Goal: Task Accomplishment & Management: Manage account settings

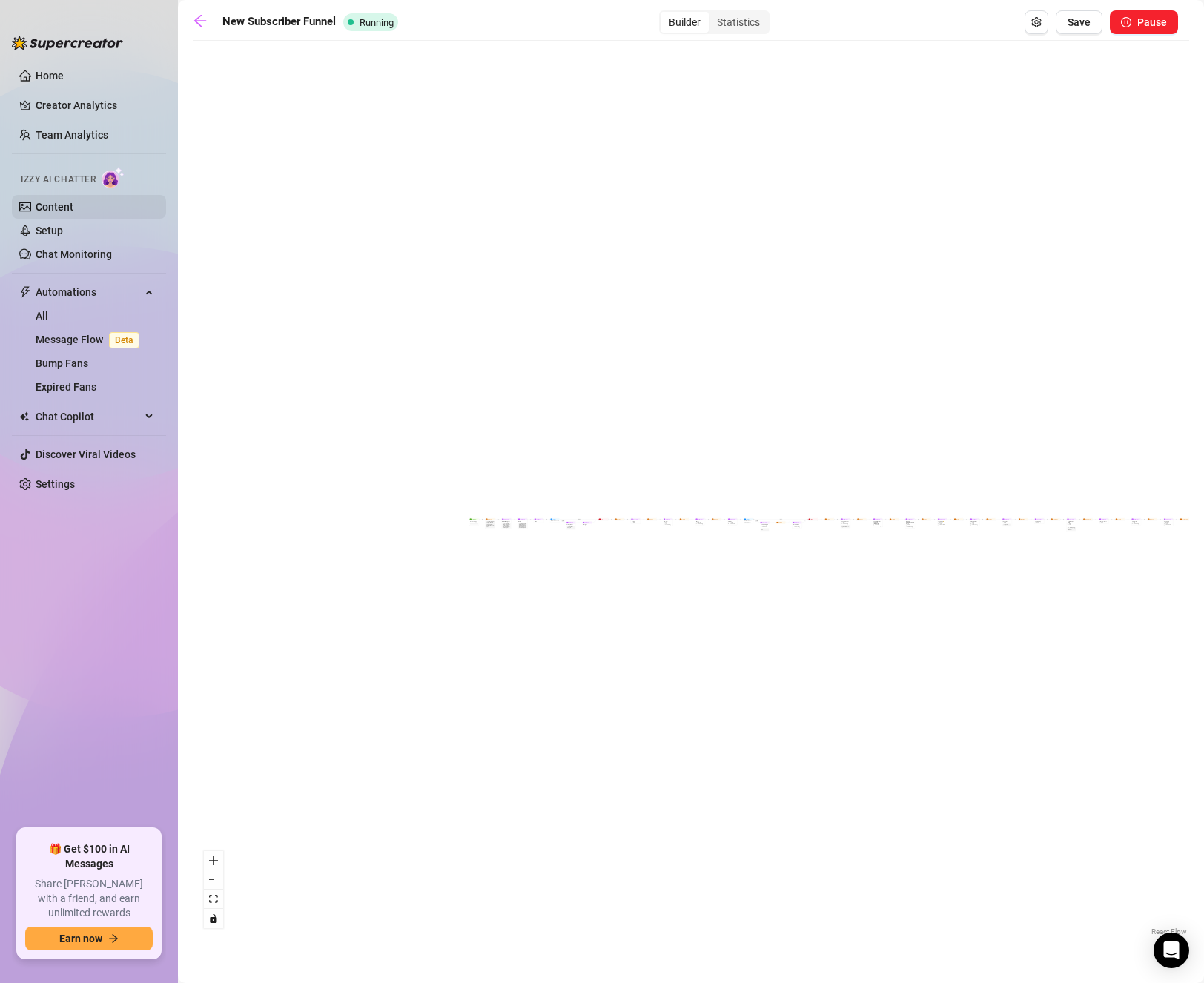
drag, startPoint x: 0, startPoint y: 0, endPoint x: 62, endPoint y: 211, distance: 219.9
click at [62, 211] on link "Content" at bounding box center [54, 207] width 38 height 12
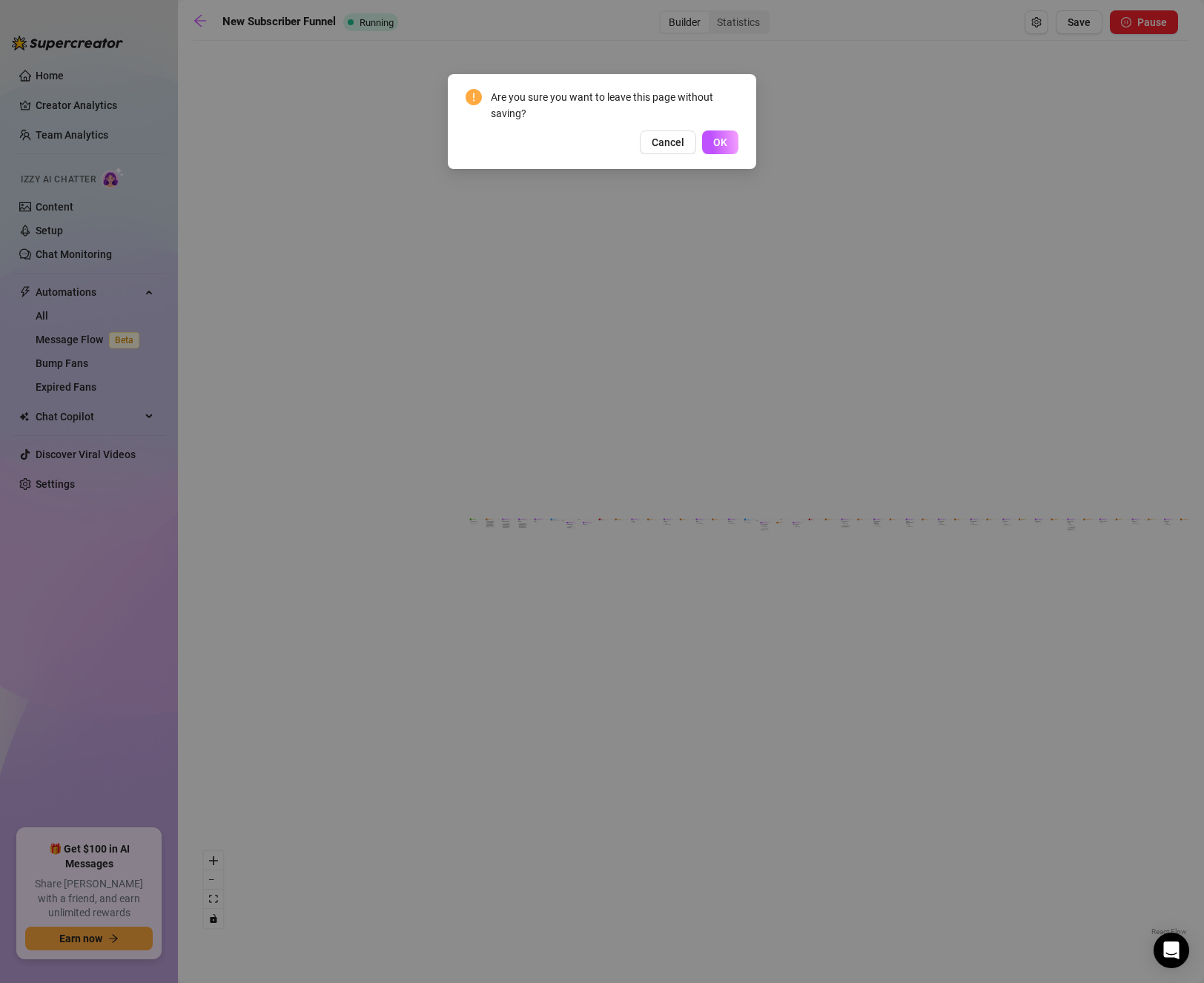
click at [720, 142] on span "OK" at bounding box center [720, 142] width 14 height 12
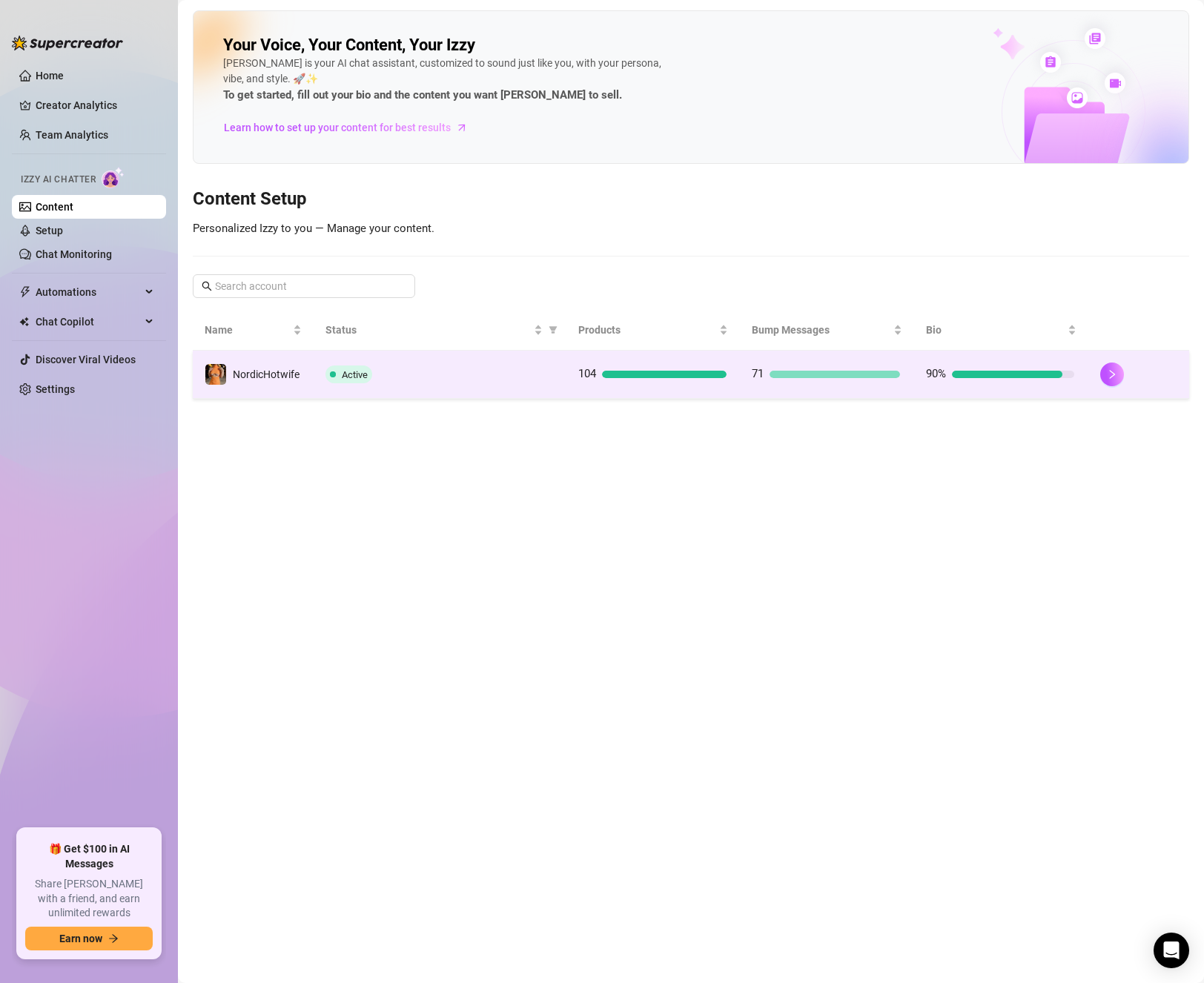
click at [398, 381] on div "Active" at bounding box center [439, 374] width 228 height 18
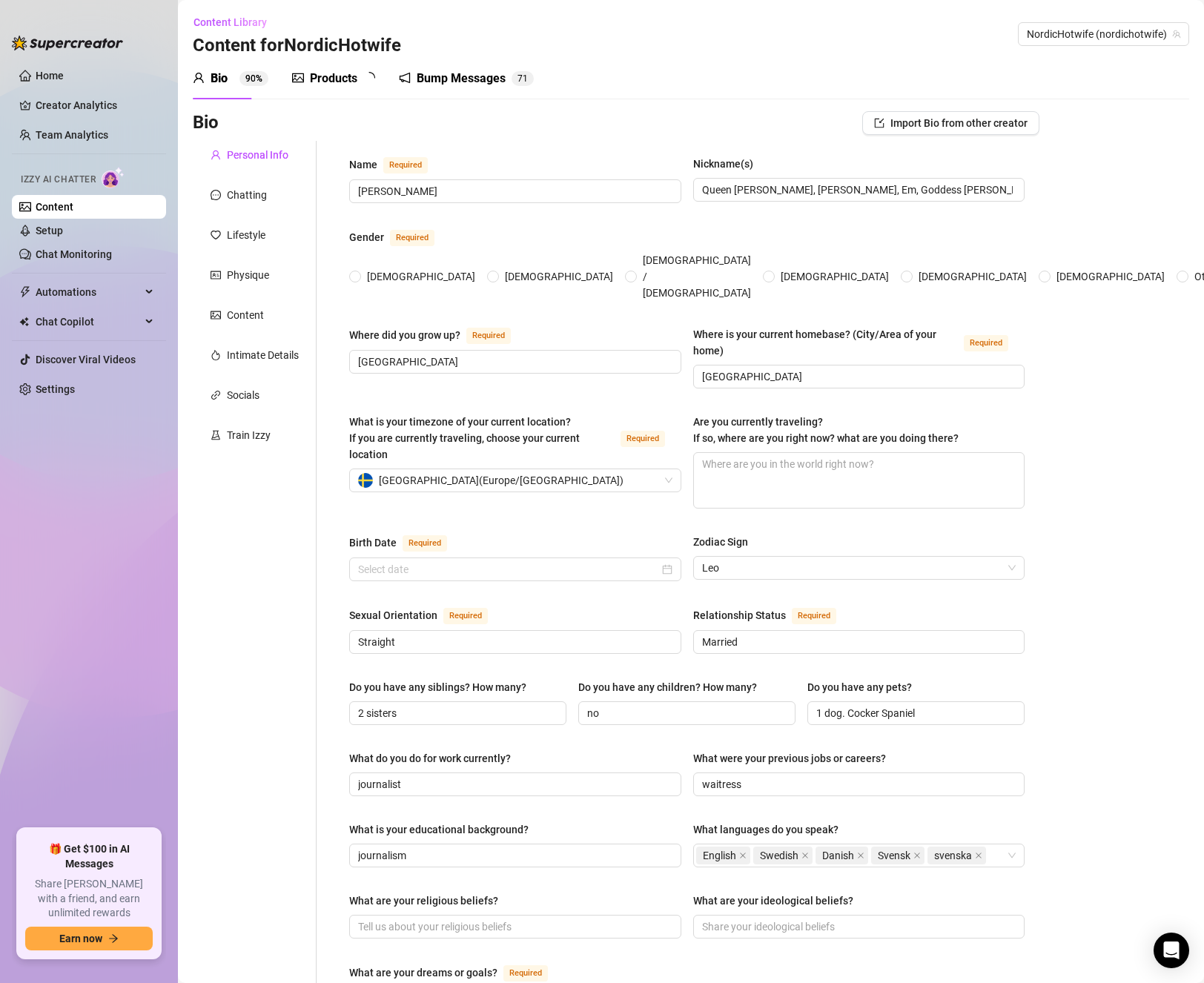
click at [328, 61] on div "Products" at bounding box center [334, 79] width 83 height 42
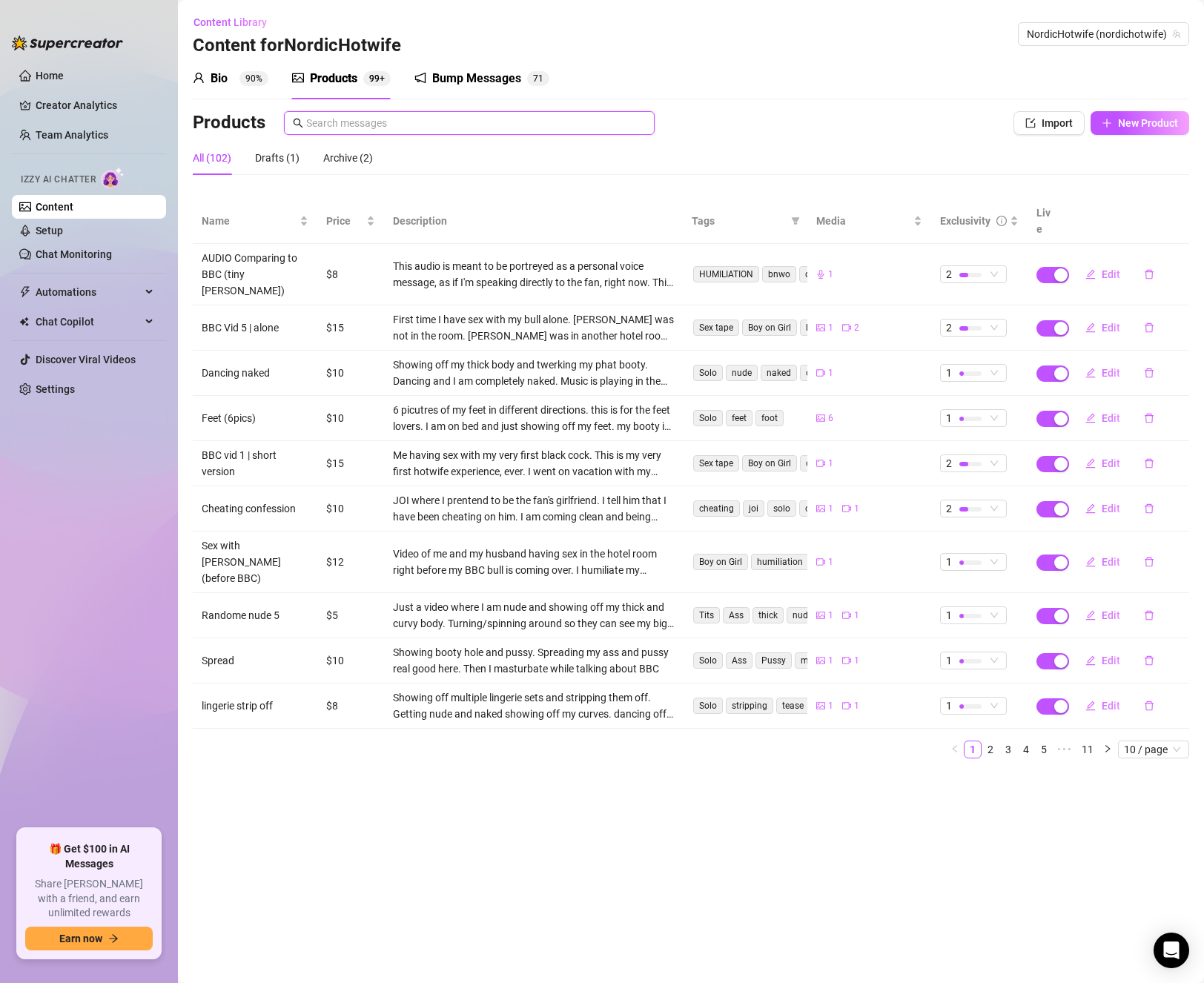
click at [435, 120] on input "text" at bounding box center [475, 123] width 339 height 16
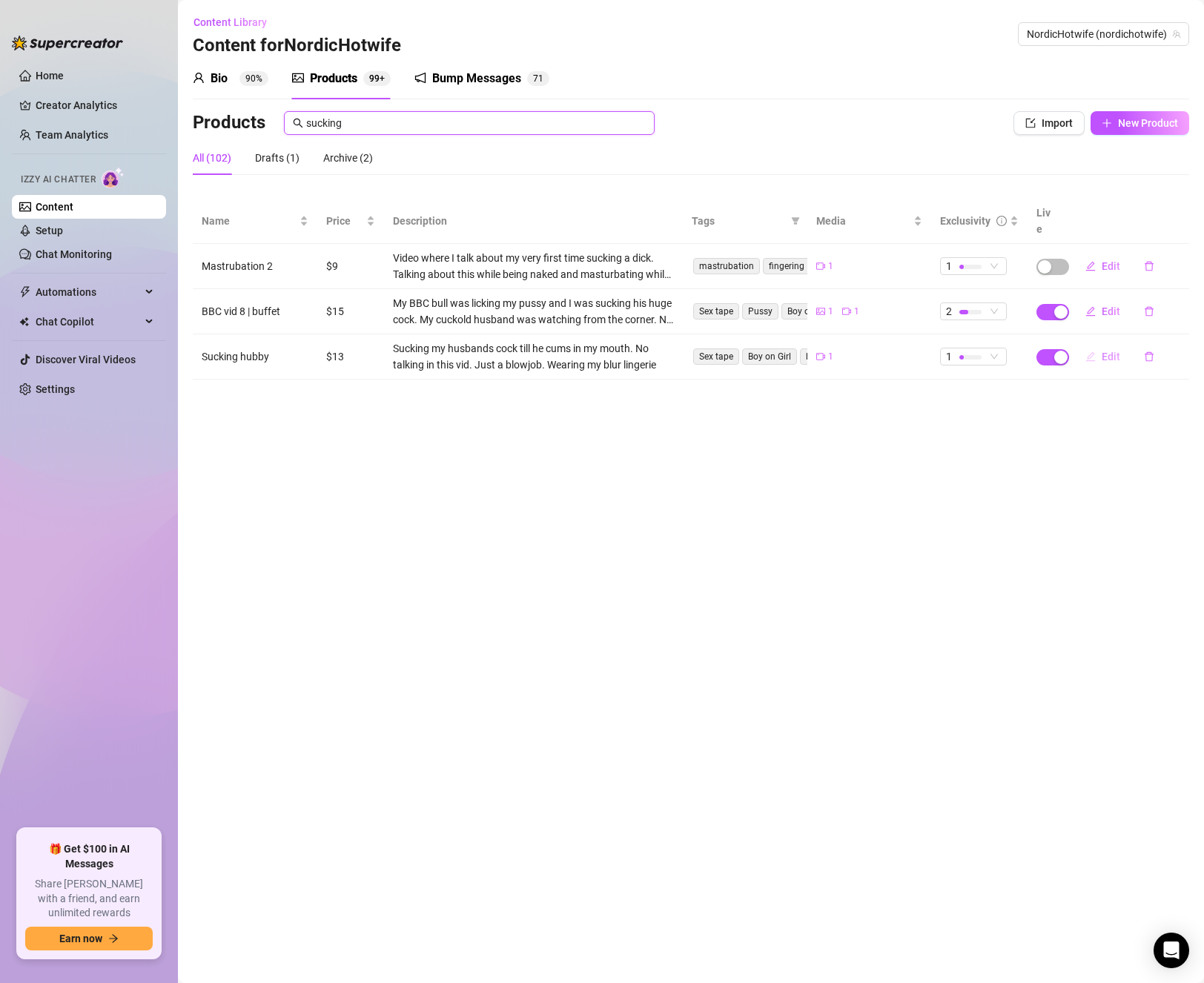
type input "sucking"
click at [1106, 350] on span "Edit" at bounding box center [1110, 356] width 19 height 12
type textarea "Sucking my husbands small cock till he cums 🤭"
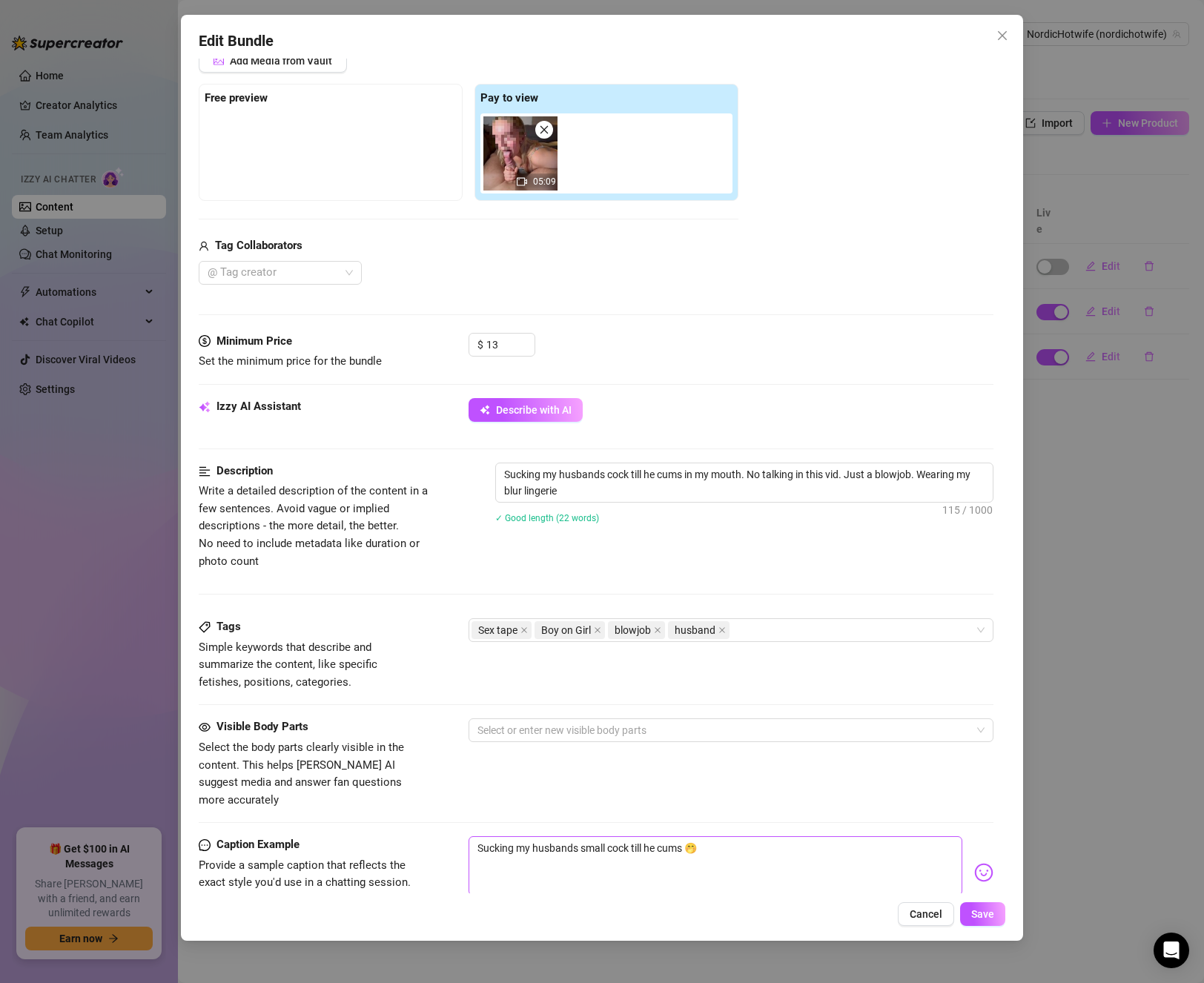
scroll to position [135, 0]
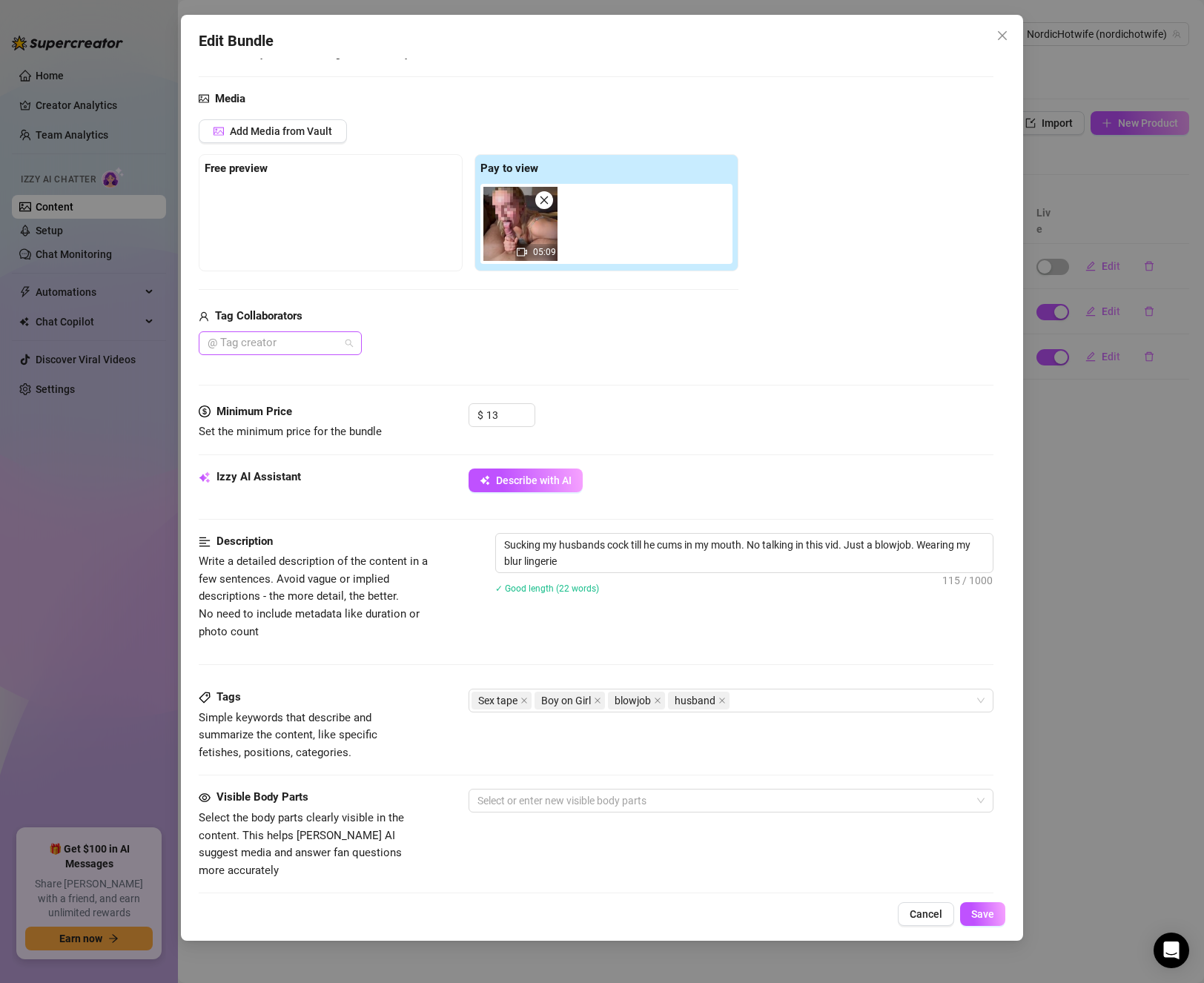
click at [304, 340] on div at bounding box center [272, 343] width 141 height 21
click at [277, 371] on div "Hubby-NH" at bounding box center [280, 373] width 139 height 16
click at [866, 624] on div "Description Write a detailed description of the content in a few sentences. Avo…" at bounding box center [596, 586] width 795 height 107
click at [979, 906] on button "Save" at bounding box center [982, 914] width 45 height 24
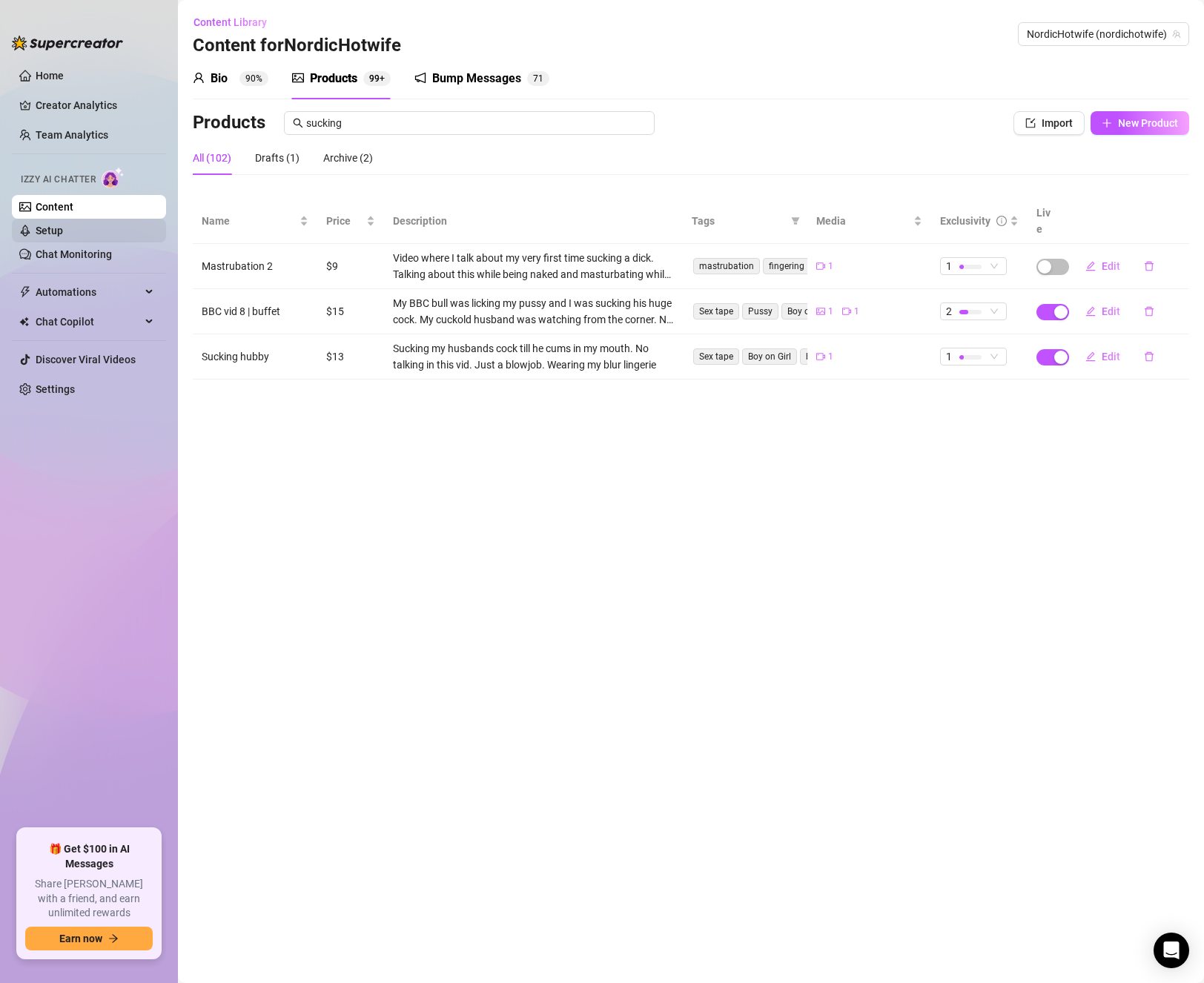
click at [63, 232] on link "Setup" at bounding box center [49, 231] width 28 height 12
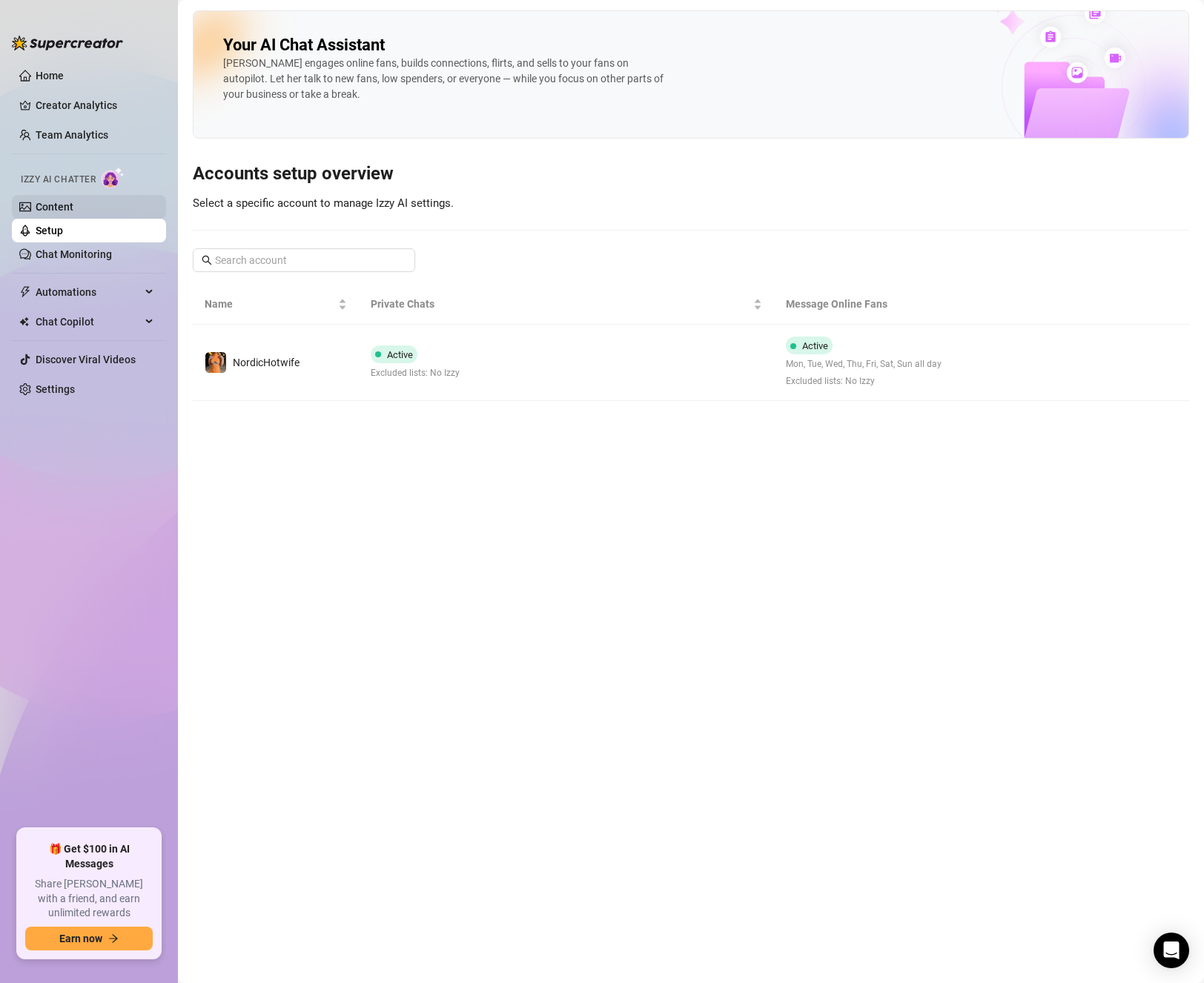
click at [74, 201] on link "Content" at bounding box center [54, 207] width 38 height 12
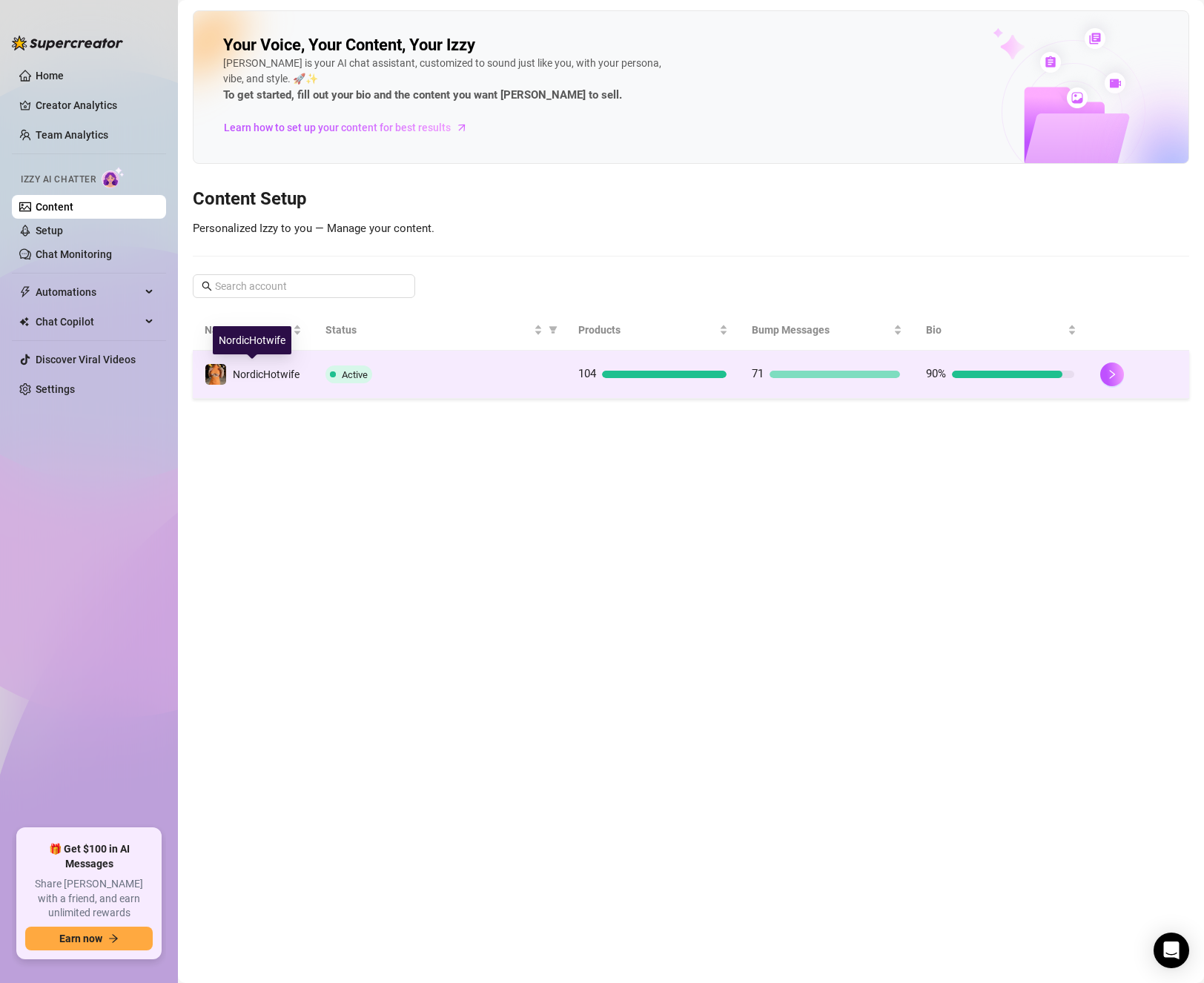
click at [292, 372] on span "NordicHotwife" at bounding box center [266, 374] width 67 height 12
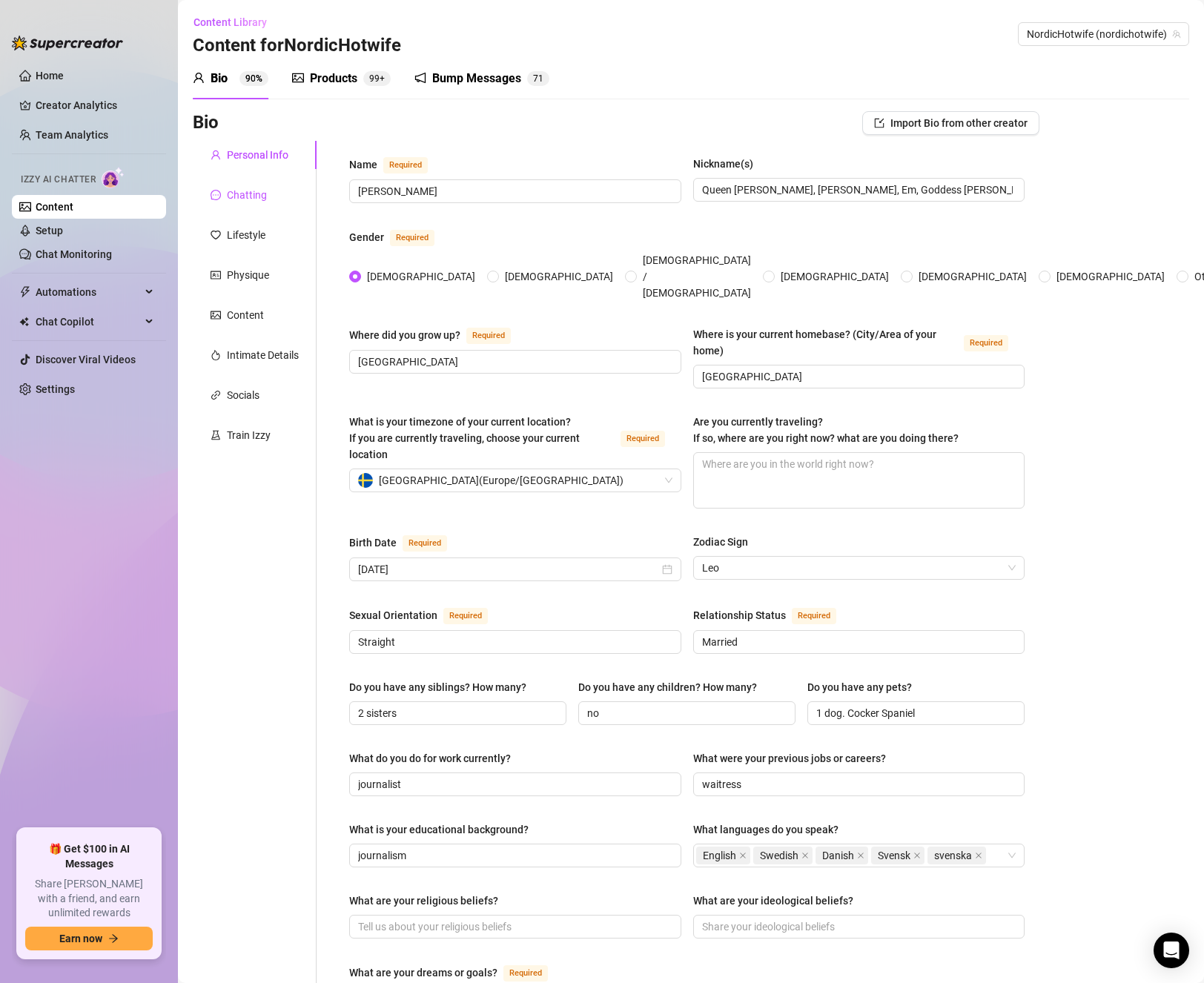
click at [257, 193] on div "Chatting" at bounding box center [247, 195] width 40 height 16
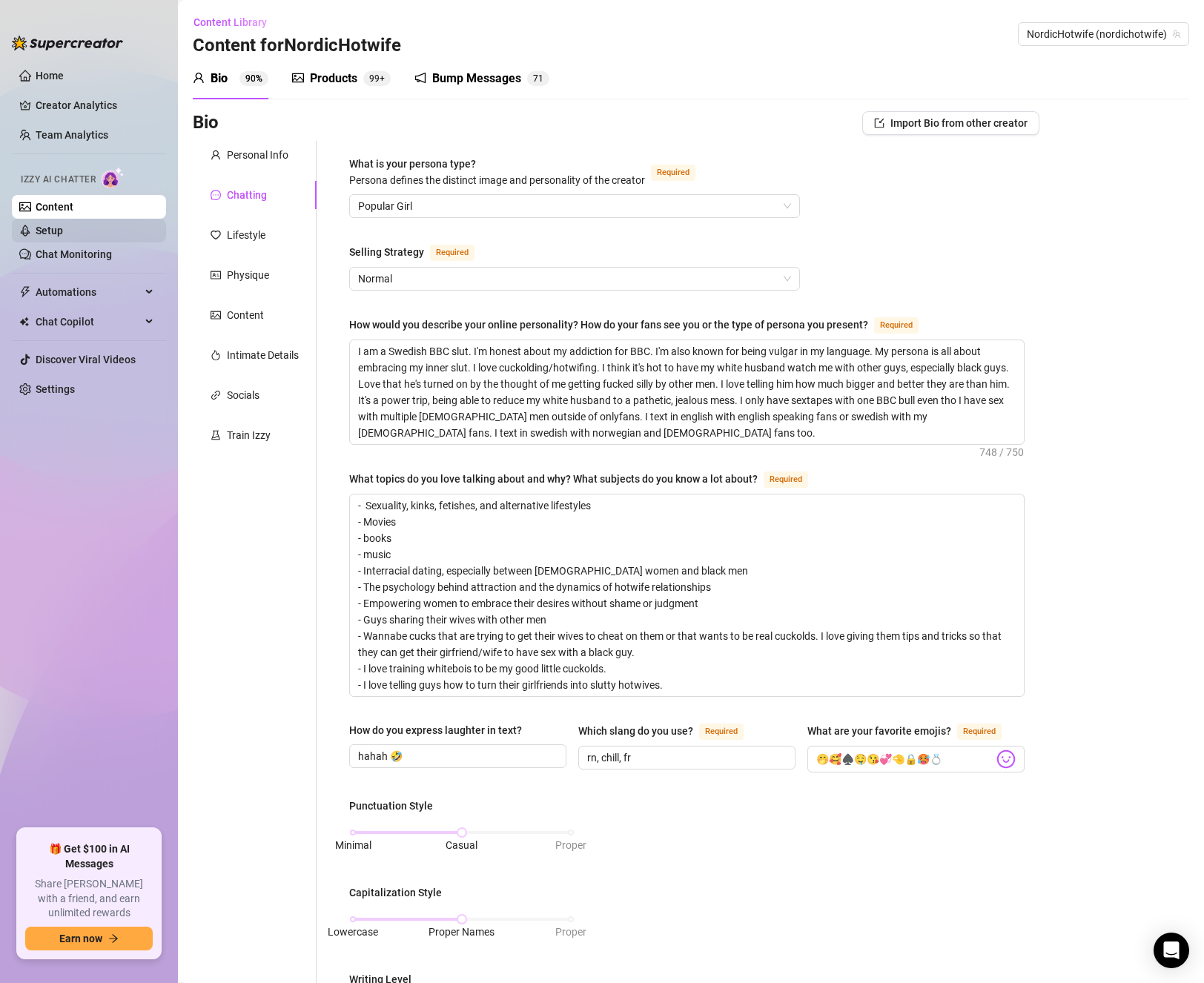
click at [55, 232] on link "Setup" at bounding box center [49, 231] width 28 height 12
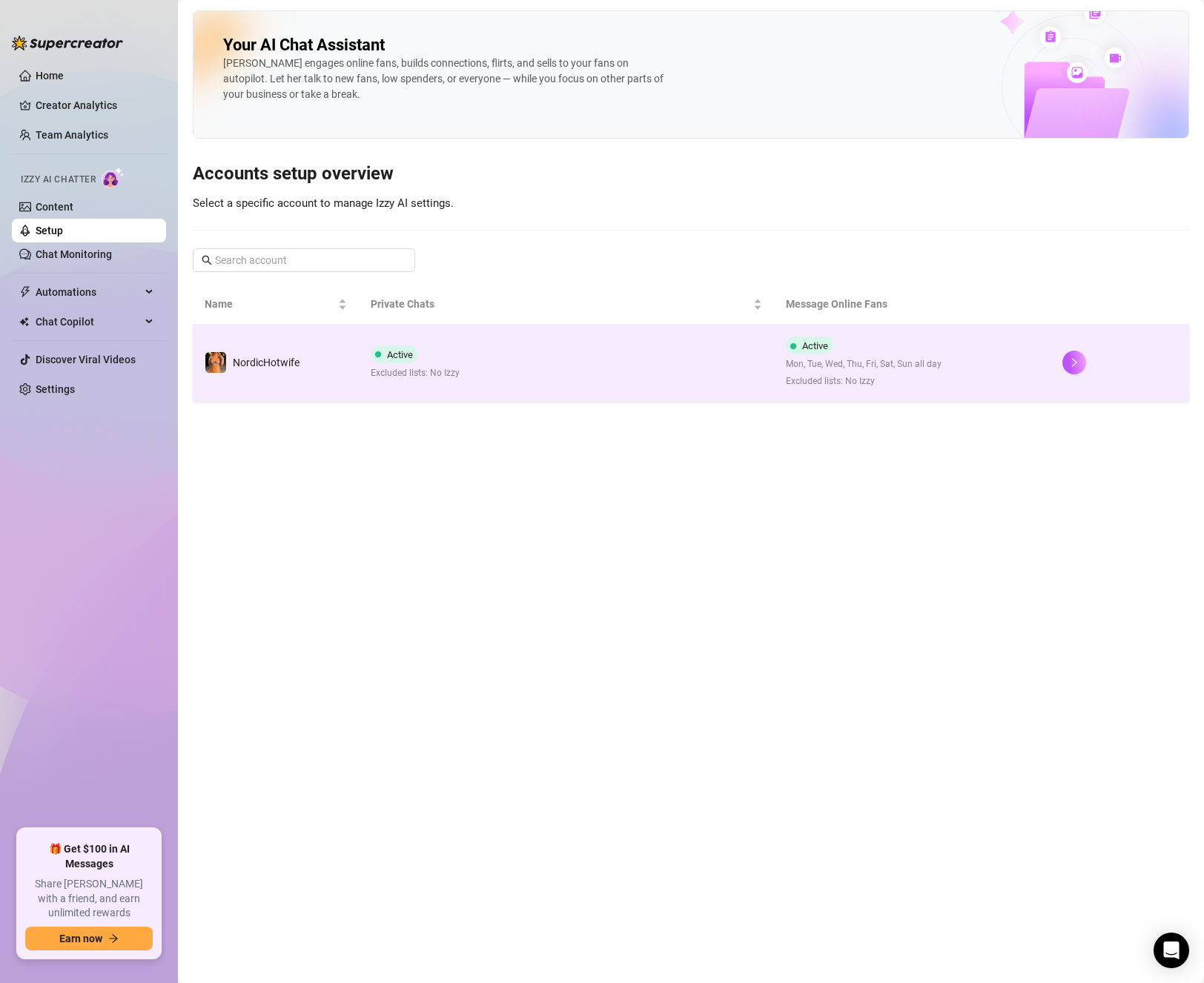
click at [344, 365] on td "NordicHotwife" at bounding box center [275, 362] width 166 height 77
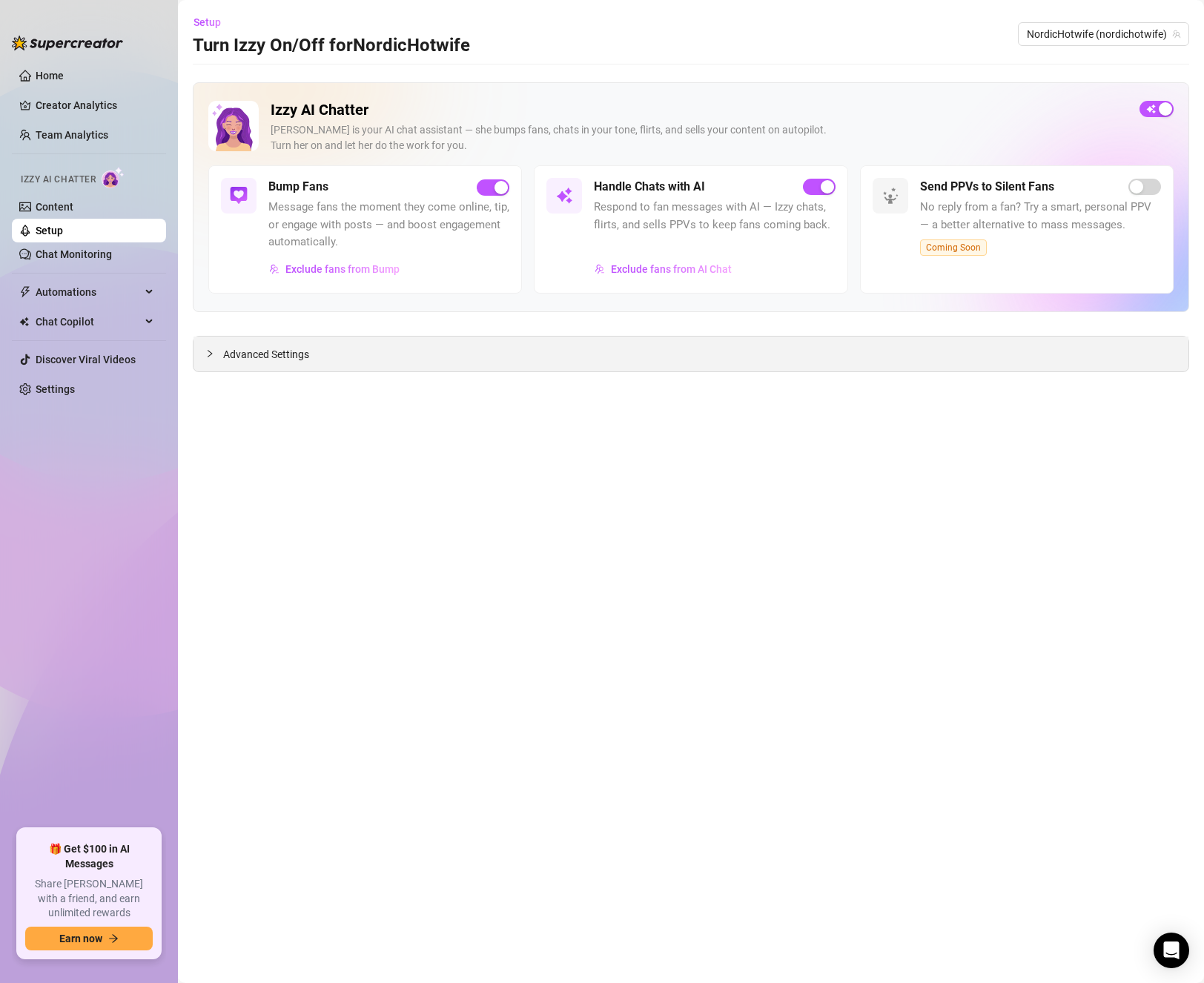
click at [268, 353] on span "Advanced Settings" at bounding box center [266, 354] width 86 height 16
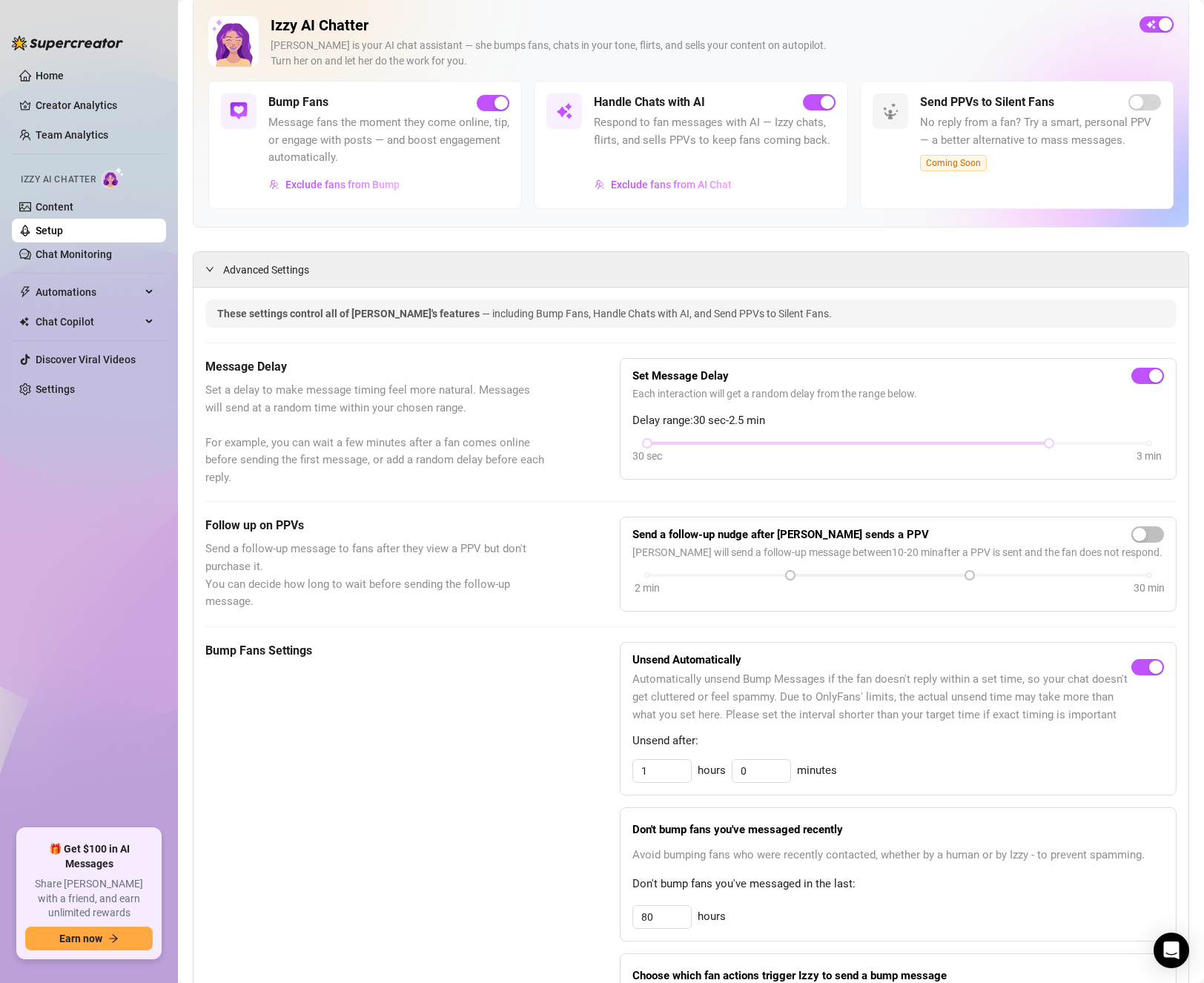
scroll to position [296, 0]
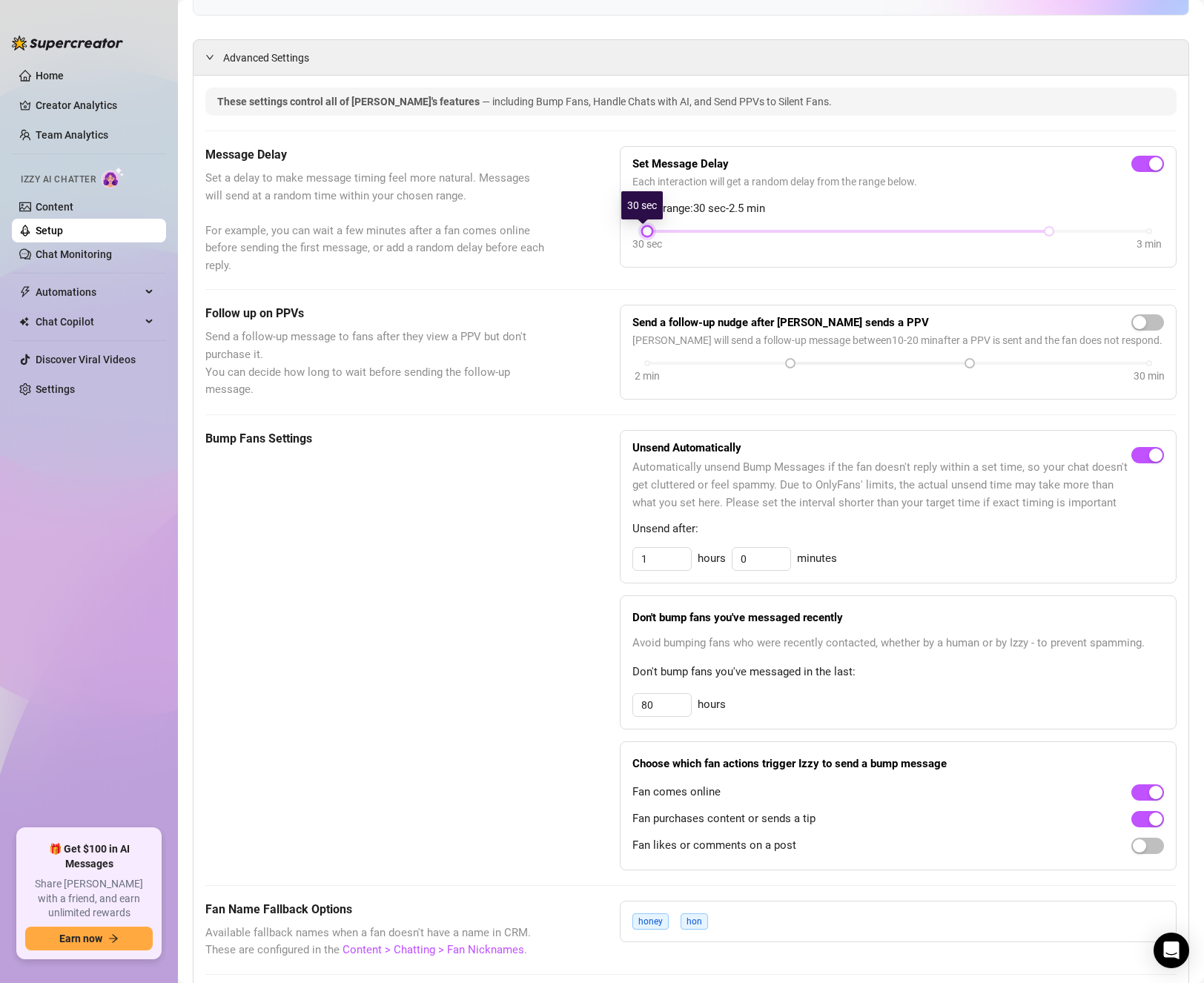
drag, startPoint x: 638, startPoint y: 232, endPoint x: 629, endPoint y: 234, distance: 9.2
click at [633, 234] on div "30 sec 3 min" at bounding box center [898, 241] width 532 height 28
drag, startPoint x: 1038, startPoint y: 228, endPoint x: 866, endPoint y: 230, distance: 172.0
click at [866, 230] on div "30 sec 3 min" at bounding box center [898, 230] width 502 height 6
click at [676, 277] on div "These settings control all of [PERSON_NAME]'s features — including Bump Fans, H…" at bounding box center [691, 871] width 971 height 1567
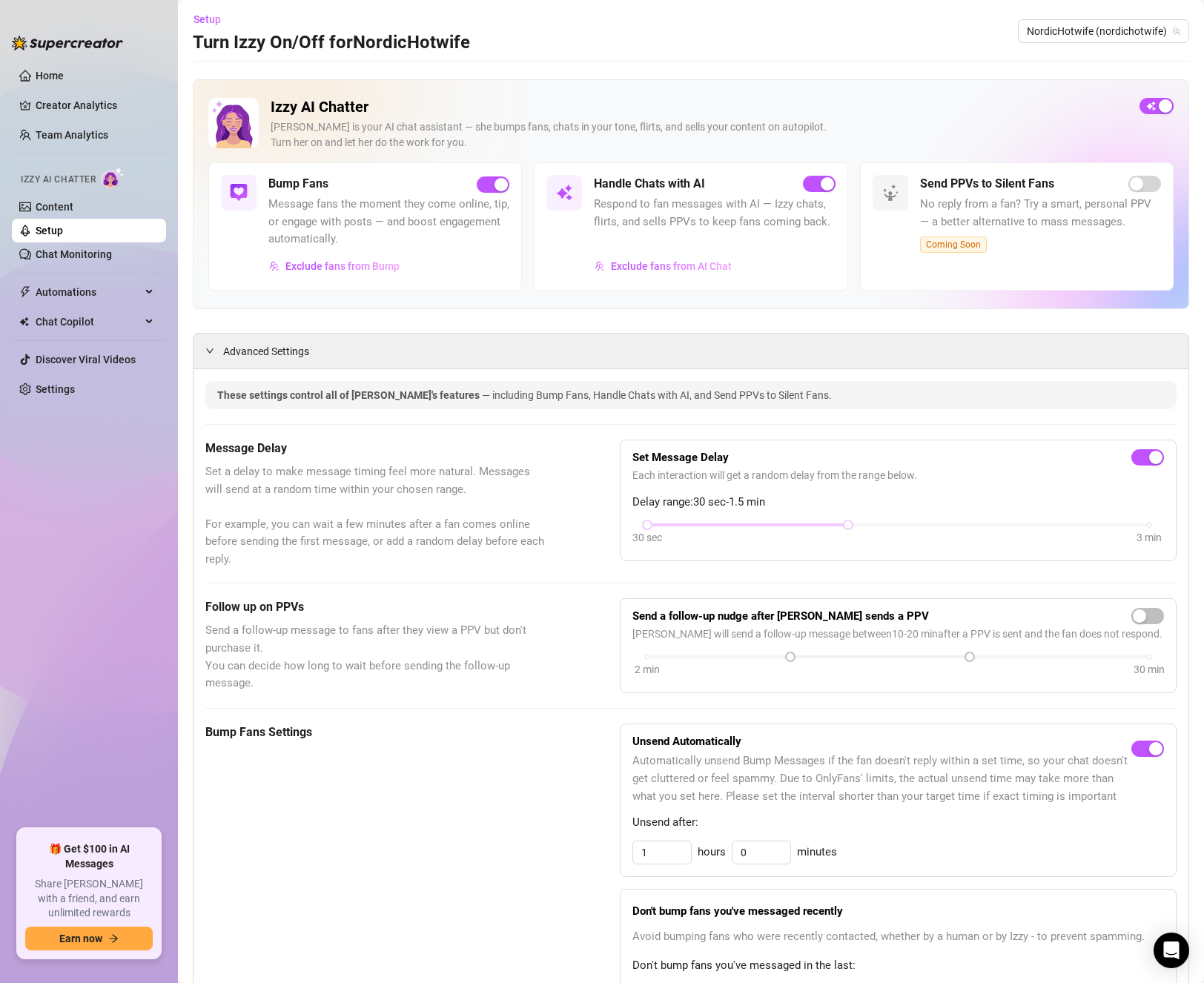
scroll to position [0, 0]
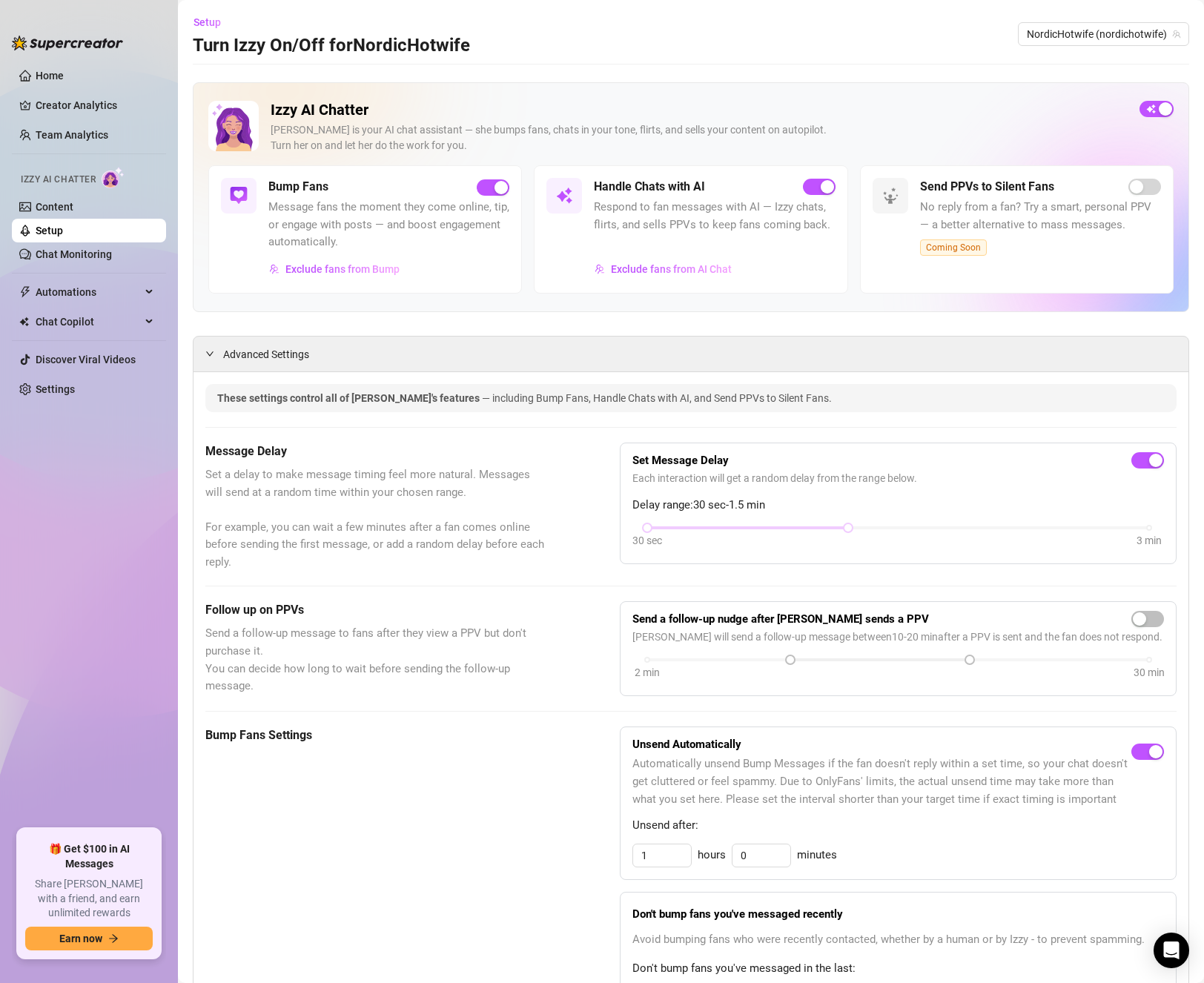
click at [522, 470] on span "Set a delay to make message timing feel more natural. Messages will send at a r…" at bounding box center [375, 519] width 340 height 104
click at [394, 525] on span "Set a delay to make message timing feel more natural. Messages will send at a r…" at bounding box center [375, 519] width 340 height 104
click at [53, 204] on link "Content" at bounding box center [54, 207] width 38 height 12
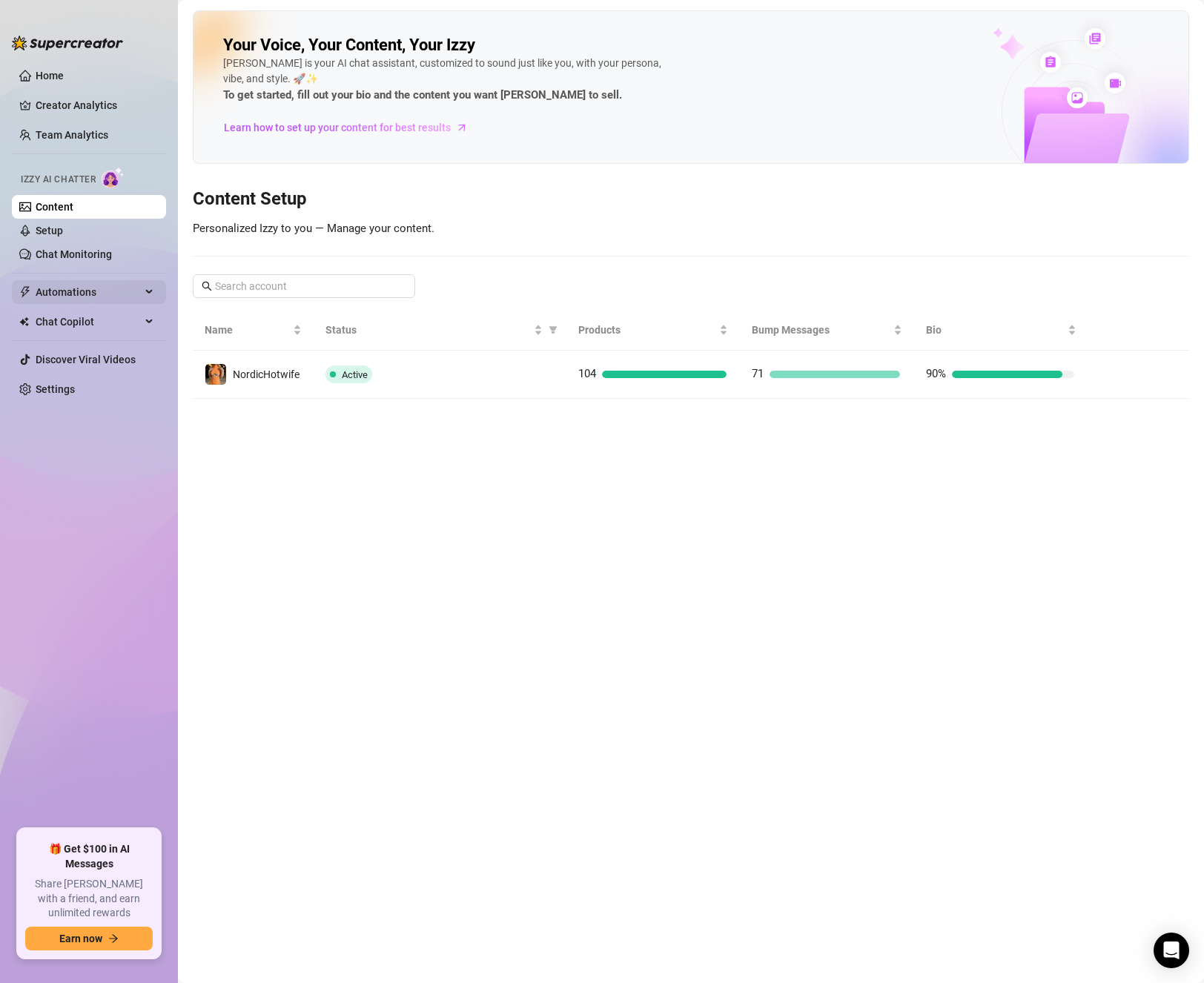
click at [97, 298] on span "Automations" at bounding box center [88, 292] width 105 height 24
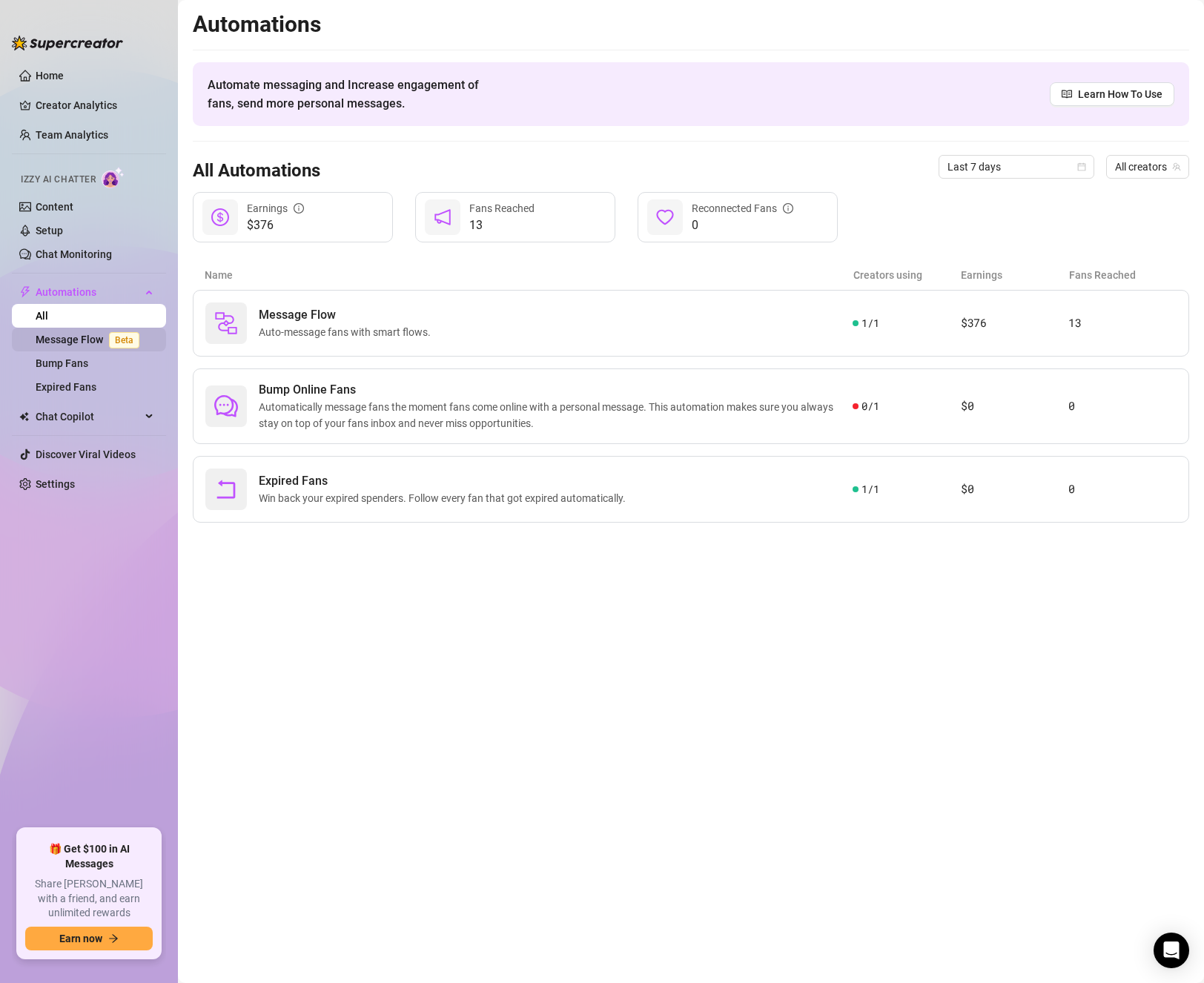
click at [69, 336] on link "Message Flow Beta" at bounding box center [90, 339] width 109 height 12
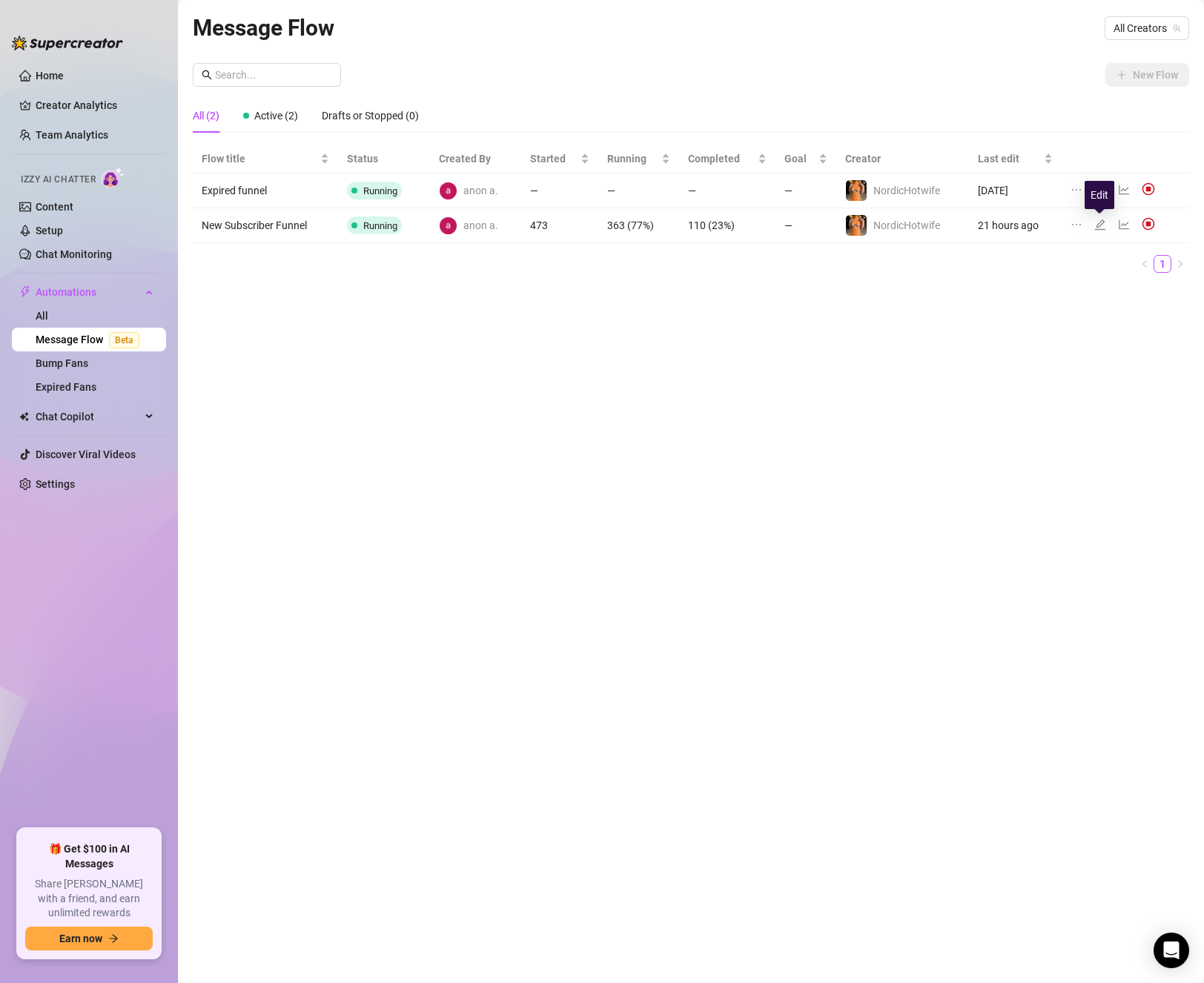
click at [1104, 227] on icon "edit" at bounding box center [1100, 225] width 12 height 12
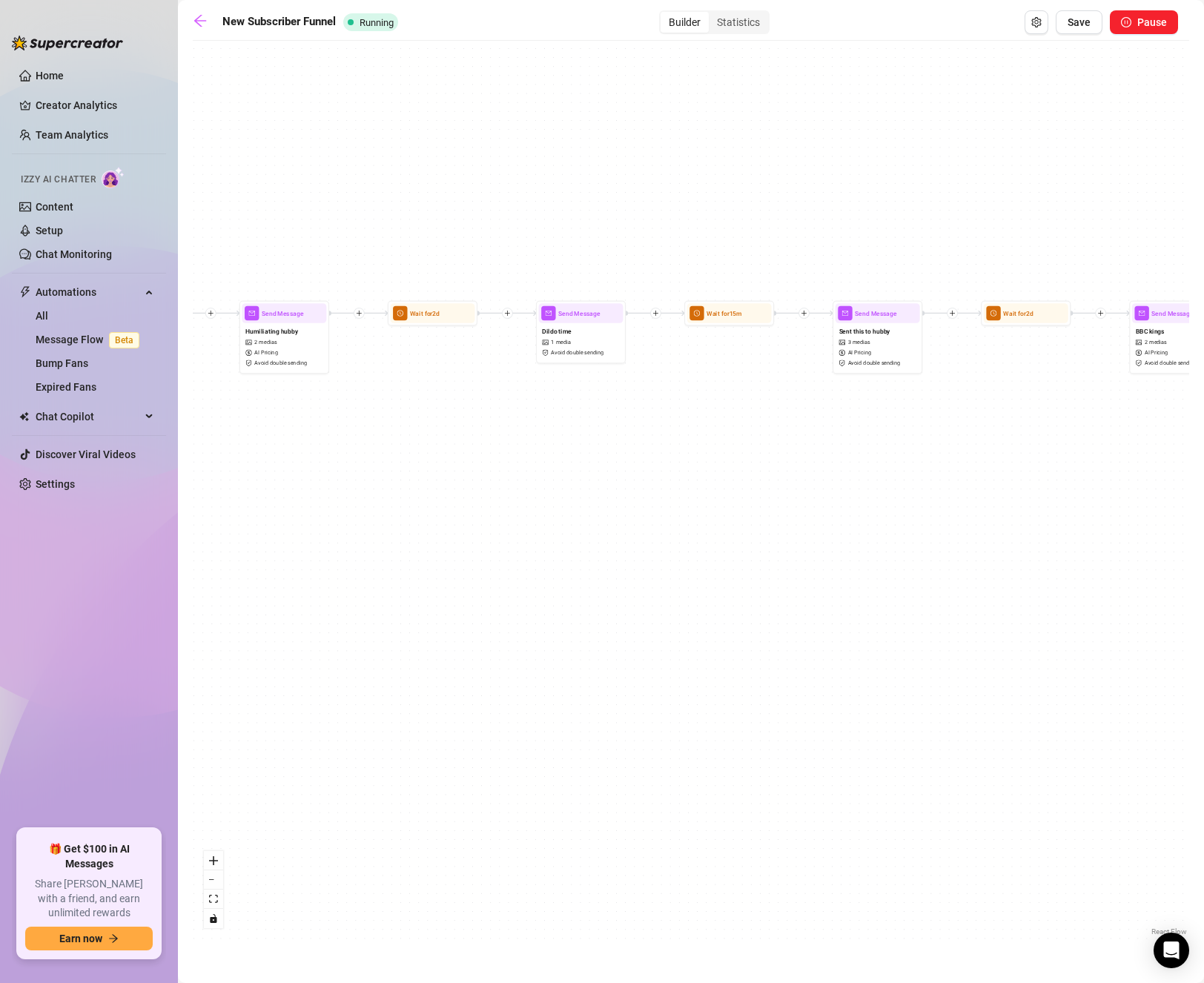
drag, startPoint x: 609, startPoint y: 489, endPoint x: 861, endPoint y: 501, distance: 252.3
click at [861, 501] on div "If True If True If True If True If False If False If False If False If False Se…" at bounding box center [691, 493] width 996 height 891
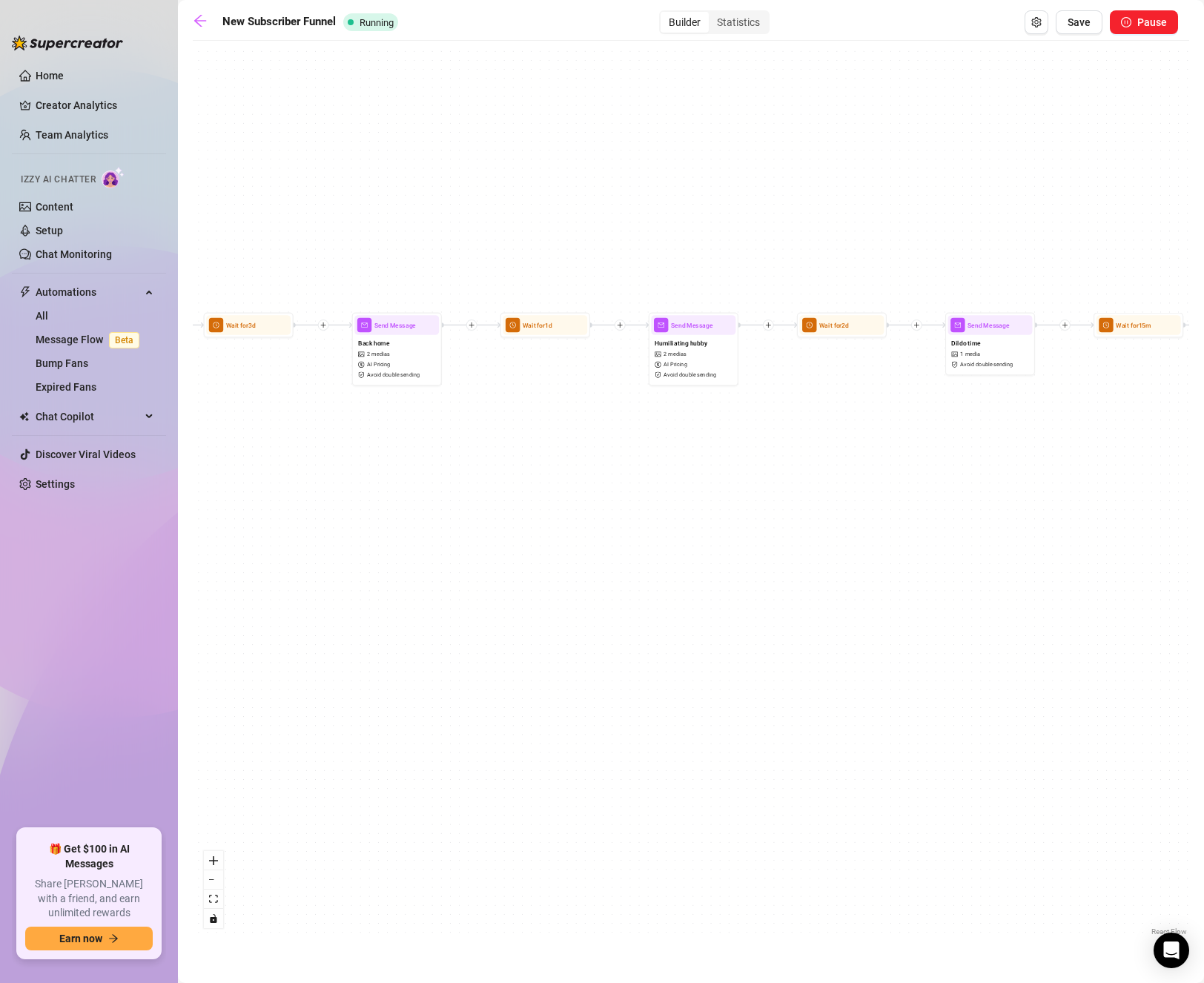
drag, startPoint x: 543, startPoint y: 443, endPoint x: 962, endPoint y: 458, distance: 419.3
click at [958, 458] on div "If True If True If True If True If False If False If False If False If False Se…" at bounding box center [691, 493] width 996 height 891
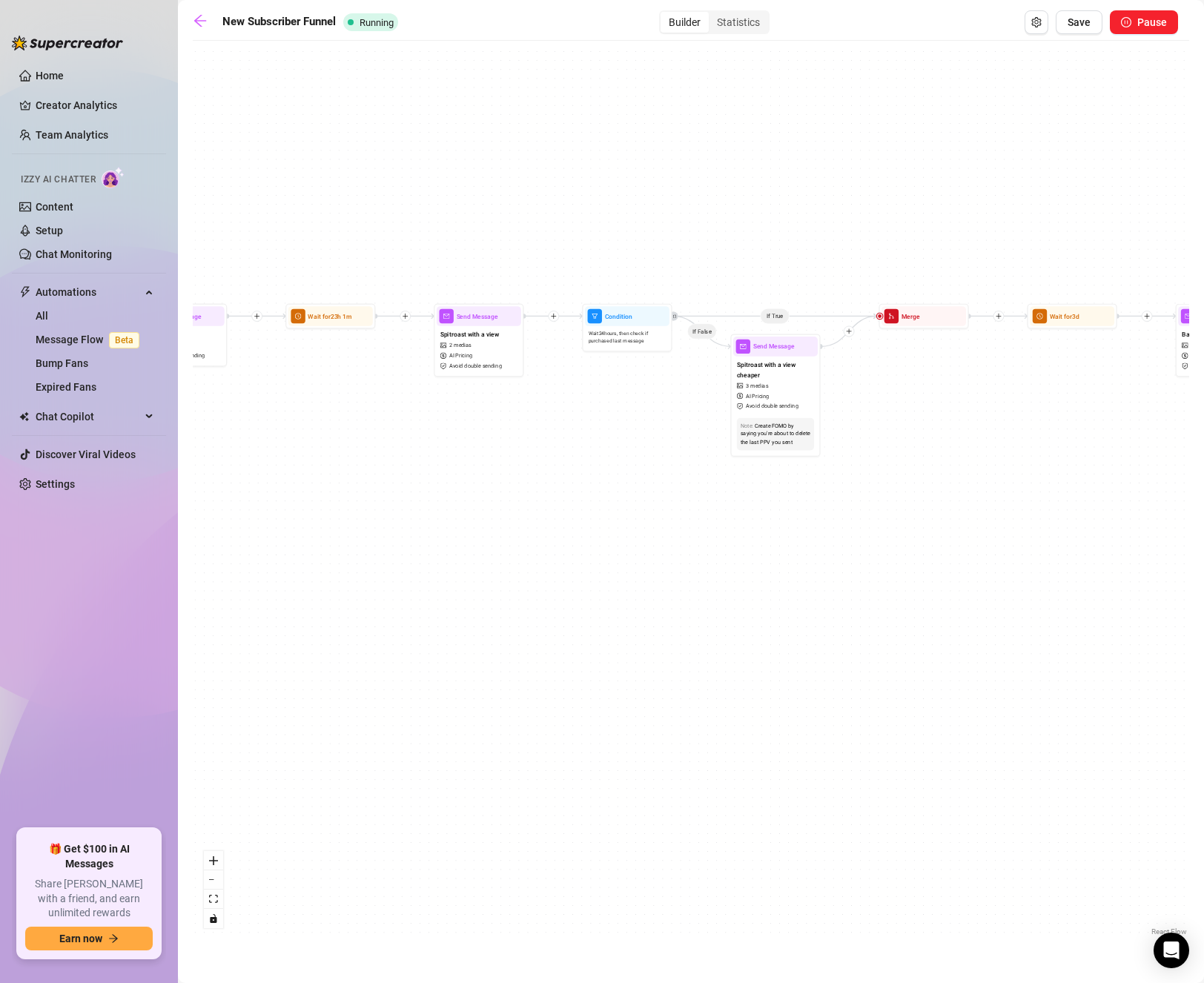
drag, startPoint x: 420, startPoint y: 566, endPoint x: 933, endPoint y: 542, distance: 513.6
click at [933, 542] on div "If True If True If True If True If False If False If False If False If False Se…" at bounding box center [691, 493] width 996 height 891
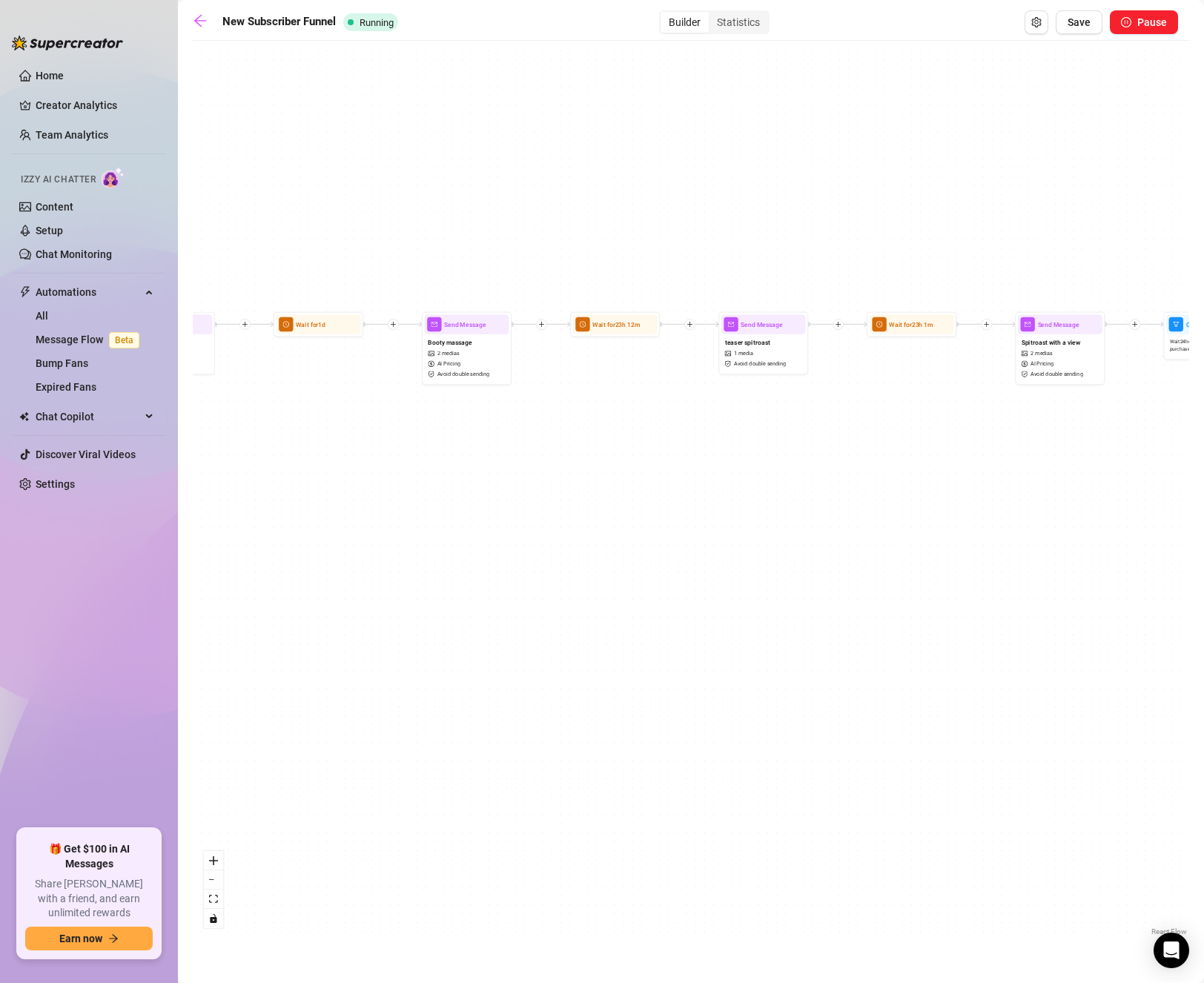
drag, startPoint x: 512, startPoint y: 550, endPoint x: 1075, endPoint y: 566, distance: 563.2
click at [1075, 566] on div "If True If True If True If True If False If False If False If False If False Se…" at bounding box center [691, 493] width 996 height 891
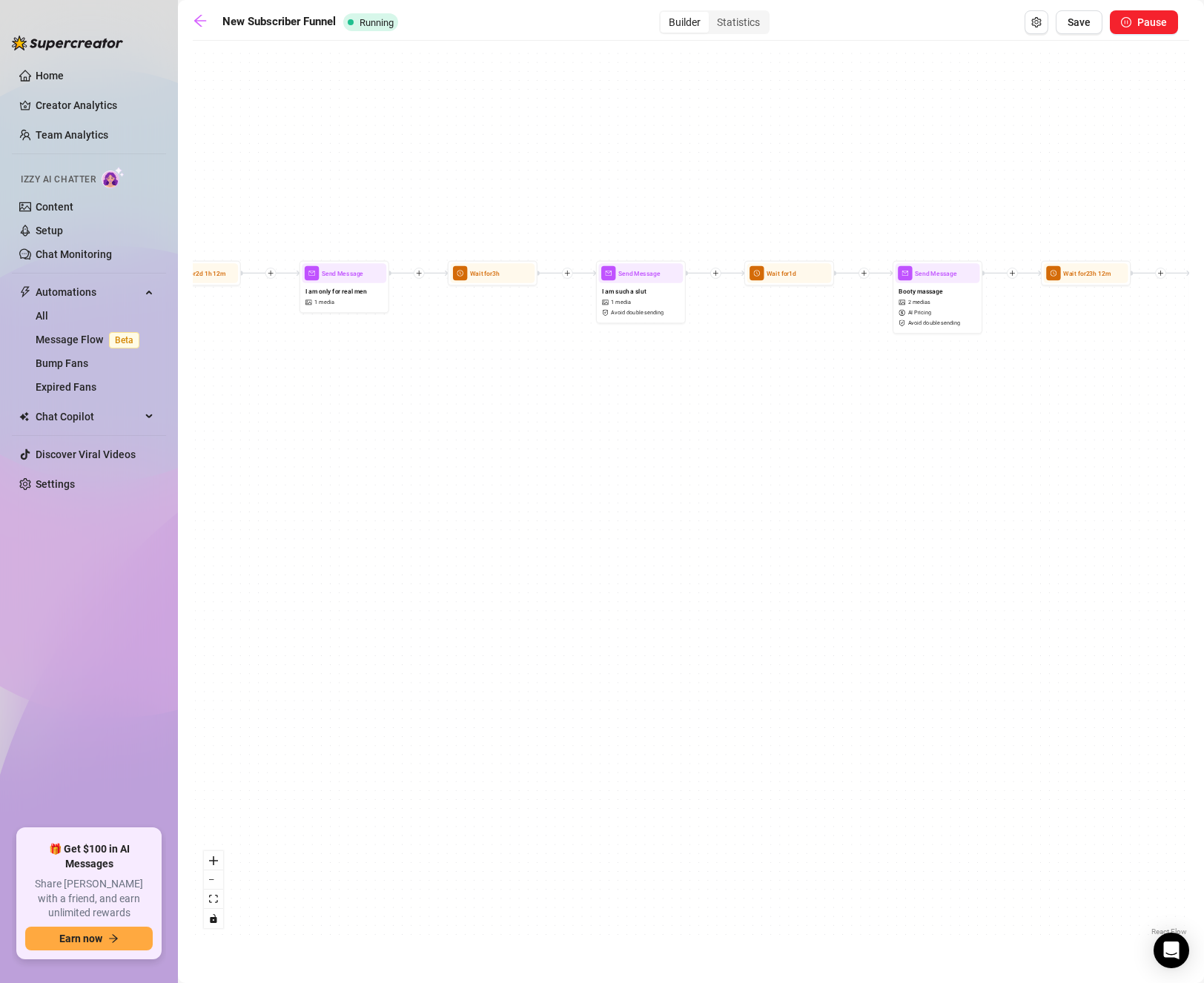
drag, startPoint x: 522, startPoint y: 554, endPoint x: 826, endPoint y: 528, distance: 305.1
click at [826, 528] on div "If True If True If True If True If False If False If False If False If False Se…" at bounding box center [691, 493] width 996 height 891
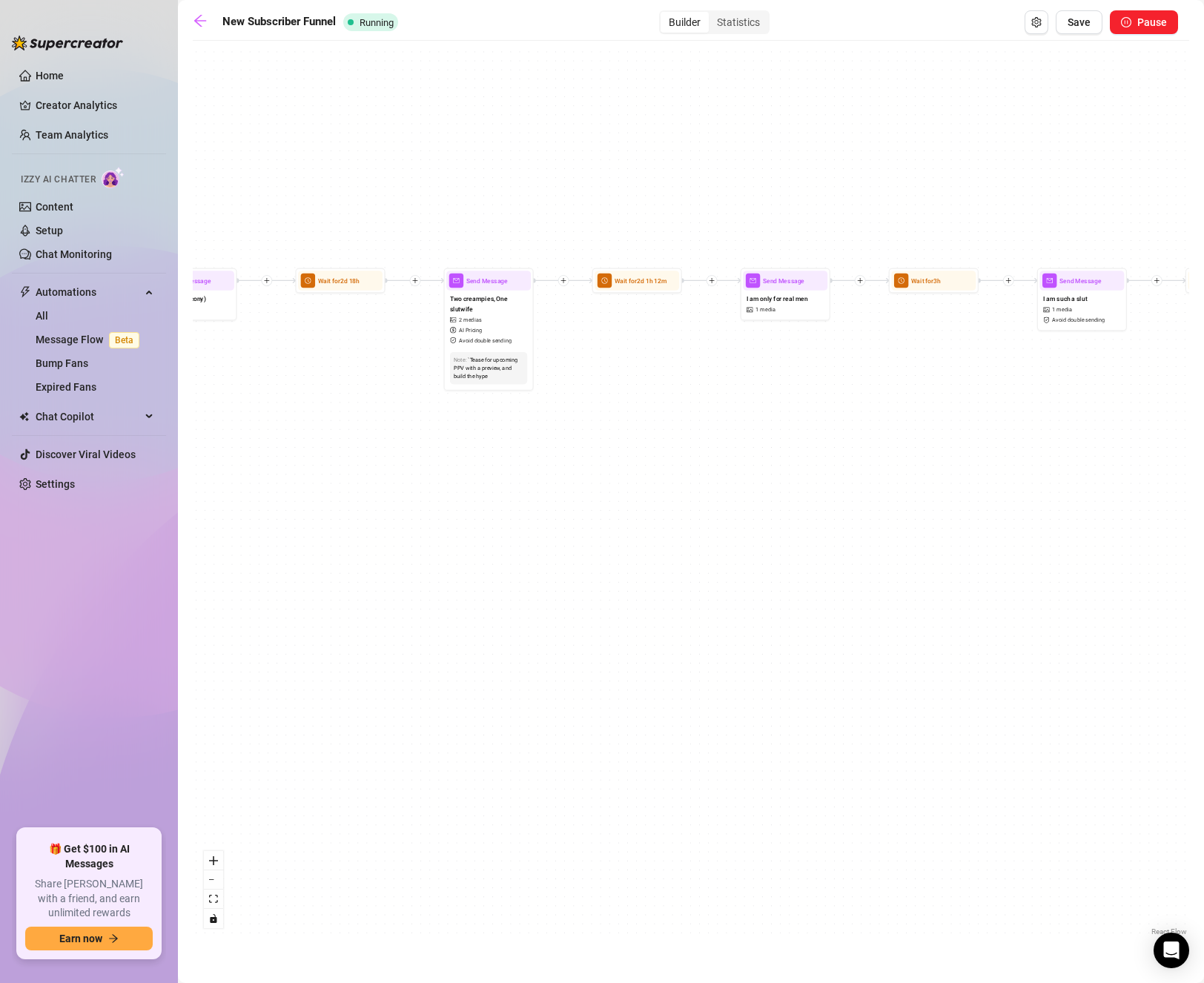
drag, startPoint x: 502, startPoint y: 505, endPoint x: 932, endPoint y: 533, distance: 430.9
click at [947, 537] on div "If True If True If True If True If False If False If False If False If False Se…" at bounding box center [691, 493] width 996 height 891
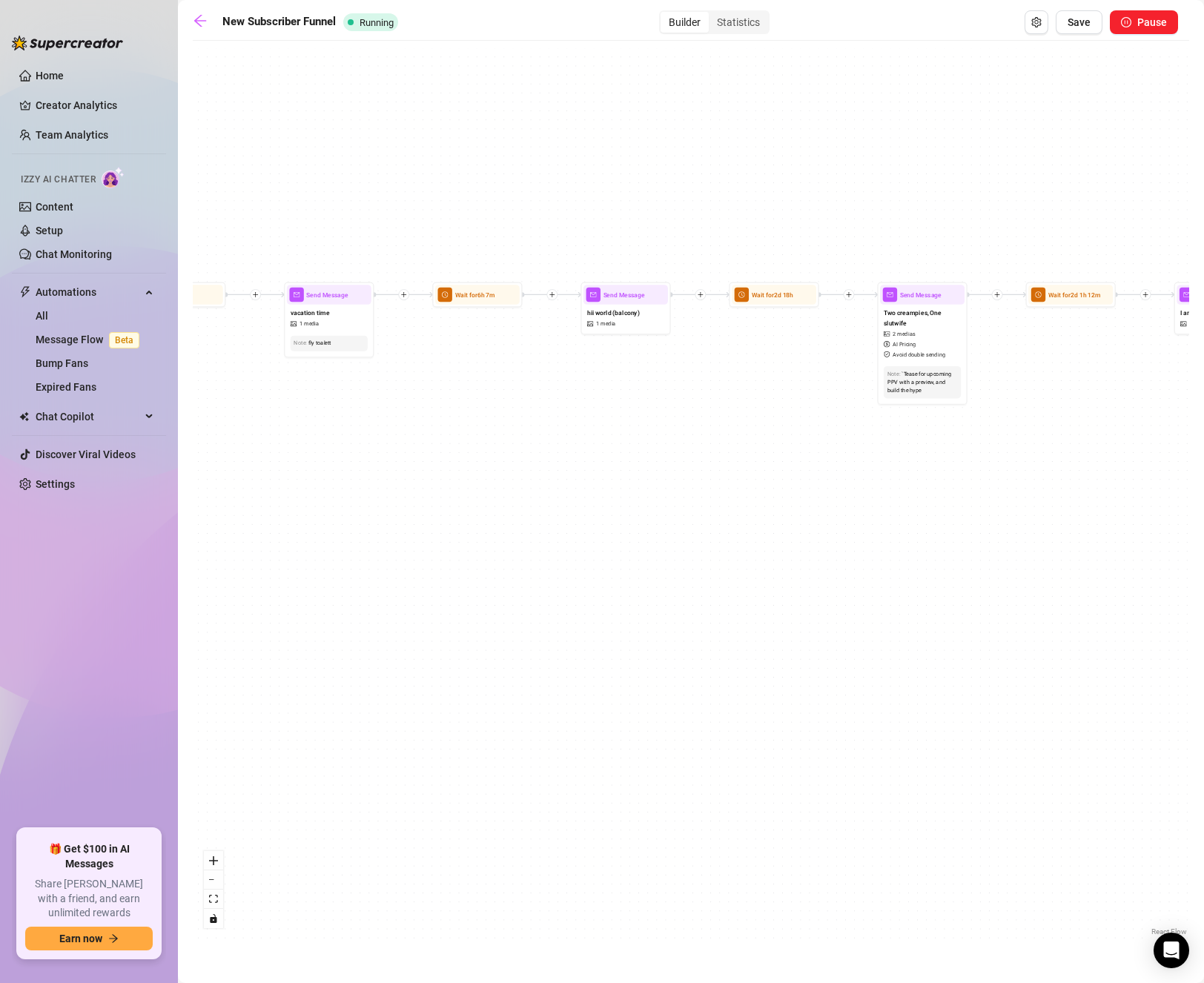
drag, startPoint x: 476, startPoint y: 534, endPoint x: 787, endPoint y: 527, distance: 311.1
click at [787, 527] on div "If True If True If True If True If False If False If False If False If False Se…" at bounding box center [691, 493] width 996 height 891
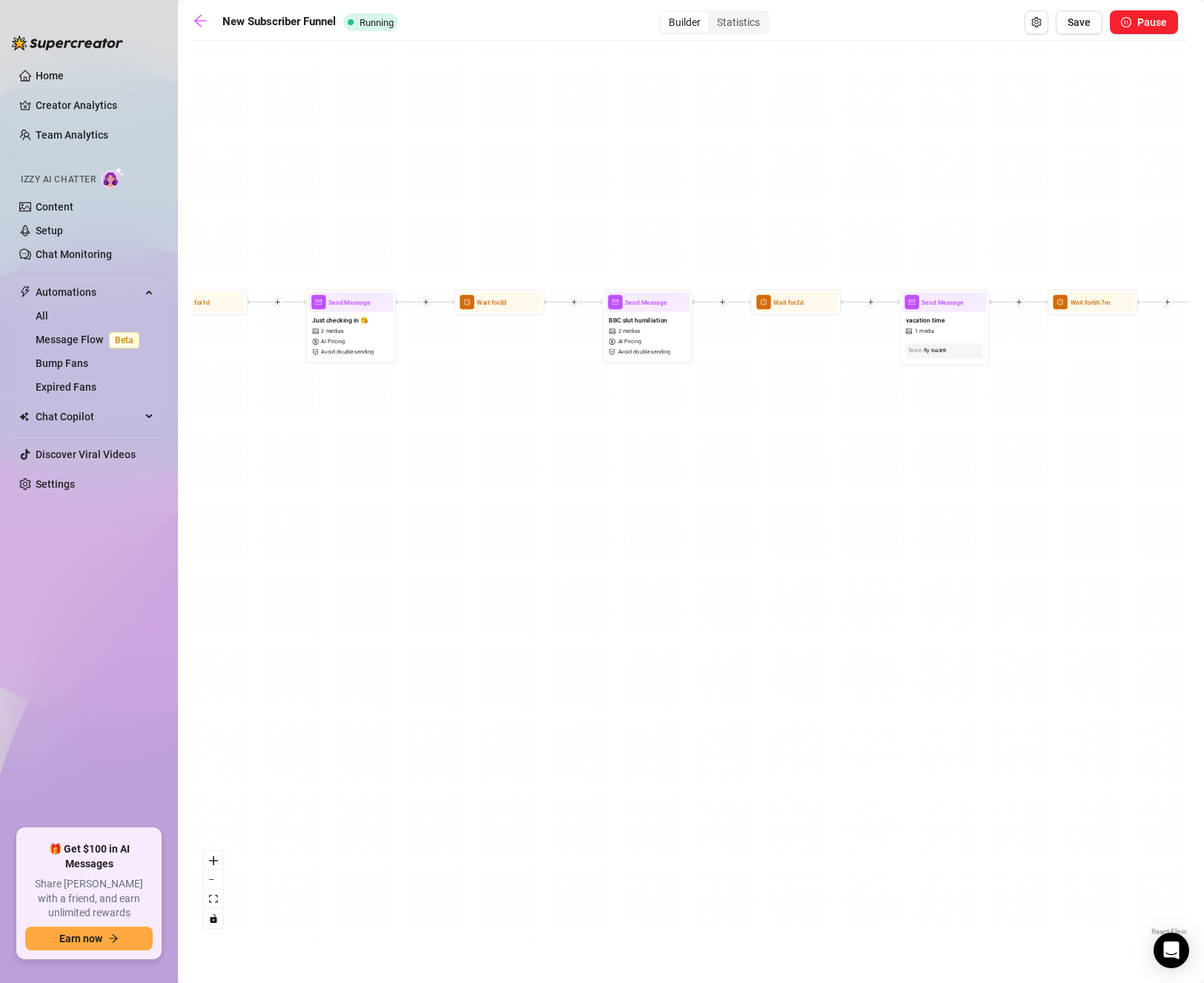
drag, startPoint x: 437, startPoint y: 542, endPoint x: 868, endPoint y: 571, distance: 432.0
click at [868, 571] on div "If True If True If True If True If False If False If False If False If False Se…" at bounding box center [691, 493] width 996 height 891
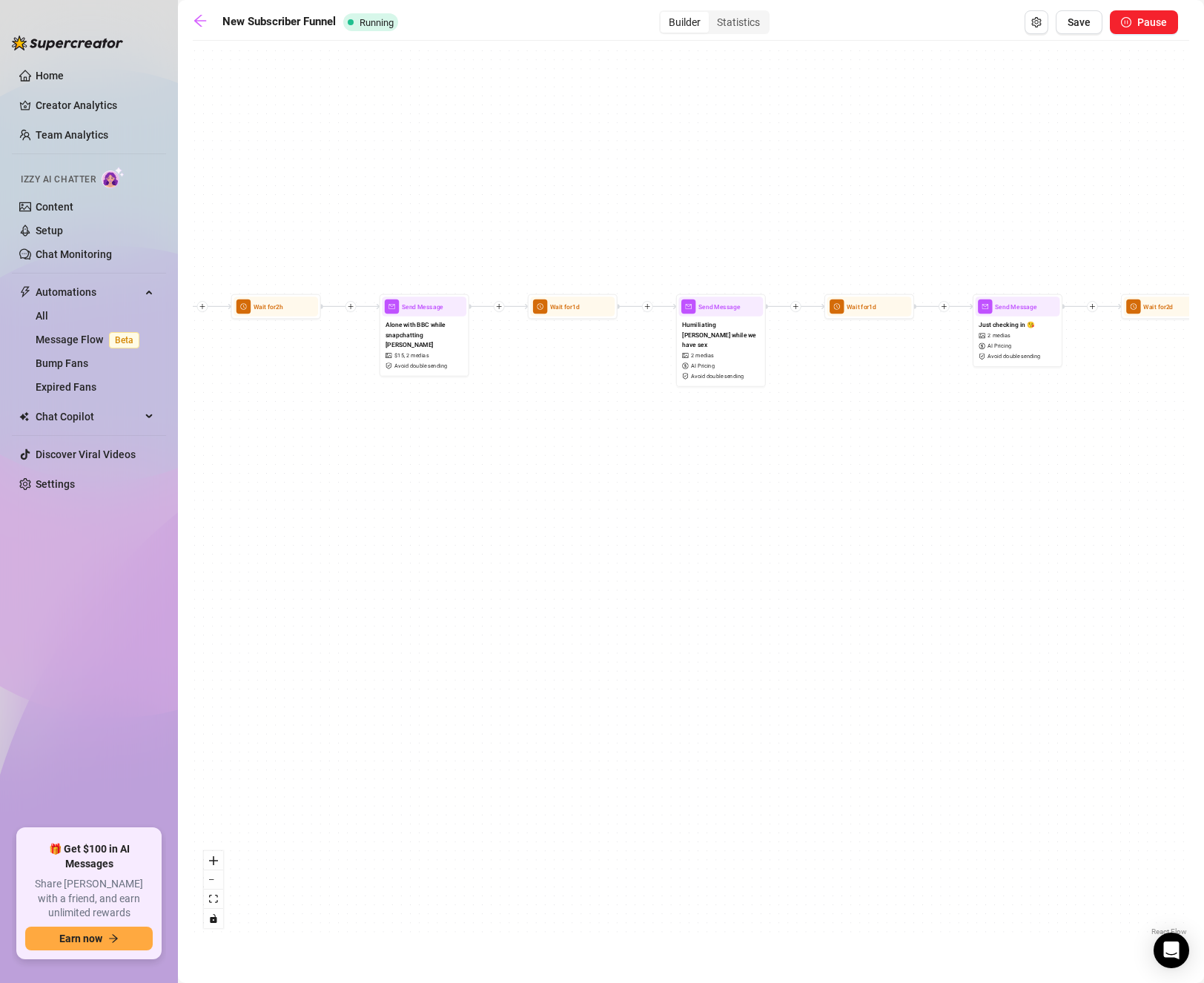
drag, startPoint x: 364, startPoint y: 580, endPoint x: 917, endPoint y: 560, distance: 553.4
click at [917, 560] on div "If True If True If True If True If False If False If False If False If False Se…" at bounding box center [691, 493] width 996 height 891
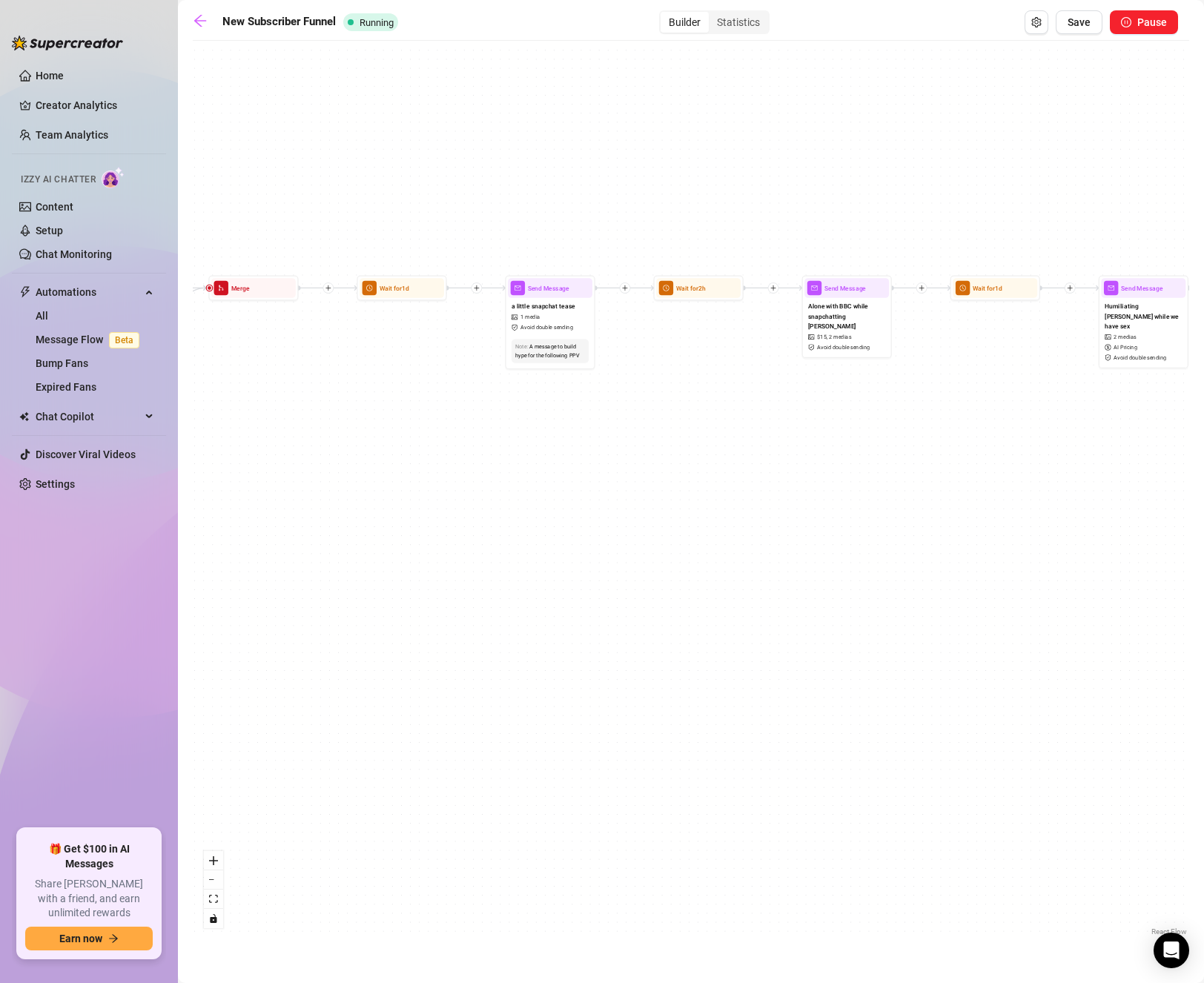
drag, startPoint x: 512, startPoint y: 577, endPoint x: 919, endPoint y: 572, distance: 407.0
click at [919, 572] on div "If True If True If True If True If False If False If False If False If False Se…" at bounding box center [691, 493] width 996 height 891
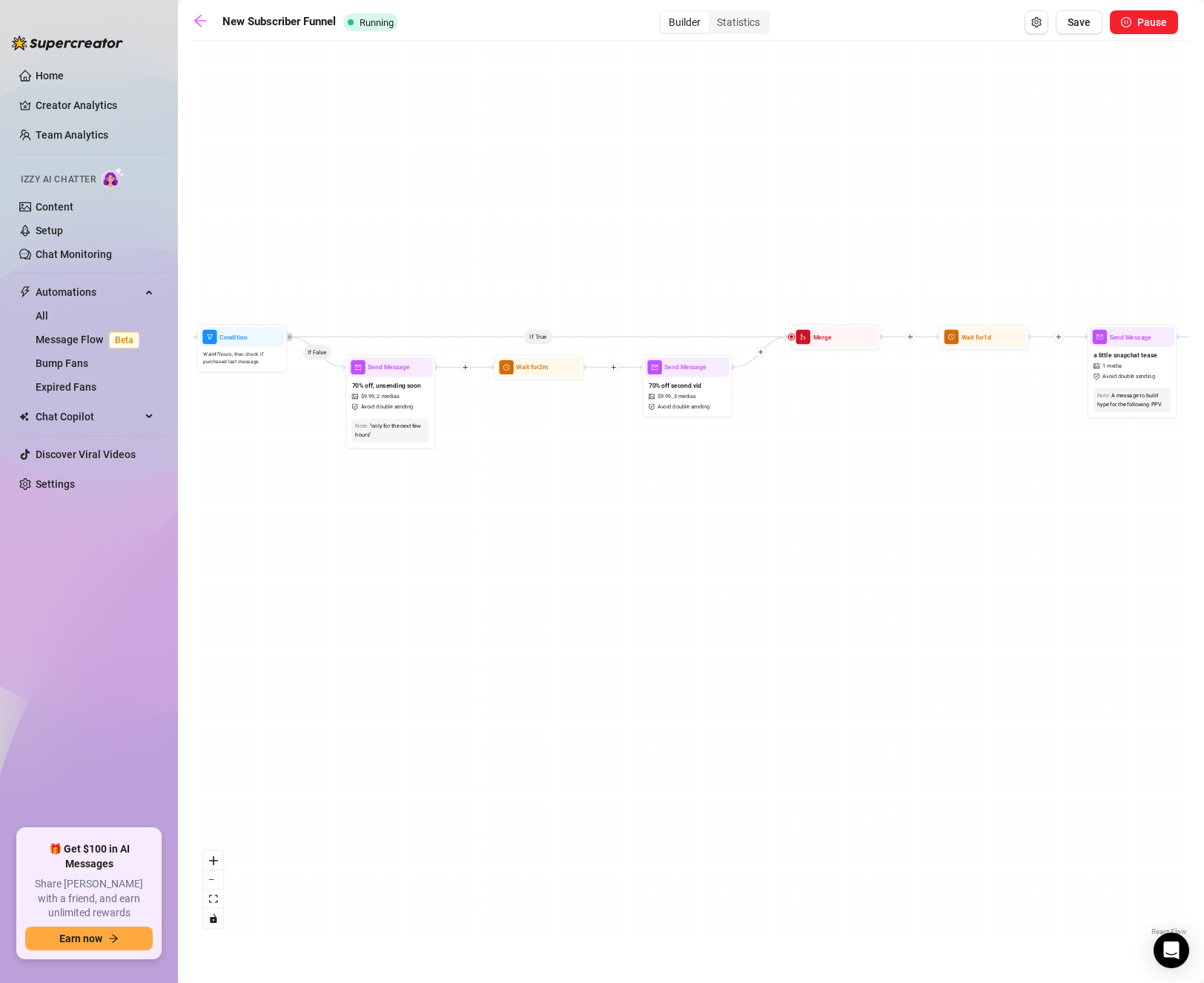
drag, startPoint x: 362, startPoint y: 529, endPoint x: 885, endPoint y: 569, distance: 524.5
click at [885, 569] on div "If True If True If True If True If False If False If False If False If False Se…" at bounding box center [691, 493] width 996 height 891
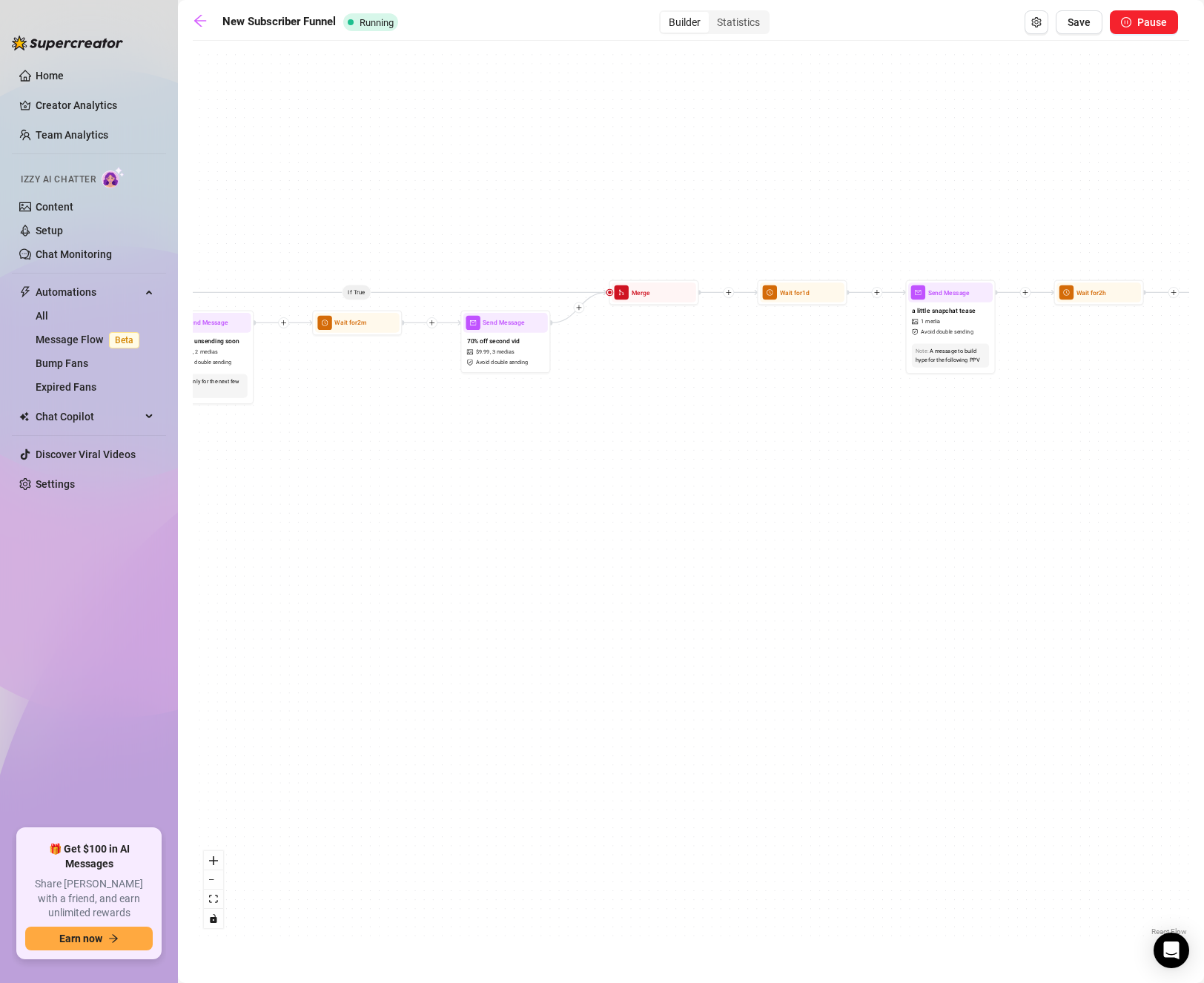
drag, startPoint x: 325, startPoint y: 567, endPoint x: 115, endPoint y: 522, distance: 214.8
click at [115, 522] on div "Home Creator Analytics Team Analytics Izzy AI Chatter Content Setup Chat Monito…" at bounding box center [602, 491] width 1204 height 983
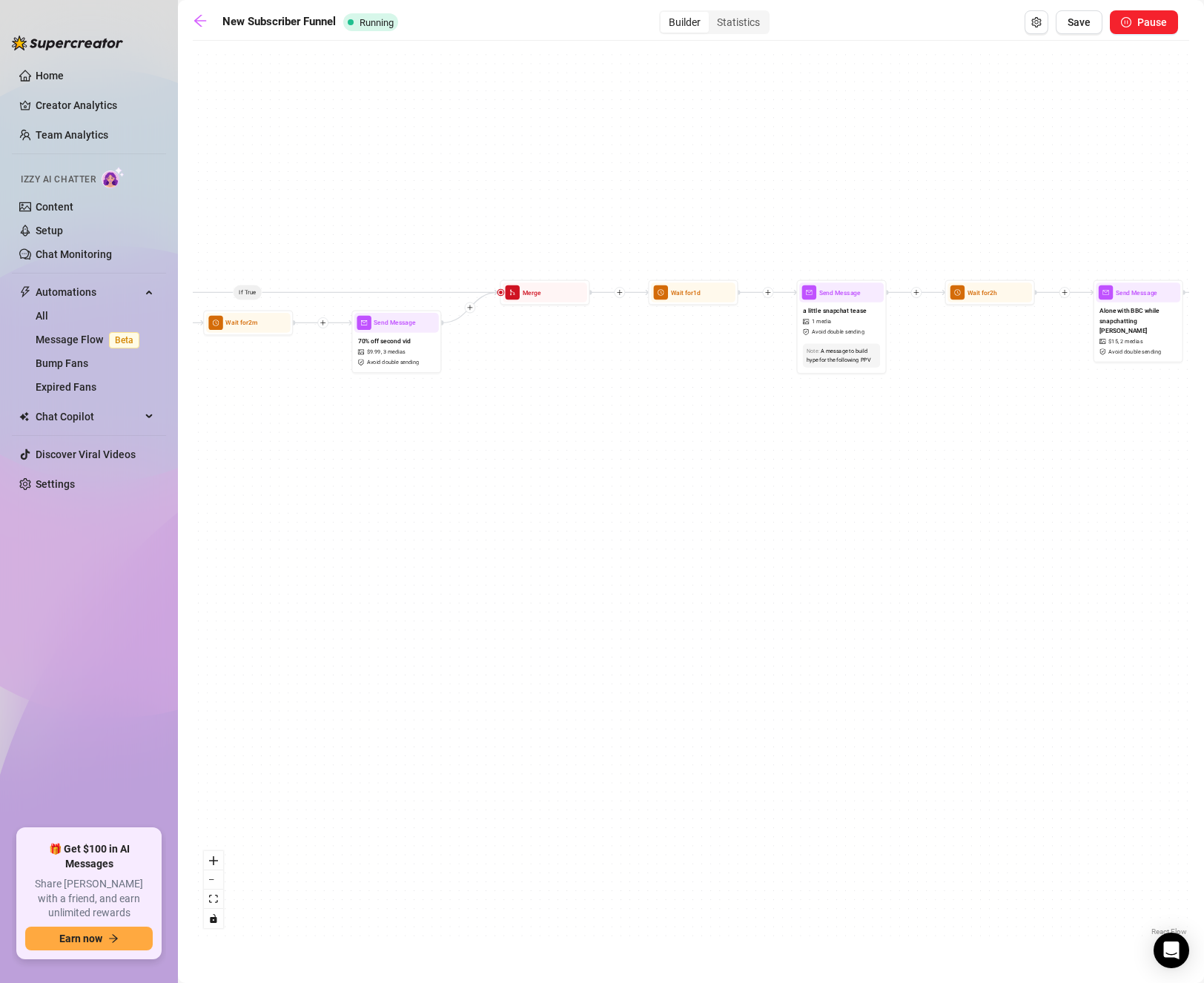
drag, startPoint x: 598, startPoint y: 525, endPoint x: 477, endPoint y: 522, distance: 121.0
click at [146, 521] on div "Home Creator Analytics Team Analytics Izzy AI Chatter Content Setup Chat Monito…" at bounding box center [602, 491] width 1204 height 983
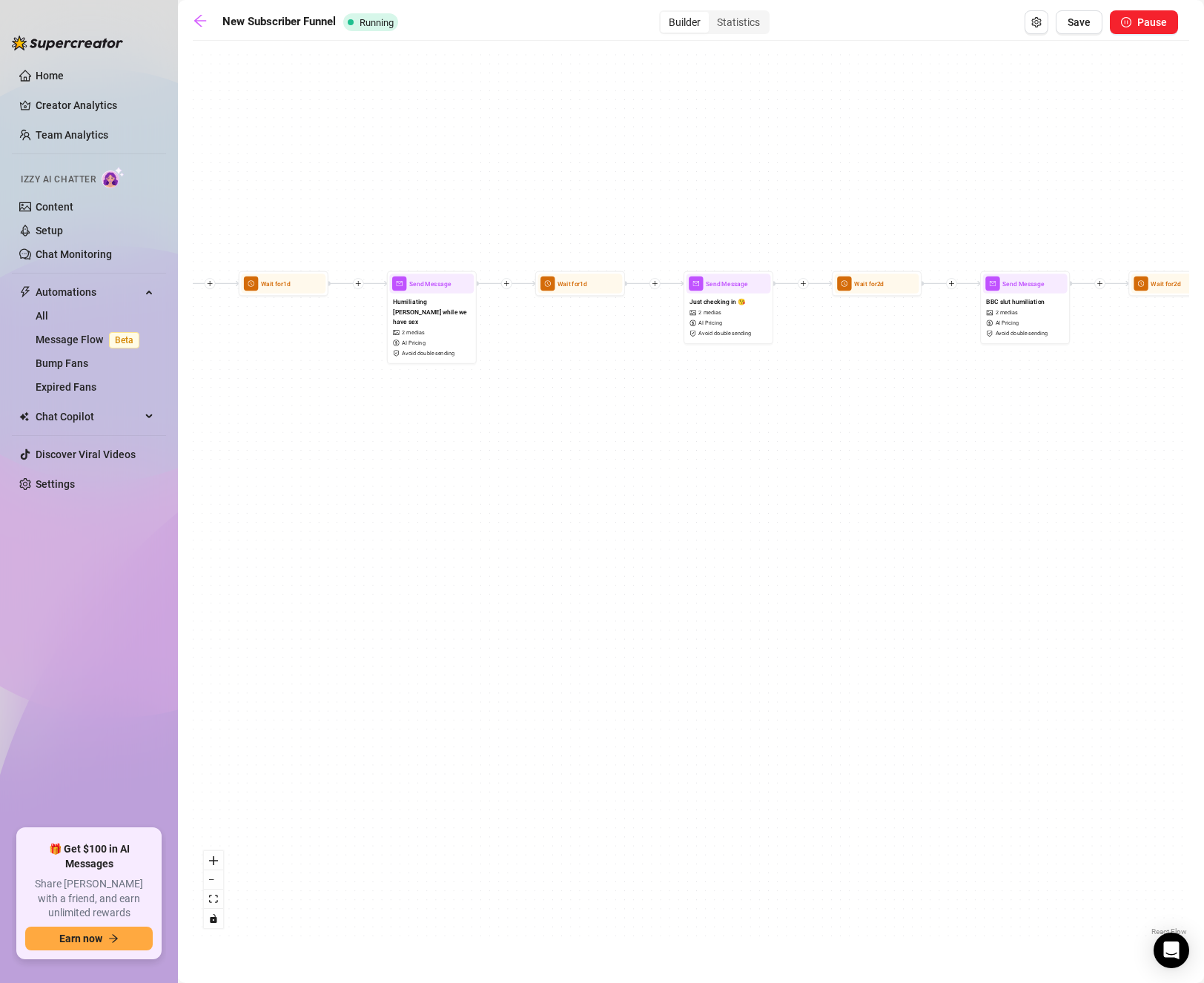
drag, startPoint x: 280, startPoint y: 504, endPoint x: 531, endPoint y: 499, distance: 251.0
click at [167, 500] on div "Home Creator Analytics Team Analytics Izzy AI Chatter Content Setup Chat Monito…" at bounding box center [602, 491] width 1204 height 983
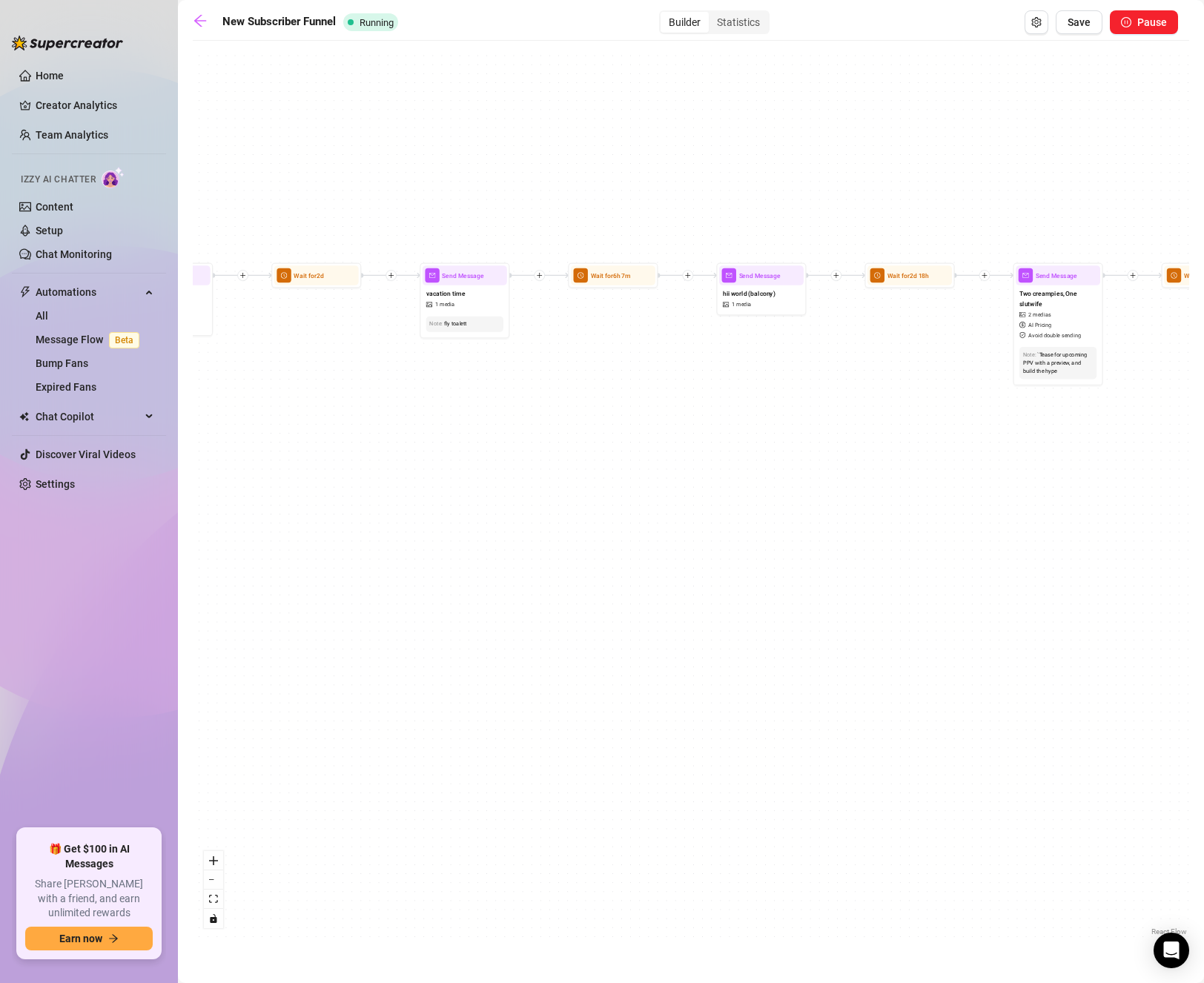
drag, startPoint x: 332, startPoint y: 489, endPoint x: 749, endPoint y: 496, distance: 417.1
click at [327, 487] on div "If True If True If True If True If False If False If False If False If False Se…" at bounding box center [691, 493] width 996 height 891
drag, startPoint x: 170, startPoint y: 510, endPoint x: 228, endPoint y: 507, distance: 58.1
click at [176, 510] on div "Home Creator Analytics Team Analytics Izzy AI Chatter Content Setup Chat Monito…" at bounding box center [602, 491] width 1204 height 983
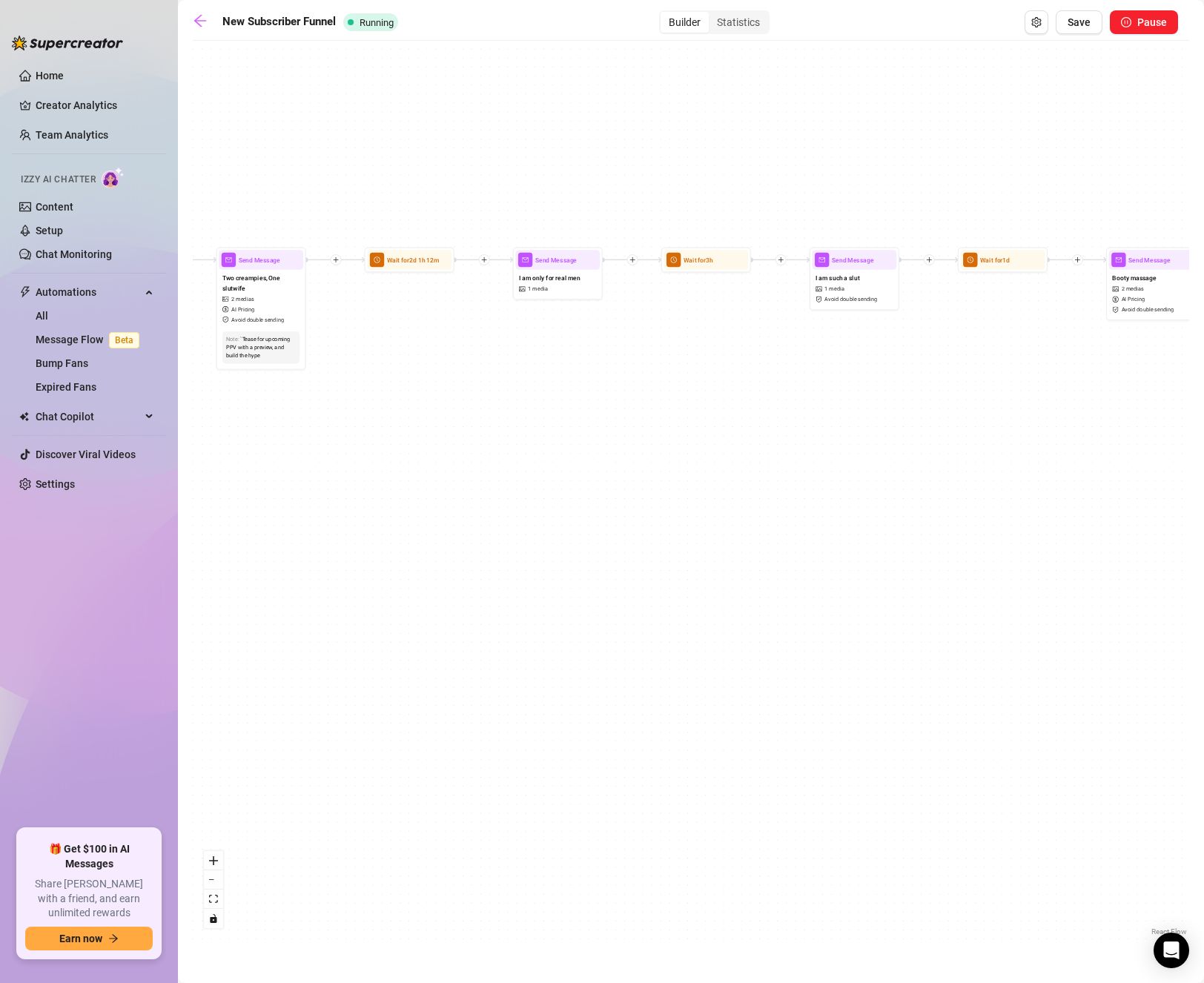
drag, startPoint x: 752, startPoint y: 521, endPoint x: 211, endPoint y: 505, distance: 541.2
click at [188, 510] on main "New Subscriber Funnel Running Builder Statistics Save Pause If True If True If …" at bounding box center [691, 491] width 1026 height 983
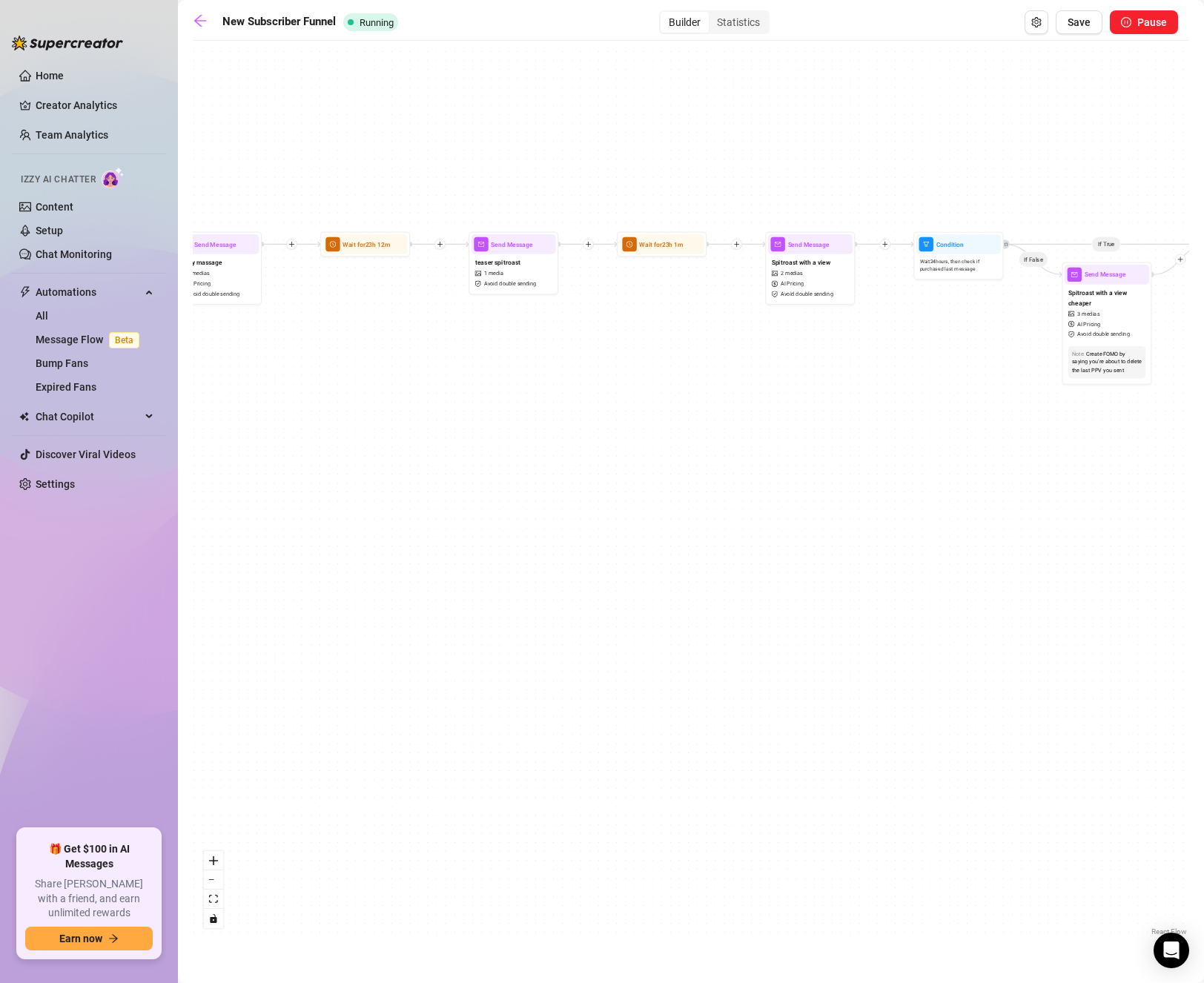
drag, startPoint x: 840, startPoint y: 508, endPoint x: 342, endPoint y: 498, distance: 498.1
click at [318, 502] on div "If True If True If True If True If False If False If False If False If False Se…" at bounding box center [691, 493] width 996 height 891
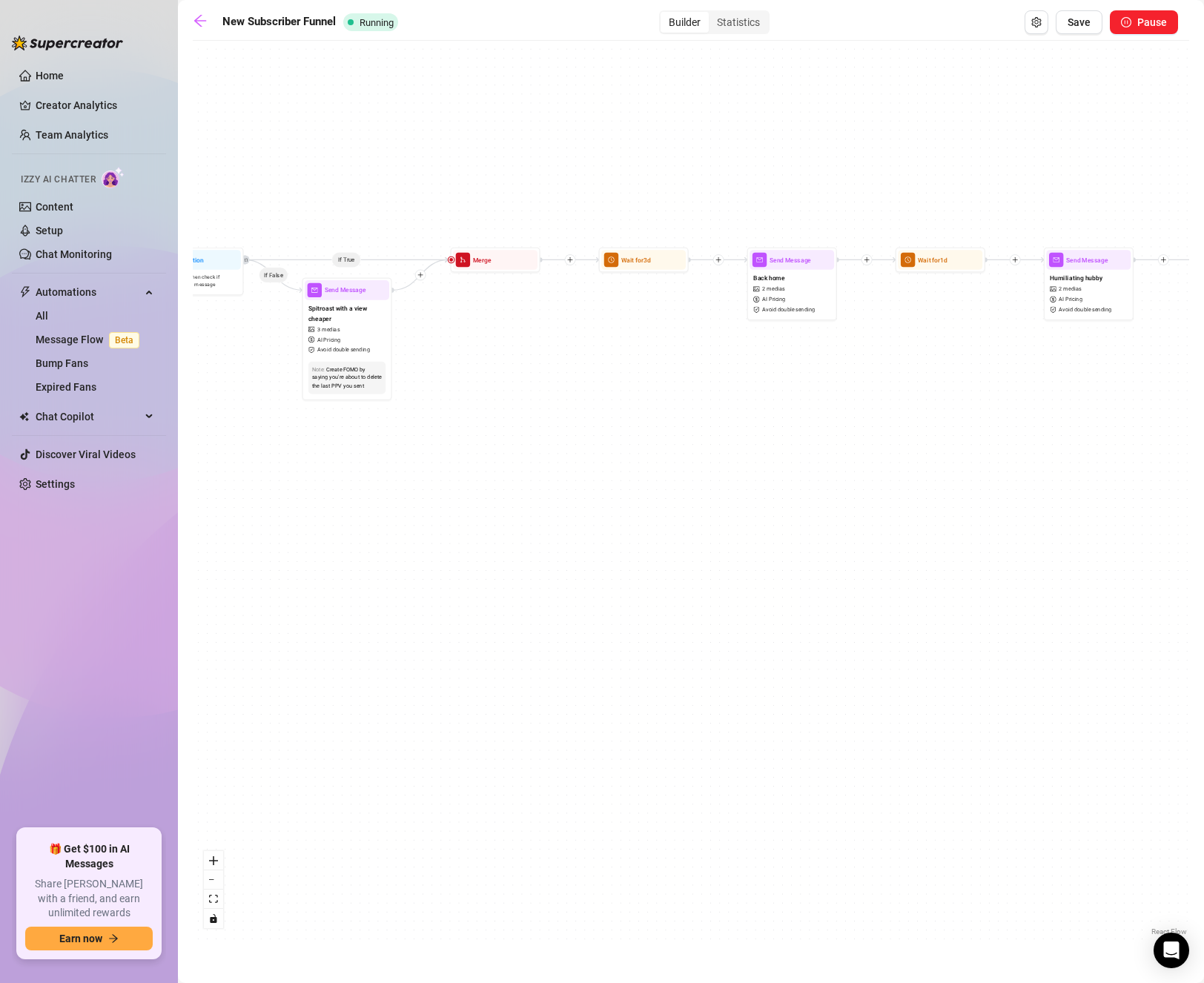
drag, startPoint x: 930, startPoint y: 524, endPoint x: 414, endPoint y: 528, distance: 516.0
click at [413, 528] on div "If True If True If True If True If False If False If False If False If False Se…" at bounding box center [691, 493] width 996 height 891
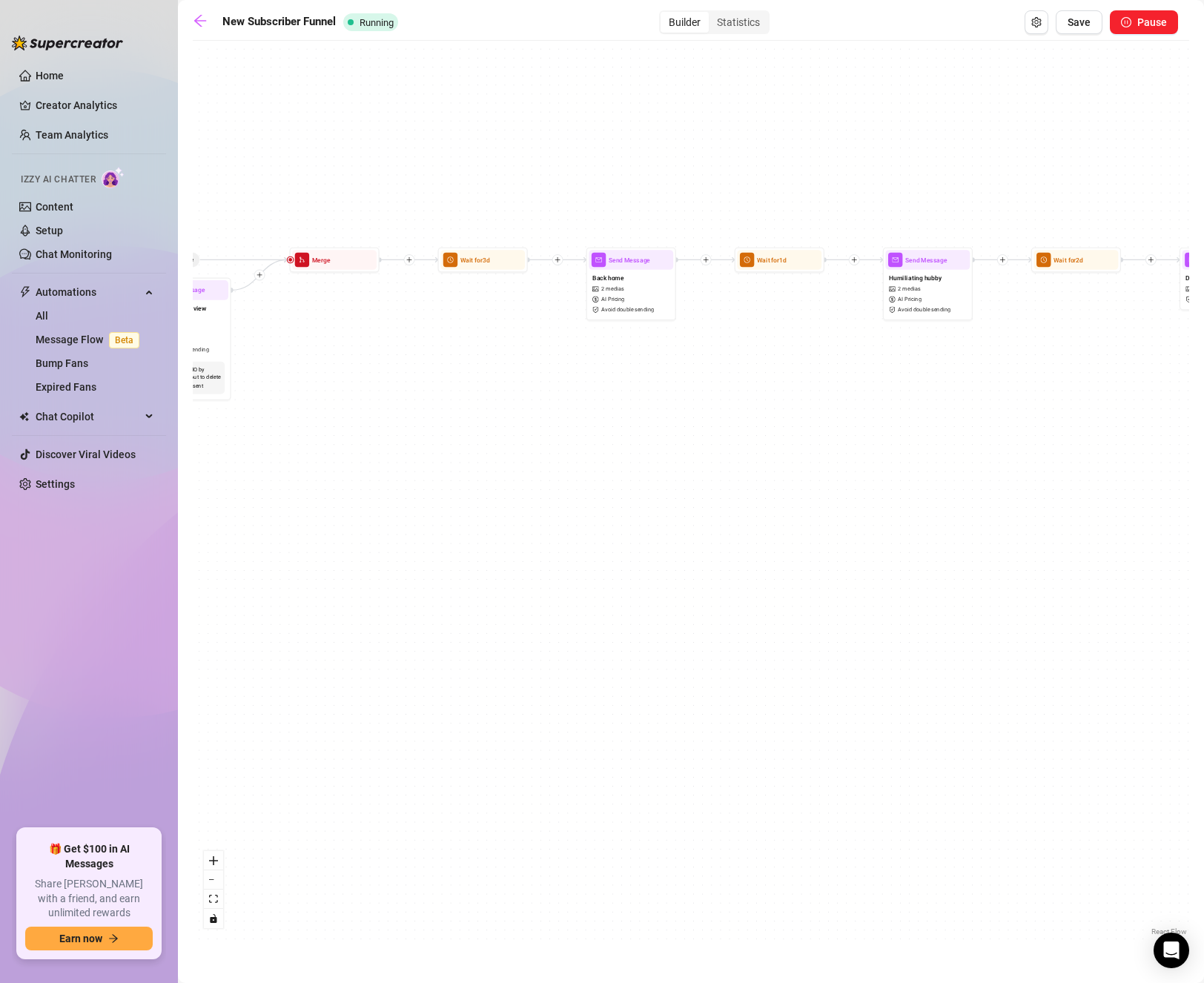
drag, startPoint x: 543, startPoint y: 499, endPoint x: 295, endPoint y: 506, distance: 248.1
click at [295, 506] on div "If True If True If True If True If False If False If False If False If False Se…" at bounding box center [691, 493] width 996 height 891
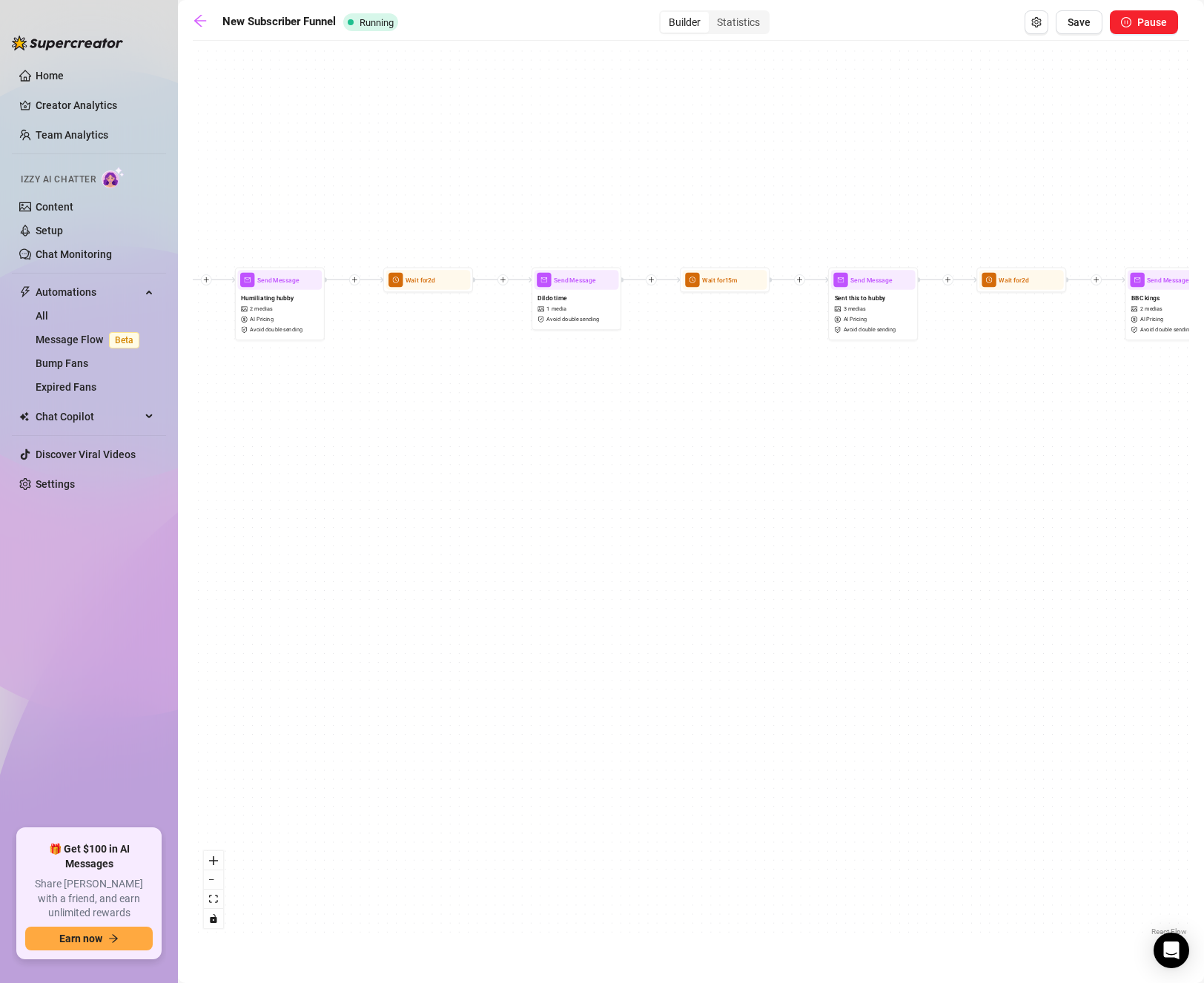
drag, startPoint x: 706, startPoint y: 503, endPoint x: 502, endPoint y: 512, distance: 204.2
click at [502, 511] on div "If True If True If True If True If False If False If False If False If False Se…" at bounding box center [691, 493] width 996 height 891
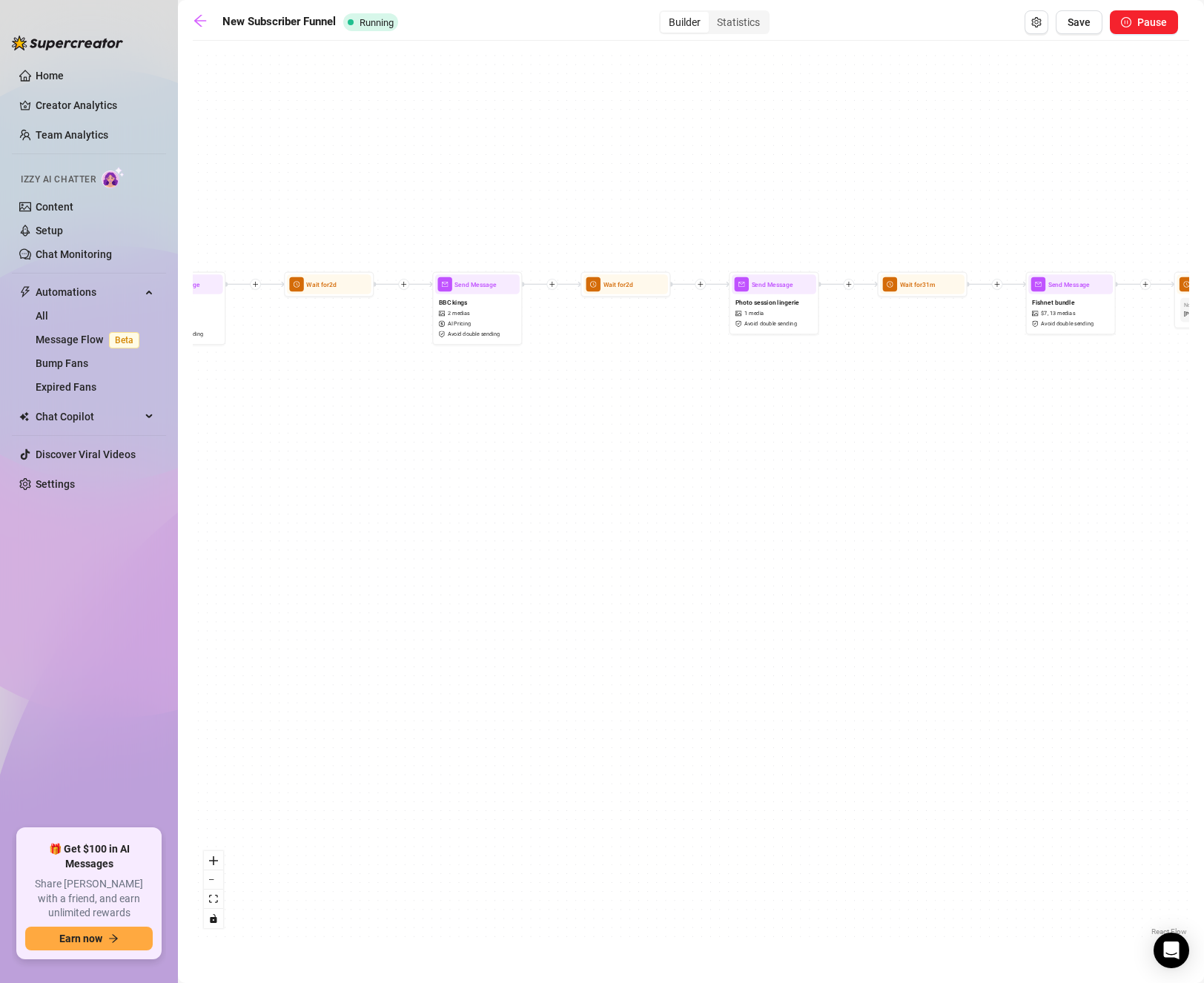
drag, startPoint x: 562, startPoint y: 493, endPoint x: 432, endPoint y: 493, distance: 130.0
click at [430, 493] on div "If True If True If True If True If False If False If False If False If False Se…" at bounding box center [691, 493] width 996 height 891
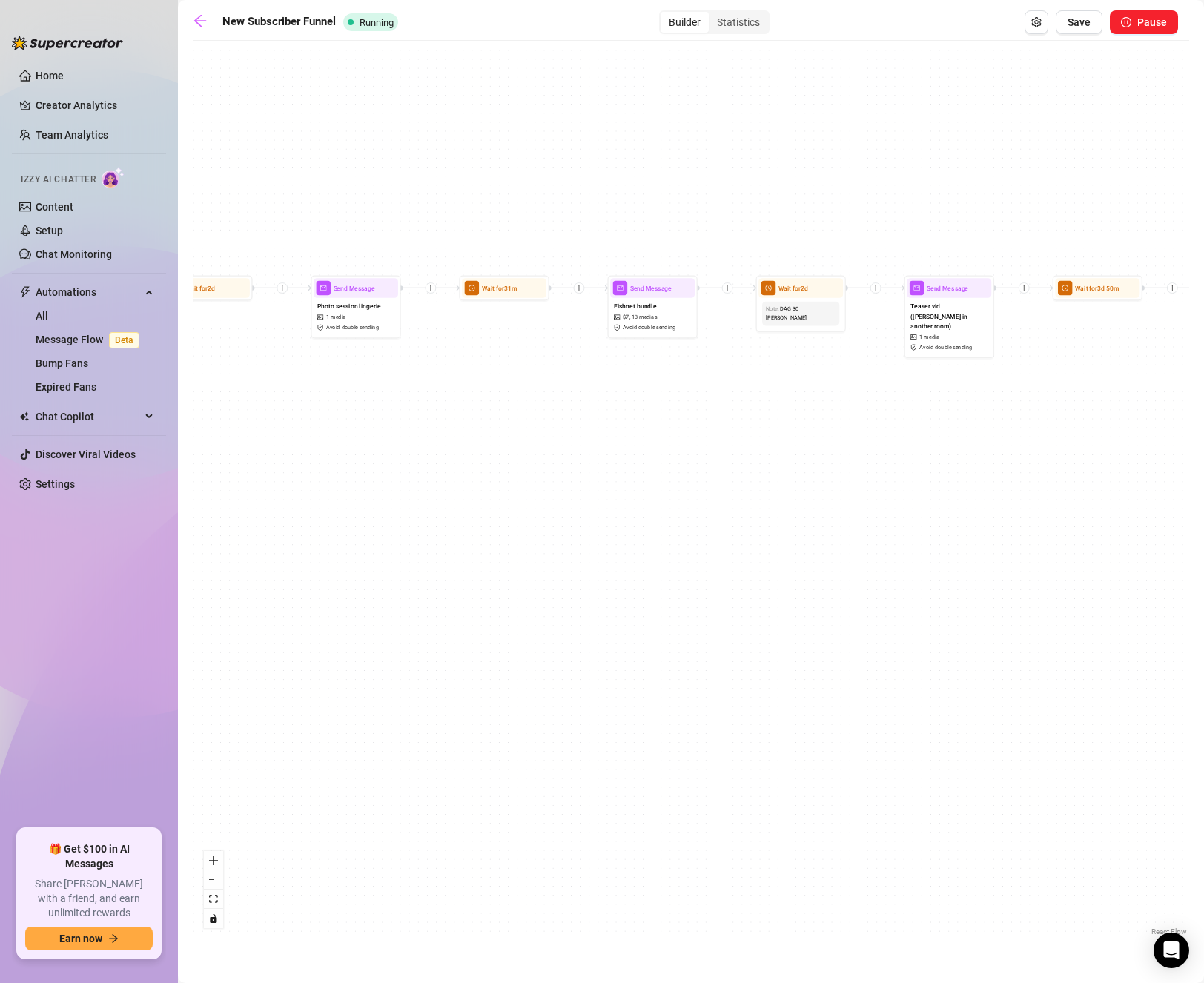
drag, startPoint x: 819, startPoint y: 479, endPoint x: 435, endPoint y: 483, distance: 384.0
click at [435, 483] on div "If True If True If True If True If False If False If False If False If False Se…" at bounding box center [691, 493] width 996 height 891
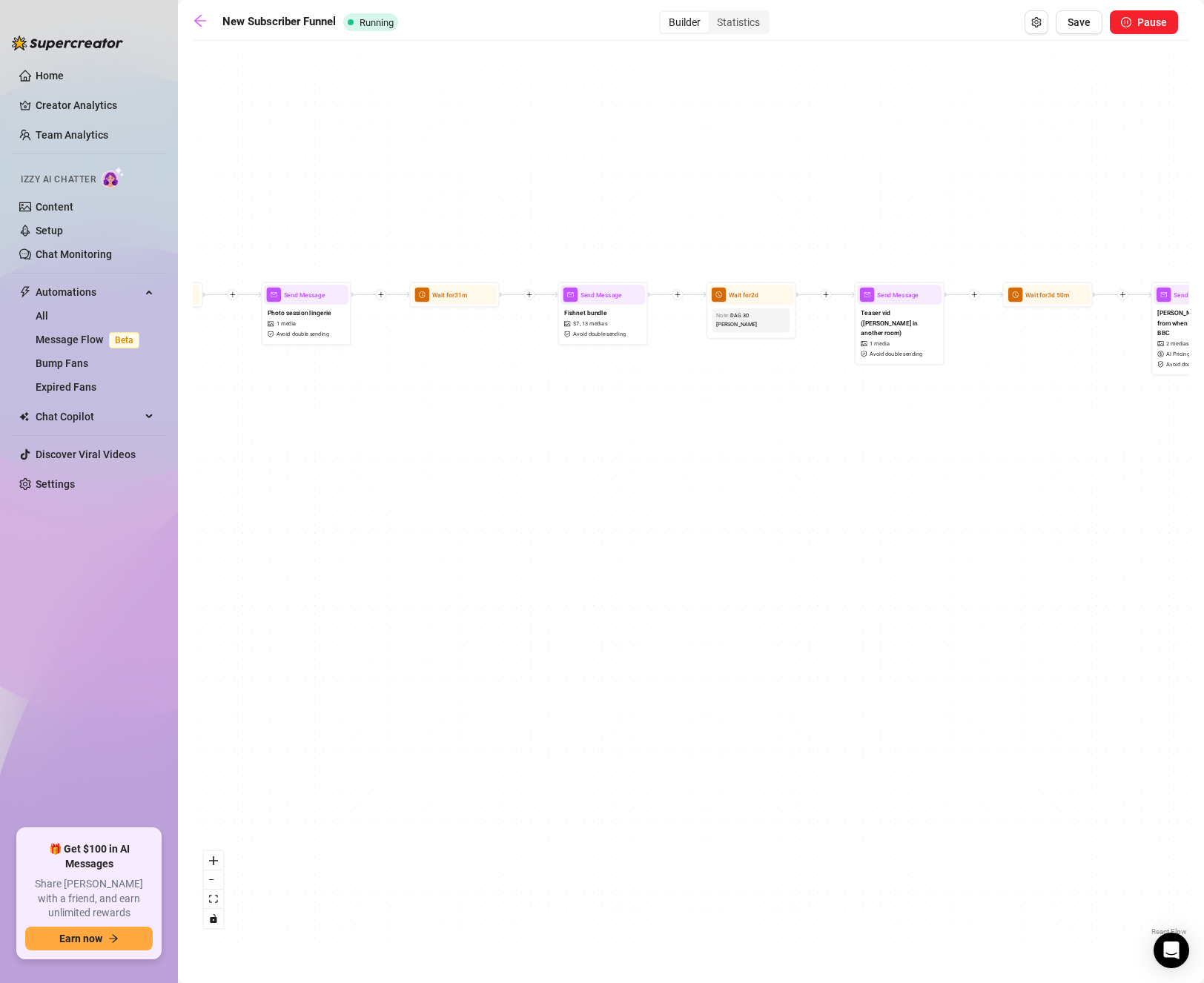
drag, startPoint x: 409, startPoint y: 432, endPoint x: 327, endPoint y: 439, distance: 82.3
click at [327, 439] on div "If True If True If True If True If False If False If False If False If False Se…" at bounding box center [691, 493] width 996 height 891
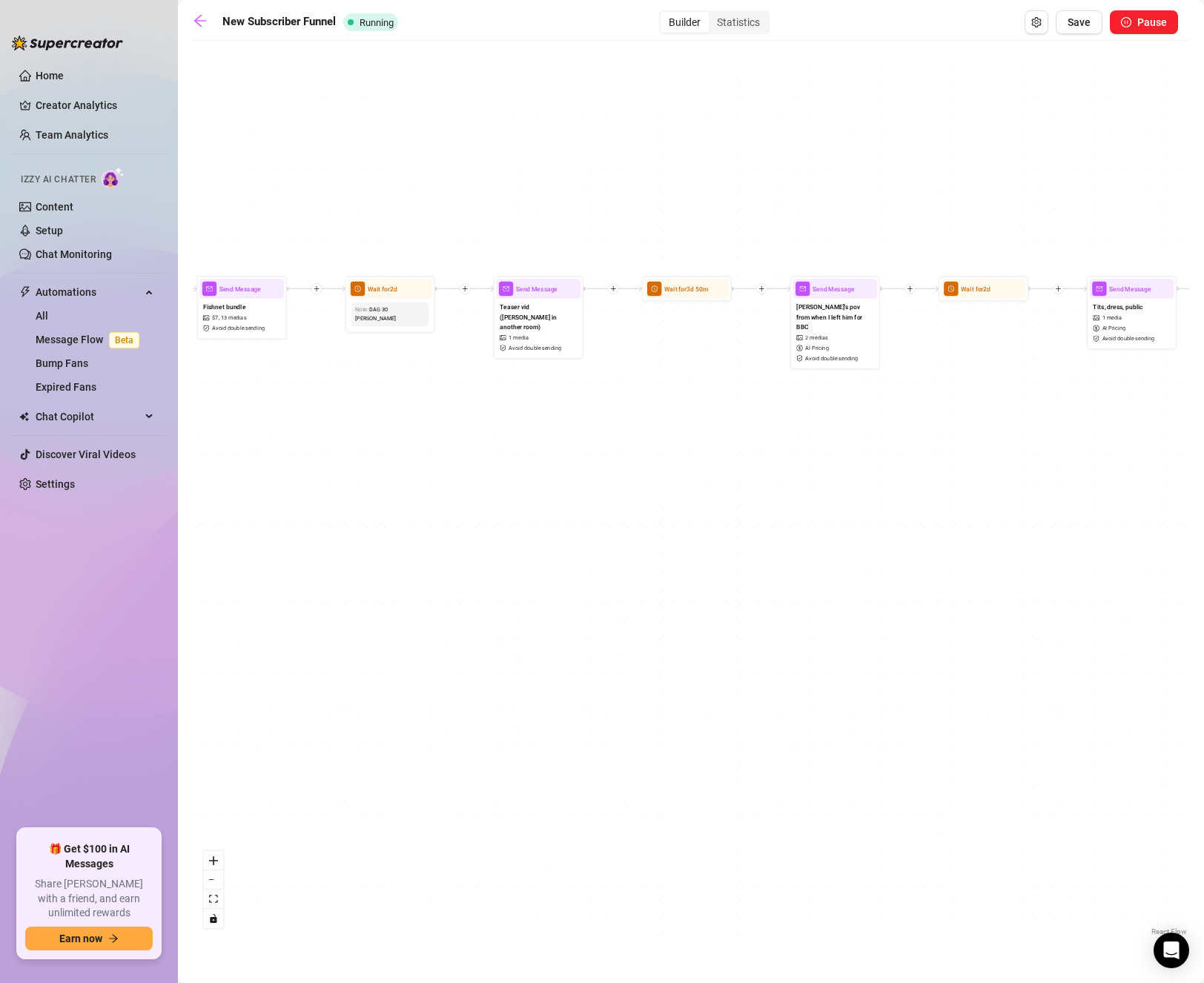
drag, startPoint x: 498, startPoint y: 436, endPoint x: 422, endPoint y: 432, distance: 76.1
click at [422, 432] on div "If True If True If True If True If False If False If False If False If False Se…" at bounding box center [691, 493] width 996 height 891
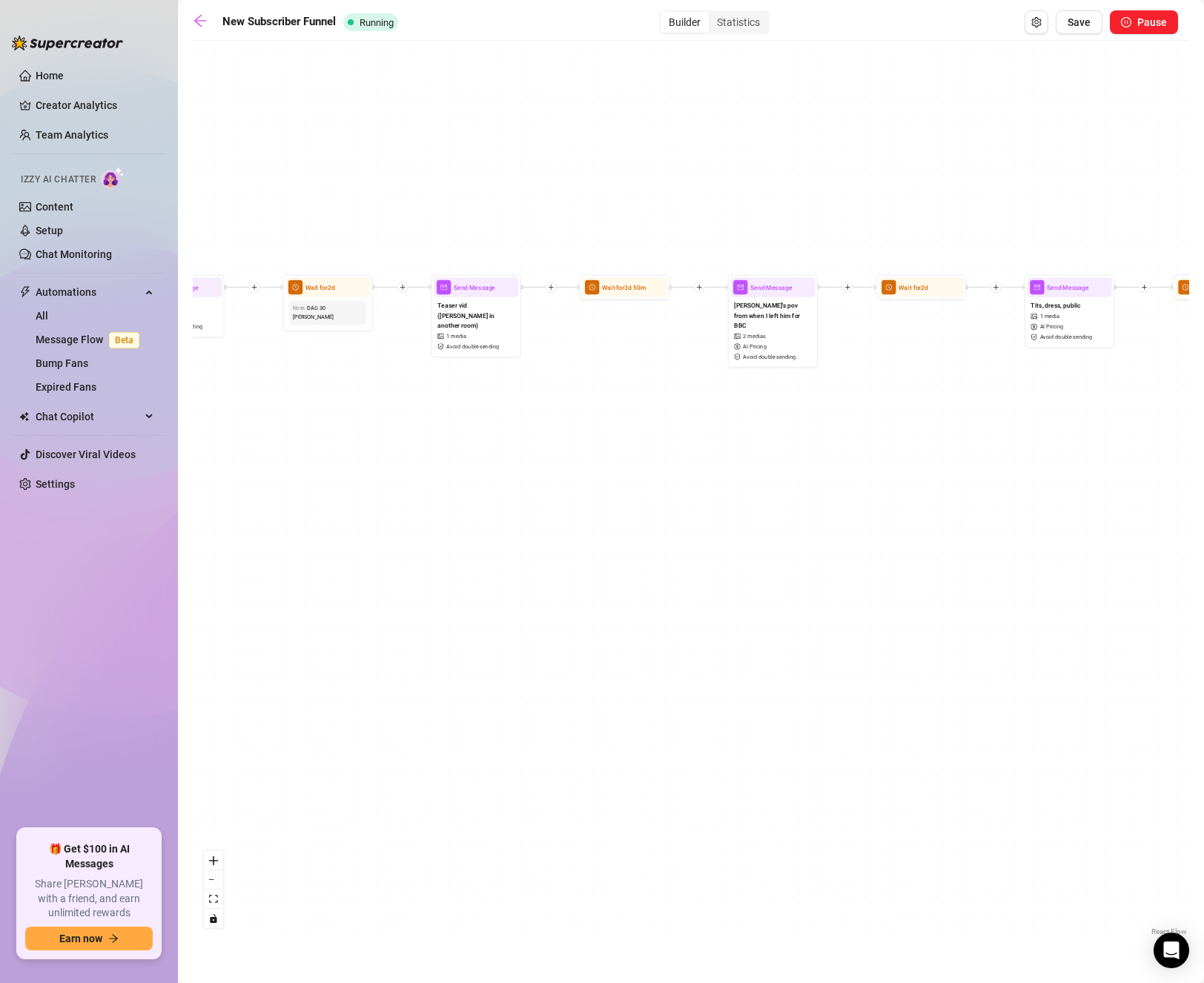
drag, startPoint x: 803, startPoint y: 442, endPoint x: 523, endPoint y: 442, distance: 280.0
click at [523, 442] on div "If True If True If True If True If False If False If False If False If False Se…" at bounding box center [691, 493] width 996 height 891
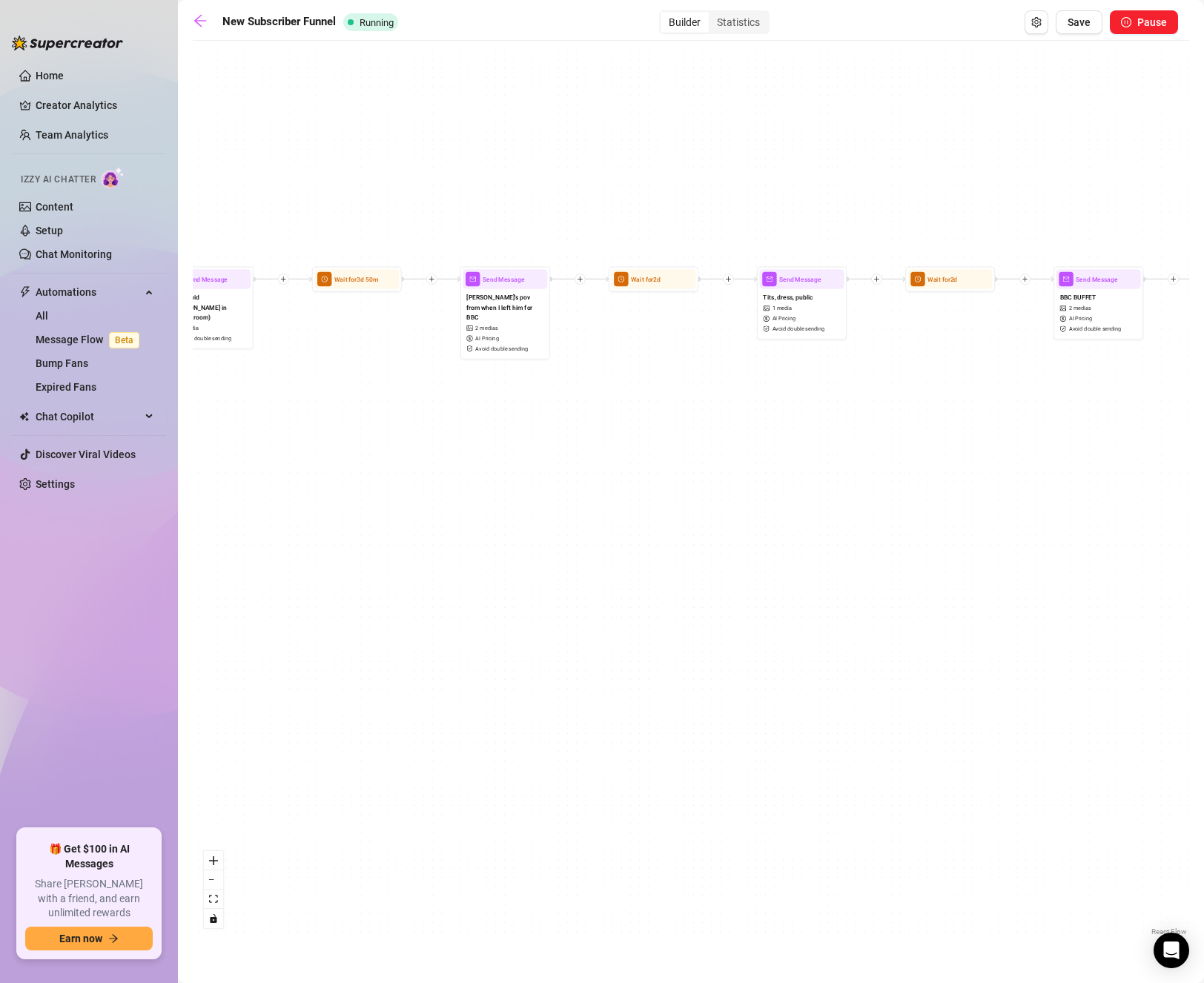
drag, startPoint x: 792, startPoint y: 423, endPoint x: 528, endPoint y: 406, distance: 264.5
click at [528, 406] on div "If True If True If True If True If False If False If False If False If False Se…" at bounding box center [691, 493] width 996 height 891
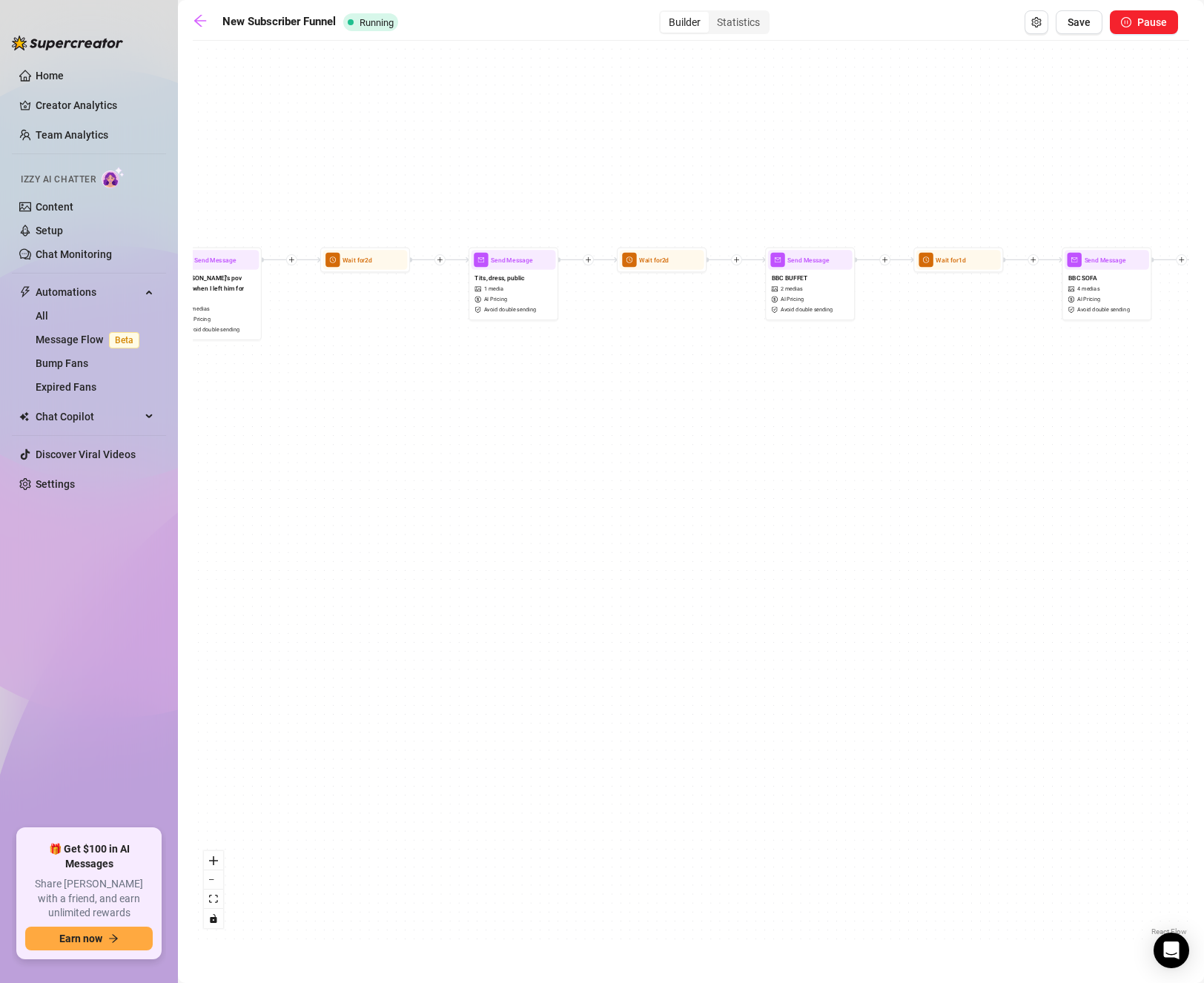
drag, startPoint x: 801, startPoint y: 452, endPoint x: 550, endPoint y: 434, distance: 251.6
click at [550, 434] on div "If True If True If True If True If False If False If False If False If False Se…" at bounding box center [691, 493] width 996 height 891
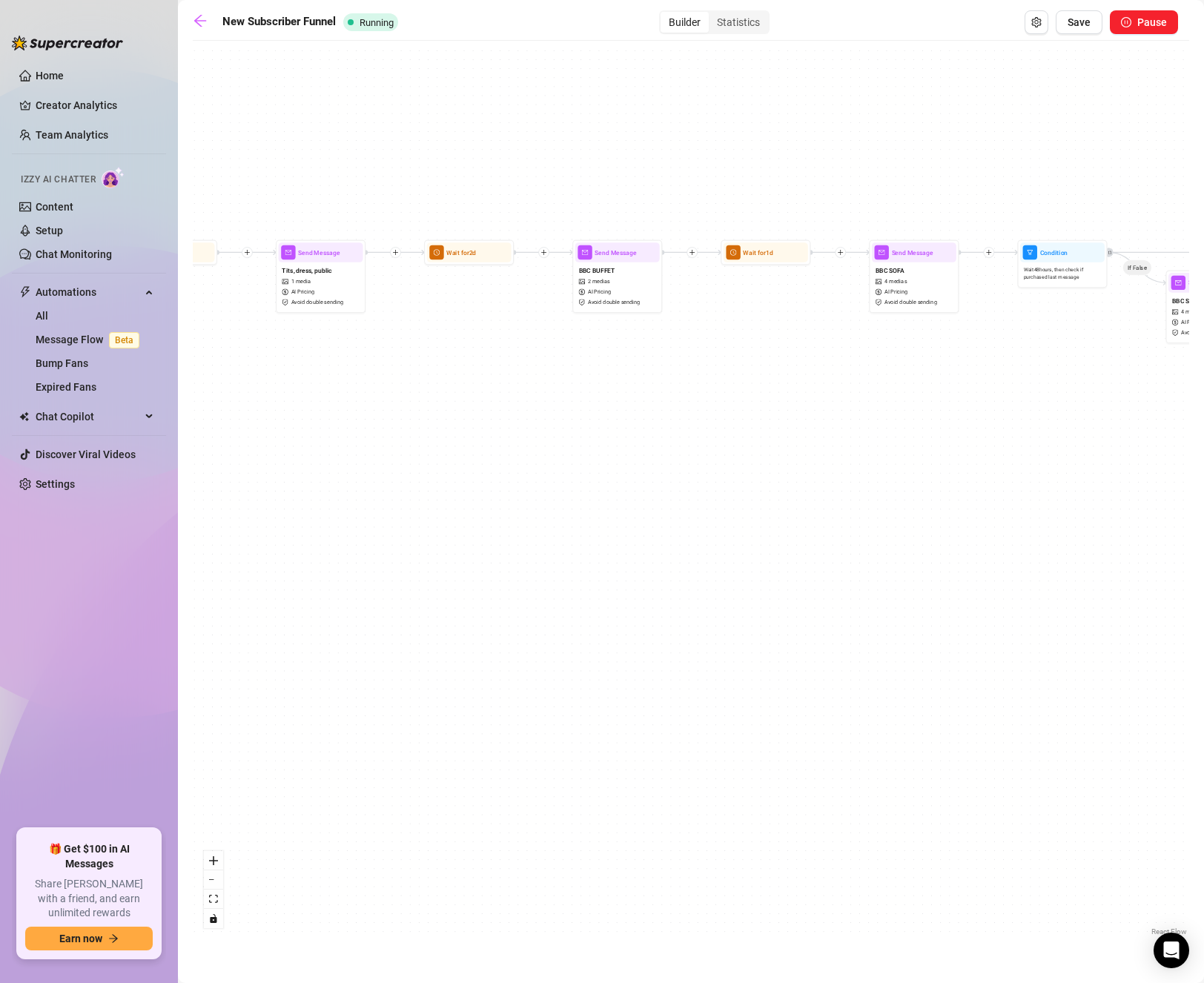
drag, startPoint x: 484, startPoint y: 377, endPoint x: 855, endPoint y: 495, distance: 389.3
click at [855, 495] on div "If True If True If True If True If False If False If False If False If False Se…" at bounding box center [691, 493] width 996 height 891
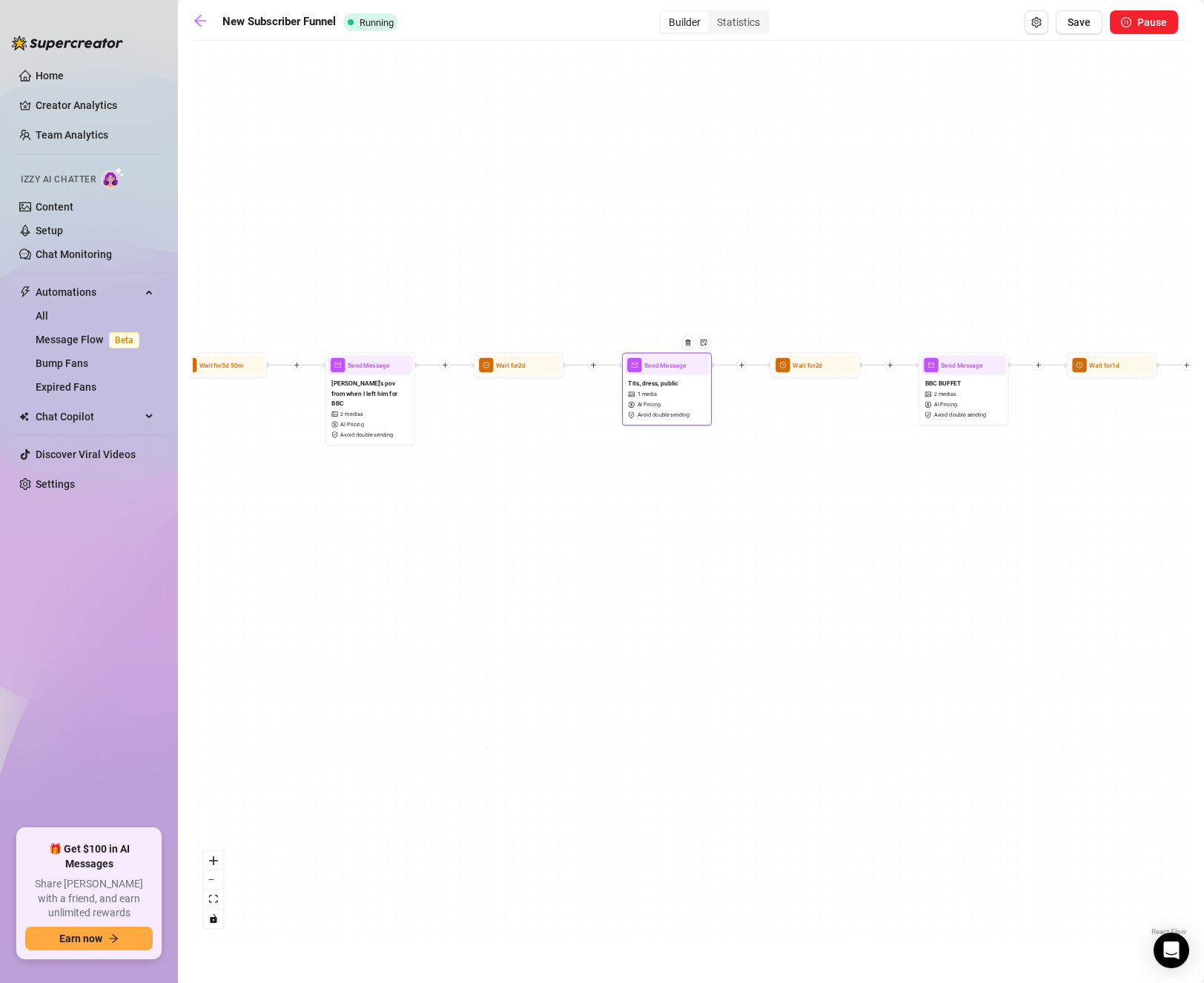
click at [656, 398] on span "1 media" at bounding box center [647, 394] width 20 height 8
type textarea "Hey! I'm out with the girls tonight. Yes I know... random, but here I am flashi…"
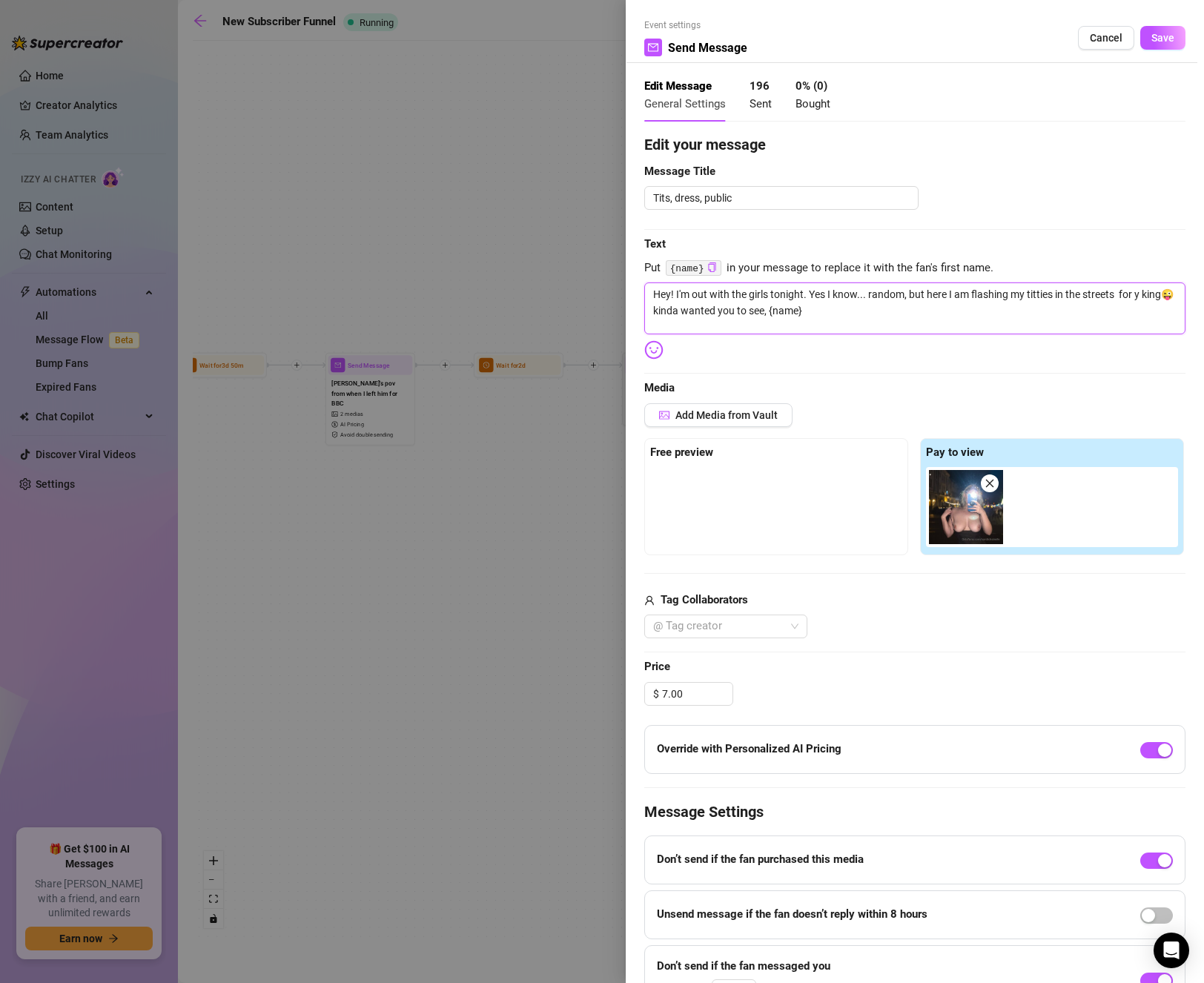
drag, startPoint x: 1121, startPoint y: 289, endPoint x: 1258, endPoint y: 269, distance: 138.5
click at [1203, 269] on html "Home Creator Analytics Team Analytics Izzy AI Chatter Content Setup Chat Monito…" at bounding box center [602, 491] width 1204 height 983
type textarea "Hey! I'm out with the girls tonight. Yes I know... random, but here I am flashi…"
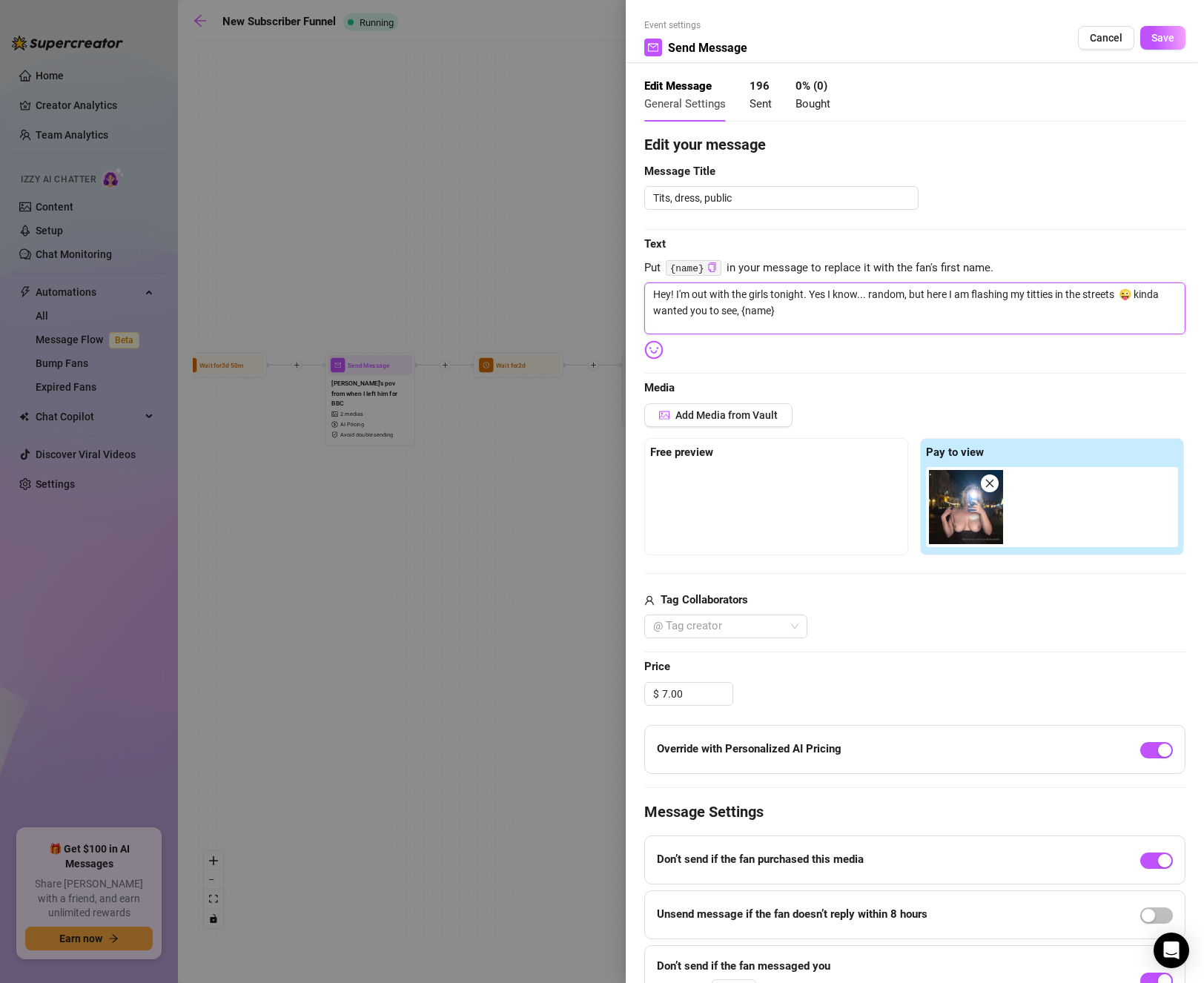
type textarea "Hey! I'm out with the girls tonight. Yes I know... random, but here I am flashi…"
click at [1101, 319] on textarea "Hey! I'm out with the girls tonight. Yes I know... random, but here I am flashi…" at bounding box center [915, 309] width 541 height 52
drag
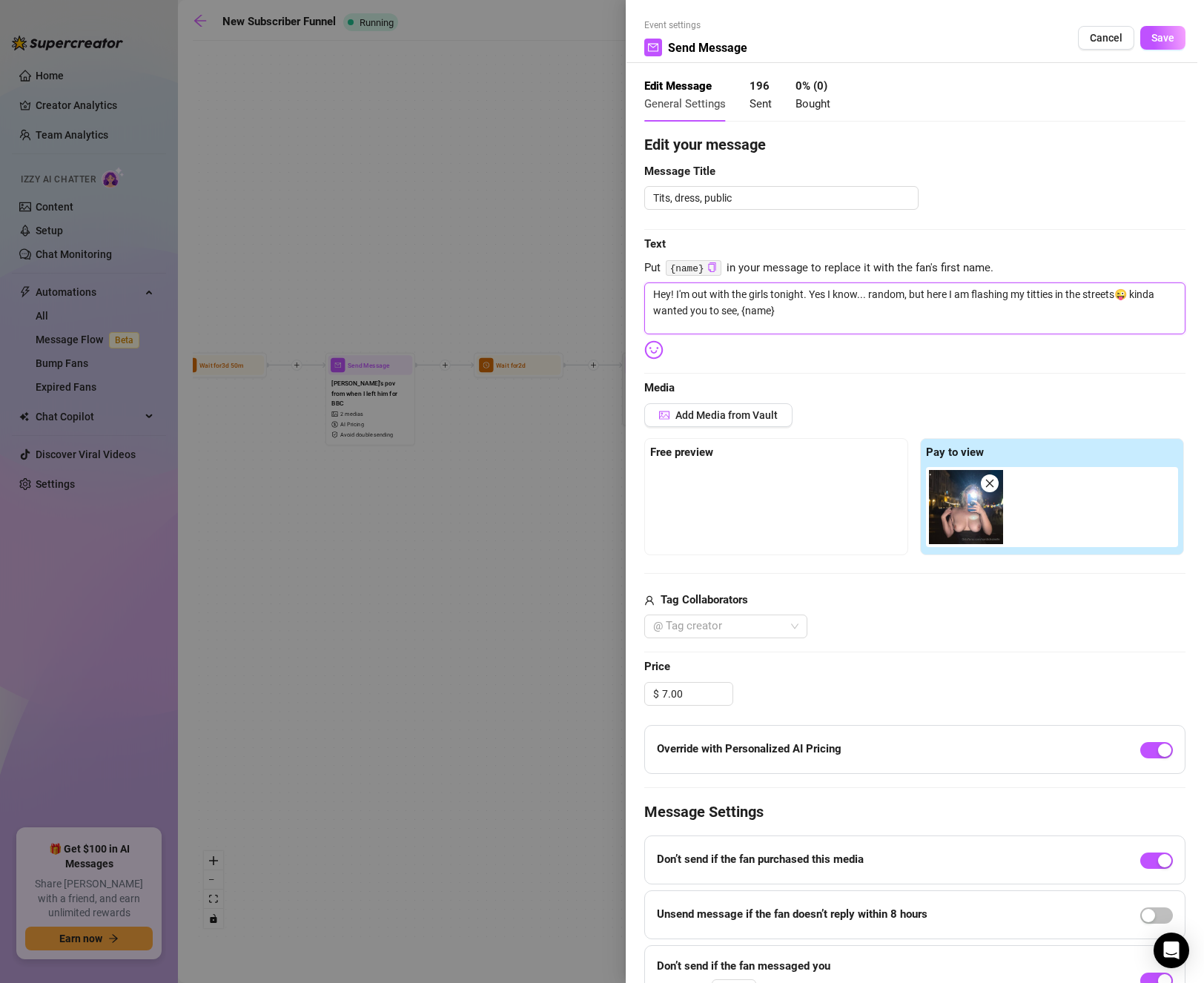
click at [610, 287] on div "Event settings Send Message Cancel Save Edit Message General Settings 196 Sent …" at bounding box center [602, 491] width 1204 height 983
click at [853, 317] on textarea "Hey! I'm out with the girls tonight. Yes I know... random, but here I am flashi…" at bounding box center [915, 309] width 541 height 52
click at [645, 298] on textarea "Hey! I'm out with the girls tonight. Yes I know... random, but here I am flashi…" at bounding box center [915, 309] width 541 height 52
type textarea "out with the girls tonight. Yes I know... random, but here I am flashing my tit…"
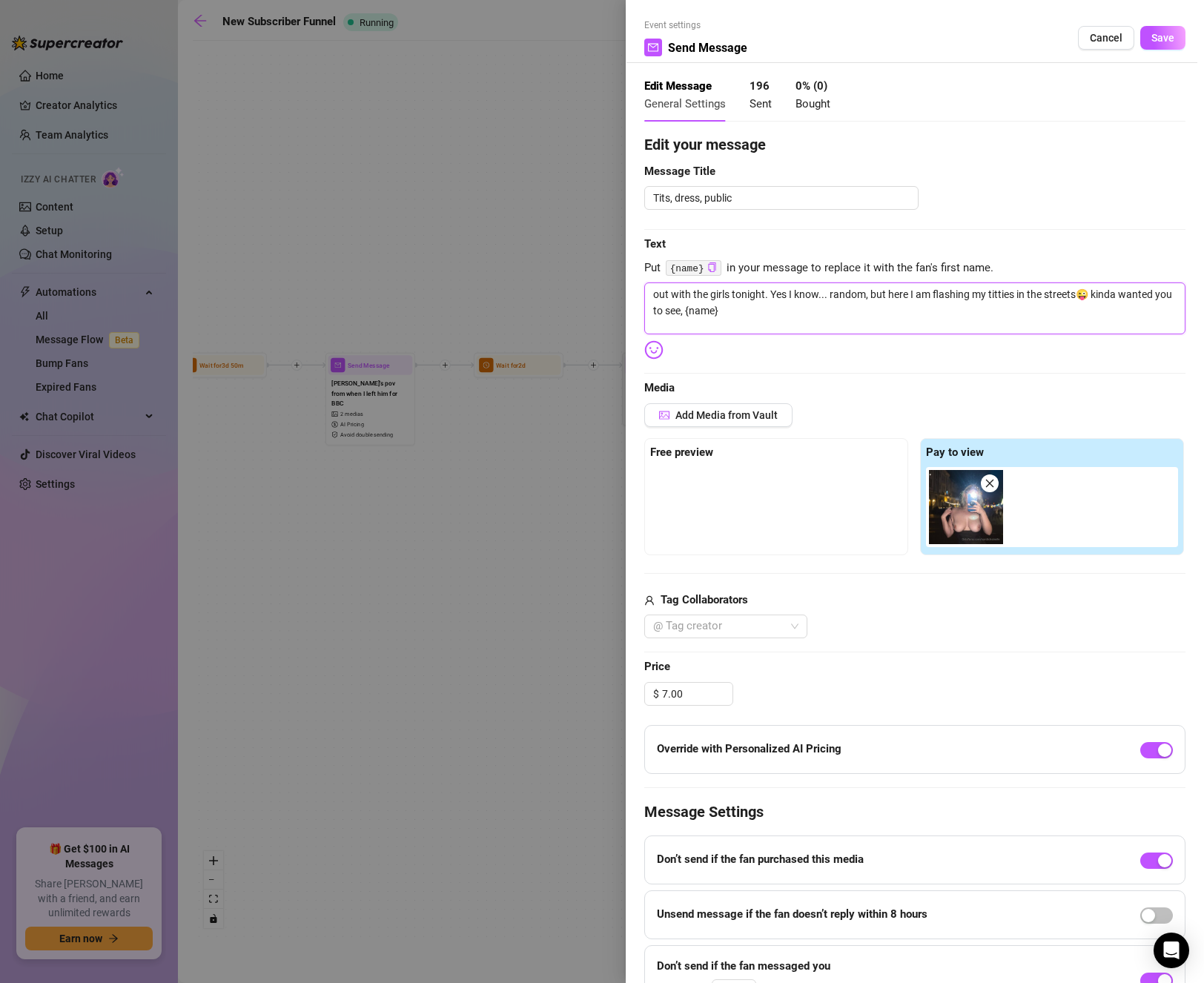
click at [856, 327] on textarea "out with the girls tonight. Yes I know... random, but here I am flashing my tit…" at bounding box center [915, 309] width 541 height 52
drag, startPoint x: 772, startPoint y: 296, endPoint x: 601, endPoint y: 298, distance: 171.0
click at [601, 297] on div "Event settings Send Message Cancel Save Edit Message General Settings 196 Sent …" at bounding box center [602, 491] width 1204 height 983
type textarea "Yes I know... random, but here I am flashing my titties in the streets😜 kinda w…"
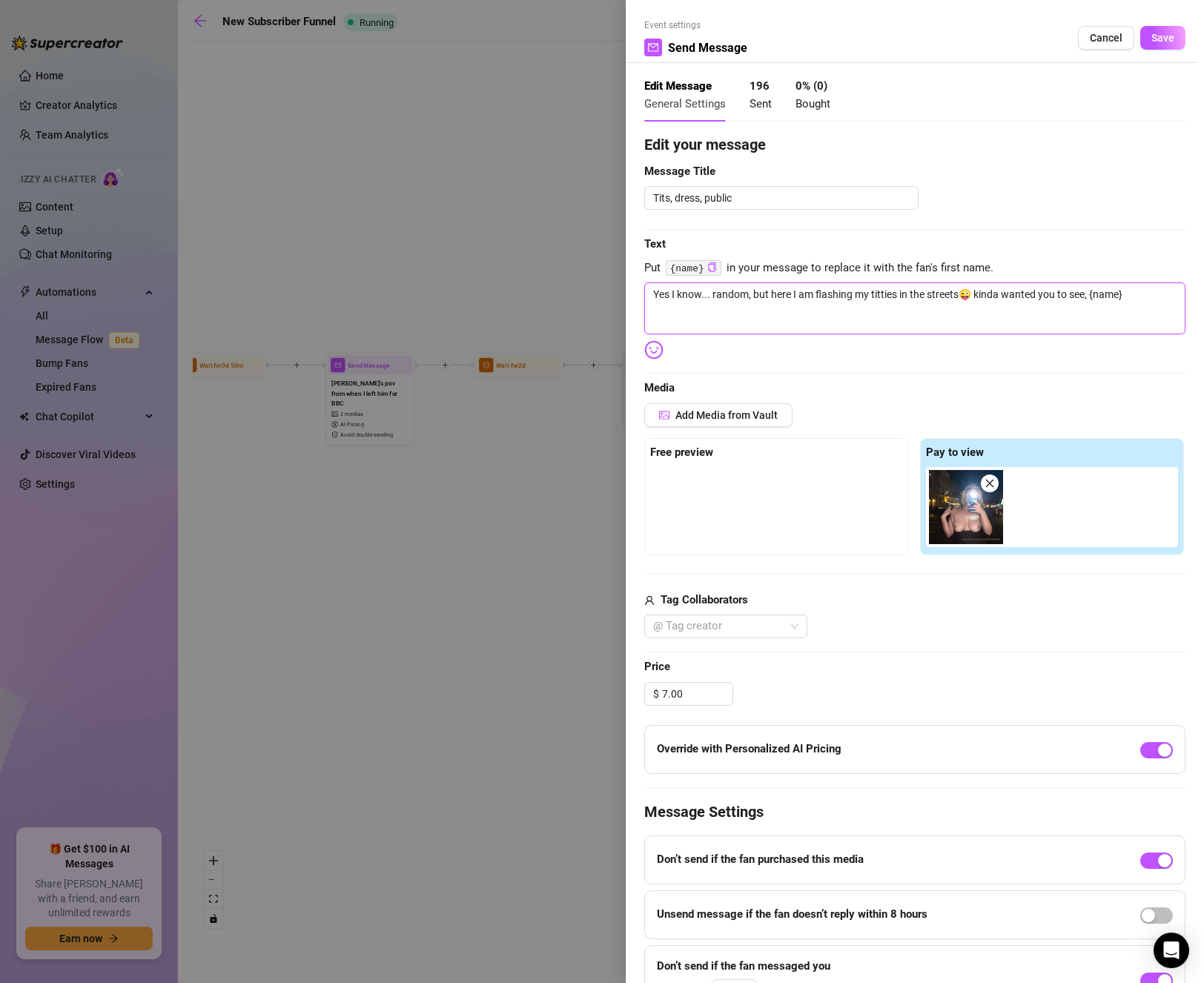
type textarea "es I know... random, but here I am flashing my titties in the streets😜 kinda wa…"
type textarea "s I know... random, but here I am flashing my titties in the streets😜 kinda wan…"
type textarea "I know... random, but here I am flashing my titties in the streets😜 kinda wante…"
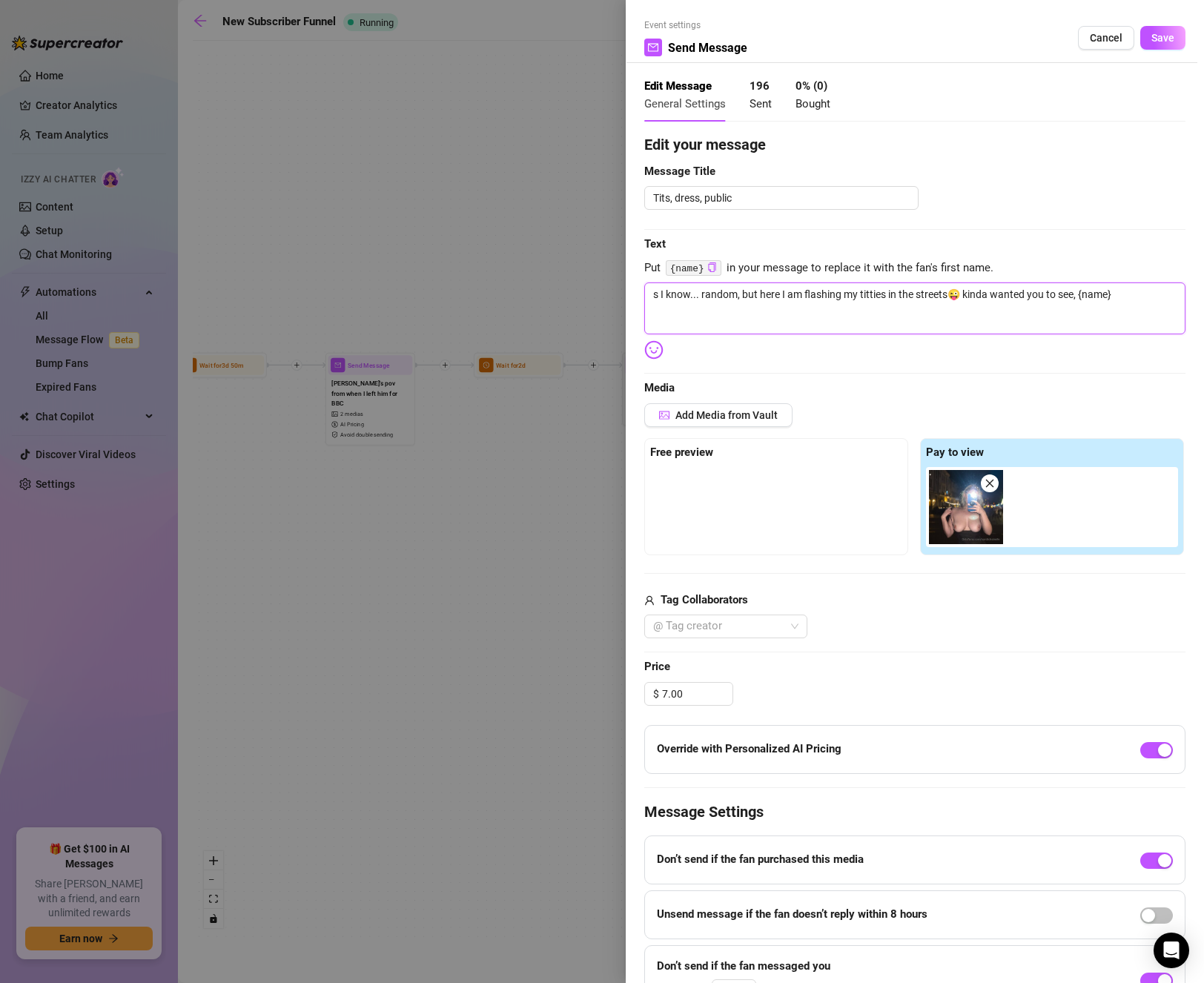
type textarea "I know... random, but here I am flashing my titties in the streets😜 kinda wante…"
click at [886, 329] on textarea "I know... random, but here I am flashing my titties in the streets😜 kinda wante…" at bounding box center [915, 309] width 541 height 52
click at [958, 294] on textarea "I know... random, but here I am flashing my titties in the streets😜 kinda wante…" at bounding box center [915, 309] width 541 height 52
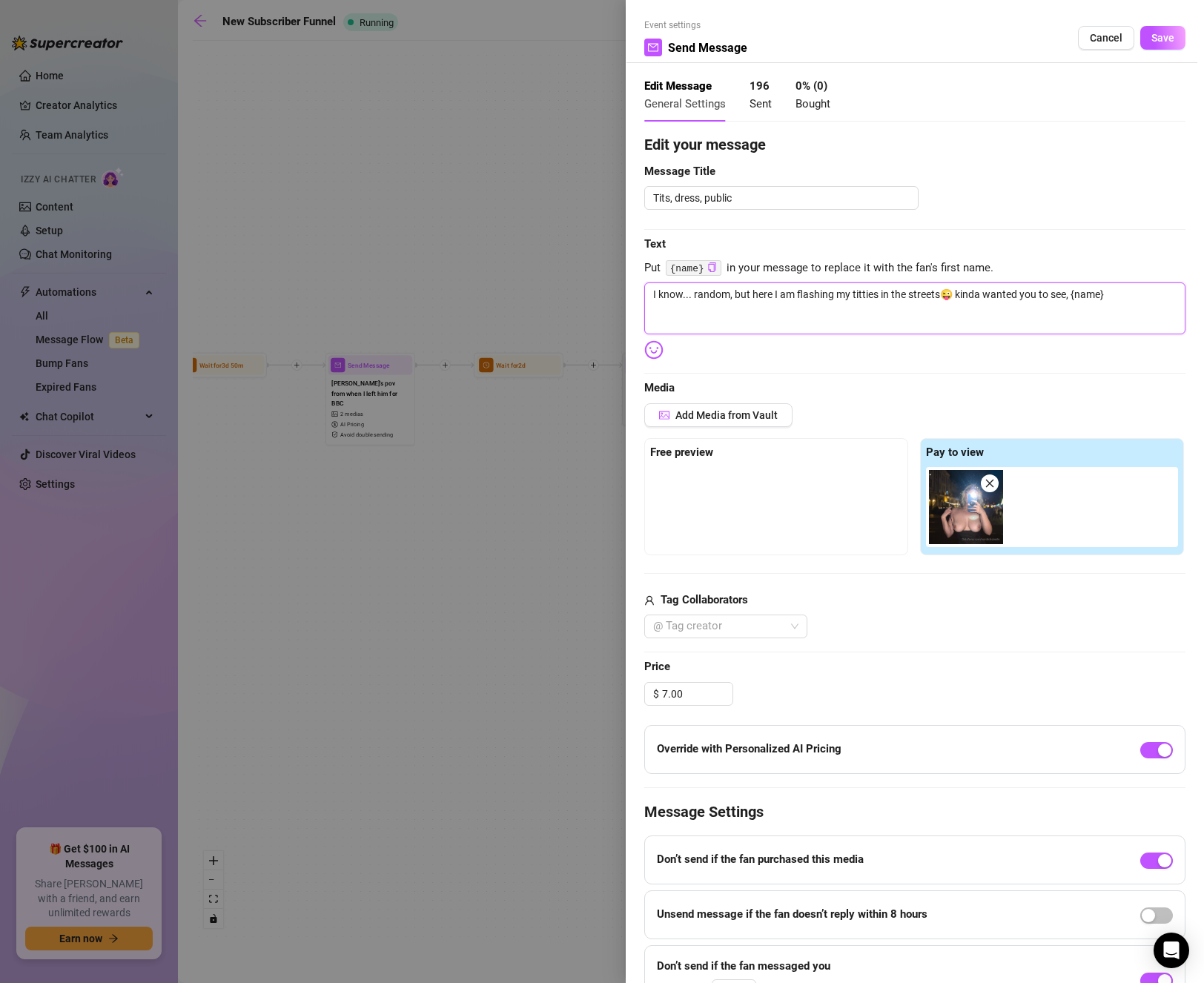
paste textarea "out with the girls tonight."
type textarea "I know... random, but here I am flashing my titties in the streets😜 out with th…"
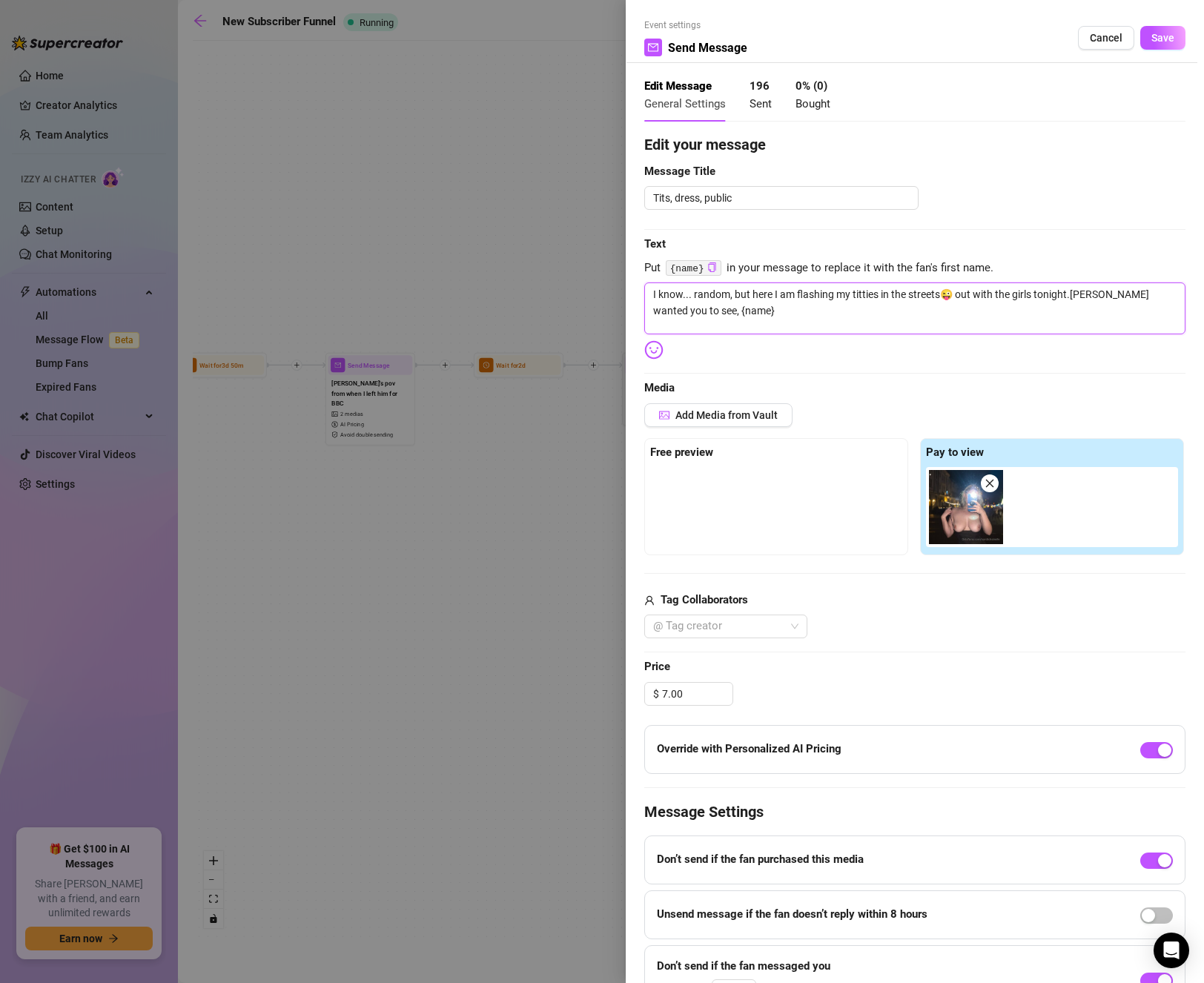
type textarea "I know... random, but here I am flashing my titties in the streets😜 out with th…"
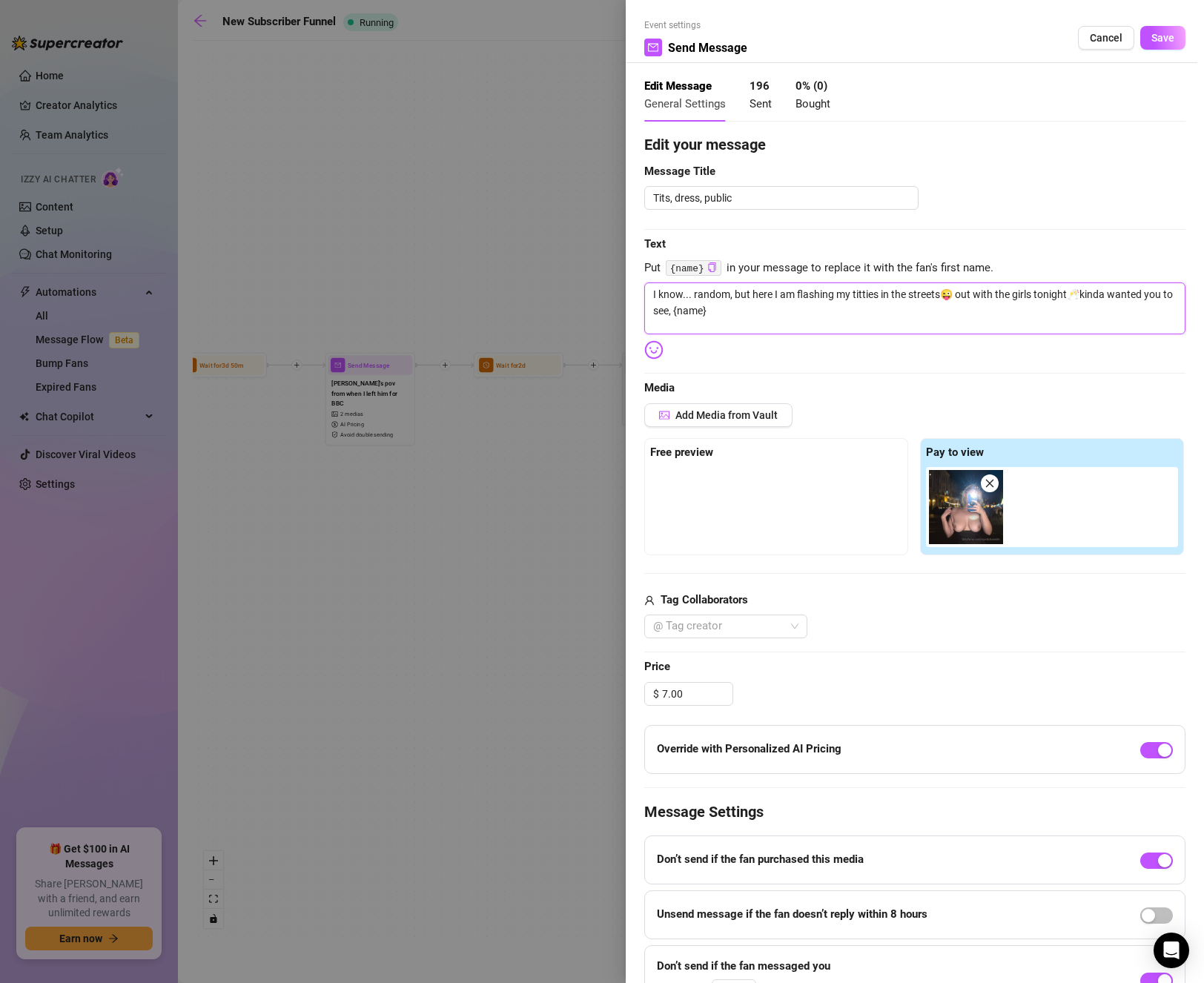
type textarea "I know... random, but here I am flashing my titties in the streets😜 out with th…"
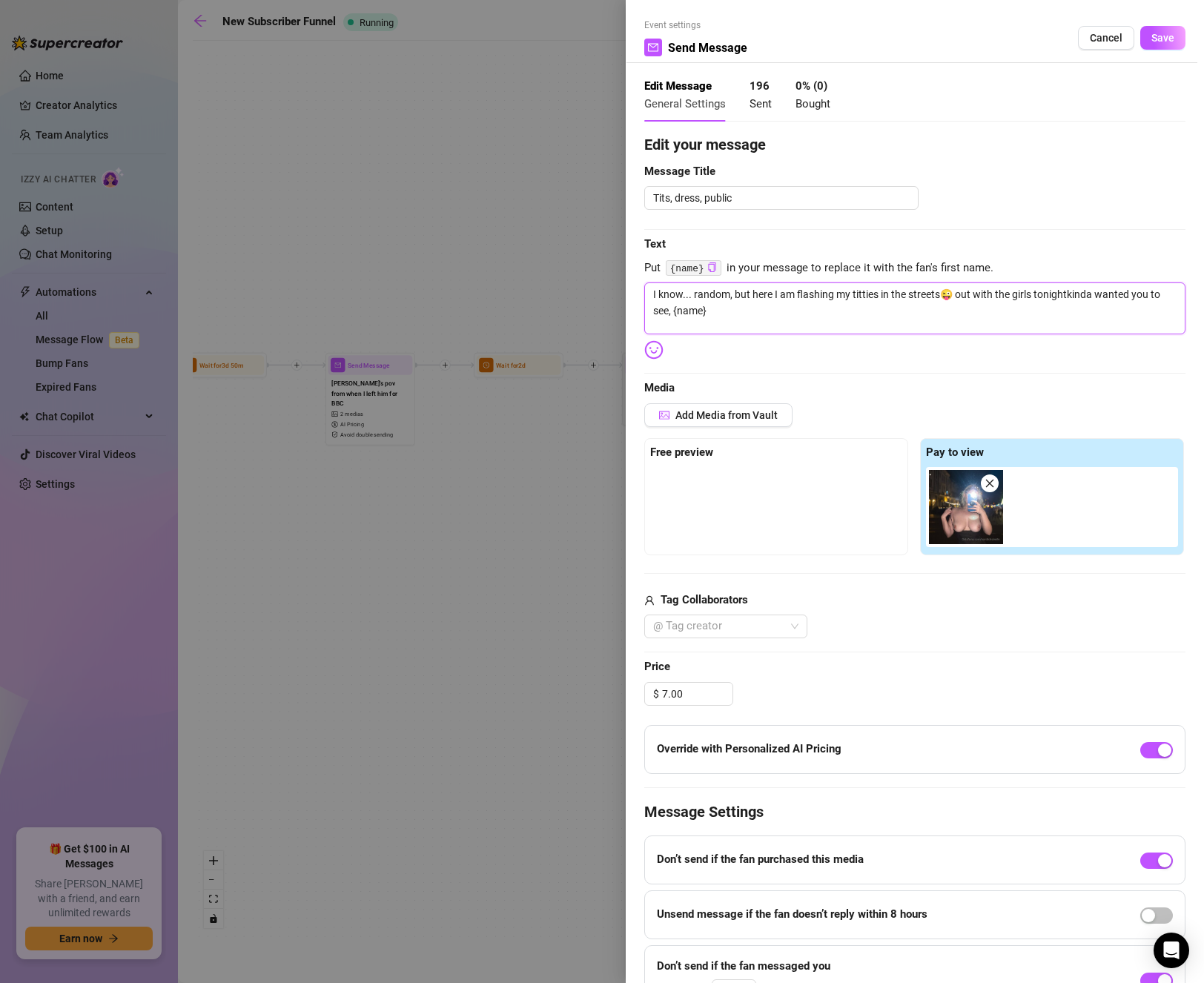
type textarea "I know... random, but here I am flashing my titties in the streets😜 out with th…"
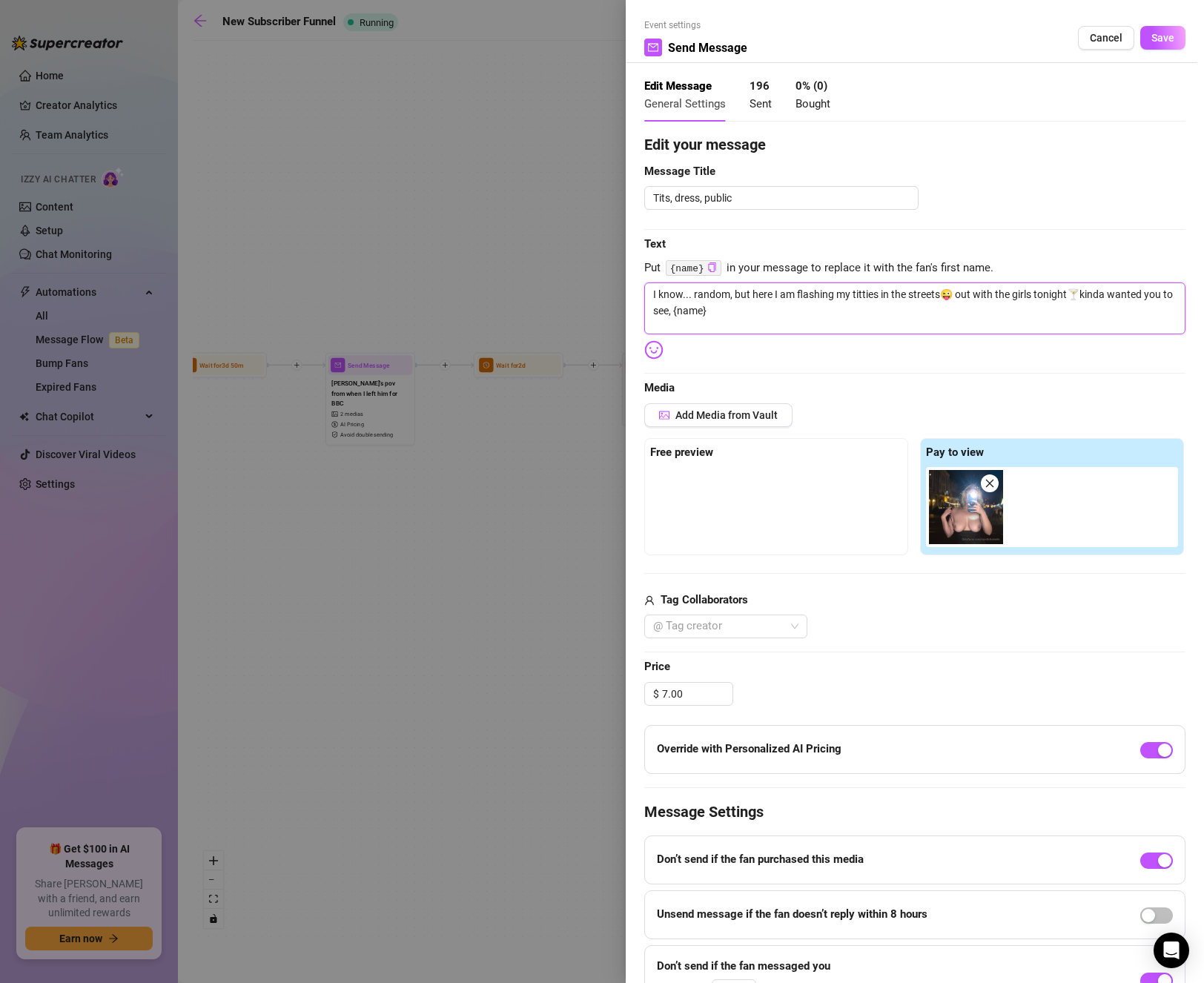
type textarea "I know... random, but here I am flashing my titties in the streets😜 out with th…"
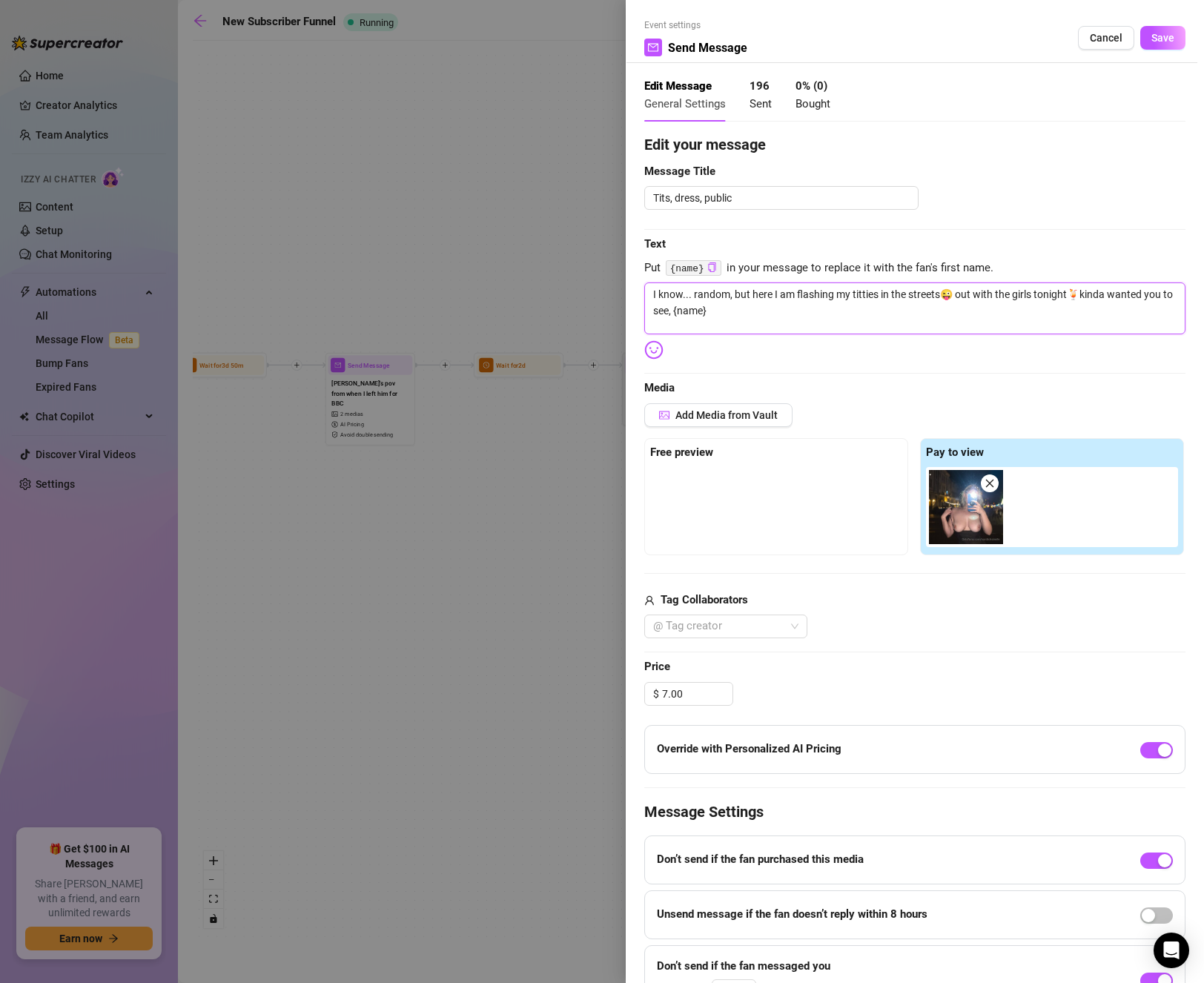
type textarea "I know... random, but here I am flashing my titties in the streets😜 out with th…"
drag, startPoint x: 1109, startPoint y: 333, endPoint x: 1101, endPoint y: 325, distance: 11.3
click at [1101, 328] on textarea "I know... random, but here I am flashing my titties in the streets😜 out with th…" at bounding box center [915, 309] width 541 height 52
click at [1064, 297] on textarea "I know... random, but here I am flashing my titties in the streets😜 out with th…" at bounding box center [915, 309] width 541 height 52
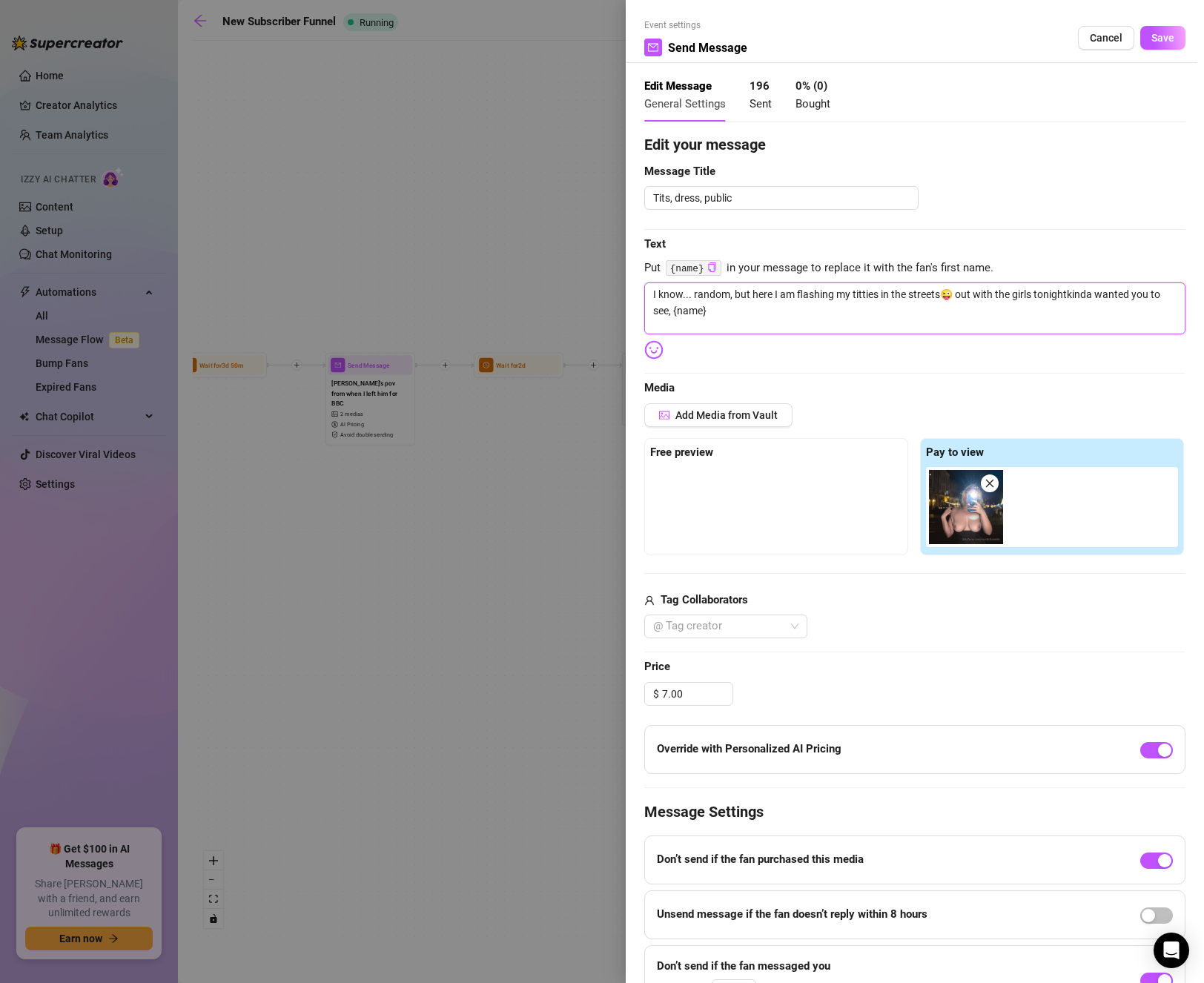
type textarea "I know... random, but here I am flashing my titties in the streets😜 out with th…"
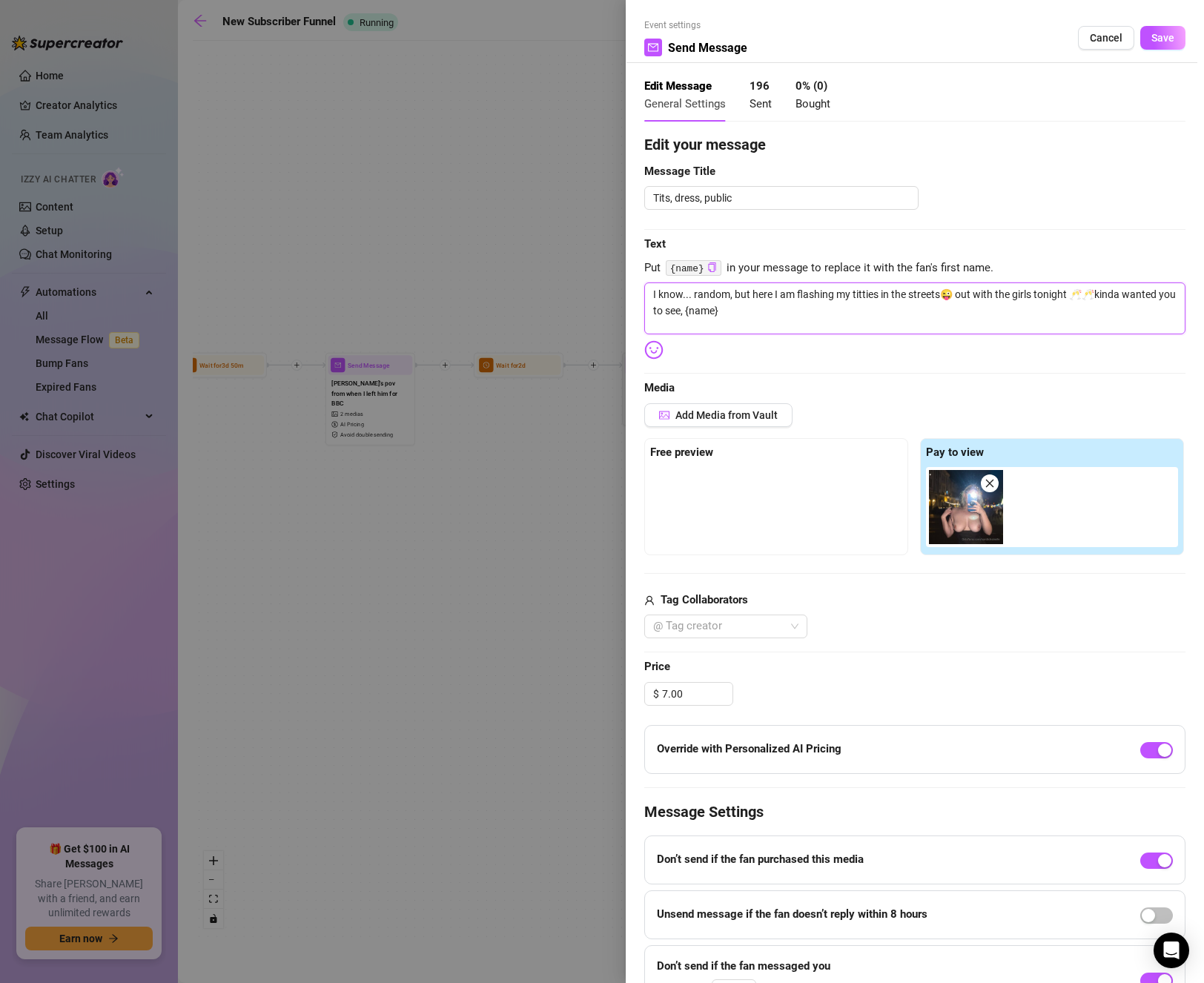
type textarea "I know... random, but here I am flashing my titties in the streets😜 out with th…"
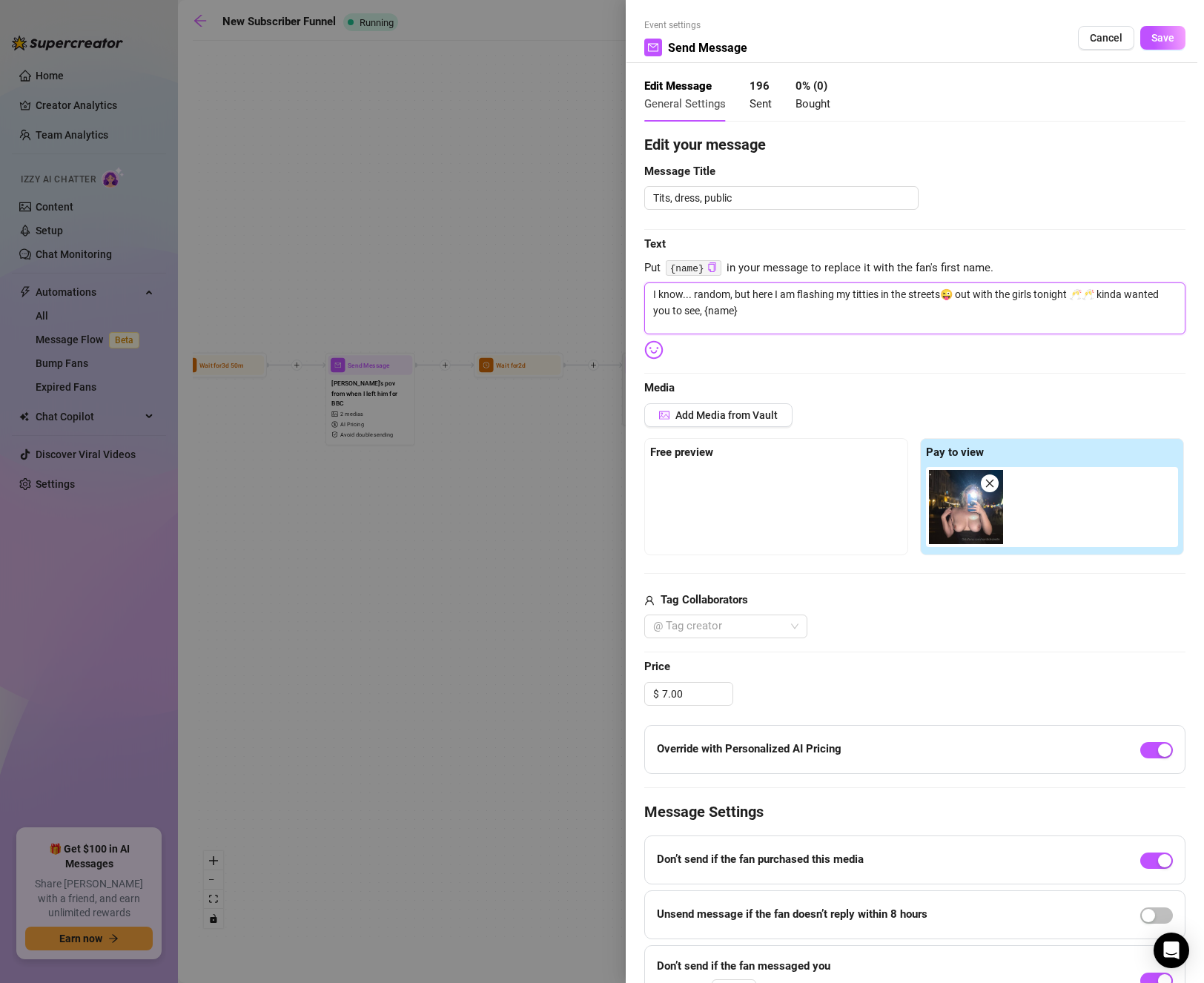
click at [880, 326] on textarea "I know... random, but here I am flashing my titties in the streets😜 out with th…" at bounding box center [915, 309] width 541 height 52
click at [766, 293] on textarea "I know... random, but here I am flashing my titties in the streets😜 out with th…" at bounding box center [915, 309] width 541 height 52
type textarea "I know... random, but I am flashing my titties in the streets😜 out with the gir…"
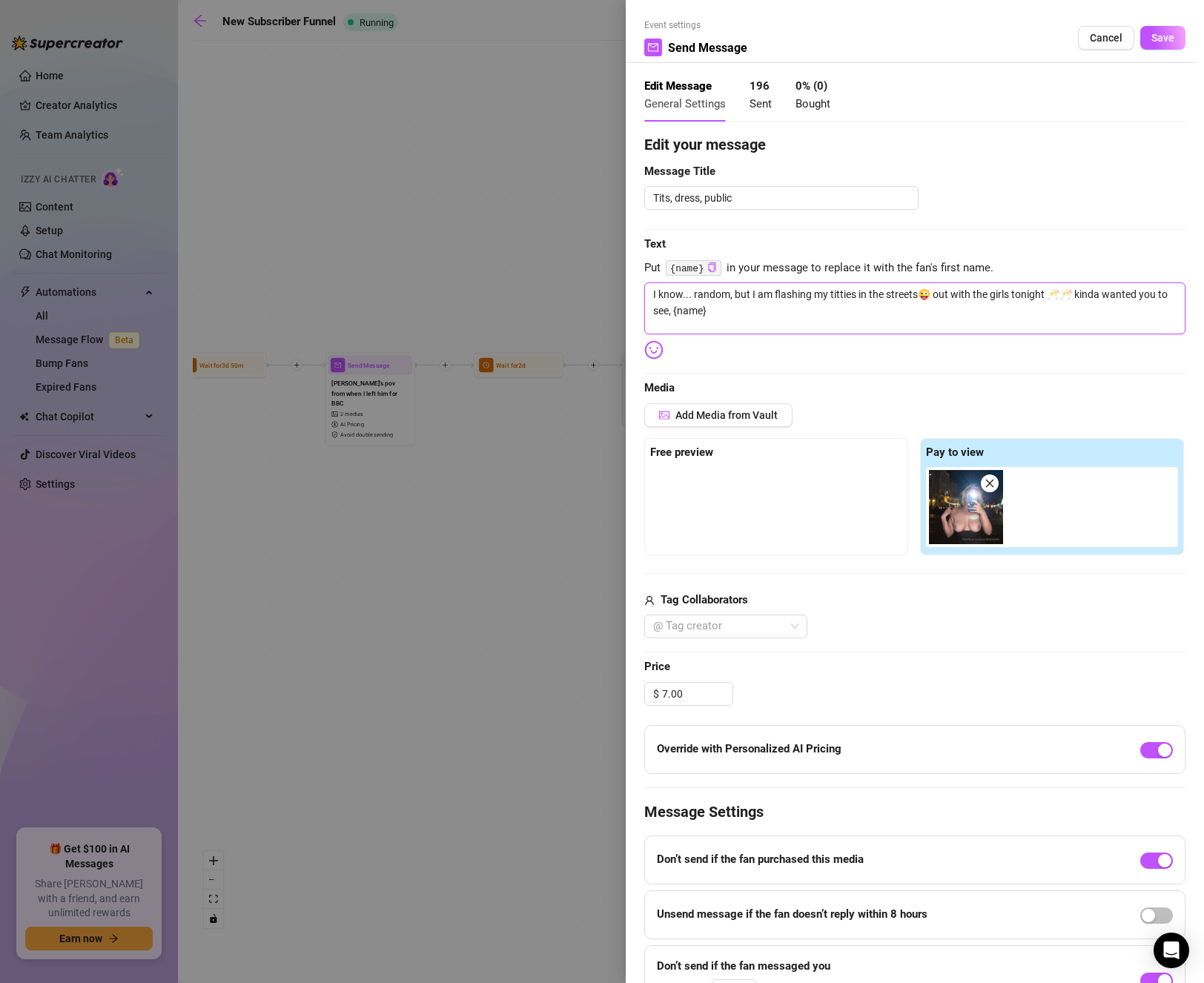
type textarea "I know... random, butI am flashing my titties in the streets😜 out with the girl…"
type textarea "I know... random, [PERSON_NAME] am flashing my titties in the streets😜 out with…"
type textarea "I know... random, bI am flashing my titties in the streets😜 out with the girls …"
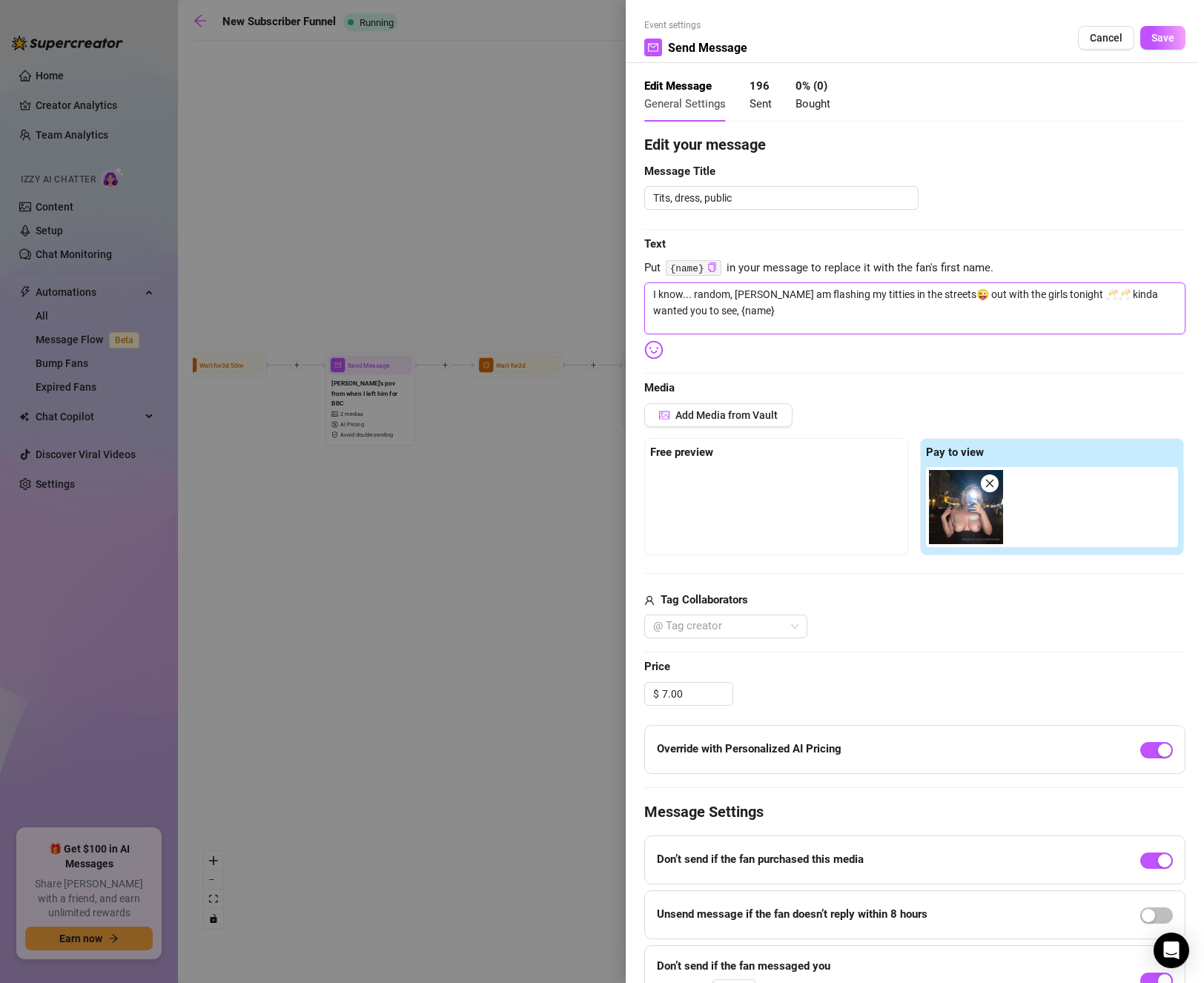
type textarea "I know... random, bI am flashing my titties in the streets😜 out with the girls …"
type textarea "I know... random, I am flashing my titties in the streets😜 out with the girls t…"
click at [746, 291] on textarea "I know... random, I am flashing my titties in the streets😜 out with the girls t…" at bounding box center [915, 309] width 541 height 52
type textarea "I know... random, I m flashing my titties in the streets😜 out with the girls to…"
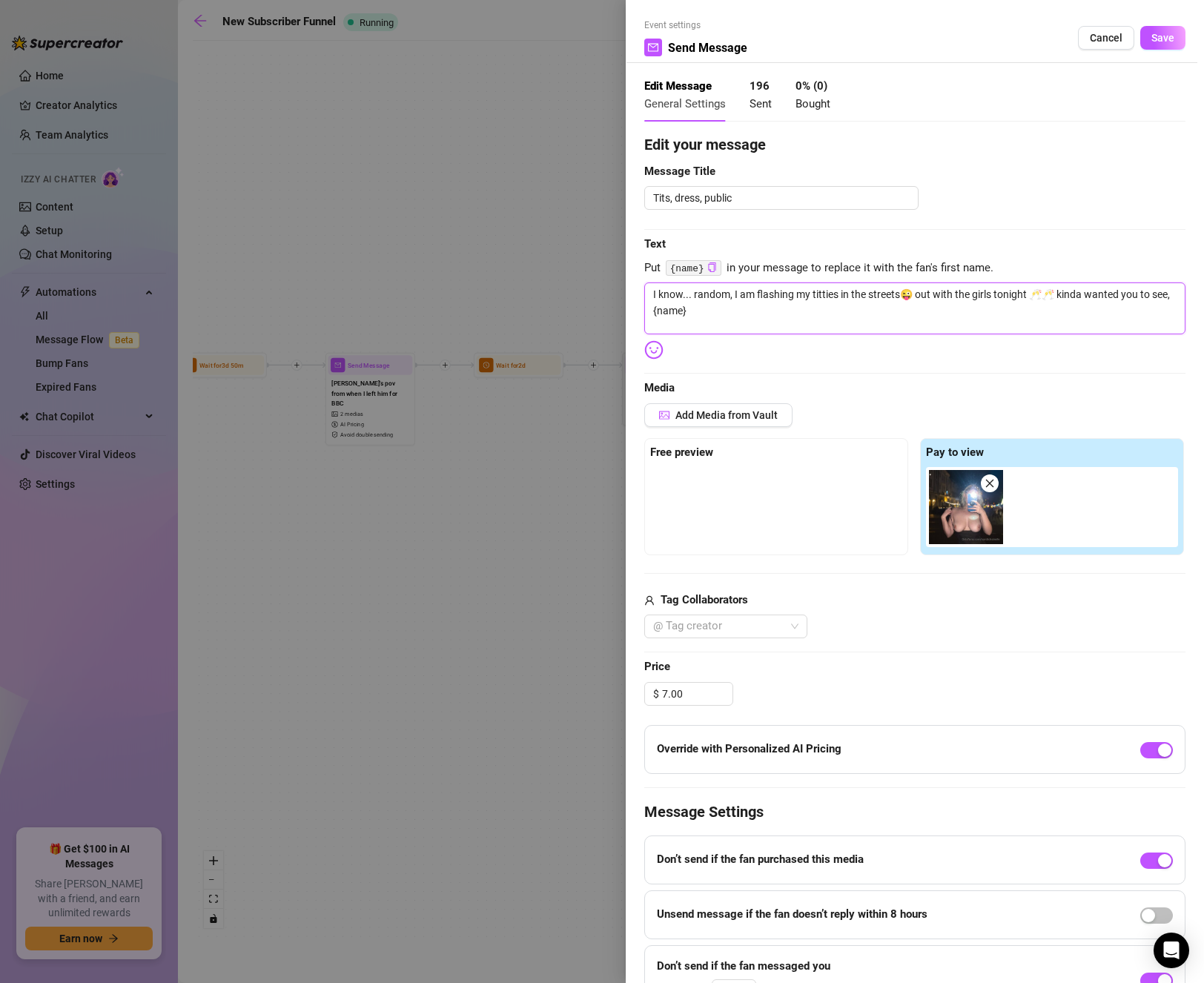
type textarea "I know... random, I m flashing my titties in the streets😜 out with the girls to…"
type textarea "I know... random, Im flashing my titties in the streets😜 out with the girls ton…"
type textarea "I know... random, I'm flashing my titties in the streets😜 out with the girls to…"
click at [830, 313] on textarea "I know... random, I'm flashing my titties in the streets😜 out with the girls to…" at bounding box center [915, 309] width 541 height 52
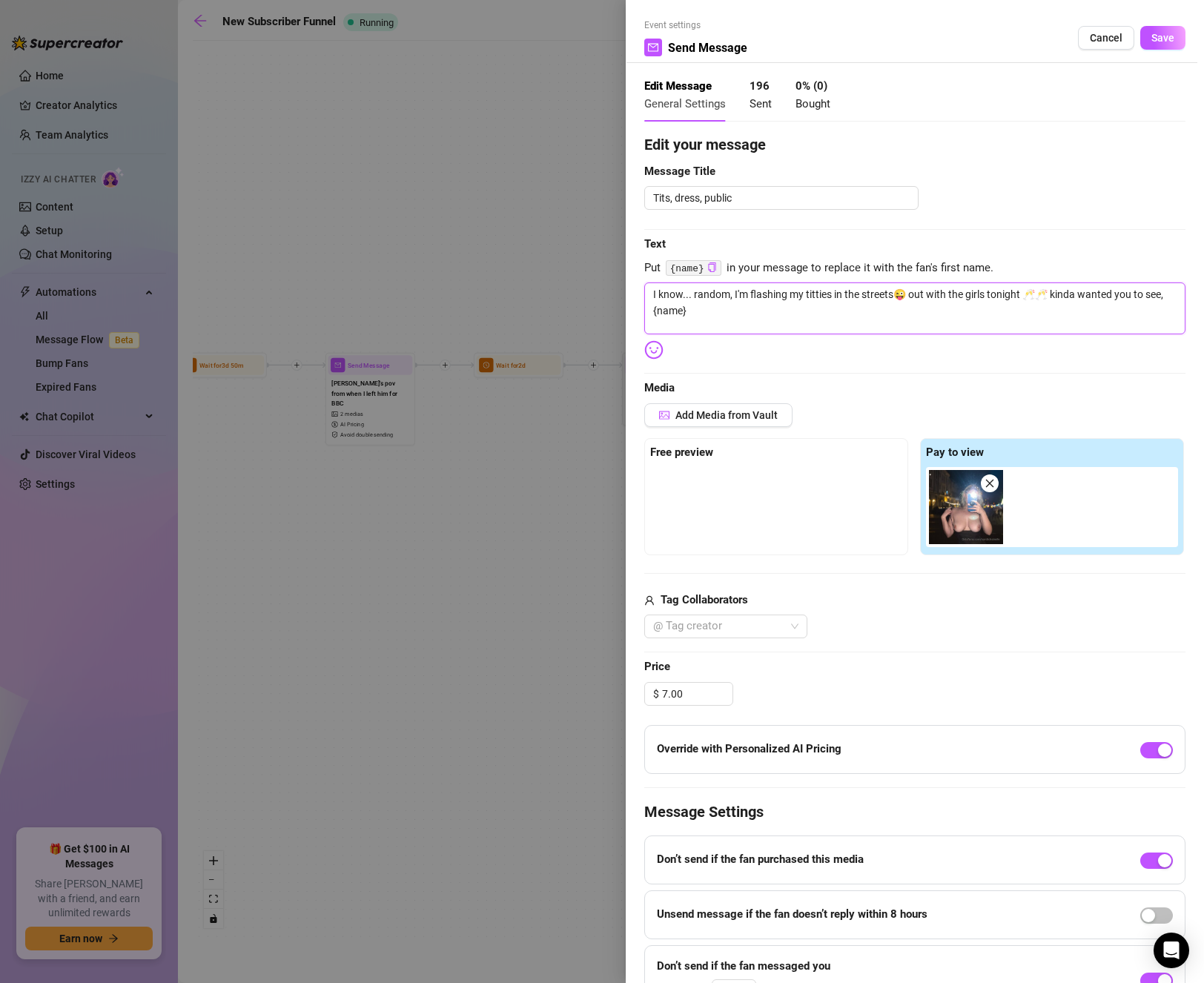
click at [781, 313] on textarea "I know... random, I'm flashing my titties in the streets😜 out with the girls to…" at bounding box center [915, 309] width 541 height 52
click at [884, 313] on textarea "I know... random, I'm flashing my titties in the streets😜 out with the girls to…" at bounding box center [915, 309] width 541 height 52
click at [997, 304] on textarea "I know... random, I'm flashing my titties in the streets😜 out with the girls to…" at bounding box center [915, 309] width 541 height 52
type textarea "I know... random, I'm flashing my titties in the streets😜 out with the girls to…"
click at [1157, 35] on span "Save" at bounding box center [1162, 38] width 23 height 12
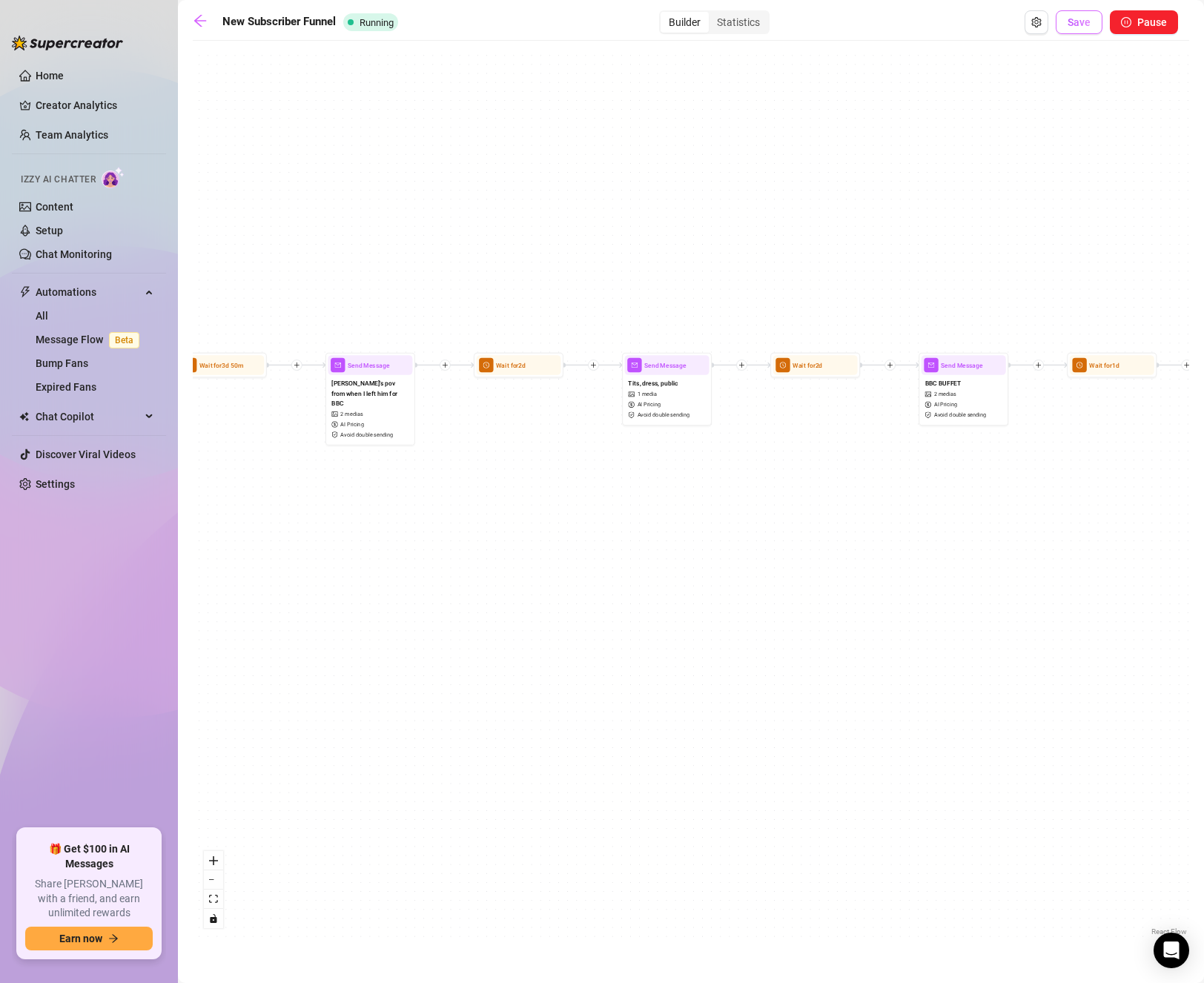
click at [1083, 24] on span "Save" at bounding box center [1079, 22] width 23 height 12
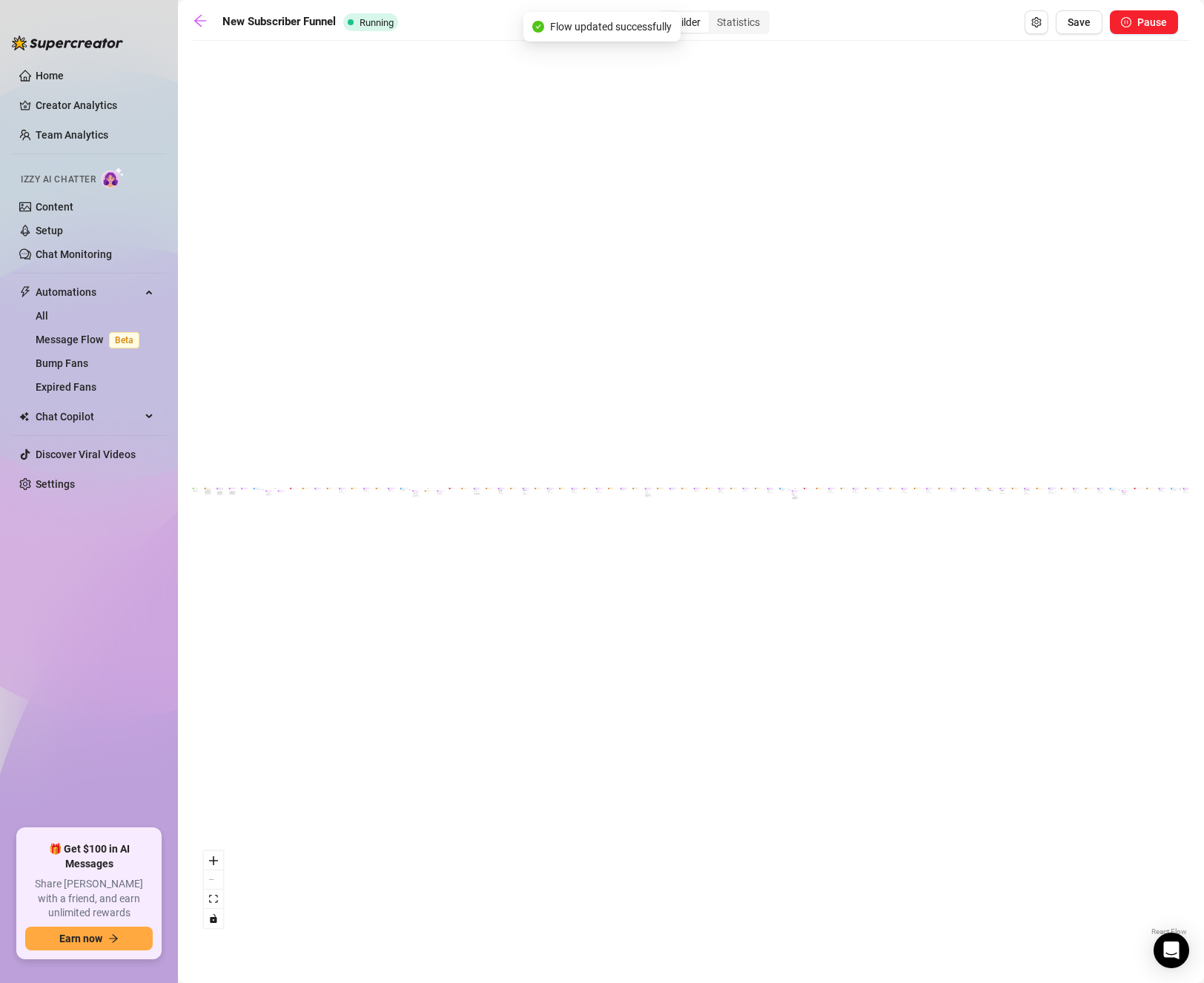
click at [641, 385] on div "If True If False If True If False If True If False If True If False If False Se…" at bounding box center [691, 493] width 996 height 891
click at [74, 201] on link "Content" at bounding box center [54, 207] width 38 height 12
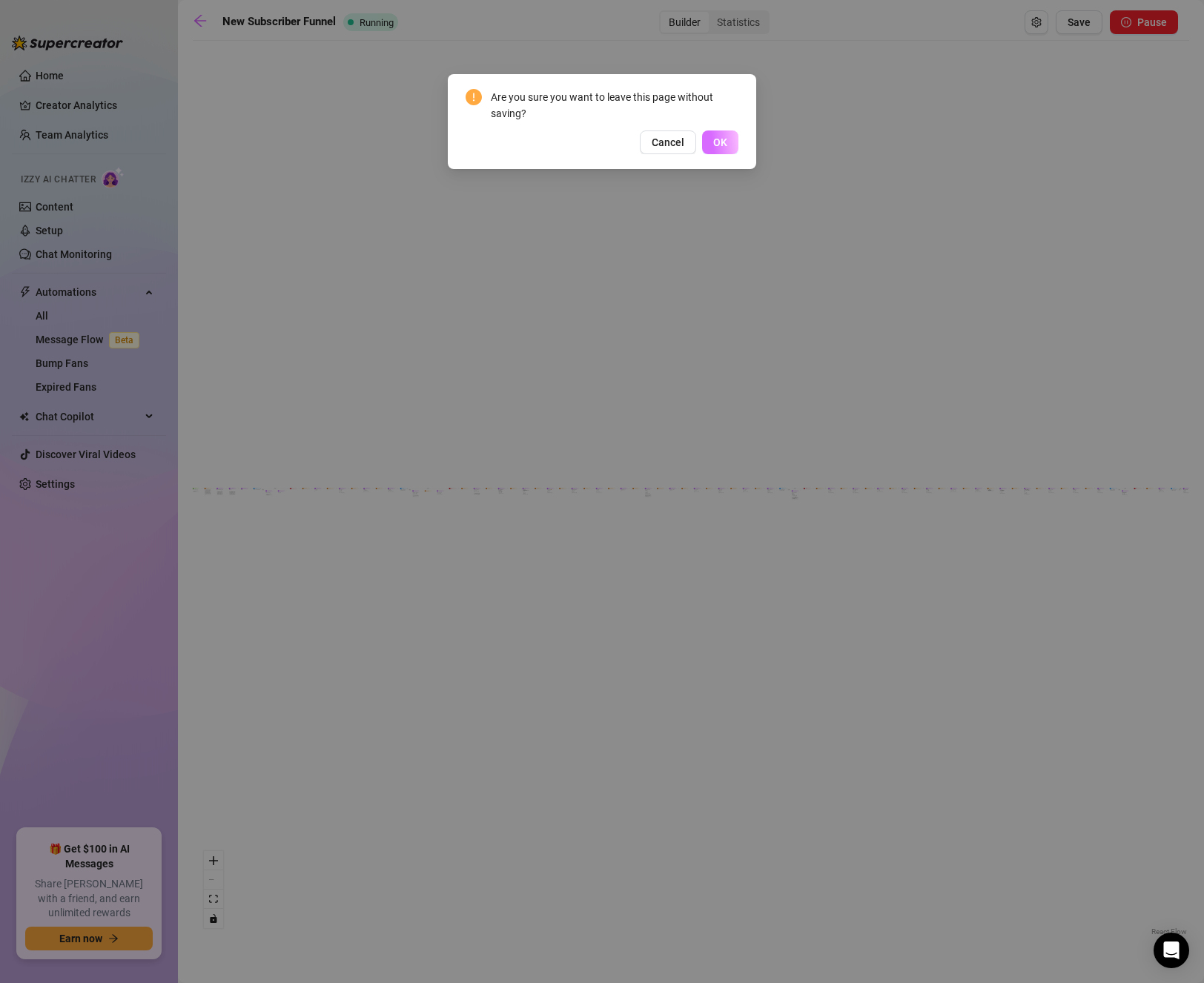
click at [728, 143] on button "OK" at bounding box center [720, 142] width 36 height 24
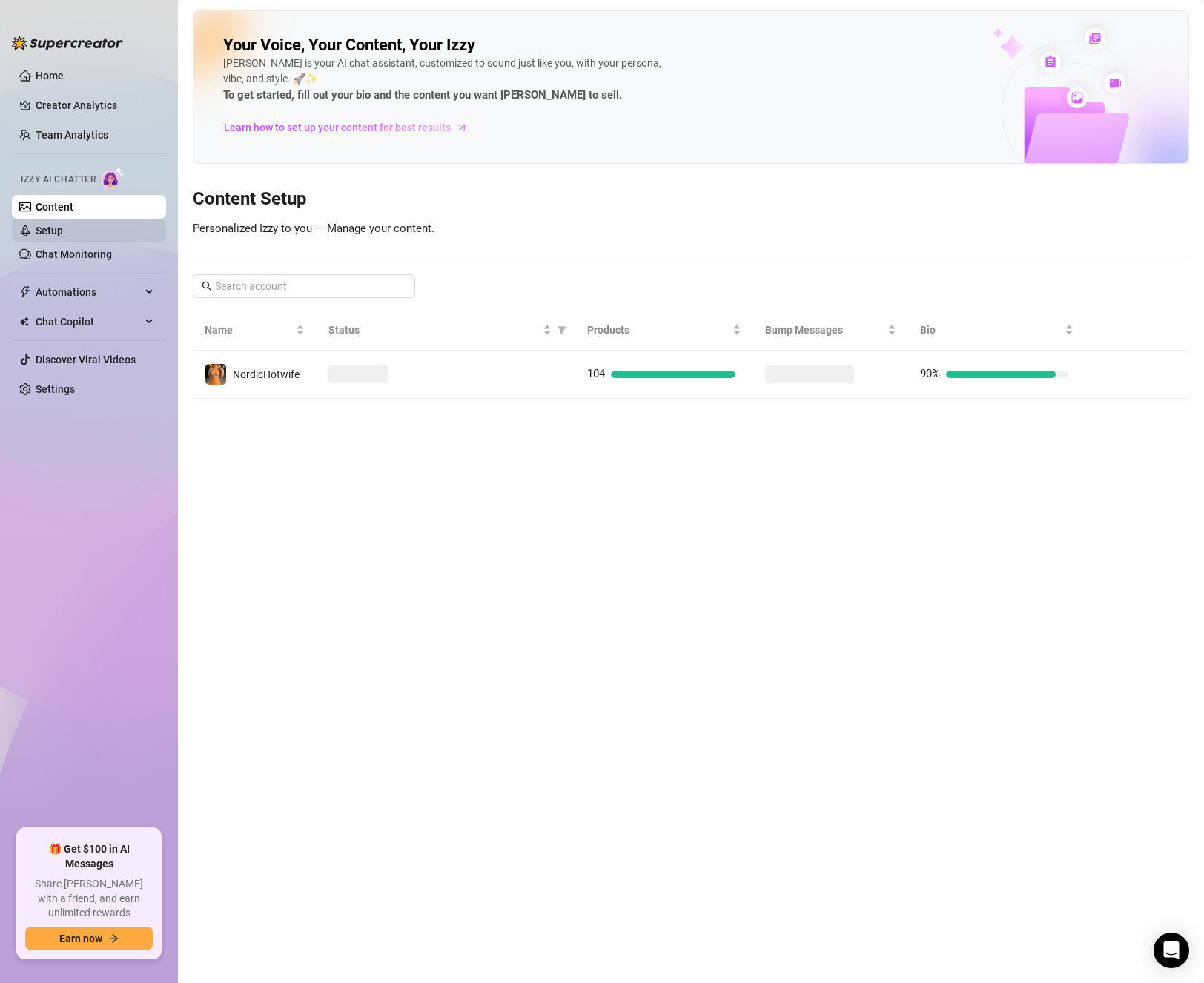
click at [54, 231] on link "Setup" at bounding box center [49, 231] width 28 height 12
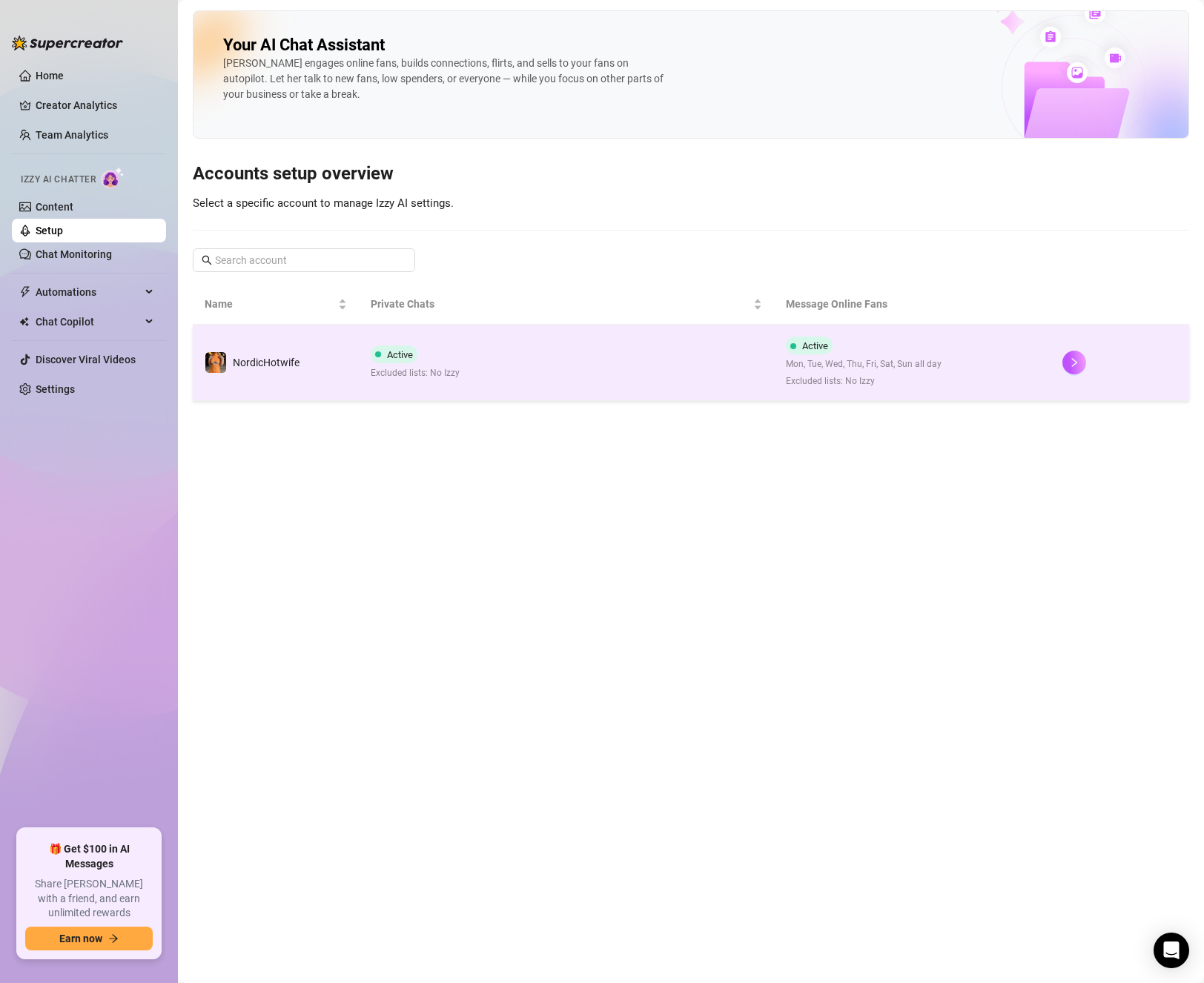
click at [381, 387] on td "Active Excluded lists: No Izzy" at bounding box center [566, 362] width 415 height 77
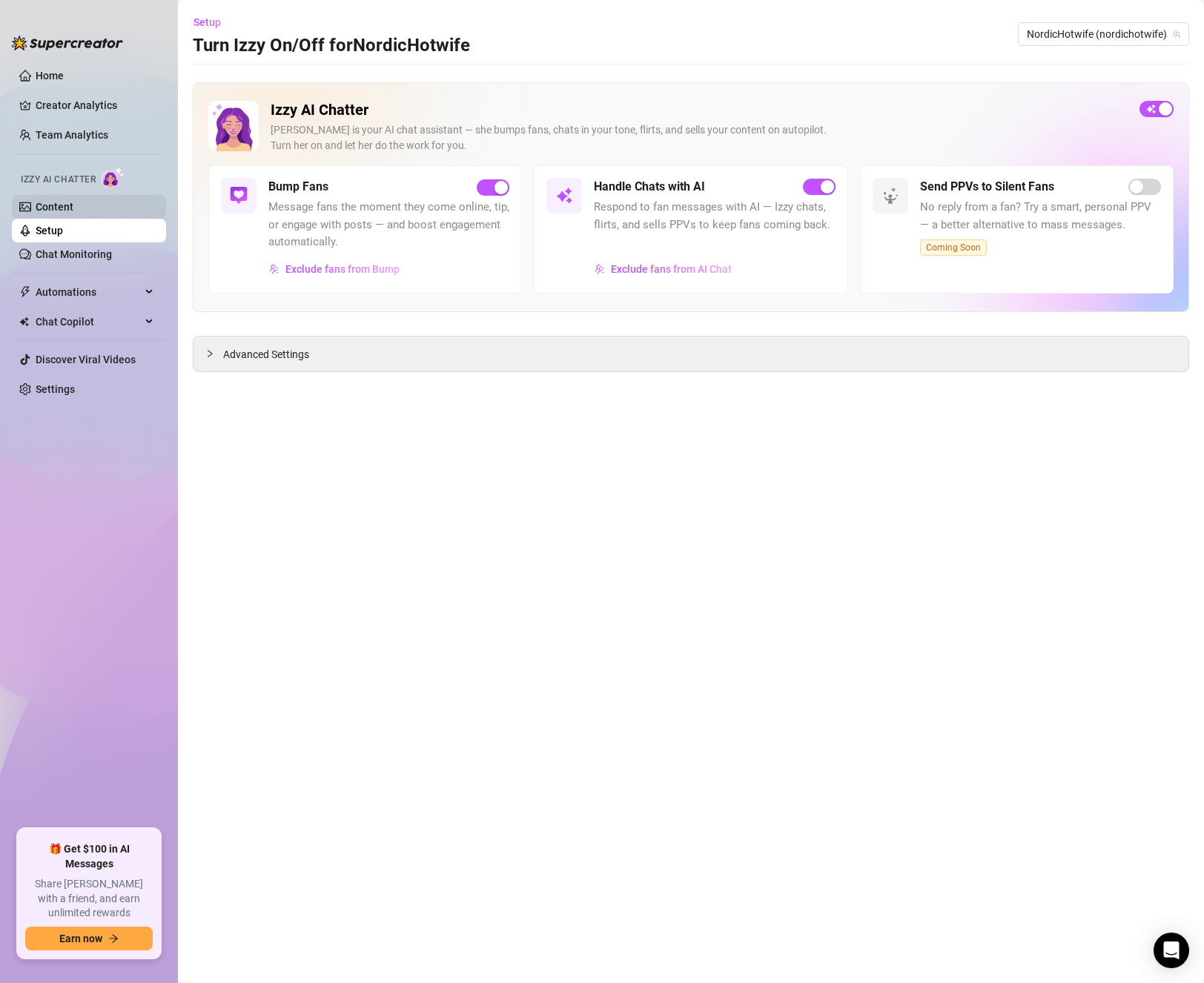
click at [74, 212] on link "Content" at bounding box center [54, 207] width 38 height 12
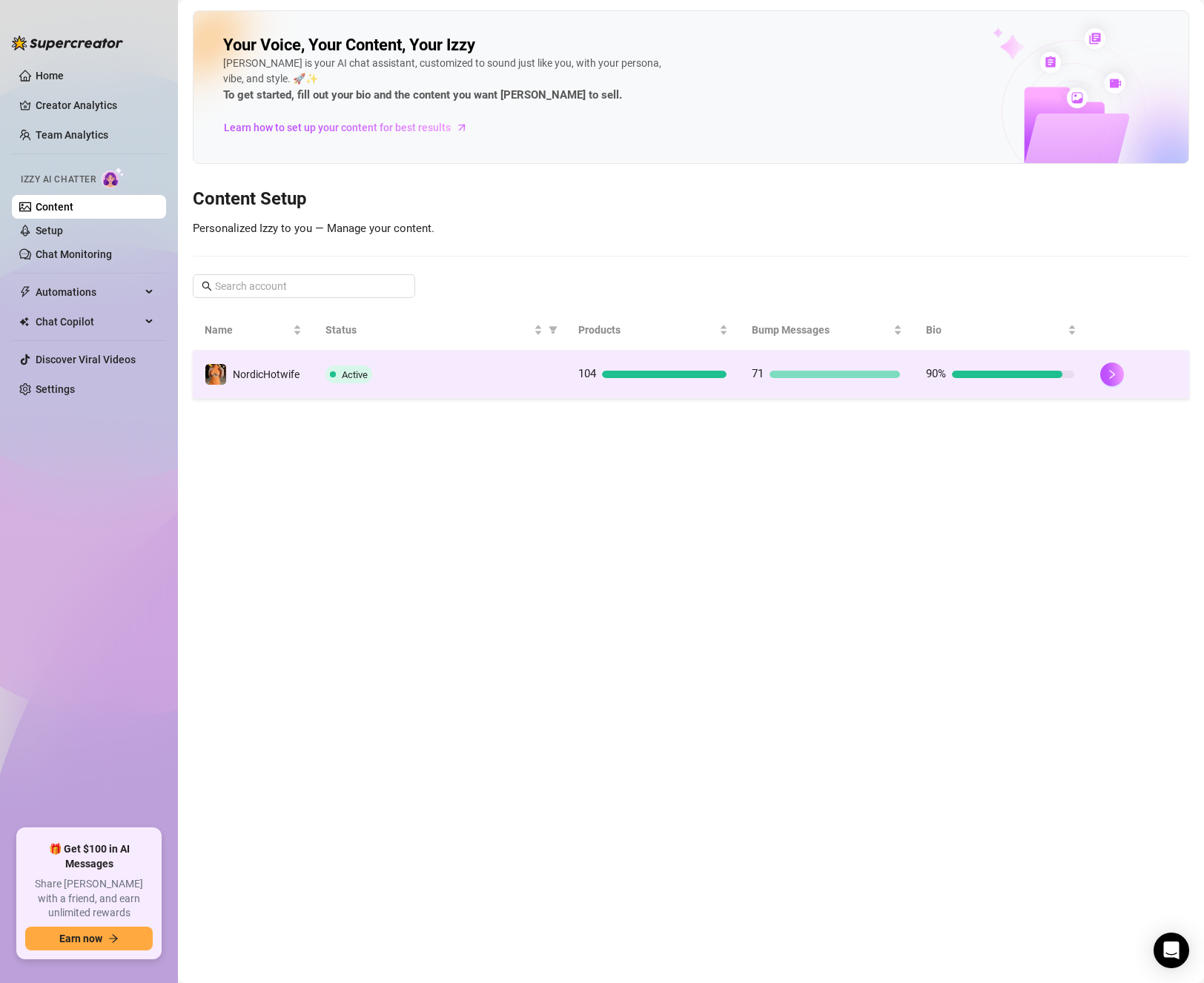
click at [349, 369] on span "Active" at bounding box center [354, 374] width 26 height 11
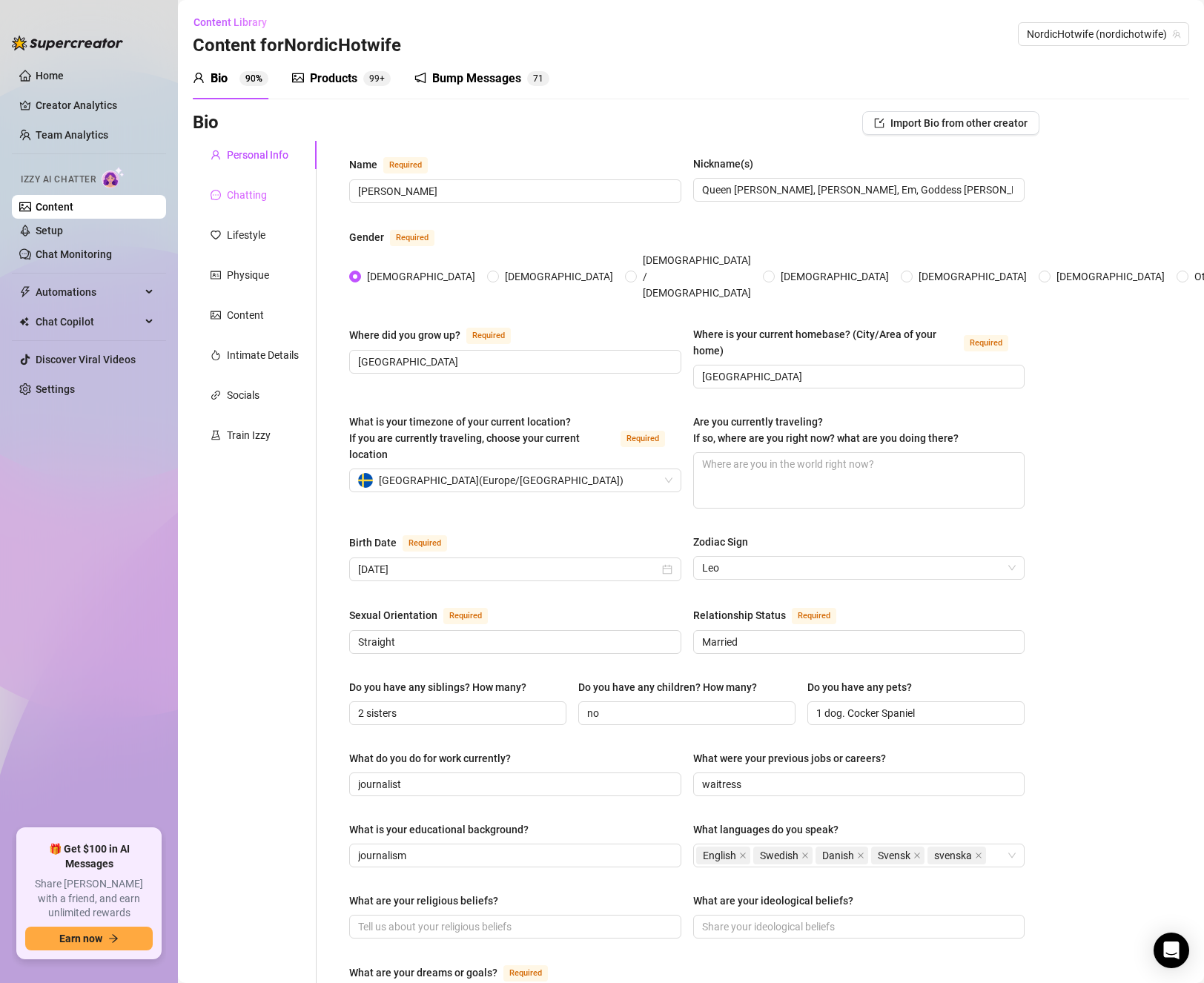
click at [272, 182] on div "Chatting" at bounding box center [254, 195] width 124 height 28
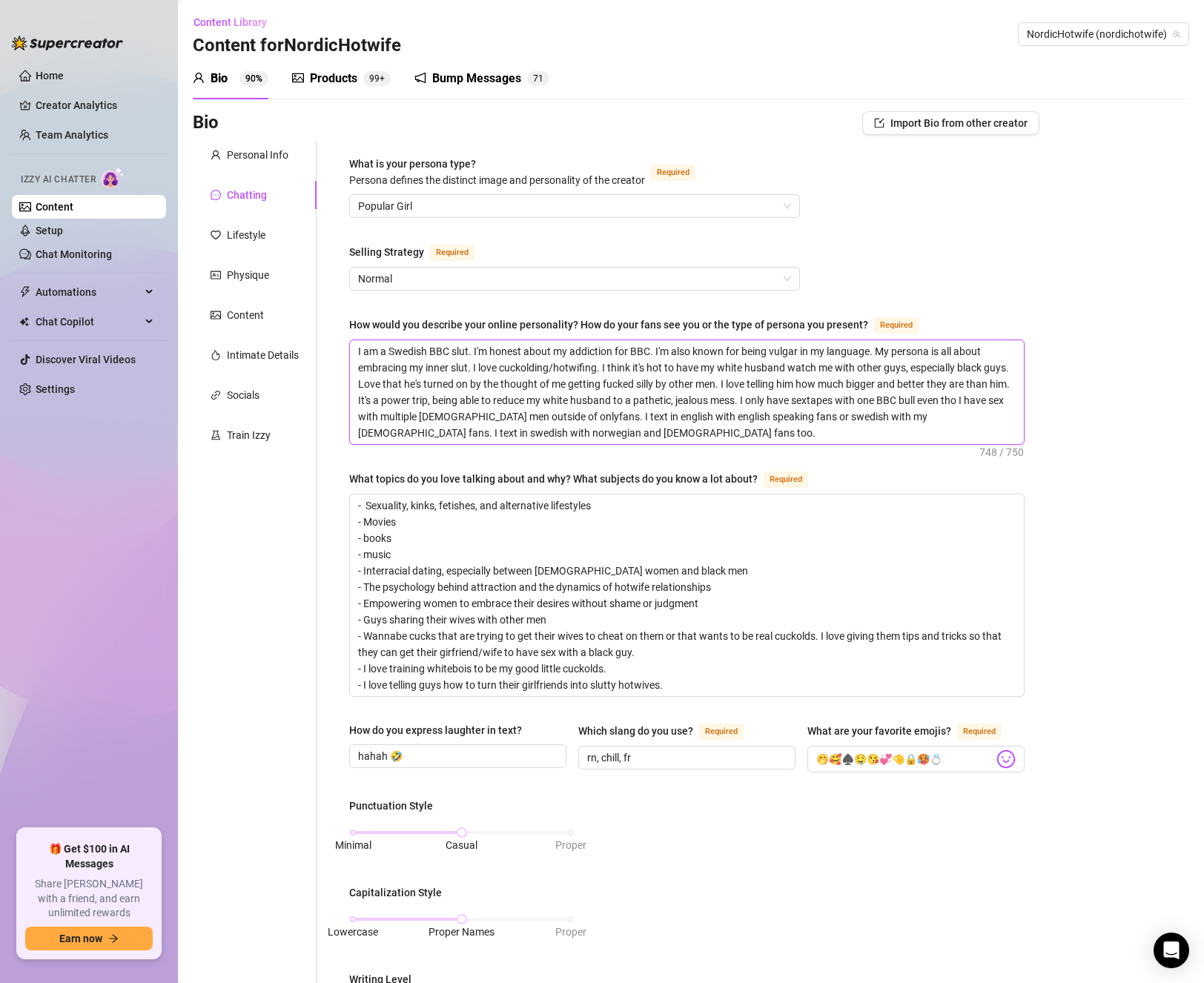
click at [714, 436] on textarea "I am a Swedish BBC slut. I'm honest about my addiction for BBC. I'm also known …" at bounding box center [687, 391] width 674 height 103
click at [638, 513] on textarea "- Sexuality, kinks, fetishes, and alternative lifestyles - Movies - books - mus…" at bounding box center [687, 595] width 674 height 202
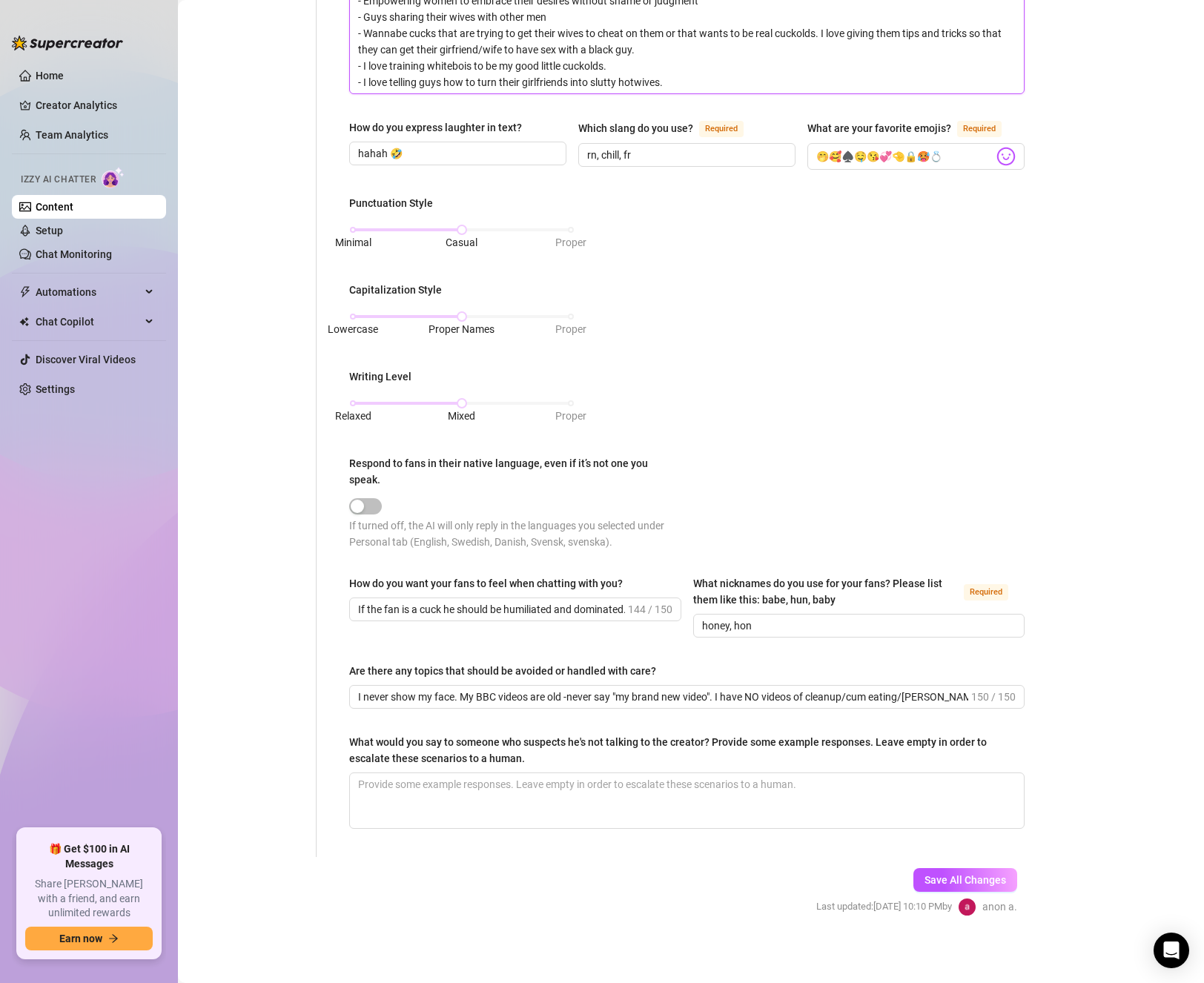
scroll to position [603, 0]
click at [576, 601] on input "If the fan is a cuck he should be humiliated and dominated... If the fan is a b…" at bounding box center [491, 609] width 267 height 16
click at [639, 639] on div "How do you want your fans to feel when chatting with you? If the fan is a cuck …" at bounding box center [687, 612] width 676 height 76
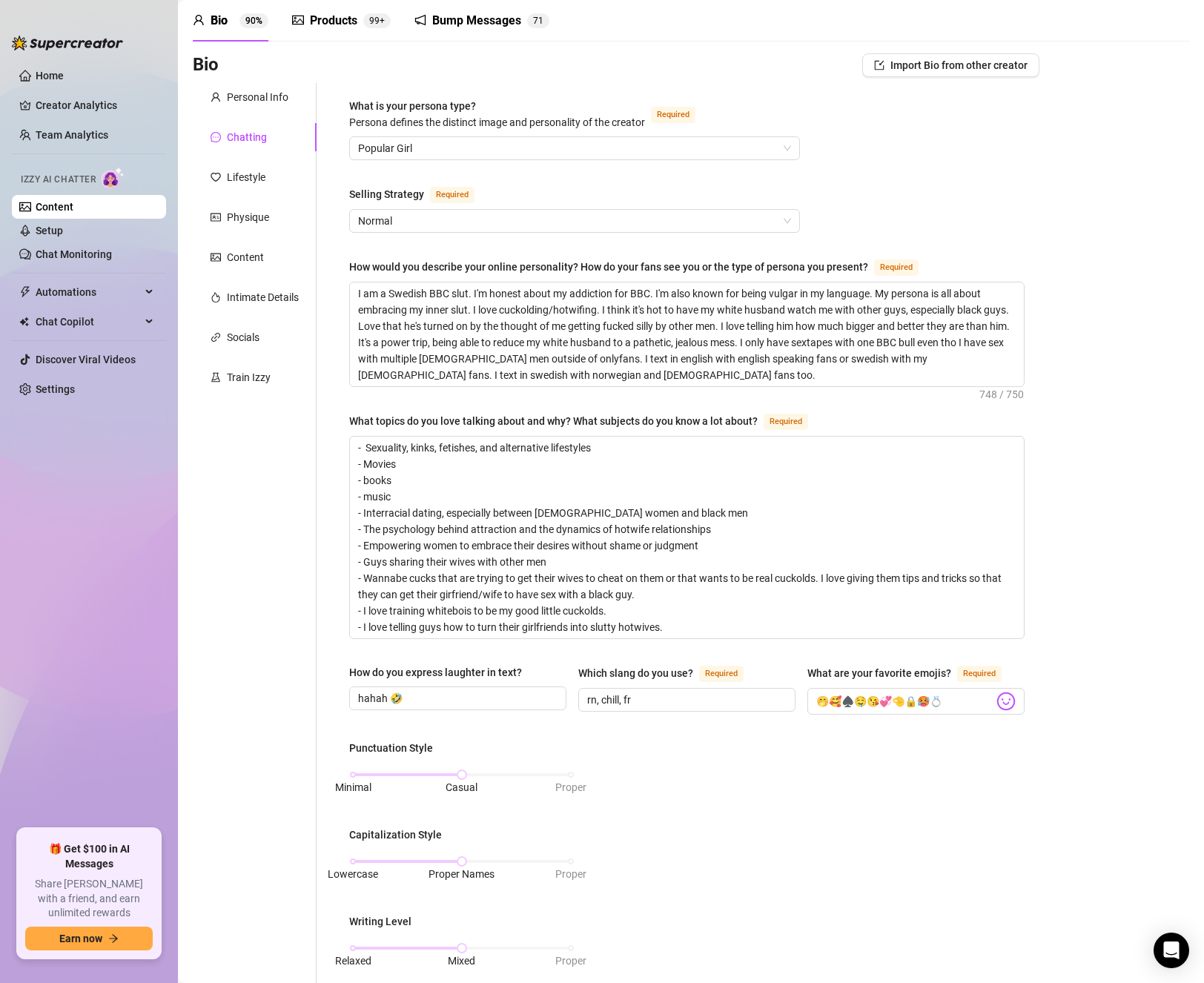
scroll to position [0, 0]
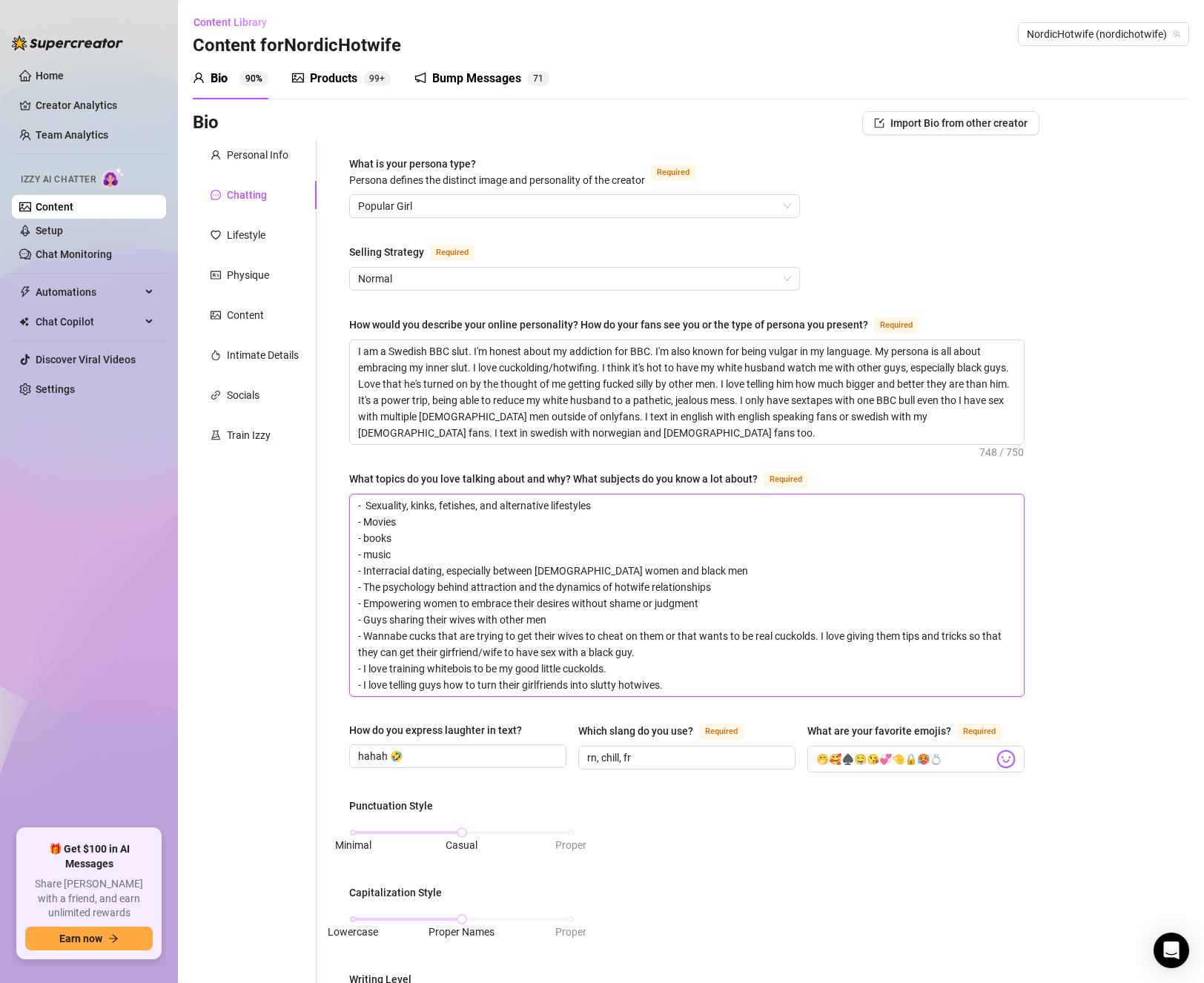
click at [521, 531] on textarea "- Sexuality, kinks, fetishes, and alternative lifestyles - Movies - books - mus…" at bounding box center [687, 595] width 674 height 202
click at [725, 673] on textarea "- Sexuality, kinks, fetishes, and alternative lifestyles - Movies - books - mus…" at bounding box center [687, 595] width 674 height 202
click at [745, 688] on textarea "- Sexuality, kinks, fetishes, and alternative lifestyles - Movies - books - mus…" at bounding box center [687, 595] width 674 height 202
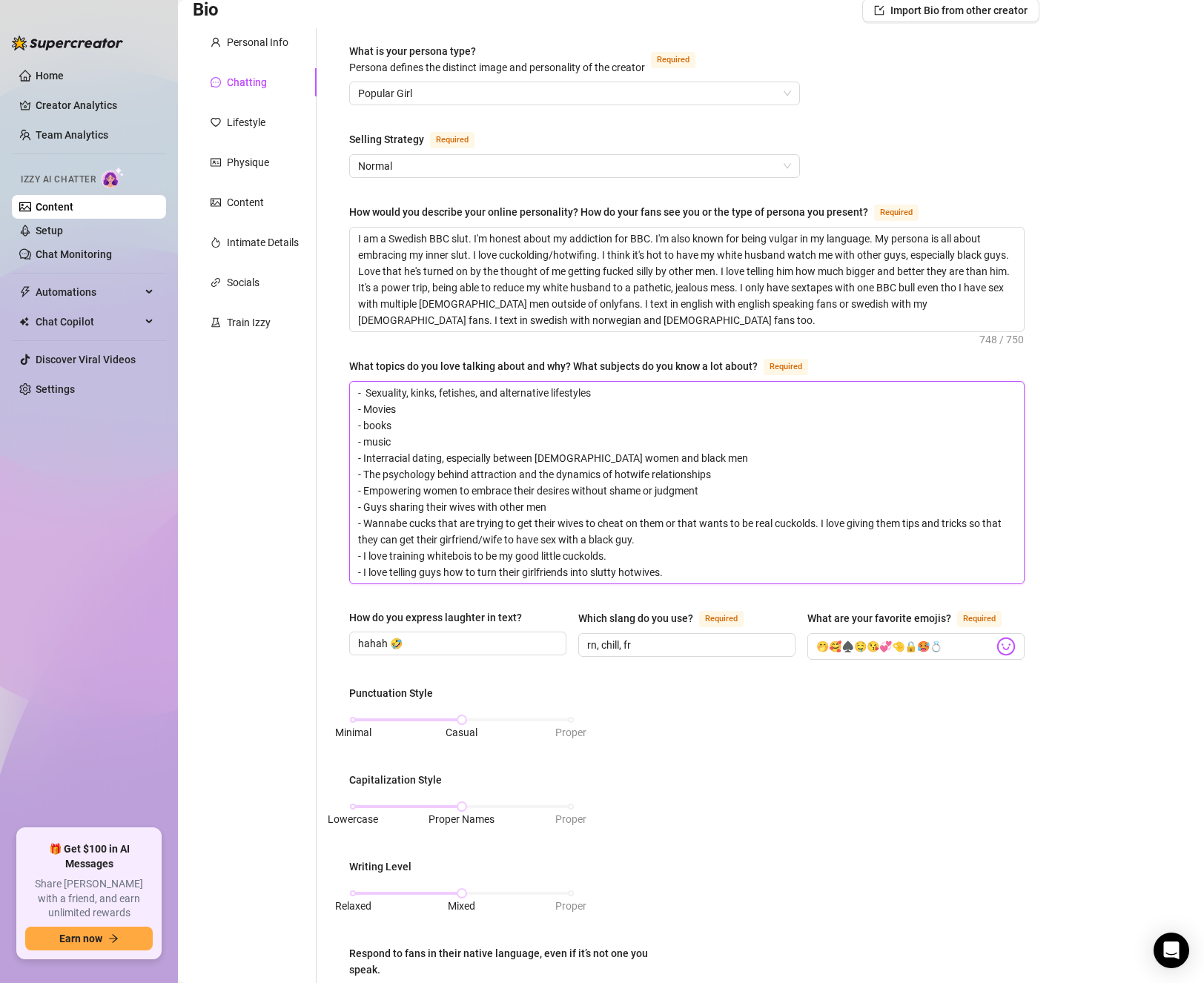
scroll to position [148, 0]
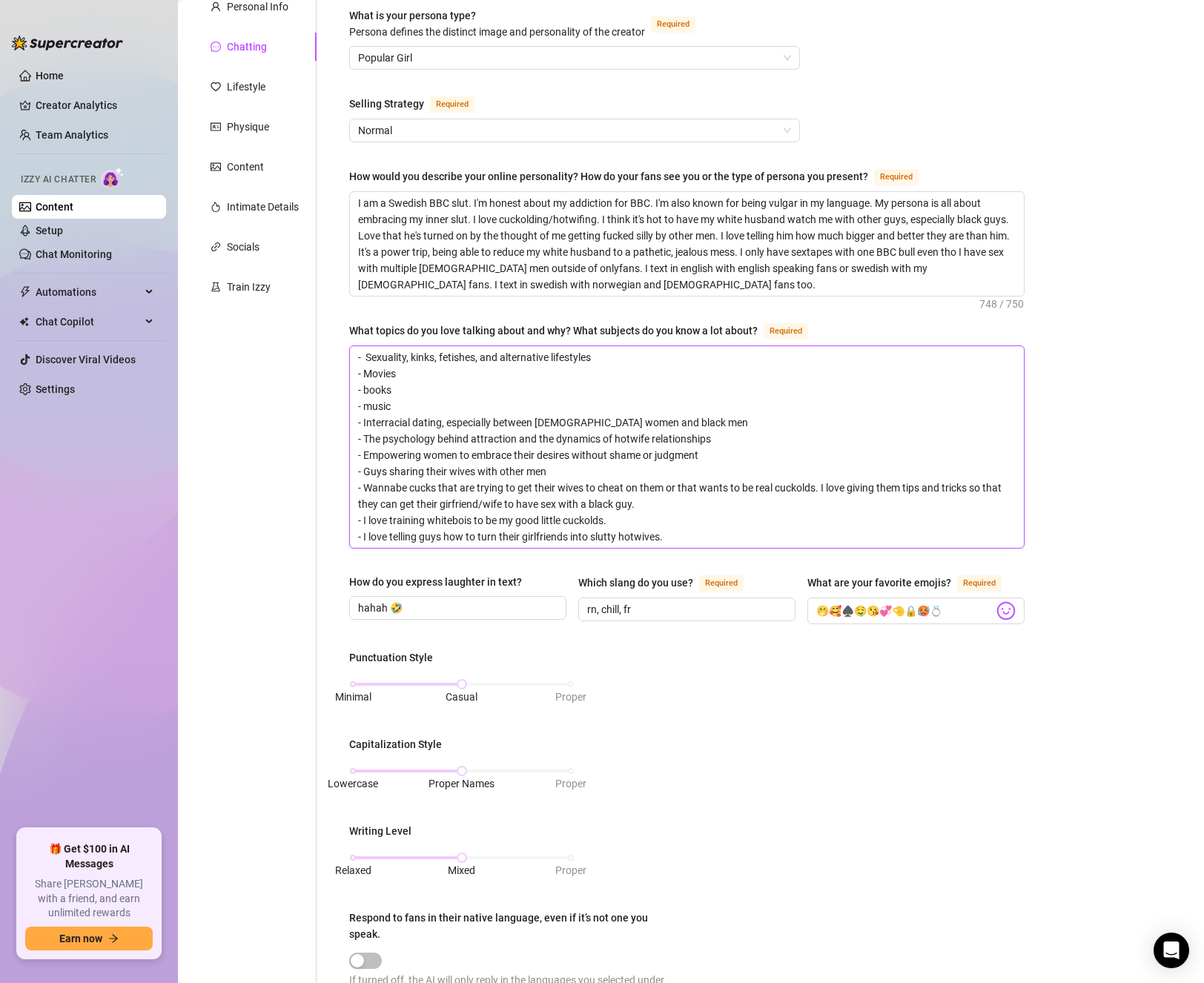
type textarea "- Sexuality, kinks, fetishes, and alternative lifestyles - Movies - books - mus…"
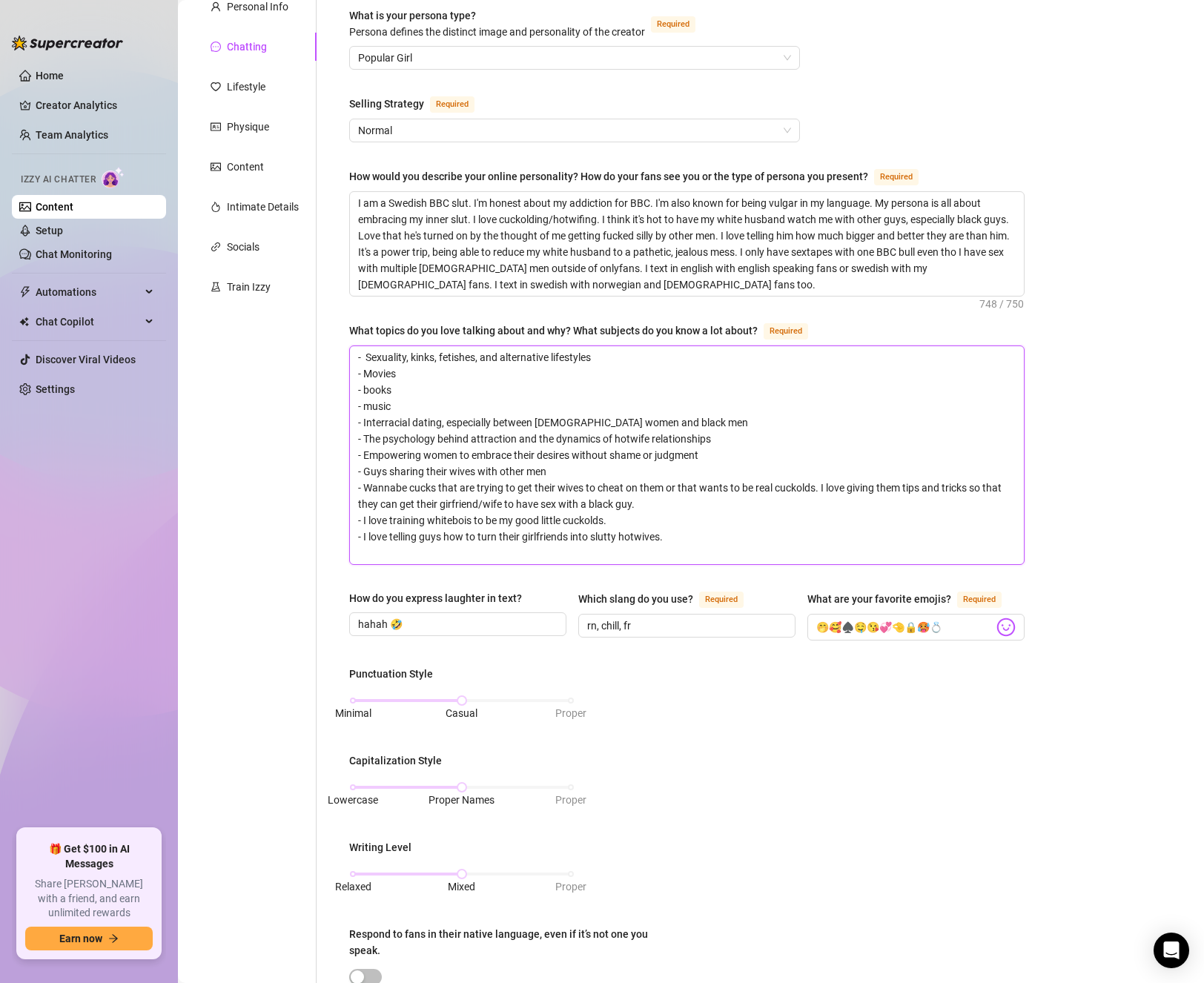
scroll to position [0, 0]
type textarea "- Sexuality, kinks, fetishes, and alternative lifestyles - Movies - books - mus…"
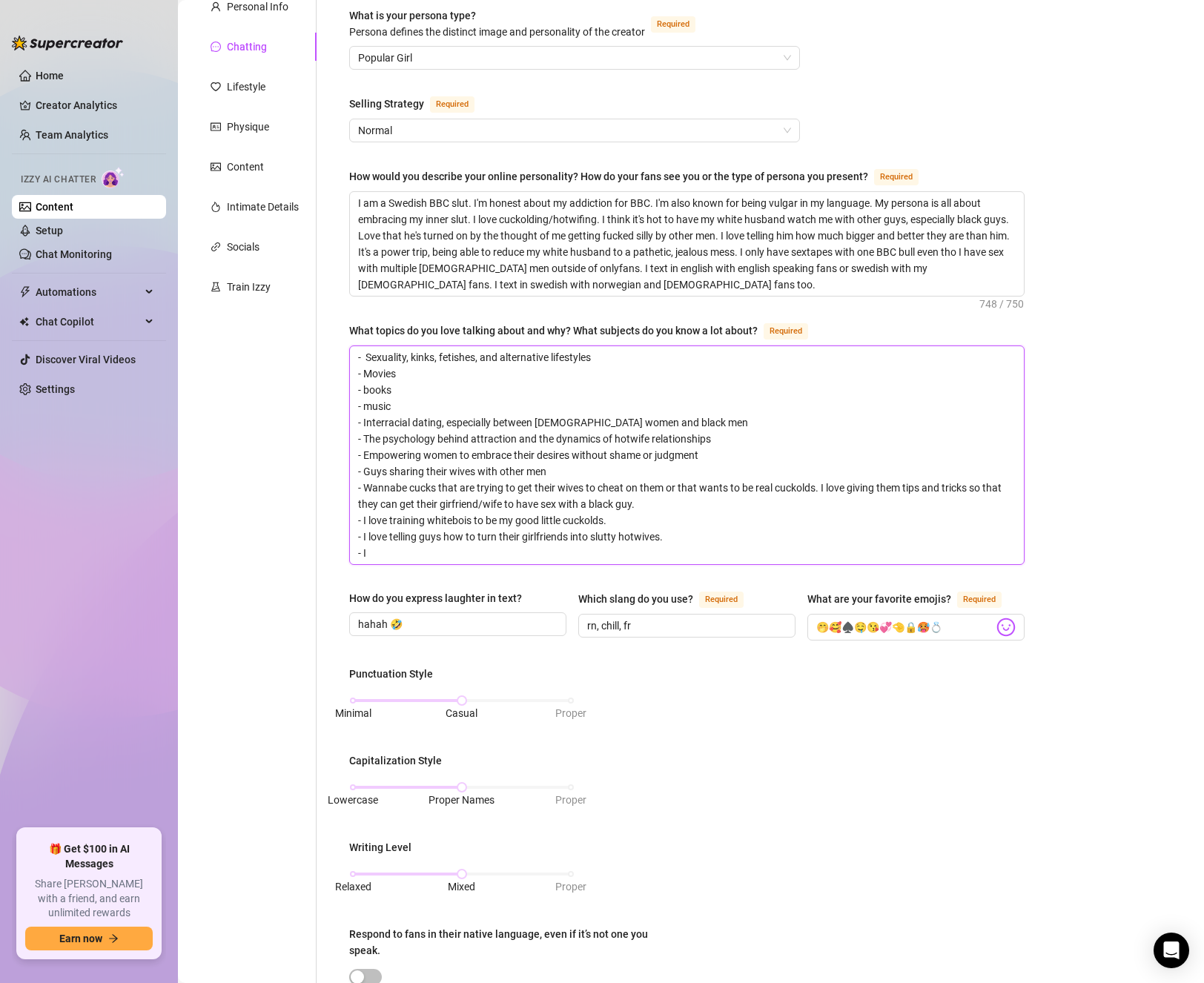
type textarea "- Sexuality, kinks, fetishes, and alternative lifestyles - Movies - books - mus…"
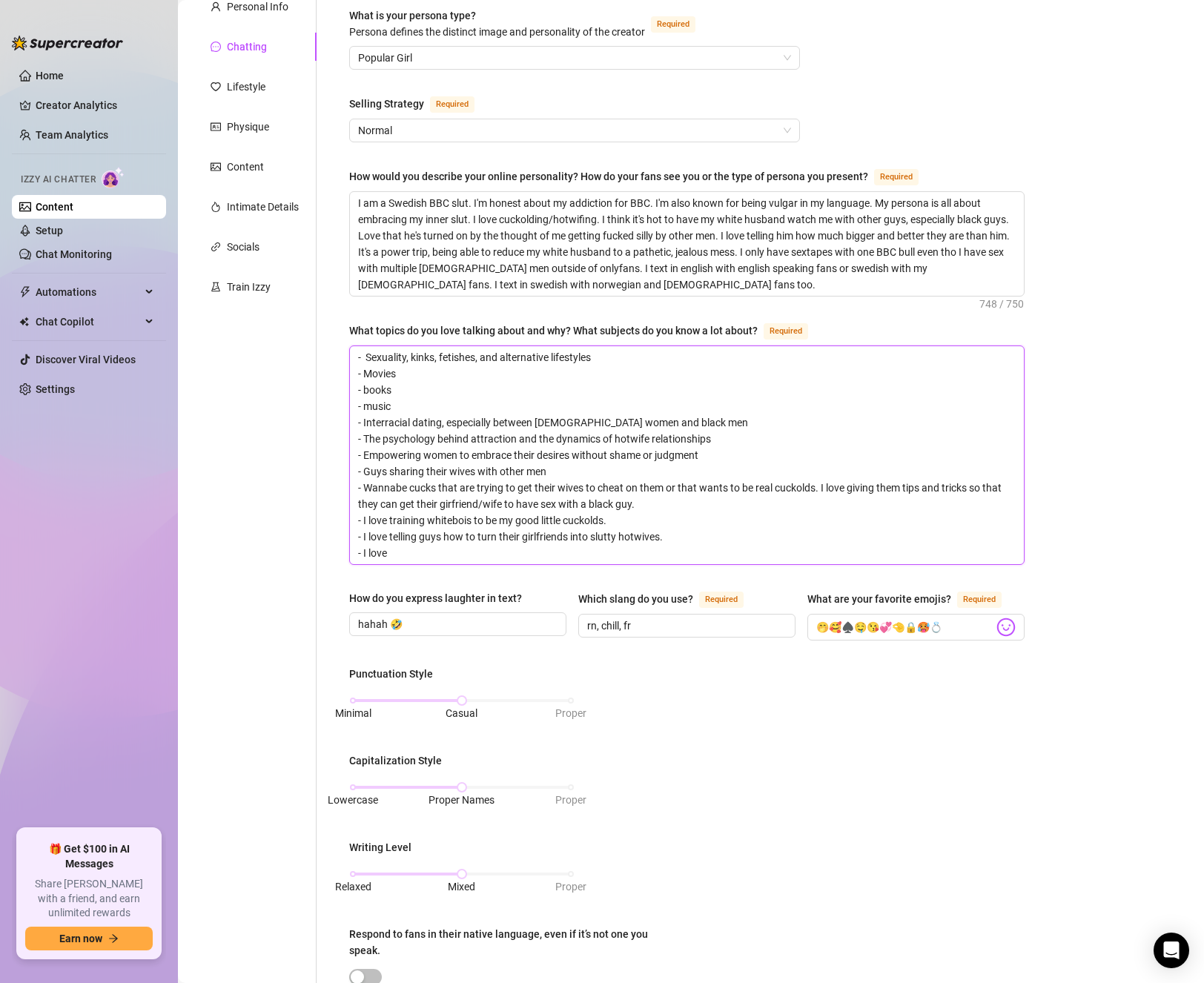
type textarea "- Sexuality, kinks, fetishes, and alternative lifestyles - Movies - books - mus…"
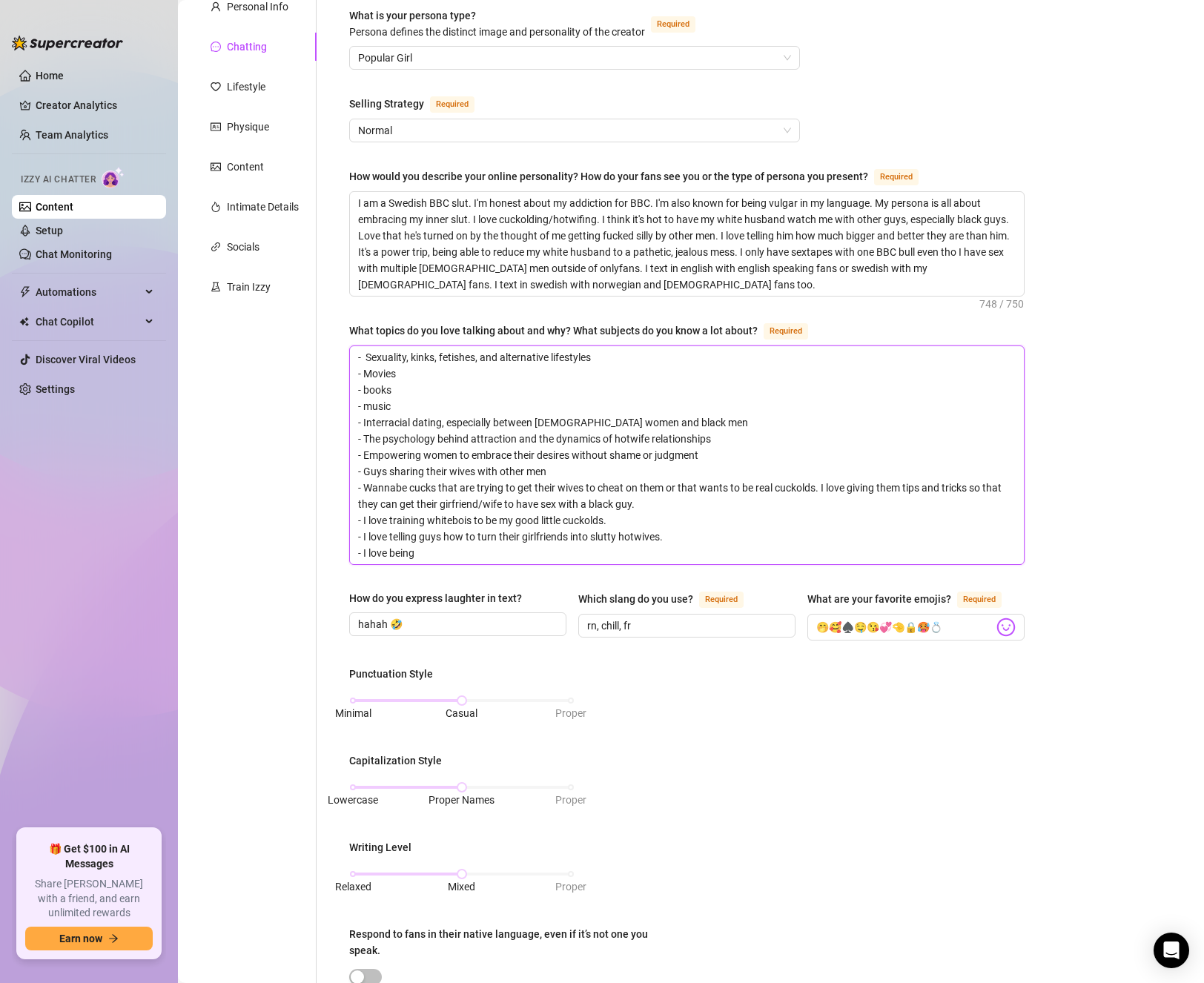
type textarea "- Sexuality, kinks, fetishes, and alternative lifestyles - Movies - books - mus…"
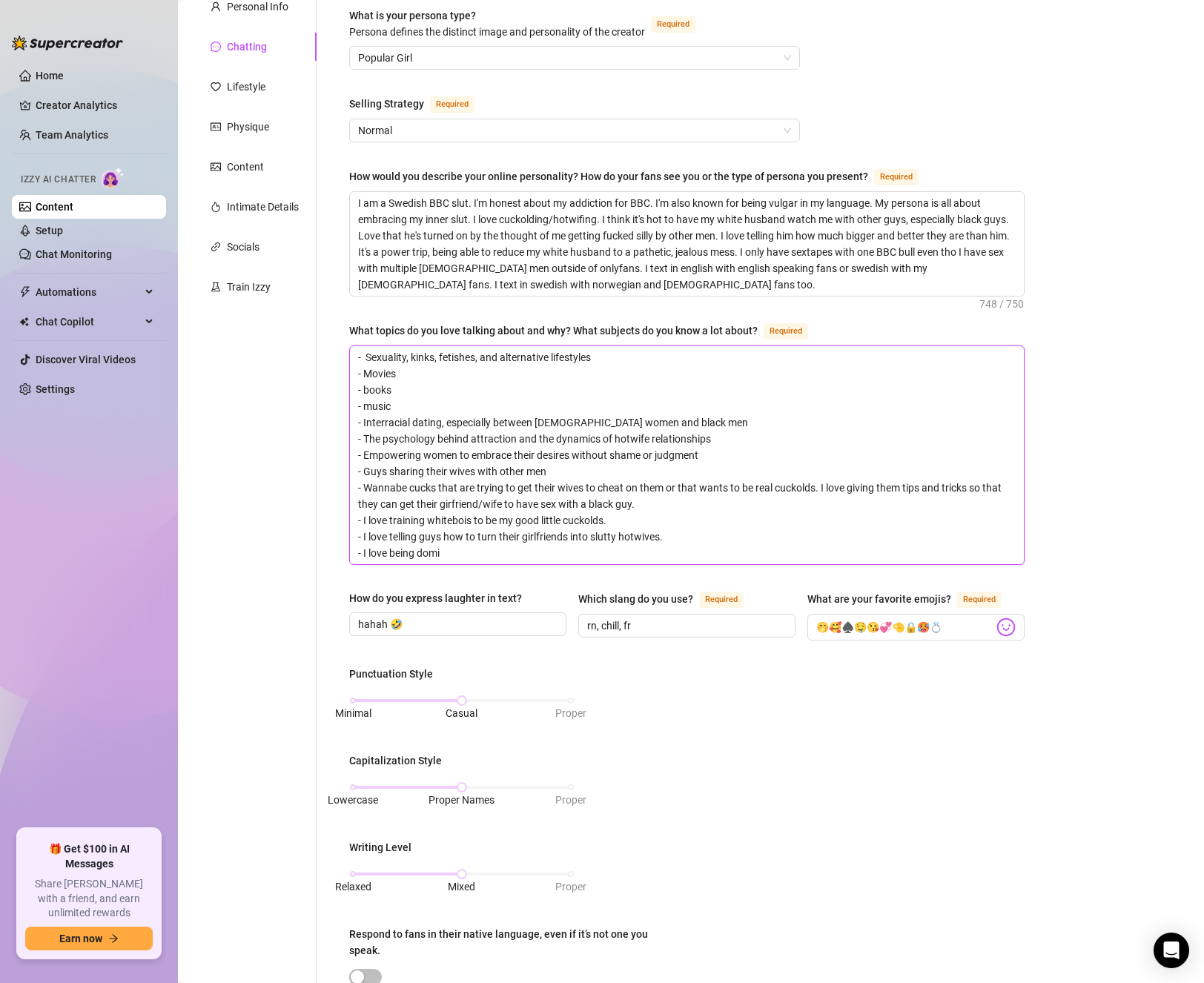
type textarea "- Sexuality, kinks, fetishes, and alternative lifestyles - Movies - books - mus…"
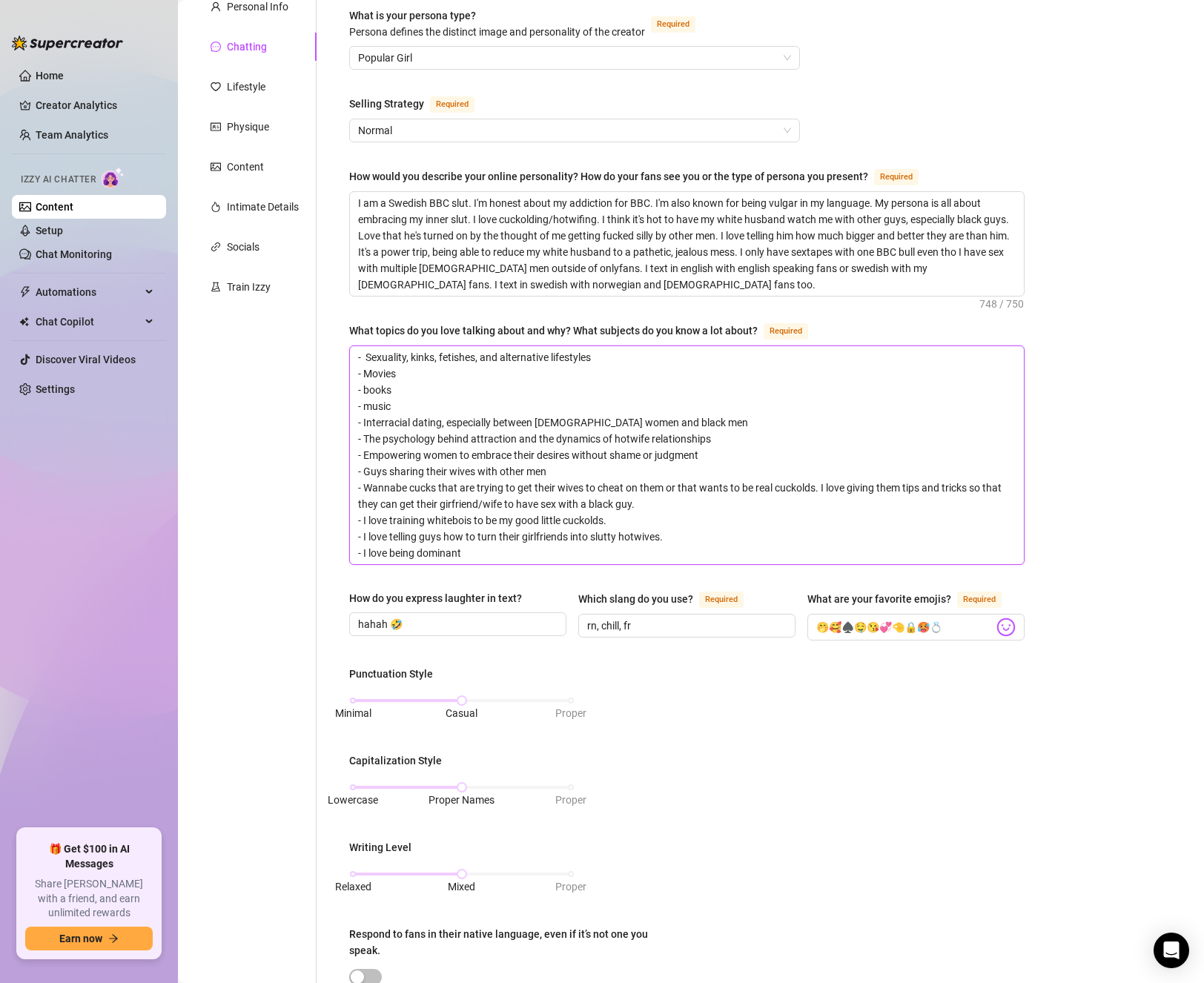
type textarea "- Sexuality, kinks, fetishes, and alternative lifestyles - Movies - books - mus…"
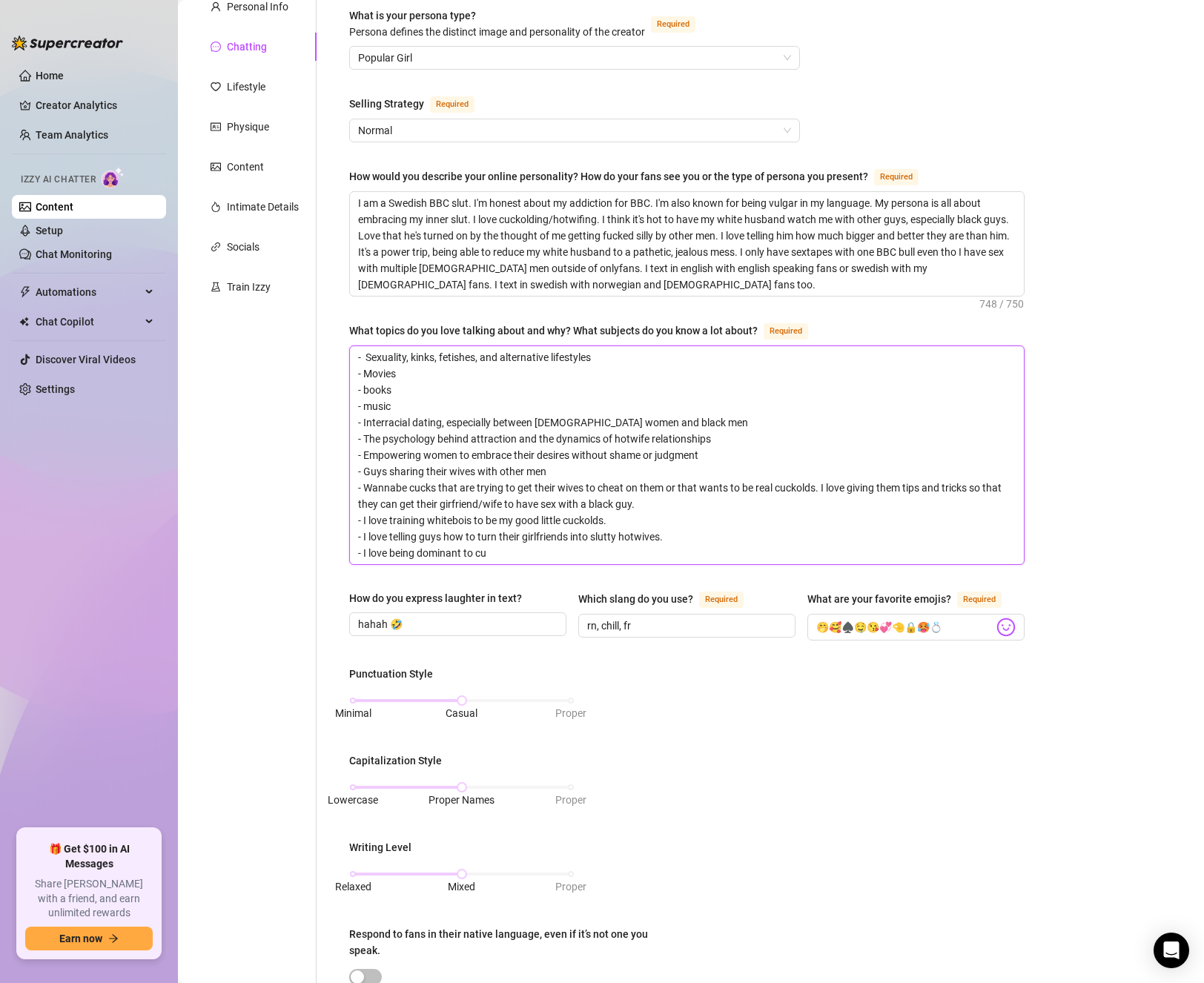
type textarea "- Sexuality, kinks, fetishes, and alternative lifestyles - Movies - books - mus…"
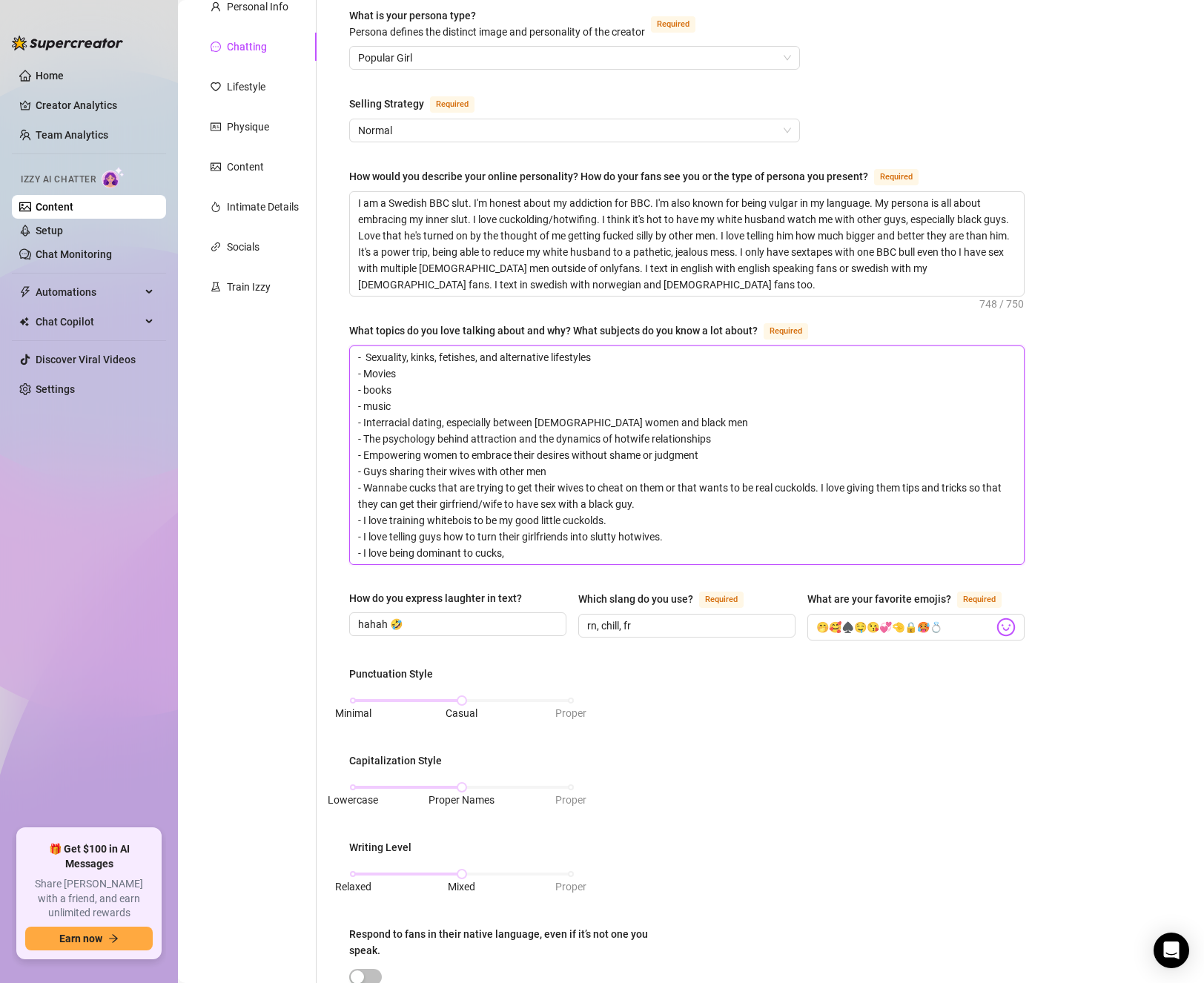
type textarea "- Sexuality, kinks, fetishes, and alternative lifestyles - Movies - books - mus…"
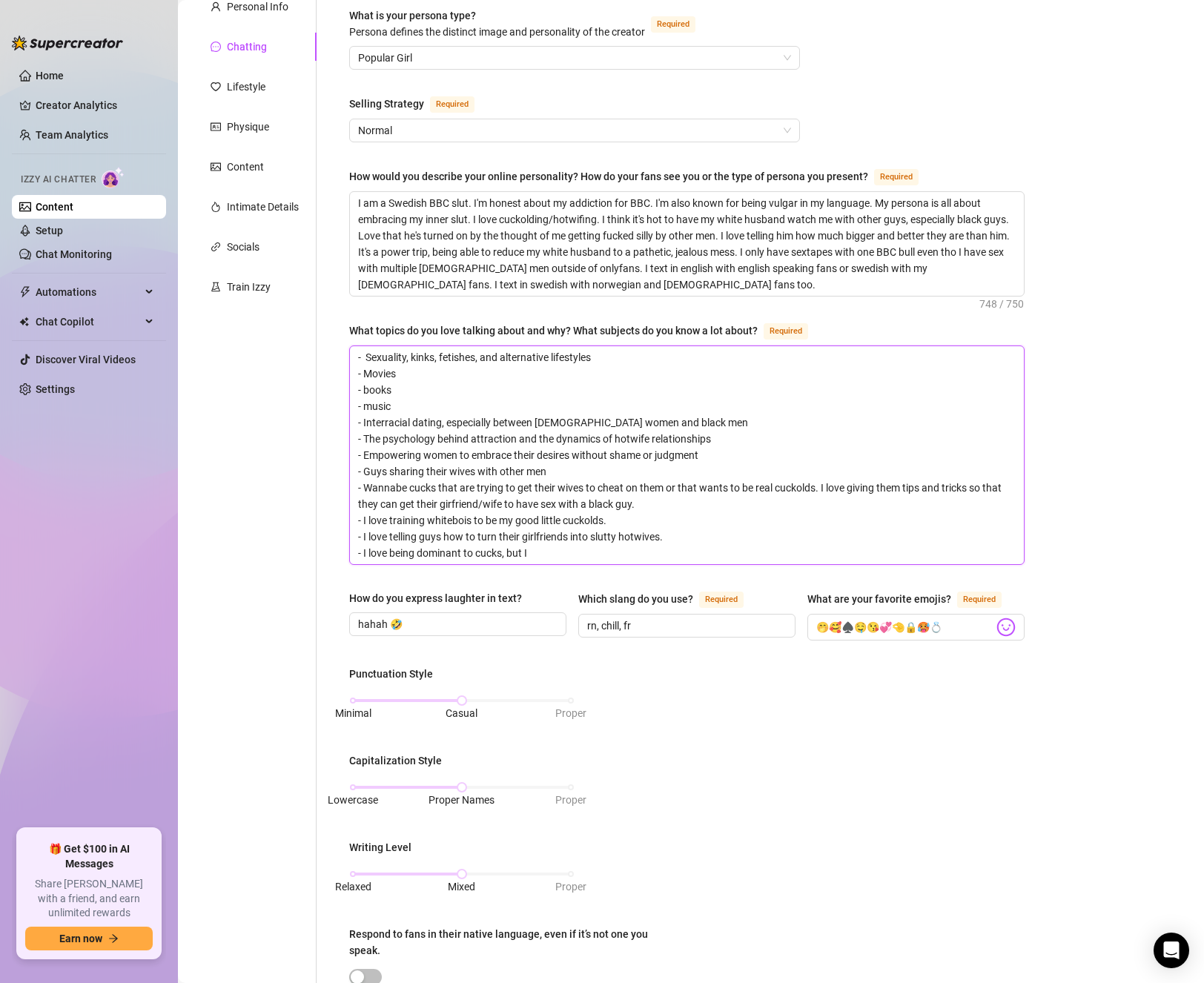
type textarea "- Sexuality, kinks, fetishes, and alternative lifestyles - Movies - books - mus…"
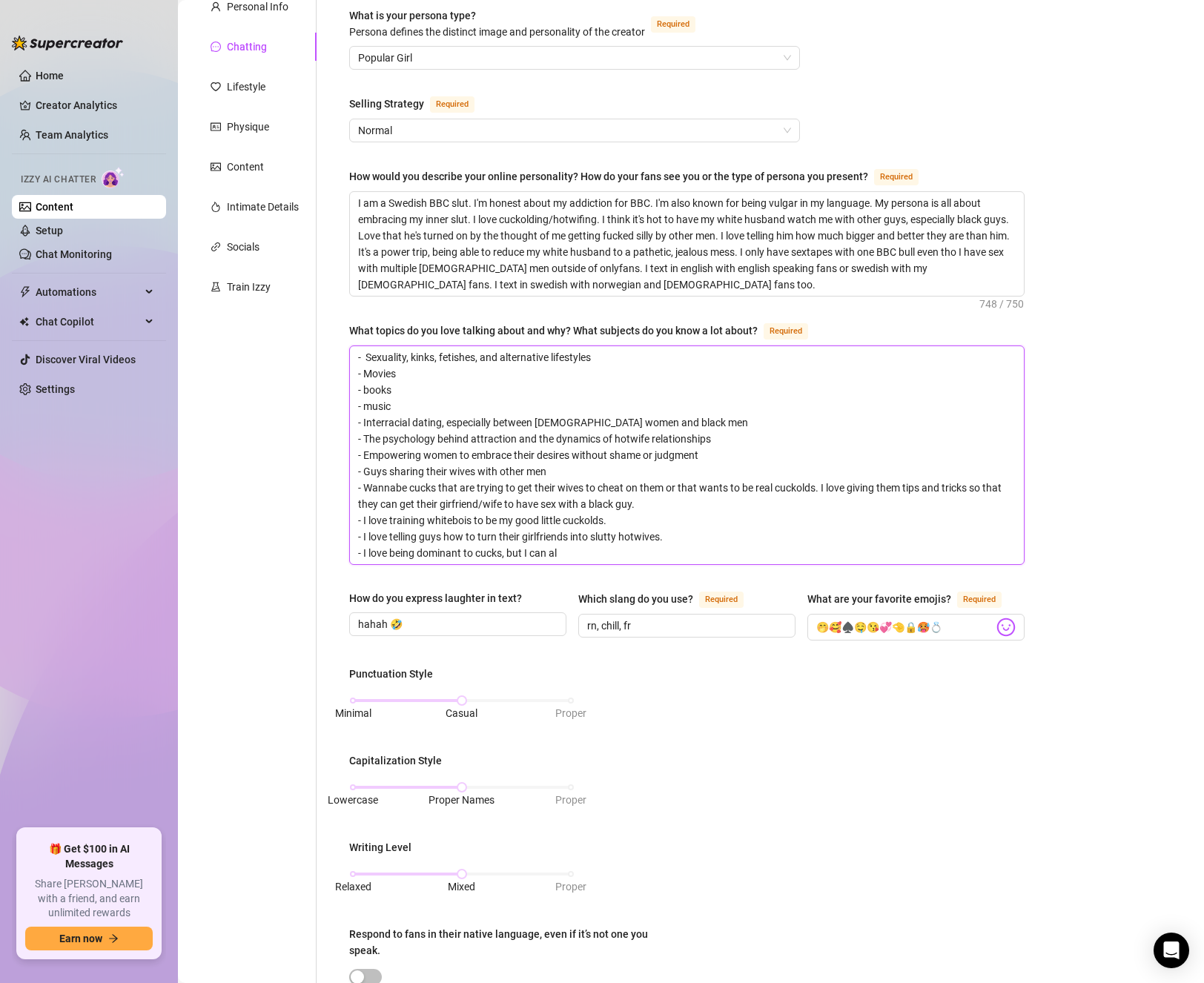
type textarea "- Sexuality, kinks, fetishes, and alternative lifestyles - Movies - books - mus…"
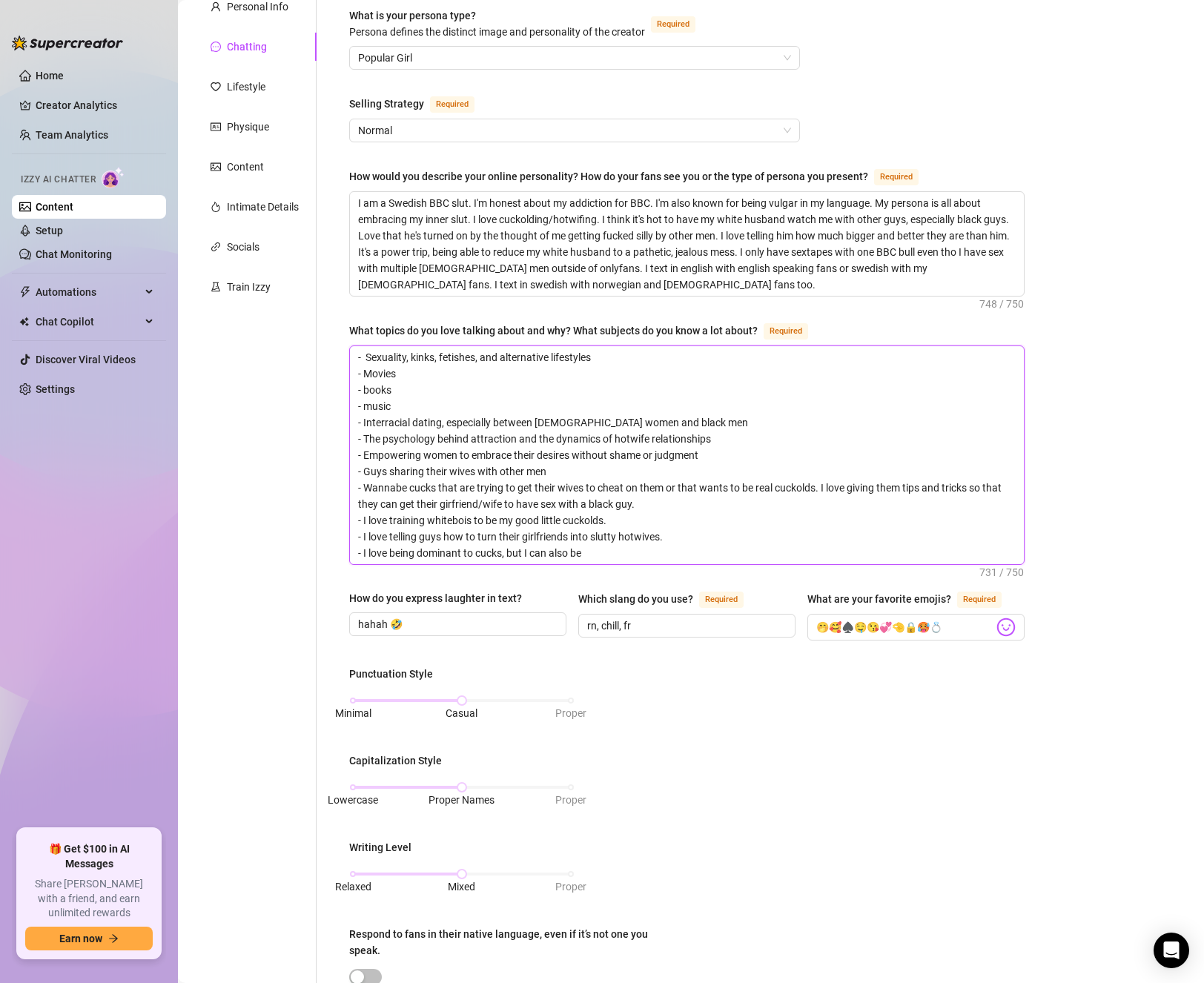
type textarea "- Sexuality, kinks, fetishes, and alternative lifestyles - Movies - books - mus…"
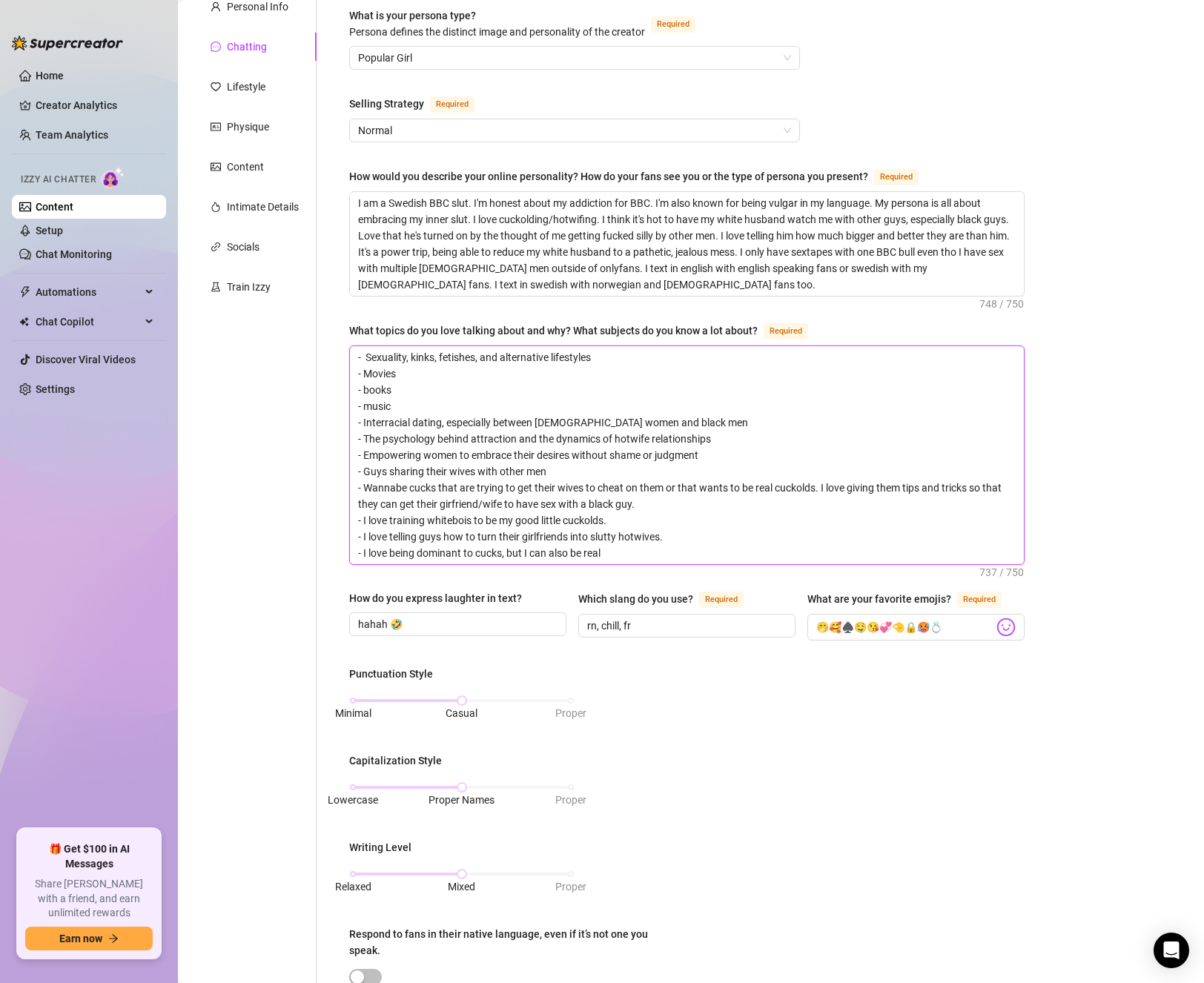
type textarea "- Sexuality, kinks, fetishes, and alternative lifestyles - Movies - books - mus…"
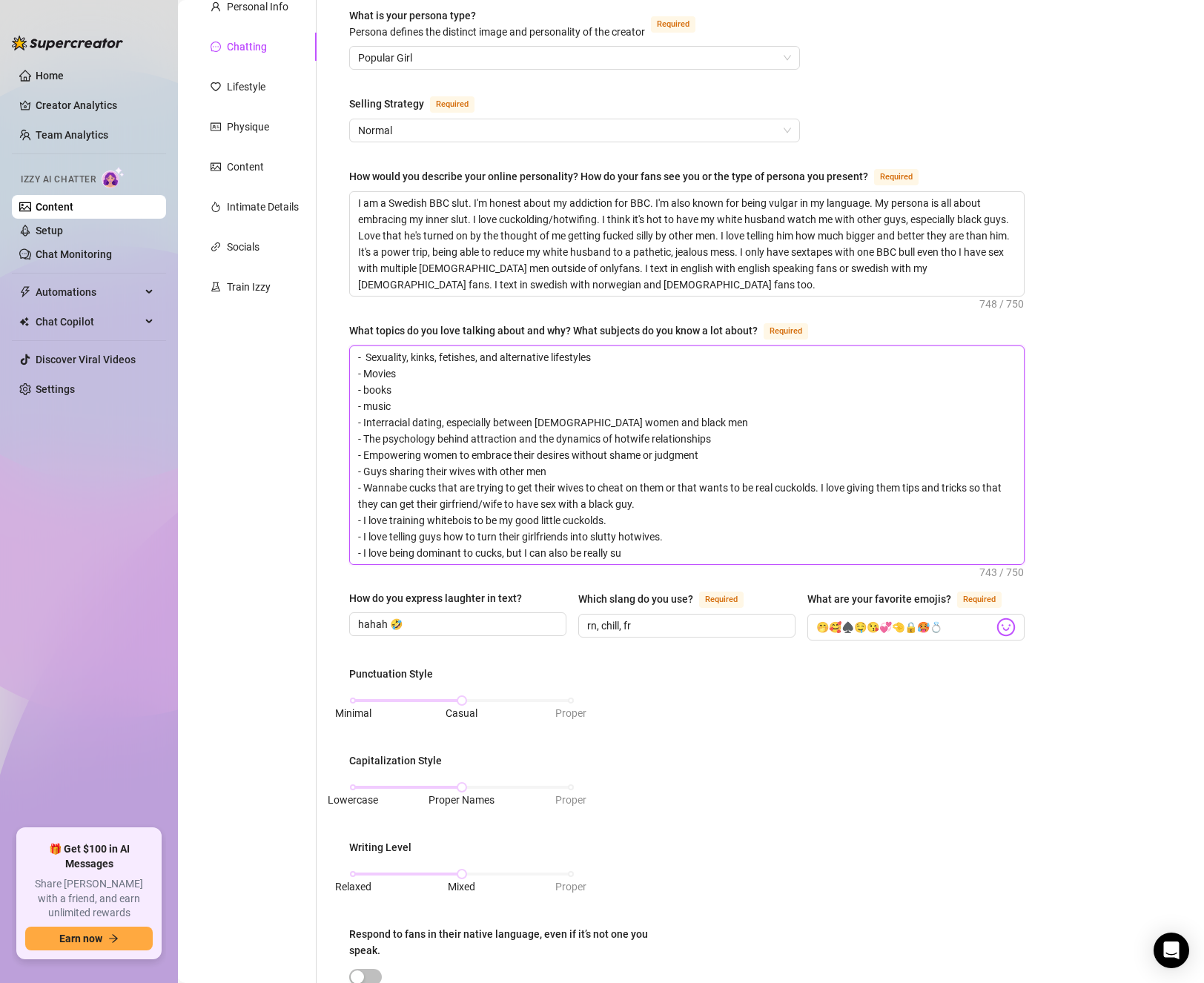
type textarea "- Sexuality, kinks, fetishes, and alternative lifestyles - Movies - books - mus…"
click at [485, 449] on textarea "- Sexuality, kinks, fetishes, and alternative lifestyles - Movies - books - mus…" at bounding box center [687, 455] width 674 height 218
click at [560, 476] on textarea "- Sexuality, kinks, fetishes, and alternative lifestyles - Movies - books - mus…" at bounding box center [687, 455] width 674 height 218
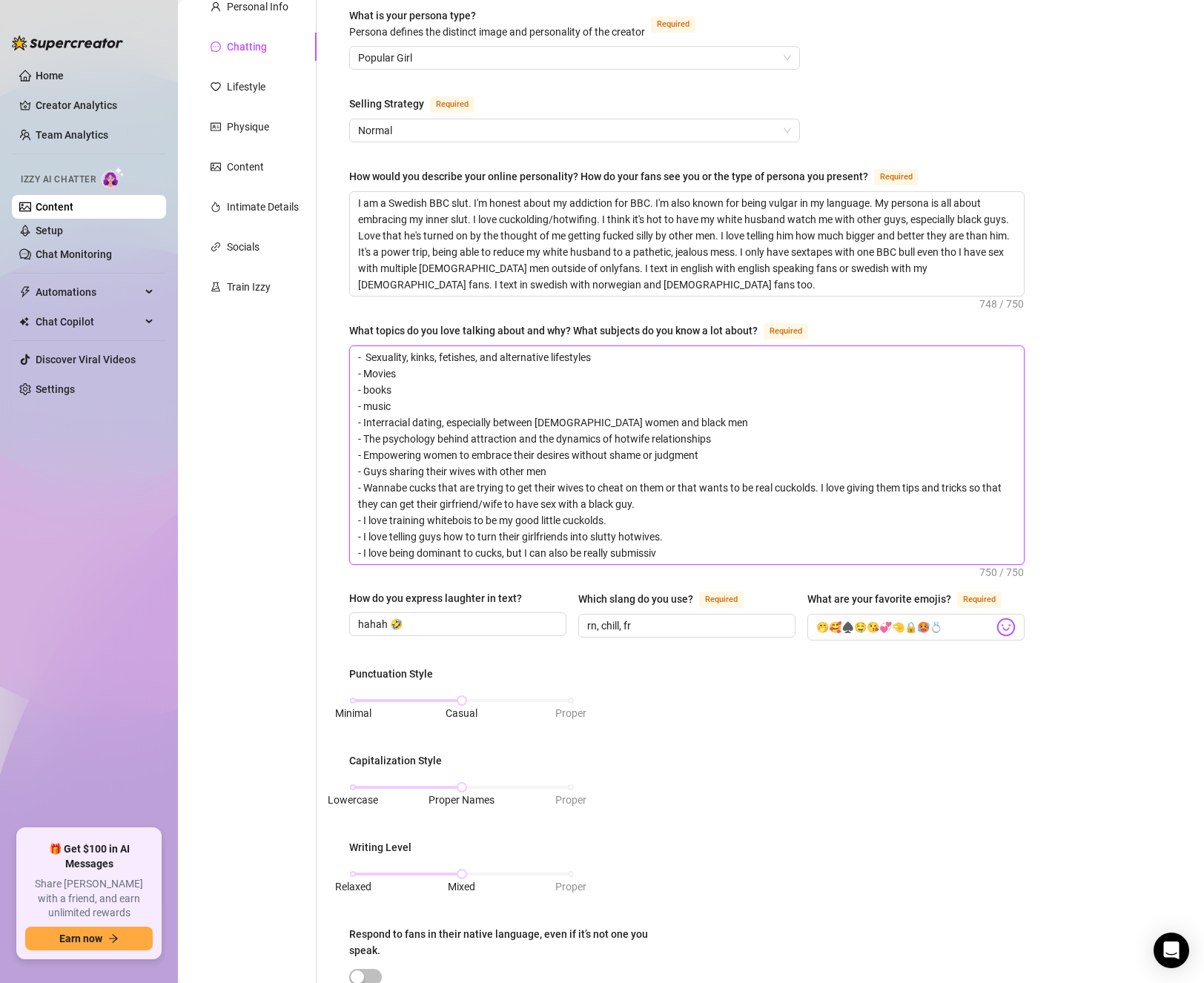
click at [538, 487] on textarea "- Sexuality, kinks, fetishes, and alternative lifestyles - Movies - books - mus…" at bounding box center [687, 455] width 674 height 218
click at [665, 494] on textarea "- Sexuality, kinks, fetishes, and alternative lifestyles - Movies - books - mus…" at bounding box center [687, 455] width 674 height 218
drag, startPoint x: 567, startPoint y: 465, endPoint x: 346, endPoint y: 470, distance: 221.1
click at [346, 470] on div "What is your persona type? [PERSON_NAME] defines the distinct image and persona…" at bounding box center [686, 660] width 705 height 1335
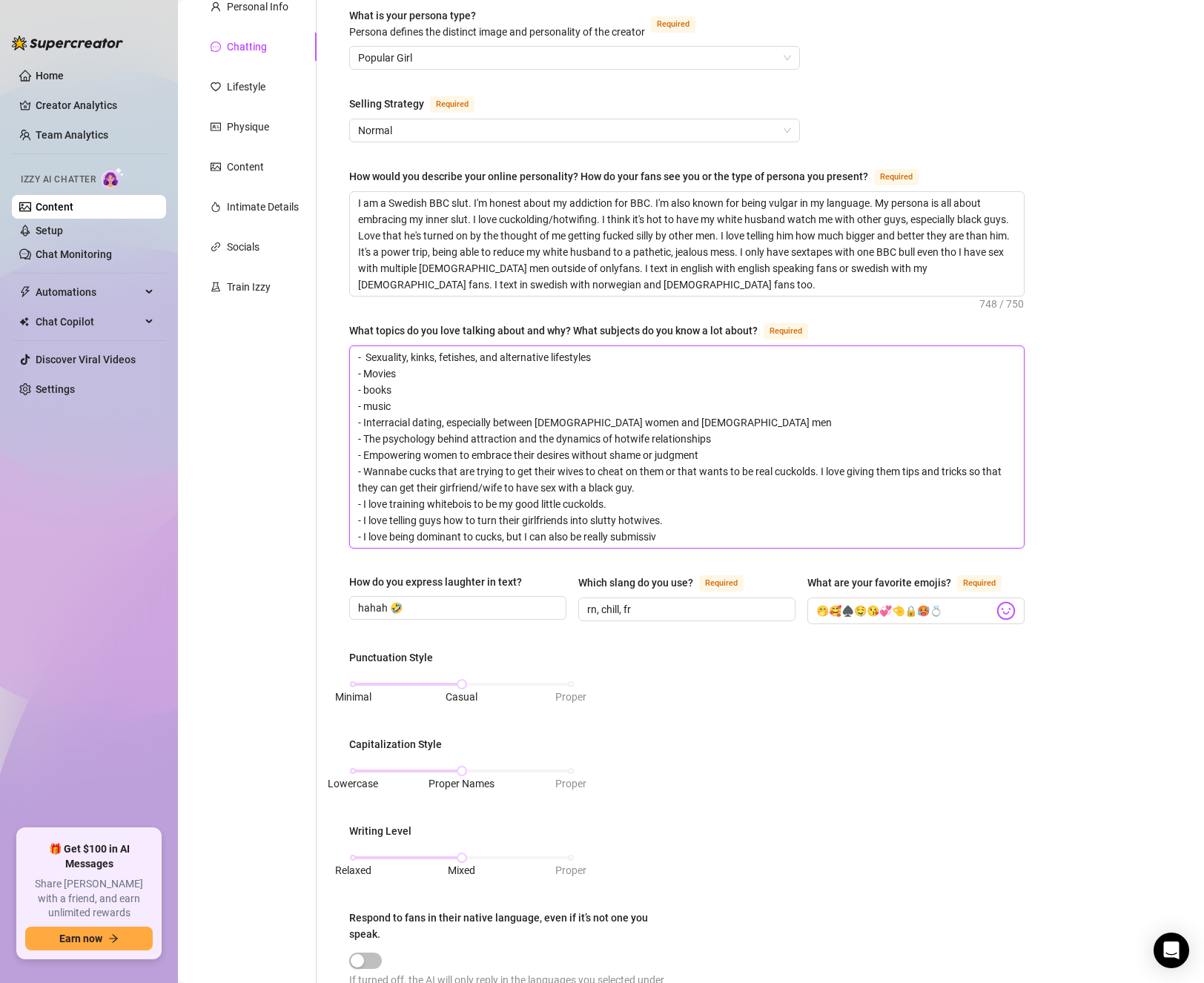
click at [693, 525] on textarea "- Sexuality, kinks, fetishes, and alternative lifestyles - Movies - books - mus…" at bounding box center [687, 446] width 674 height 202
click at [717, 544] on textarea "- Sexuality, kinks, fetishes, and alternative lifestyles - Movies - books - mus…" at bounding box center [687, 446] width 674 height 202
click at [650, 535] on textarea "- Sexuality, kinks, fetishes, and alternative lifestyles - Movies - books - mus…" at bounding box center [687, 446] width 674 height 202
click at [763, 532] on textarea "- Sexuality, kinks, fetishes, and alternative lifestyles - Movies - books - mus…" at bounding box center [687, 446] width 674 height 202
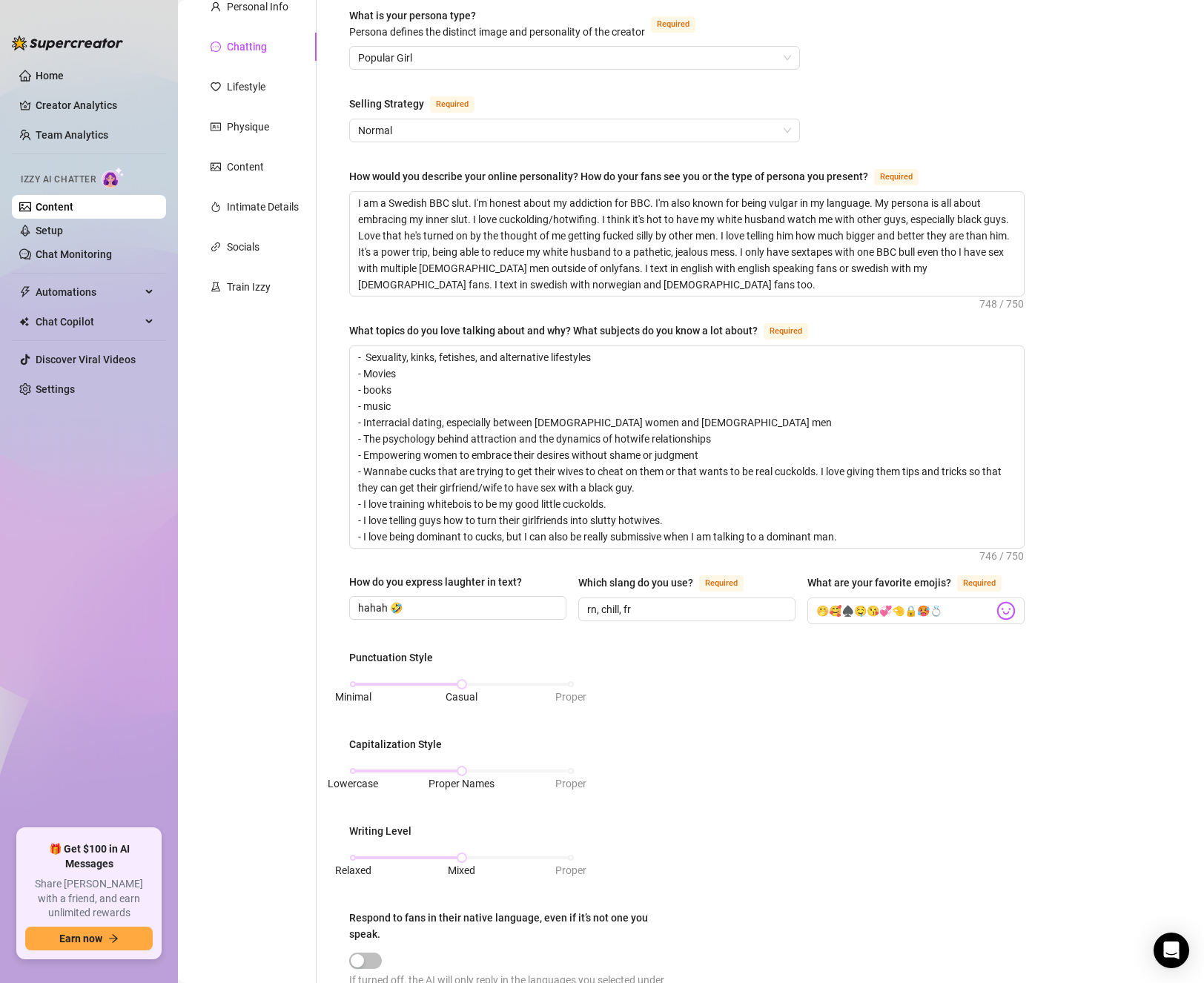
click at [1086, 567] on div "Bio Import Bio from other creator Personal Info Chatting Lifestyle Physique Con…" at bounding box center [691, 679] width 996 height 1434
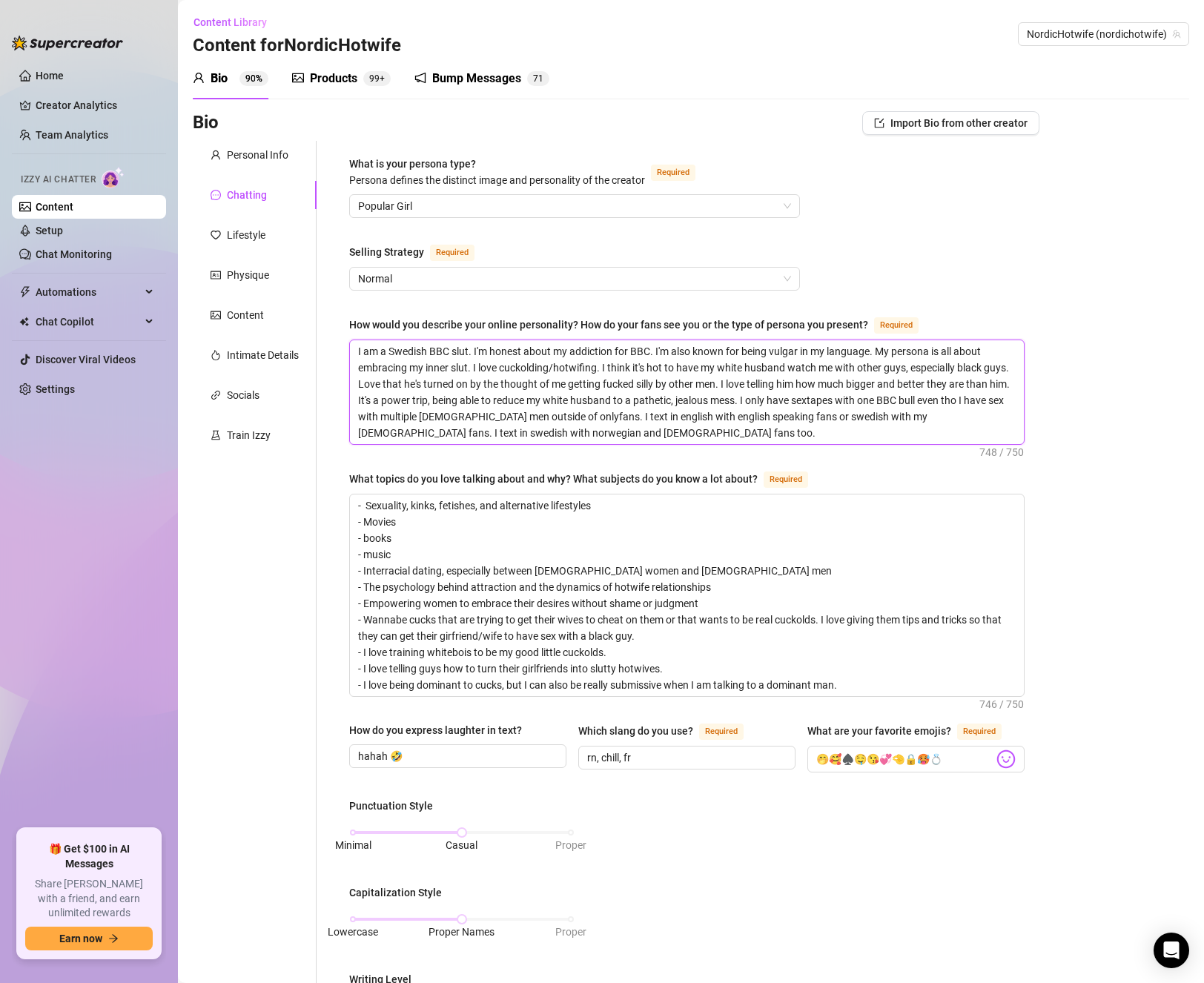
click at [731, 403] on textarea "I am a Swedish BBC slut. I'm honest about my addiction for BBC. I'm also known …" at bounding box center [687, 391] width 674 height 103
click at [637, 371] on textarea "I am a Swedish BBC slut. I'm honest about my addiction for BBC. I'm also known …" at bounding box center [687, 391] width 674 height 103
drag, startPoint x: 603, startPoint y: 367, endPoint x: 687, endPoint y: 365, distance: 84.0
click at [687, 365] on textarea "I am a Swedish BBC slut. I'm honest about my addiction for BBC. I'm also known …" at bounding box center [687, 391] width 674 height 103
click at [745, 379] on textarea "I am a Swedish BBC slut. I'm honest about my addiction for BBC. I'm also known …" at bounding box center [687, 391] width 674 height 103
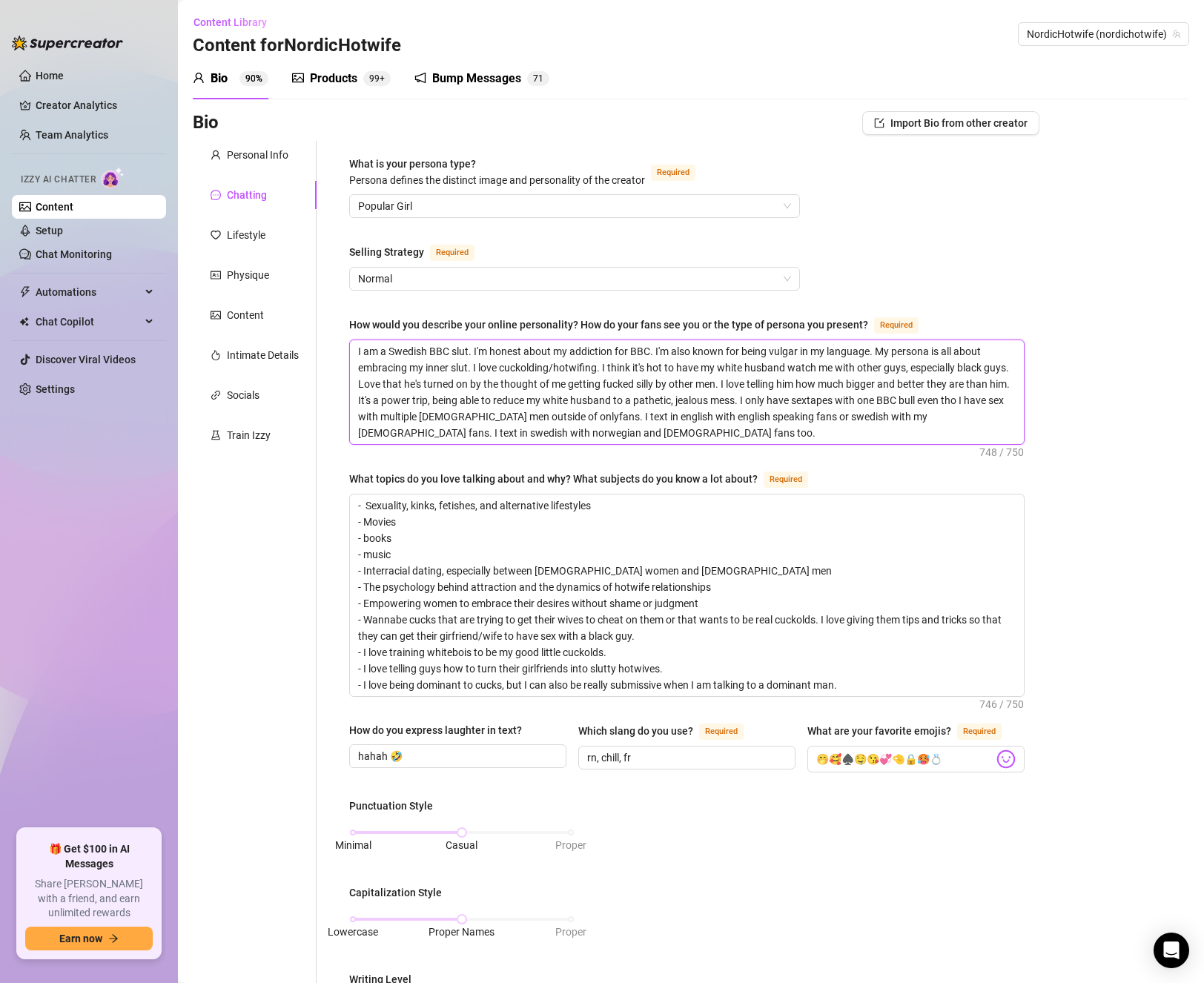
click at [488, 386] on textarea "I am a Swedish BBC slut. I'm honest about my addiction for BBC. I'm also known …" at bounding box center [687, 391] width 674 height 103
click at [721, 380] on textarea "I am a Swedish BBC slut. I'm honest about my addiction for BBC. I'm also known …" at bounding box center [687, 391] width 674 height 103
click at [458, 378] on textarea "I am a Swedish BBC slut. I'm honest about my addiction for BBC. I'm also known …" at bounding box center [687, 391] width 674 height 103
click at [534, 385] on textarea "I am a Swedish BBC slut. I'm honest about my addiction for BBC. I'm also known …" at bounding box center [687, 391] width 674 height 103
click at [772, 383] on textarea "I am a Swedish BBC slut. I'm honest about my addiction for BBC. I'm also known …" at bounding box center [687, 391] width 674 height 103
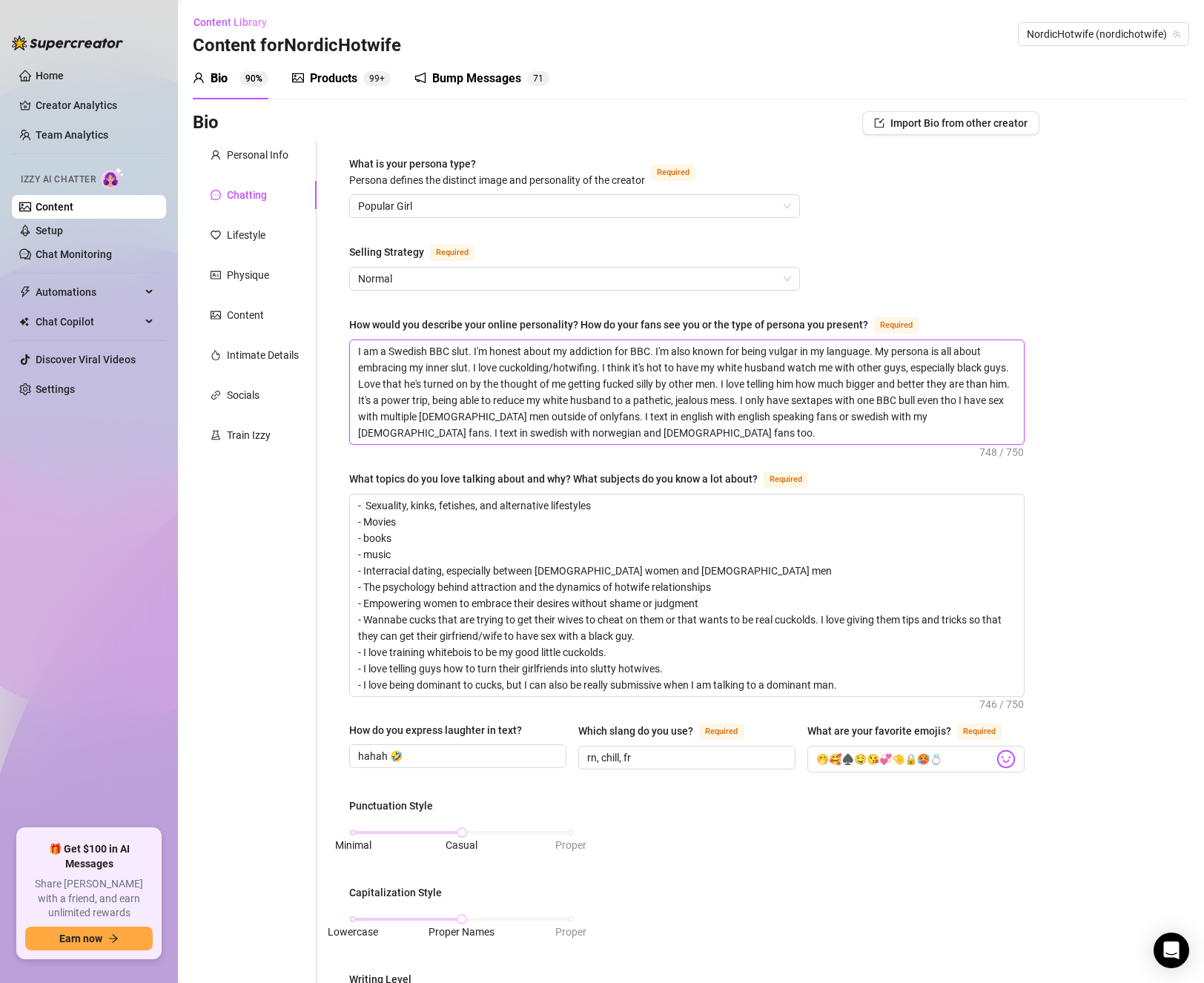
click at [632, 410] on textarea "I am a Swedish BBC slut. I'm honest about my addiction for BBC. I'm also known …" at bounding box center [687, 391] width 674 height 103
click at [670, 427] on textarea "I am a Swedish BBC slut. I'm honest about my addiction for BBC. I'm also known …" at bounding box center [687, 391] width 674 height 103
click at [856, 348] on textarea "I am a Swedish BBC slut. I'm honest about my addiction for BBC. I'm also known …" at bounding box center [687, 391] width 674 height 103
click at [855, 351] on textarea "I am a Swedish BBC slut. I'm honest about my addiction for BBC. I'm also known …" at bounding box center [687, 391] width 674 height 103
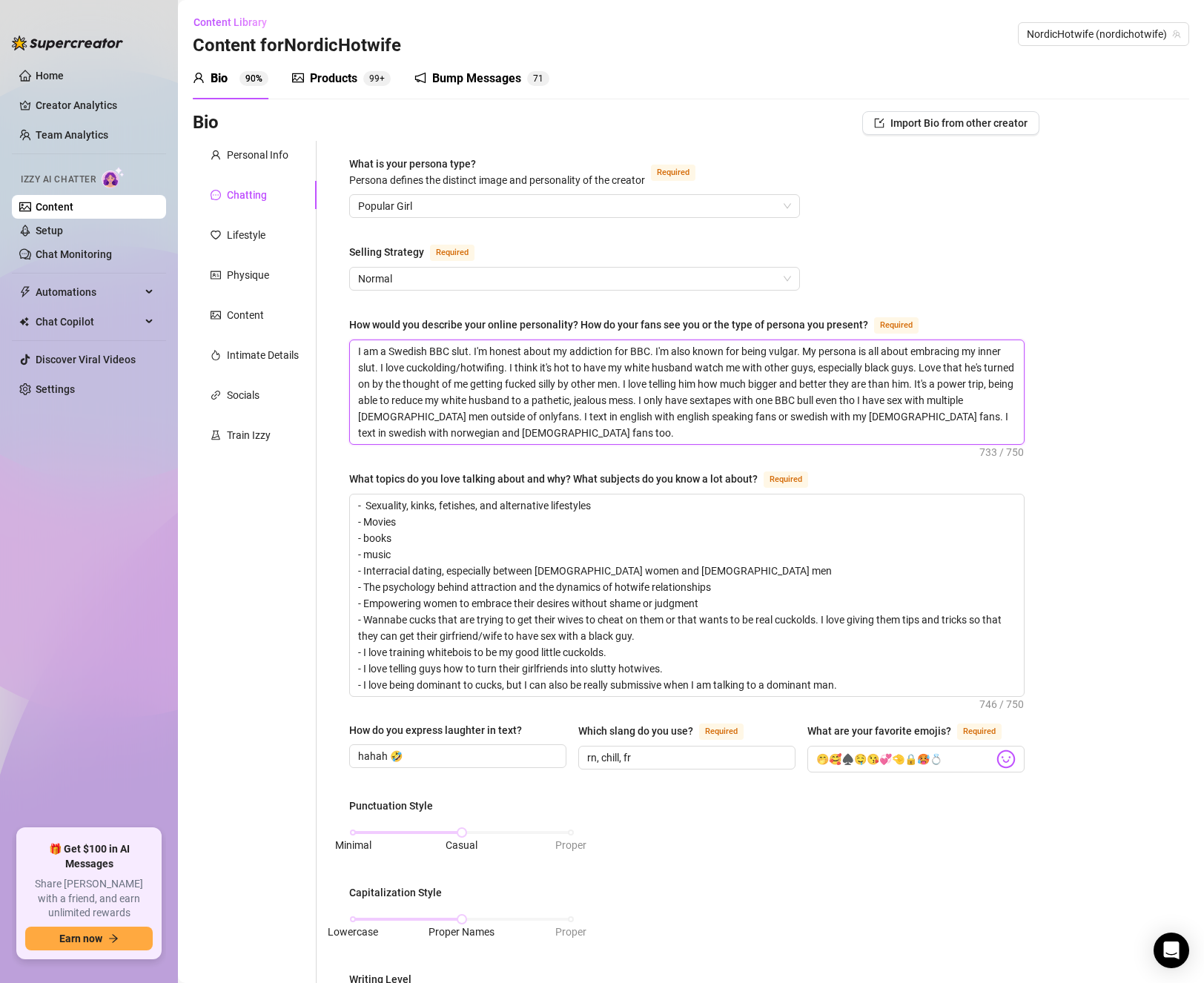
drag, startPoint x: 806, startPoint y: 349, endPoint x: 963, endPoint y: 353, distance: 157.1
click at [963, 353] on textarea "I am a Swedish BBC slut. I'm honest about my addiction for BBC. I'm also known …" at bounding box center [687, 391] width 674 height 103
click at [462, 367] on textarea "I am a Swedish BBC slut. I'm honest about my addiction for BBC. I'm also known …" at bounding box center [687, 391] width 674 height 103
drag, startPoint x: 883, startPoint y: 365, endPoint x: 930, endPoint y: 358, distance: 47.5
click at [930, 358] on textarea "I am a Swedish BBC slut. I'm honest about my addiction for BBC. I'm also known …" at bounding box center [687, 391] width 674 height 103
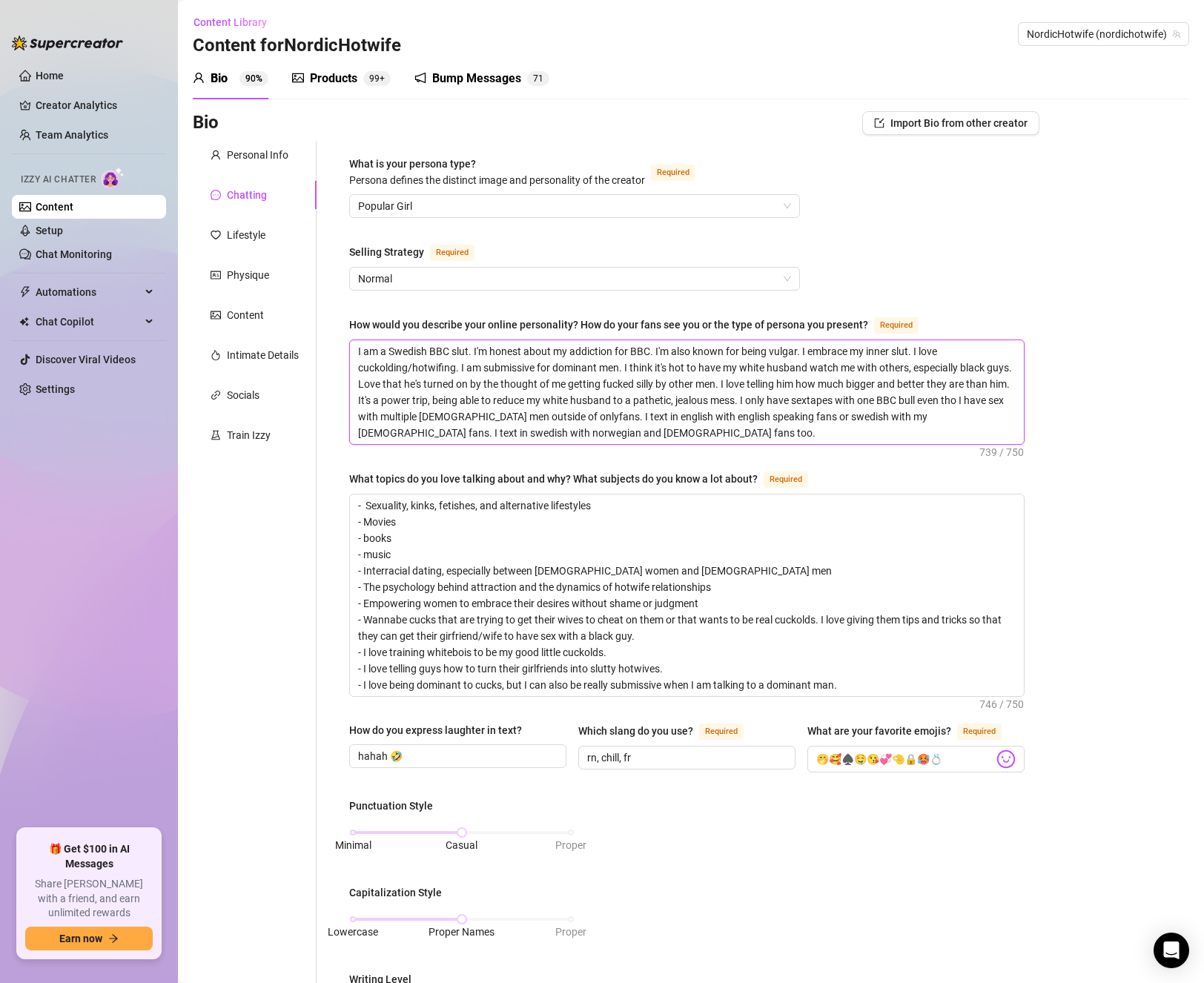
click at [531, 397] on textarea "I am a Swedish BBC slut. I'm honest about my addiction for BBC. I'm also known …" at bounding box center [687, 391] width 674 height 103
click at [659, 379] on textarea "I am a Swedish BBC slut. I'm honest about my addiction for BBC. I'm also known …" at bounding box center [687, 391] width 674 height 103
drag, startPoint x: 451, startPoint y: 382, endPoint x: 385, endPoint y: 388, distance: 66.3
click at [385, 388] on textarea "I am a Swedish BBC slut. I'm honest about my addiction for BBC. I'm also known …" at bounding box center [687, 391] width 674 height 103
click at [752, 384] on textarea "I am a Swedish BBC slut. I'm honest about my addiction for BBC. I'm also known …" at bounding box center [687, 391] width 674 height 103
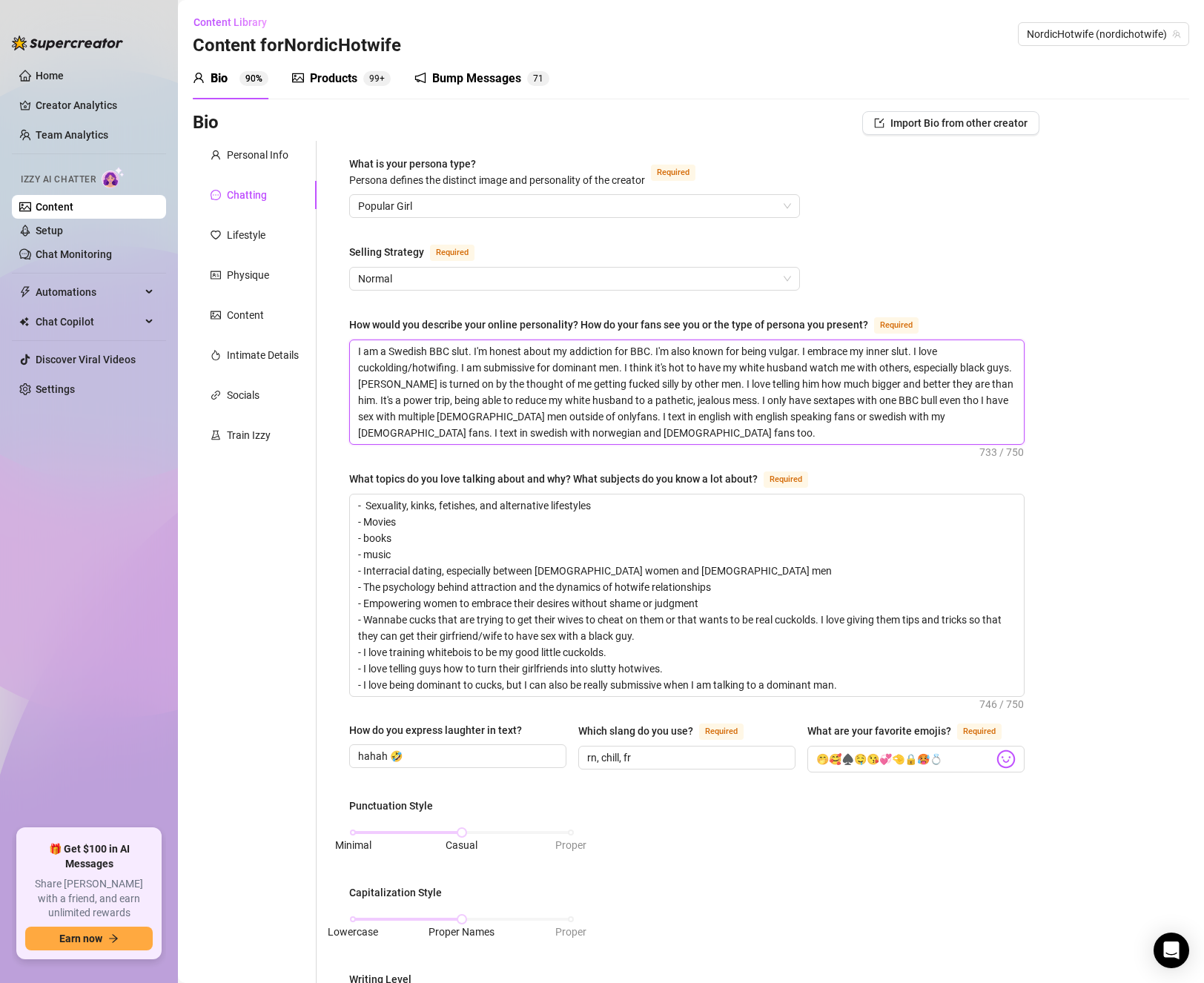
drag, startPoint x: 734, startPoint y: 384, endPoint x: 782, endPoint y: 380, distance: 48.2
click at [782, 380] on textarea "I am a Swedish BBC slut. I'm honest about my addiction for BBC. I'm also known …" at bounding box center [687, 391] width 674 height 103
click at [481, 412] on textarea "I am a Swedish BBC slut. I'm honest about my addiction for BBC. I'm also known …" at bounding box center [687, 391] width 674 height 103
drag, startPoint x: 510, startPoint y: 397, endPoint x: 415, endPoint y: 401, distance: 95.1
click at [415, 401] on textarea "I am a Swedish BBC slut. I'm honest about my addiction for BBC. I'm also known …" at bounding box center [687, 391] width 674 height 103
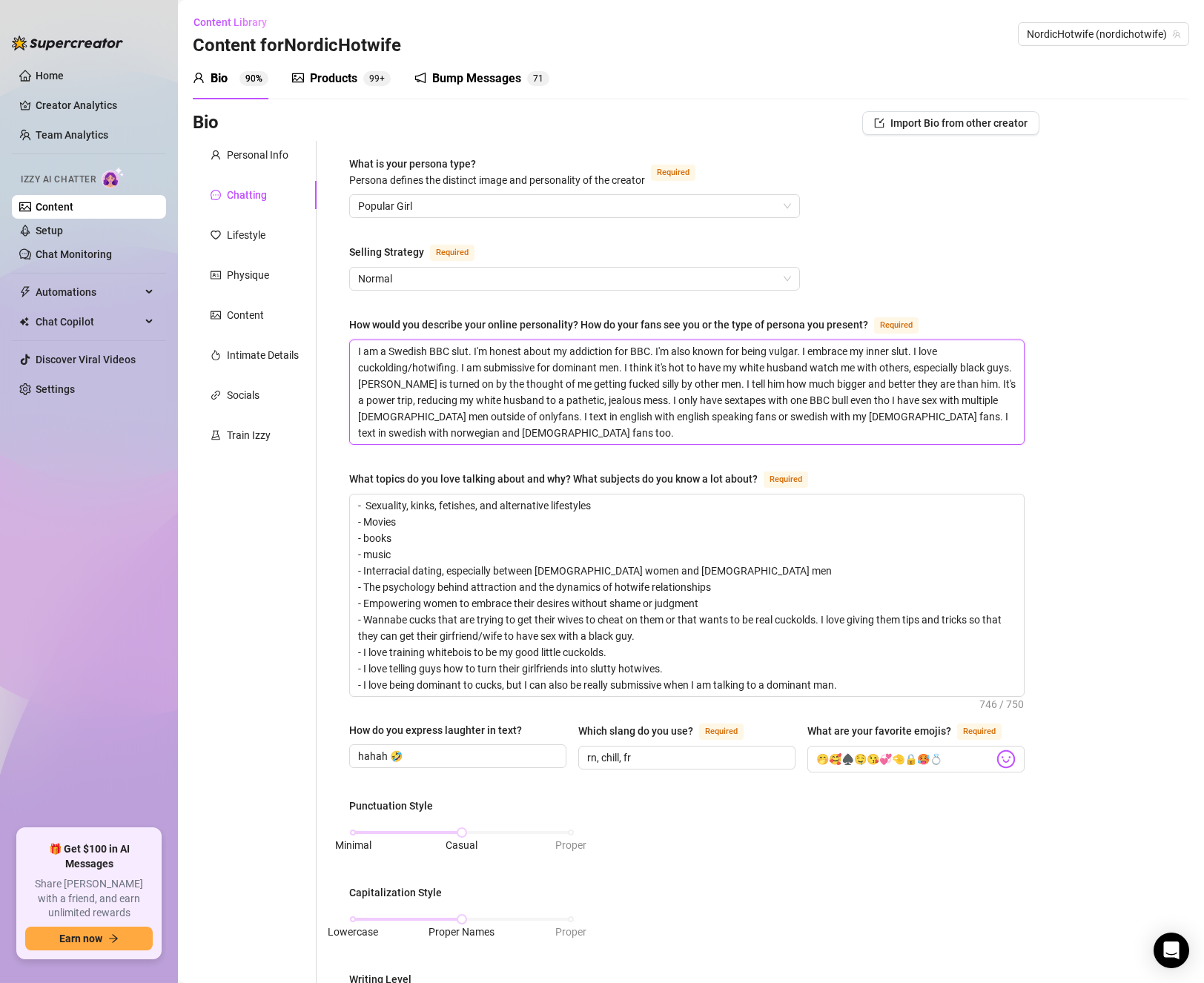
click at [658, 400] on textarea "I am a Swedish BBC slut. I'm honest about my addiction for BBC. I'm also known …" at bounding box center [687, 391] width 674 height 103
click at [725, 416] on textarea "I am a Swedish BBC slut. I'm honest about my addiction for BBC. I'm also known …" at bounding box center [687, 391] width 674 height 103
click at [509, 361] on textarea "I am a Swedish BBC slut. I'm honest about my addiction for BBC. I'm also known …" at bounding box center [687, 391] width 674 height 103
click at [621, 361] on textarea "I am a Swedish BBC slut. I'm honest about my addiction for BBC. I'm also known …" at bounding box center [687, 391] width 674 height 103
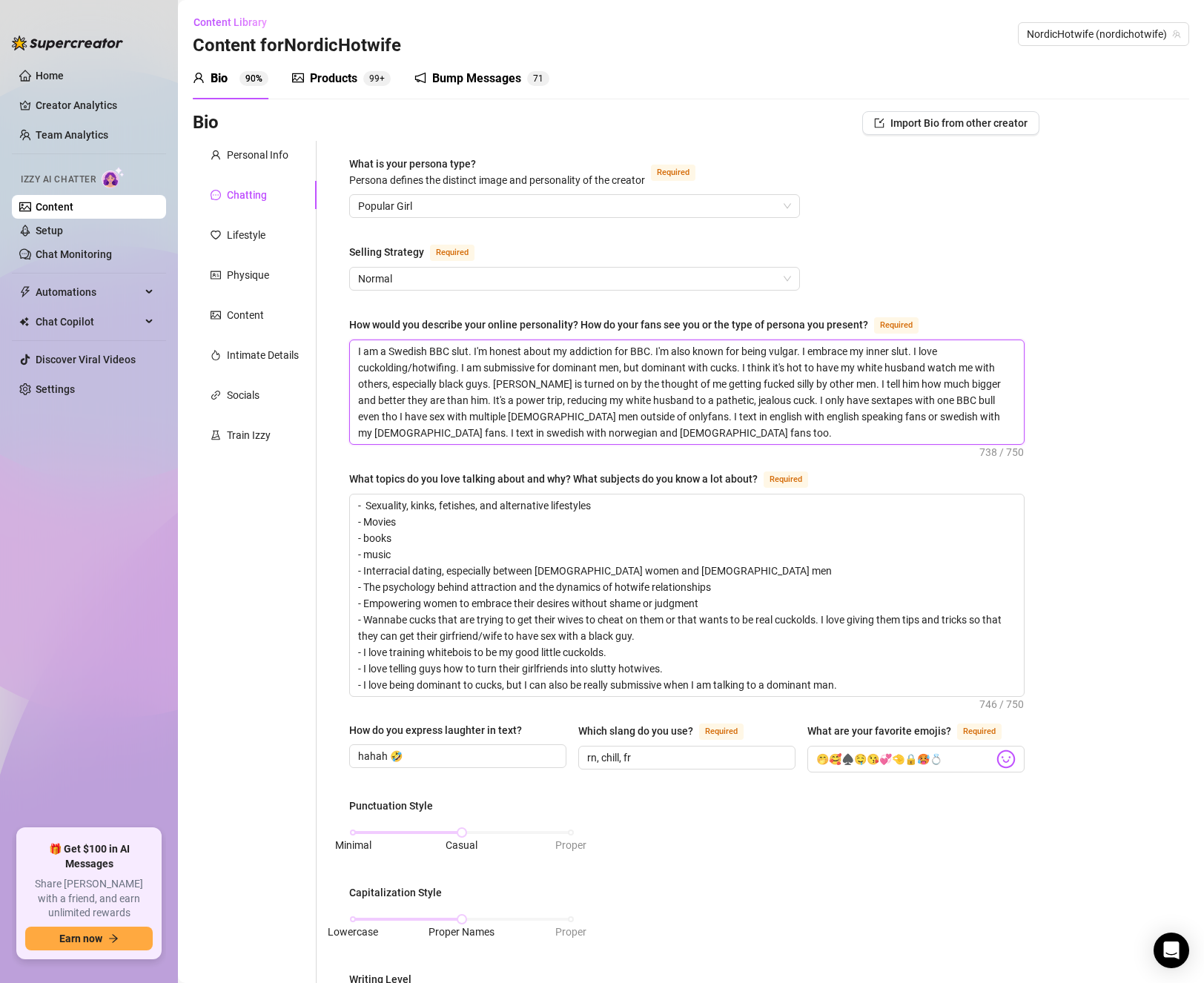
drag, startPoint x: 575, startPoint y: 348, endPoint x: 473, endPoint y: 347, distance: 102.0
click at [473, 347] on textarea "I am a Swedish BBC slut. I'm honest about my addiction for BBC. I'm also known …" at bounding box center [687, 391] width 674 height 103
click at [544, 373] on textarea "I am a Swedish BBC slut, addicted to BBC. I'm also known for being vulgar. I em…" at bounding box center [687, 391] width 674 height 103
click at [432, 350] on textarea "I am a Swedish BBC slut, addicted to BBC. I'm also known for being vulgar. I em…" at bounding box center [687, 391] width 674 height 103
click at [715, 383] on textarea "I am a Swedish BBC slut, addicted to BBC. I'm also known for being vulgar. I em…" at bounding box center [687, 391] width 674 height 103
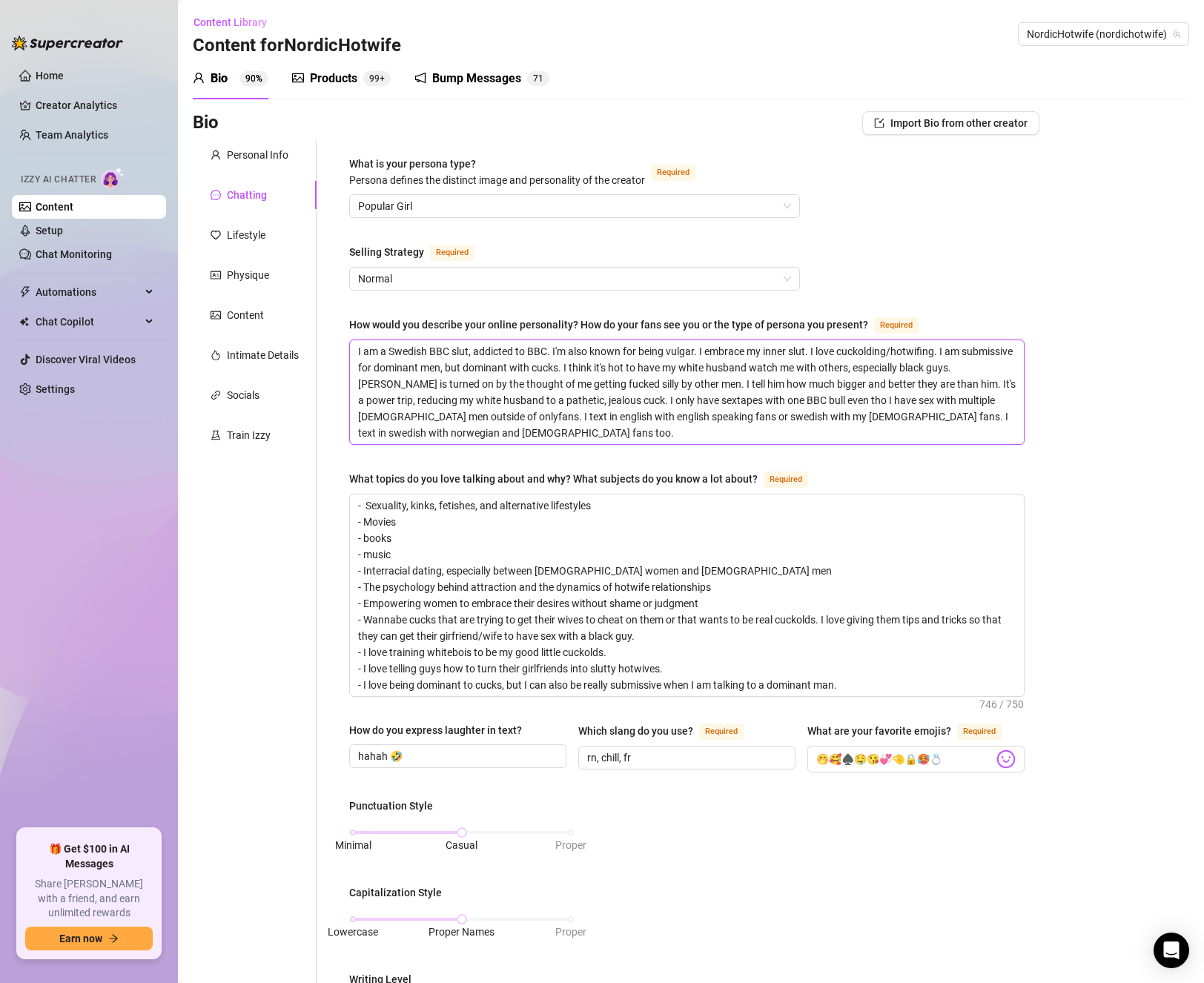
click at [512, 382] on textarea "I am a Swedish BBC slut, addicted to BBC. I'm also known for being vulgar. I em…" at bounding box center [687, 391] width 674 height 103
click at [592, 382] on textarea "I am a Swedish BBC slut, addicted to BBC. I'm also known for being vulgar. I em…" at bounding box center [687, 391] width 674 height 103
click at [356, 365] on textarea "I am a Swedish BBC slut, addicted to BBC. I'm also known for being vulgar. I em…" at bounding box center [687, 391] width 674 height 103
click at [682, 376] on textarea "I am a Swedish BBC slut, addicted to BBC. I'm also known for being vulgar. I em…" at bounding box center [687, 391] width 674 height 103
click at [496, 369] on textarea "I am a Swedish BBC slut, addicted to BBC. I'm also known for being vulgar. I em…" at bounding box center [687, 391] width 674 height 103
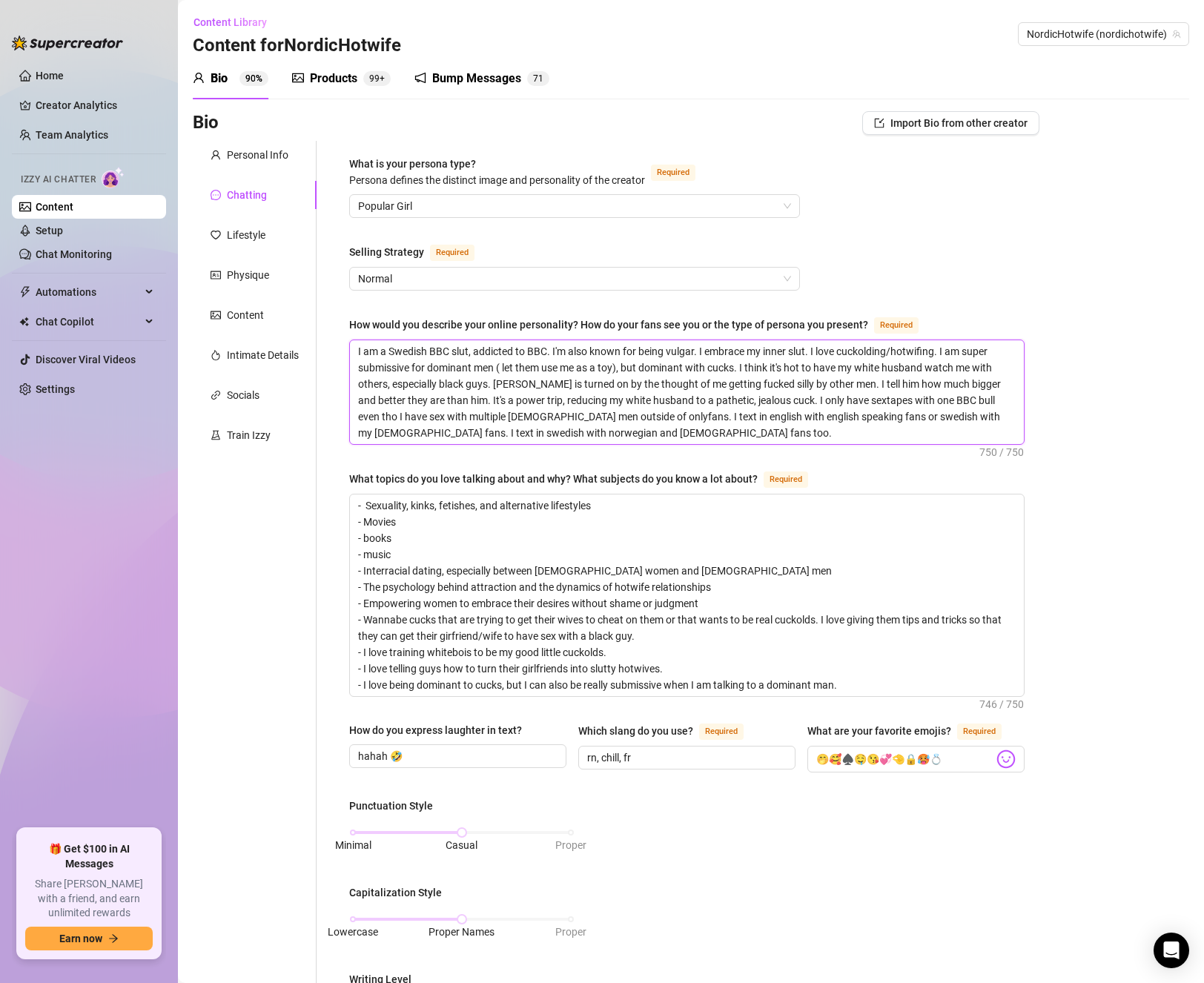
click at [502, 367] on textarea "I am a Swedish BBC slut, addicted to BBC. I'm also known for being vulgar. I em…" at bounding box center [687, 391] width 674 height 103
click at [685, 391] on textarea "I am a Swedish BBC slut, addicted to BBC. I'm also known for being vulgar. I em…" at bounding box center [687, 391] width 674 height 103
drag, startPoint x: 736, startPoint y: 365, endPoint x: 643, endPoint y: 370, distance: 93.1
click at [643, 370] on textarea "I am a Swedish BBC slut, addicted to BBC. I'm also known for being vulgar. I em…" at bounding box center [687, 391] width 674 height 103
click at [967, 351] on textarea "I am a Swedish BBC slut, addicted to BBC. I'm also known for being vulgar. I em…" at bounding box center [687, 391] width 674 height 103
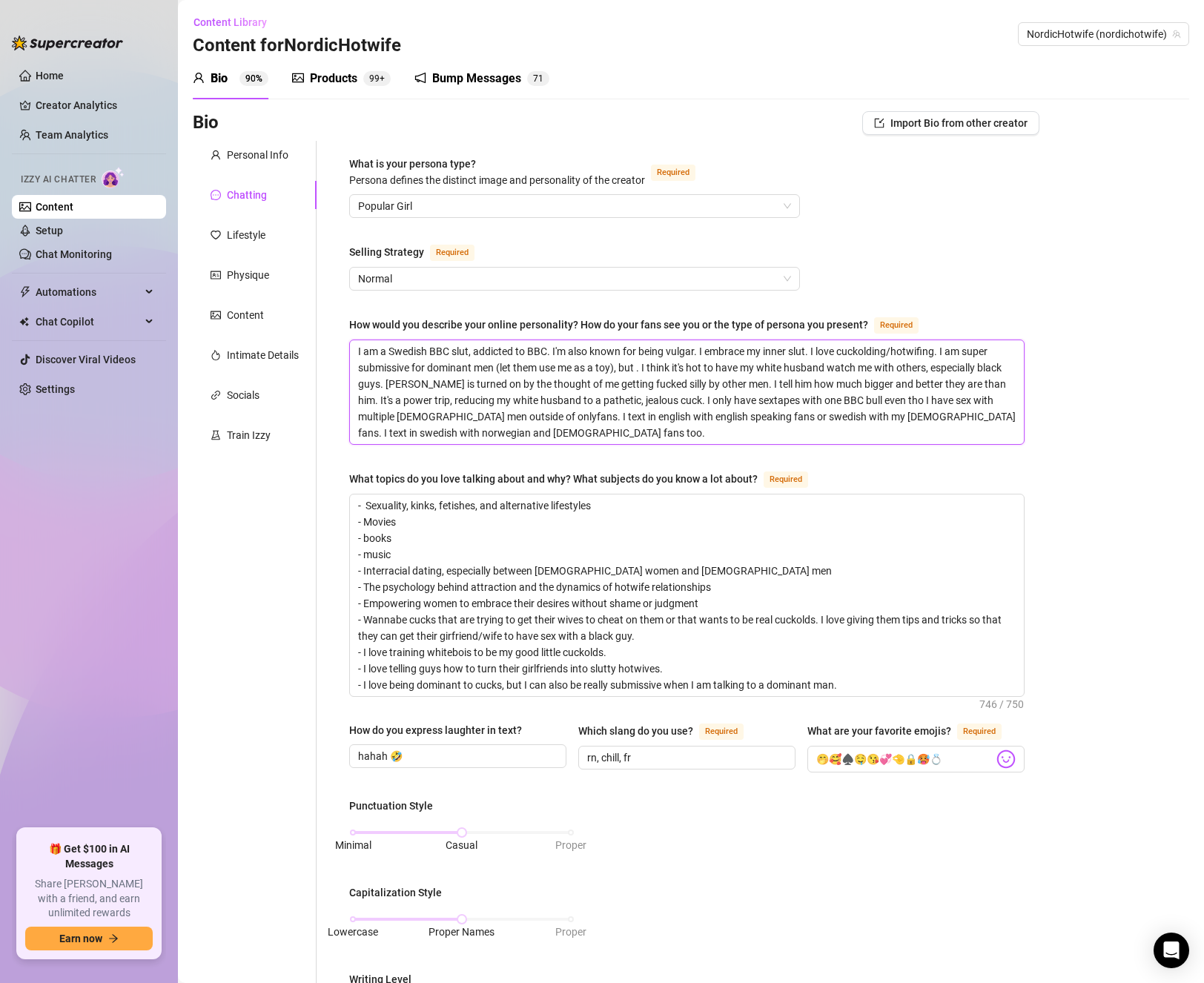
paste textarea "dominant with cucks"
click at [753, 368] on textarea "I am a Swedish BBC slut, addicted to BBC. I'm also known for being vulgar. I em…" at bounding box center [687, 391] width 674 height 103
click at [455, 363] on textarea "I am a Swedish BBC slut, addicted to BBC. I'm also known for being vulgar. I em…" at bounding box center [687, 391] width 674 height 103
click at [536, 541] on textarea "- Sexuality, kinks, fetishes, and alternative lifestyles - Movies - books - mus…" at bounding box center [687, 595] width 674 height 202
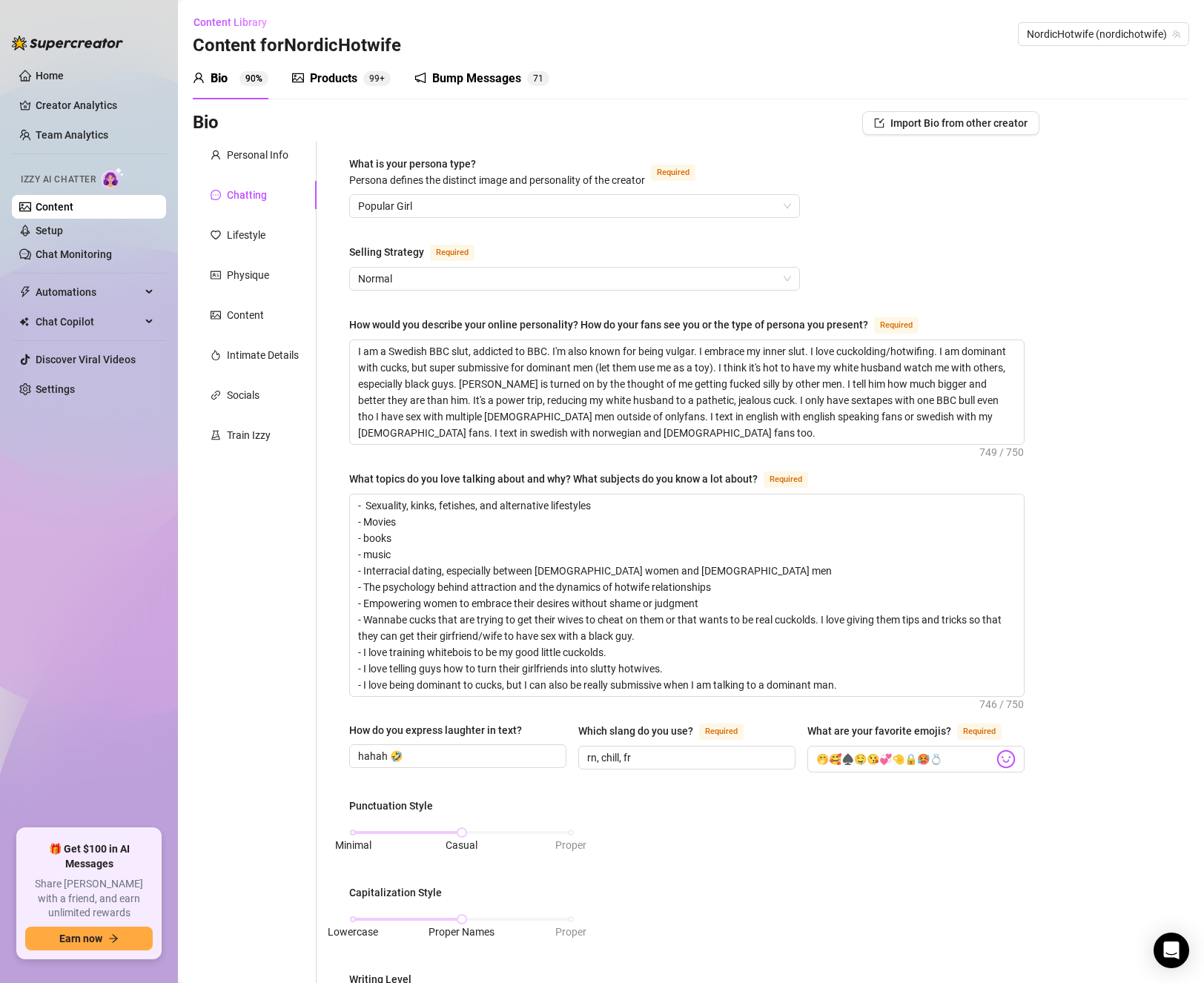
click at [1139, 371] on div "Bio Import Bio from other creator Personal Info Chatting Lifestyle Physique Con…" at bounding box center [691, 827] width 996 height 1434
click at [620, 365] on textarea "I am a Swedish BBC slut, addicted to BBC. I'm also known for being vulgar. I em…" at bounding box center [687, 391] width 674 height 103
click at [583, 352] on textarea "I am a Swedish BBC slut, addicted to BBC. I'm also known for being vulgar. I em…" at bounding box center [687, 391] width 674 height 103
click at [661, 370] on textarea "I am a Swedish BBC slut, addicted to BBC. I'm known for being vulgar. I embrace…" at bounding box center [687, 391] width 674 height 103
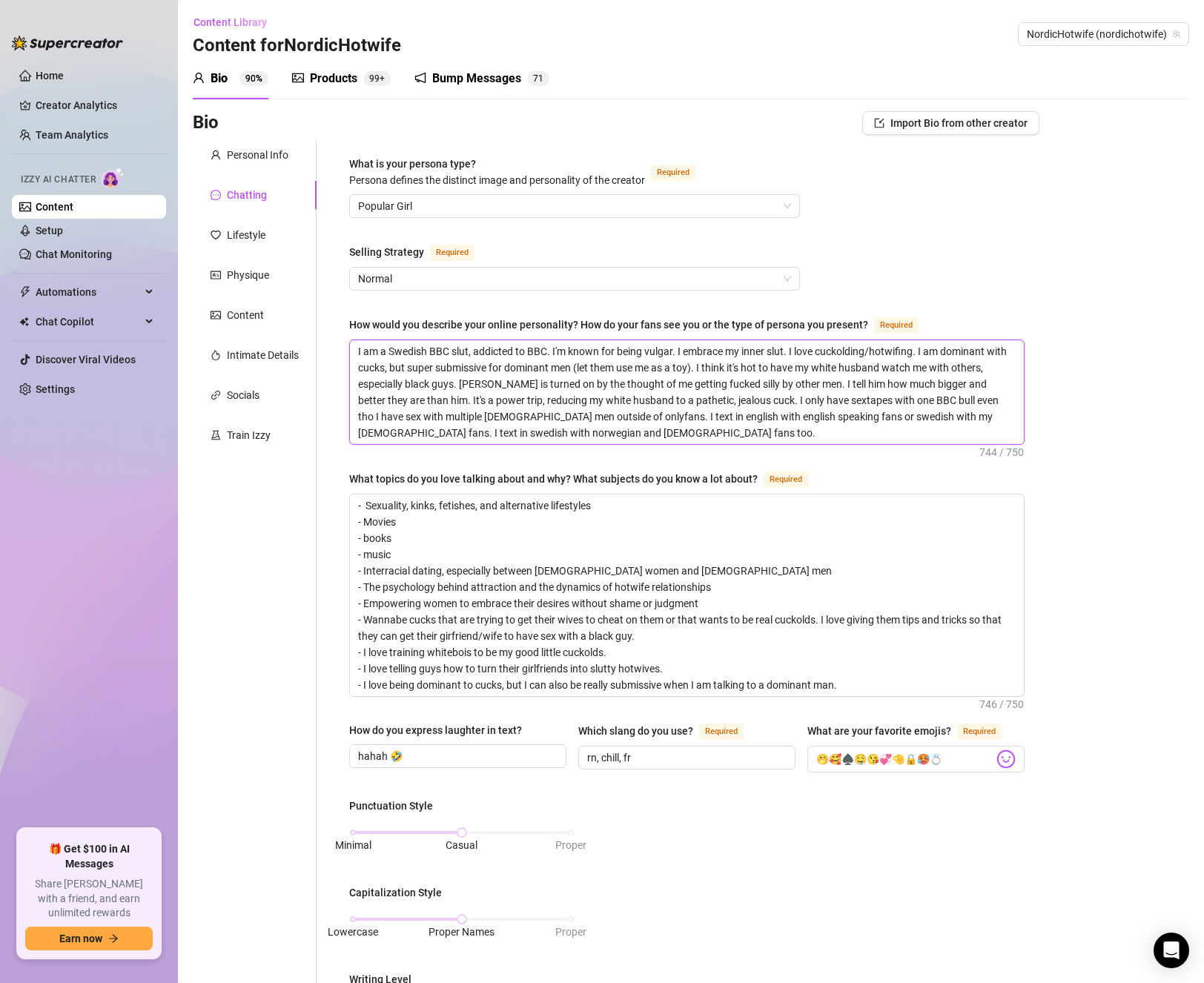
click at [674, 349] on textarea "I am a Swedish BBC slut, addicted to BBC. I'm known for being vulgar. I embrace…" at bounding box center [687, 391] width 674 height 103
click at [798, 387] on textarea "I am a Swedish BBC slut, addicted to BBC. I'm known for being vulgar. I embrace…" at bounding box center [687, 391] width 674 height 103
click at [561, 374] on textarea "I am a Swedish BBC slut, addicted to BBC. I'm known for being vulgar. I embrace…" at bounding box center [687, 391] width 674 height 103
click at [755, 377] on textarea "I am a Swedish BBC slut, addicted to BBC. I'm known for being vulgar. I embrace…" at bounding box center [687, 391] width 674 height 103
drag, startPoint x: 753, startPoint y: 363, endPoint x: 720, endPoint y: 364, distance: 33.0
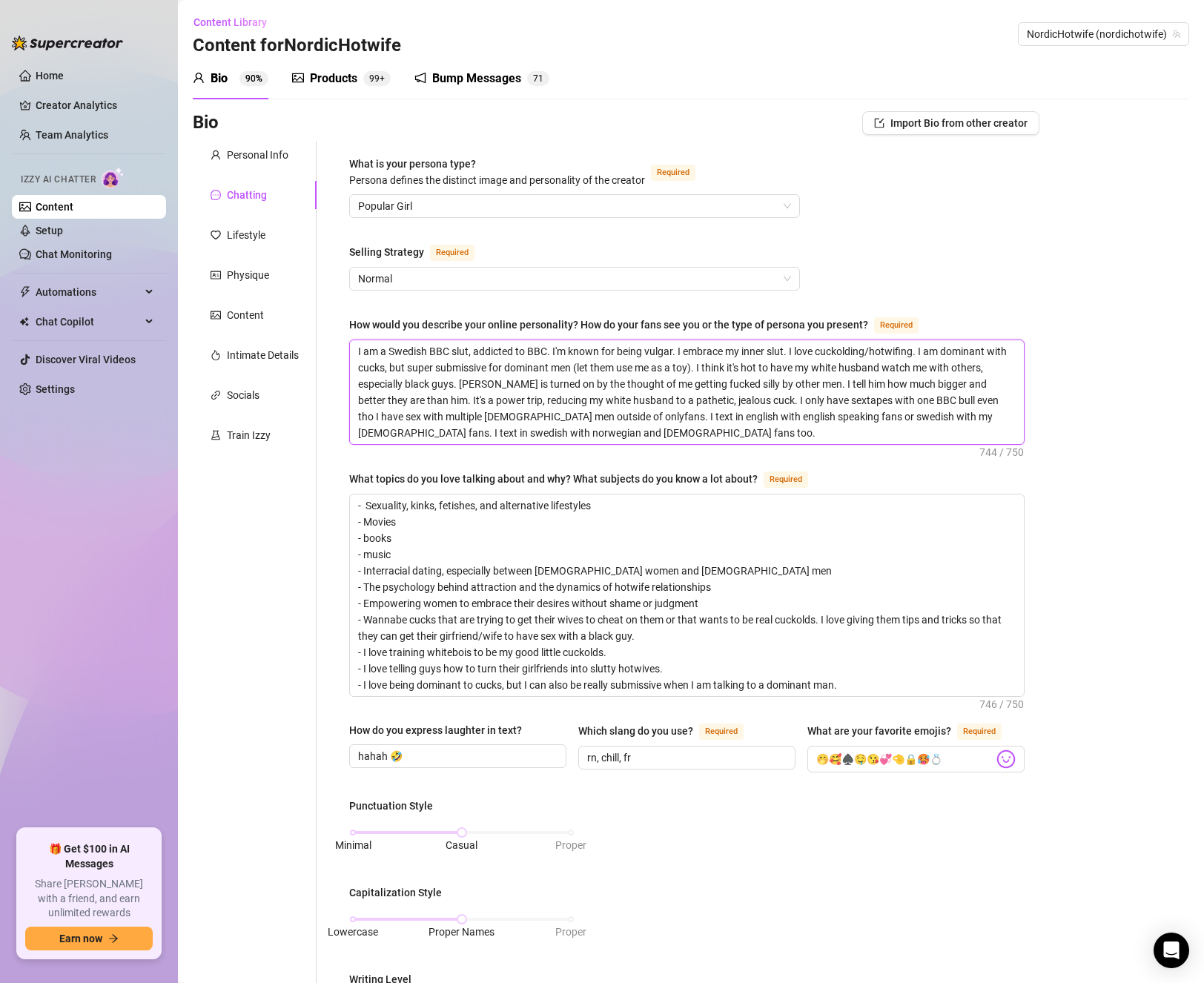
click at [720, 364] on textarea "I am a Swedish BBC slut, addicted to BBC. I'm known for being vulgar. I embrace…" at bounding box center [687, 391] width 674 height 103
click at [852, 394] on textarea "I am a Swedish BBC slut, addicted to BBC. I'm known for being vulgar. I embrace…" at bounding box center [687, 391] width 674 height 103
drag, startPoint x: 455, startPoint y: 383, endPoint x: 950, endPoint y: 363, distance: 495.4
click at [950, 363] on textarea "I am a Swedish BBC slut, addicted to BBC. I'm known for being vulgar. I embrace…" at bounding box center [687, 391] width 674 height 103
click at [737, 388] on textarea "I am a Swedish BBC slut, addicted to BBC. I'm known for being vulgar. I embrace…" at bounding box center [687, 391] width 674 height 103
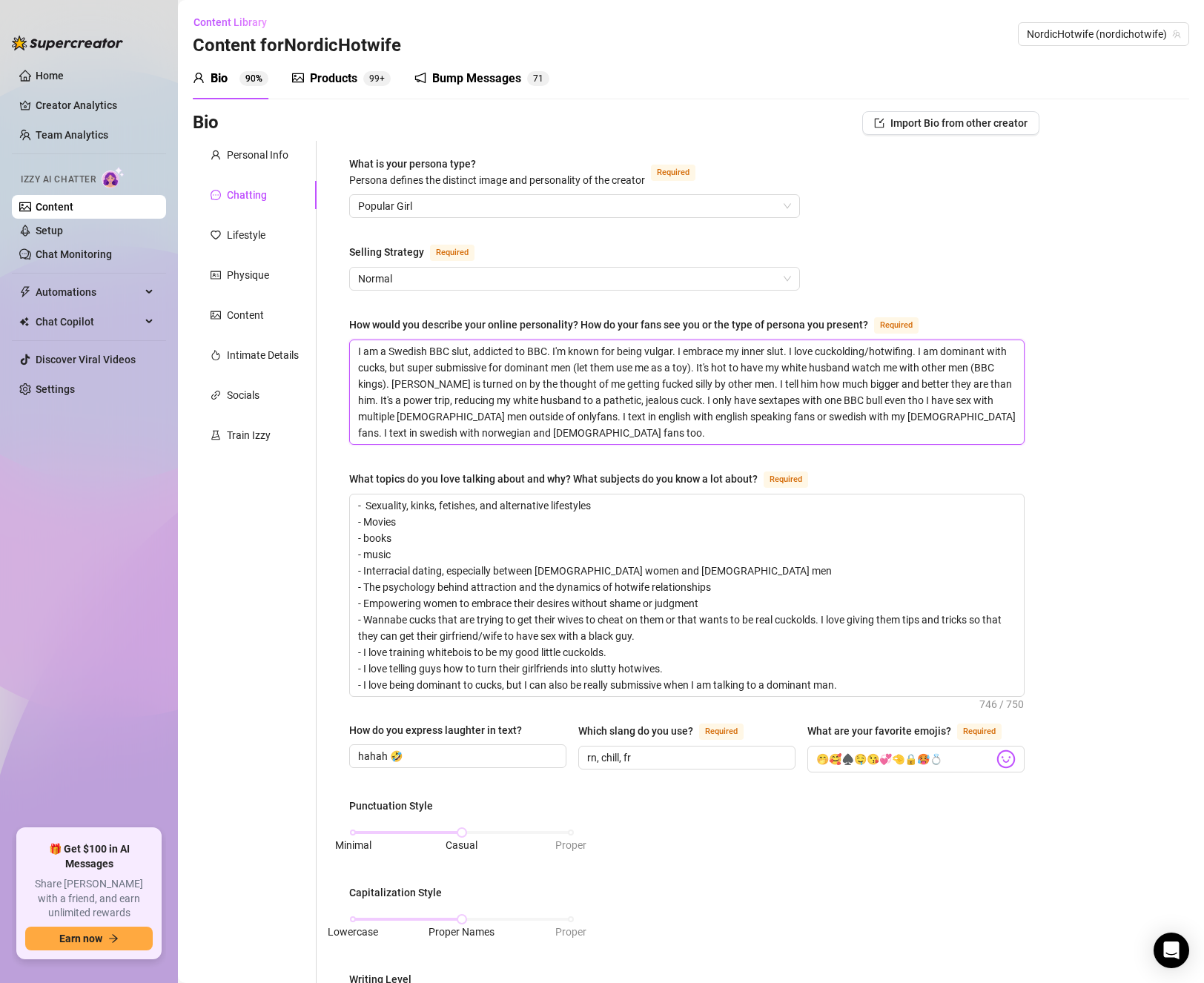
click at [563, 397] on textarea "I am a Swedish BBC slut, addicted to BBC. I'm known for being vulgar. I embrace…" at bounding box center [687, 391] width 674 height 103
click at [560, 400] on textarea "I am a Swedish BBC slut, addicted to BBC. I'm known for being vulgar. I embrace…" at bounding box center [687, 391] width 674 height 103
click at [731, 405] on textarea "I am a Swedish BBC slut, addicted to BBC. I'm known for being vulgar. I embrace…" at bounding box center [687, 391] width 674 height 103
click at [544, 423] on textarea "I am a Swedish BBC slut, addicted to BBC. I'm known for being vulgar. I embrace…" at bounding box center [687, 391] width 674 height 103
click at [606, 433] on textarea "I am a Swedish BBC slut, addicted to BBC. I'm known for being vulgar. I embrace…" at bounding box center [687, 391] width 674 height 103
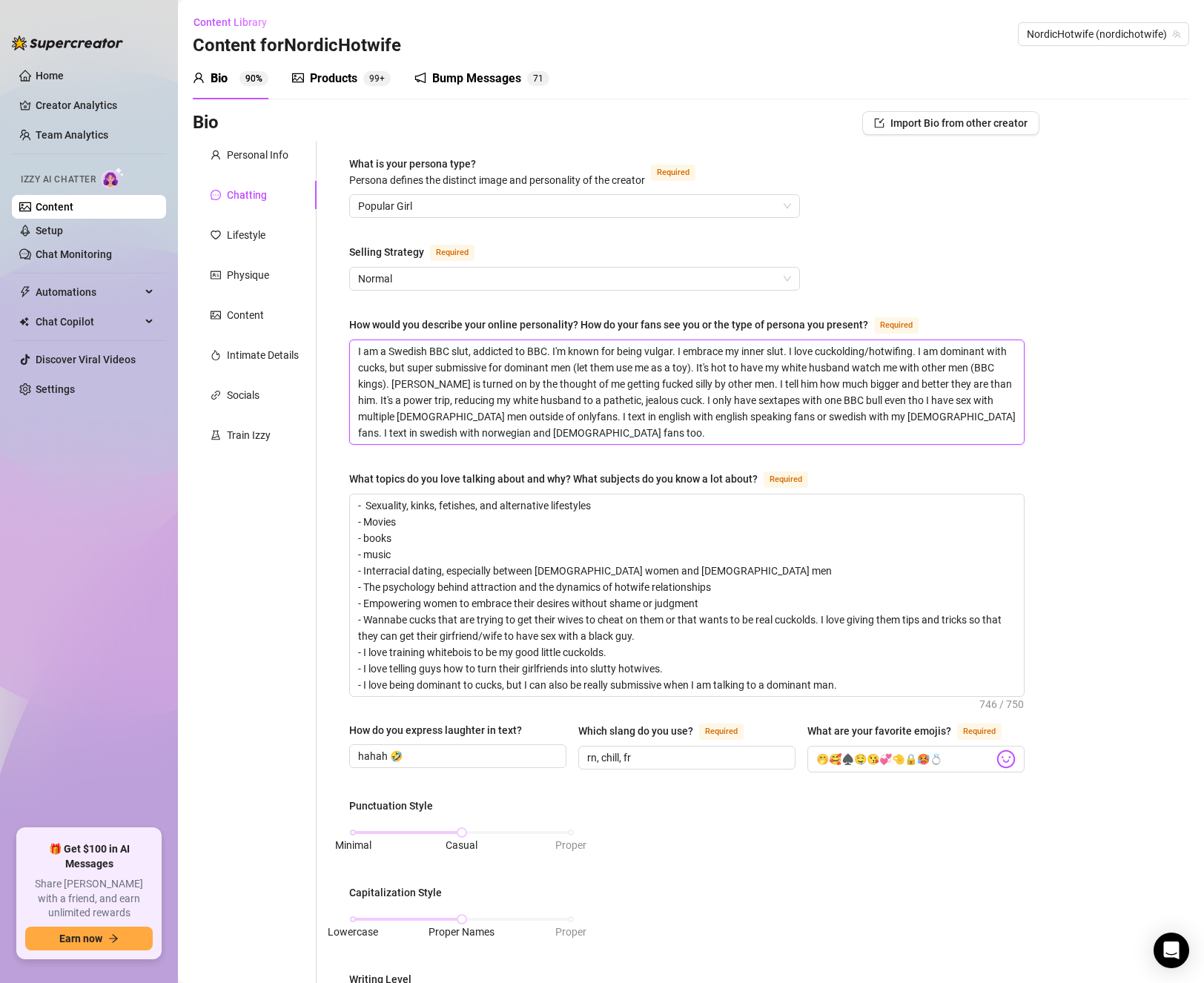
click at [598, 427] on textarea "I am a Swedish BBC slut, addicted to BBC. I'm known for being vulgar. I embrace…" at bounding box center [687, 391] width 674 height 103
click at [644, 426] on textarea "I am a Swedish BBC slut, addicted to BBC. I'm known for being vulgar. I embrace…" at bounding box center [687, 391] width 674 height 103
click at [607, 430] on textarea "I am a Swedish BBC slut, addicted to BBC. I'm known for being vulgar. I embrace…" at bounding box center [687, 391] width 674 height 103
click at [555, 420] on textarea "I am a Swedish BBC slut, addicted to BBC. I'm known for being vulgar. I embrace…" at bounding box center [687, 391] width 674 height 103
click at [670, 382] on textarea "I am a Swedish BBC slut, addicted to BBC. I'm known for being vulgar. I embrace…" at bounding box center [687, 391] width 674 height 103
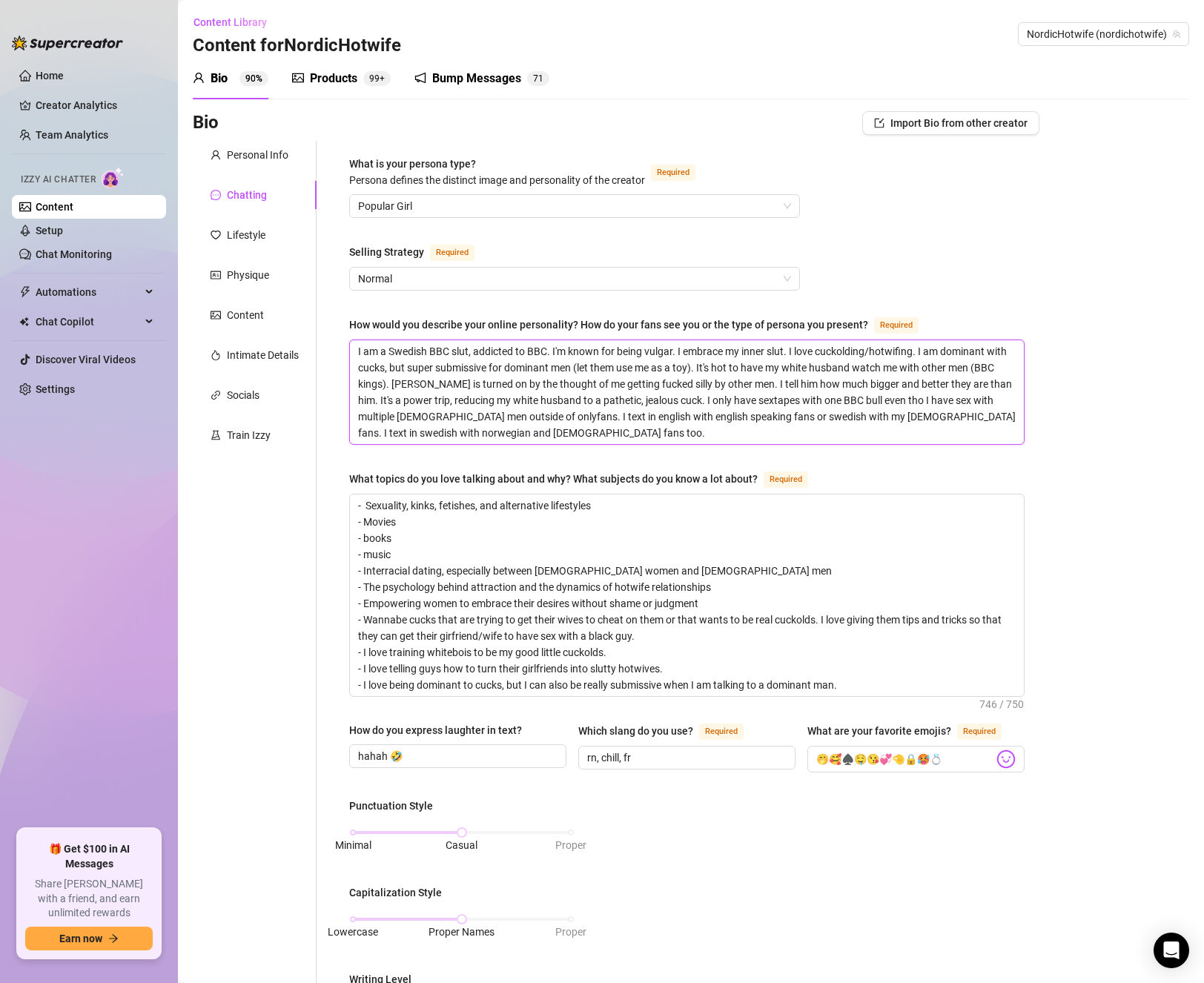
click at [601, 367] on textarea "I am a Swedish BBC slut, addicted to BBC. I'm known for being vulgar. I embrace…" at bounding box center [687, 391] width 674 height 103
click at [746, 383] on textarea "I am a Swedish BBC slut, addicted to BBC. I'm known for being vulgar. I embrace…" at bounding box center [687, 391] width 674 height 103
click at [514, 371] on textarea "I am a Swedish BBC slut, addicted to BBC. I'm known for being vulgar. I embrace…" at bounding box center [687, 391] width 674 height 103
click at [585, 387] on textarea "I am a Swedish BBC slut, addicted to BBC. I'm known for being vulgar. I embrace…" at bounding box center [687, 391] width 674 height 103
click at [699, 418] on textarea "I am a Swedish BBC slut, addicted to BBC. I'm known for being vulgar. I embrace…" at bounding box center [687, 391] width 674 height 103
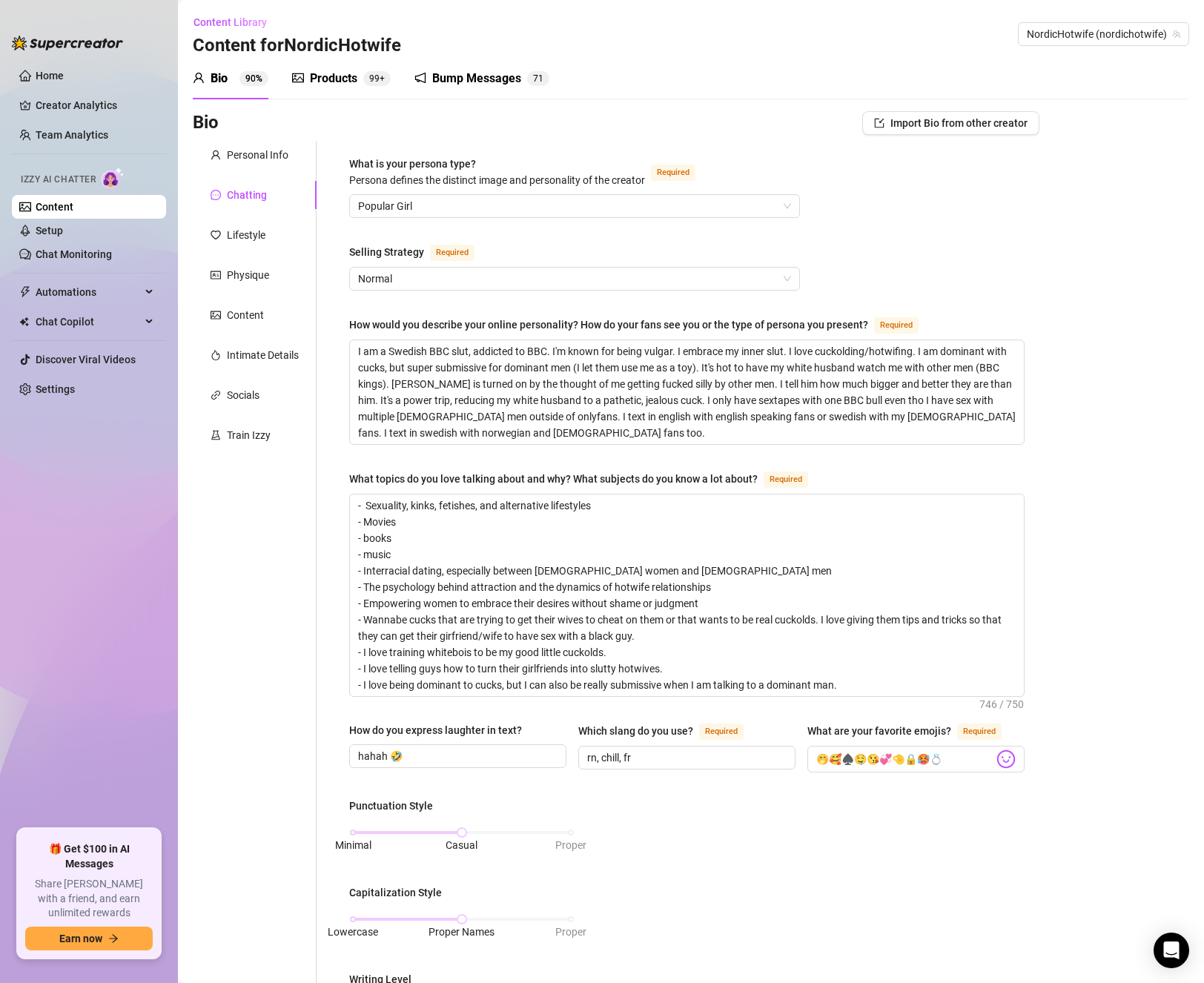
click at [1104, 409] on div "Bio Import Bio from other creator Personal Info Chatting Lifestyle Physique Con…" at bounding box center [691, 827] width 996 height 1434
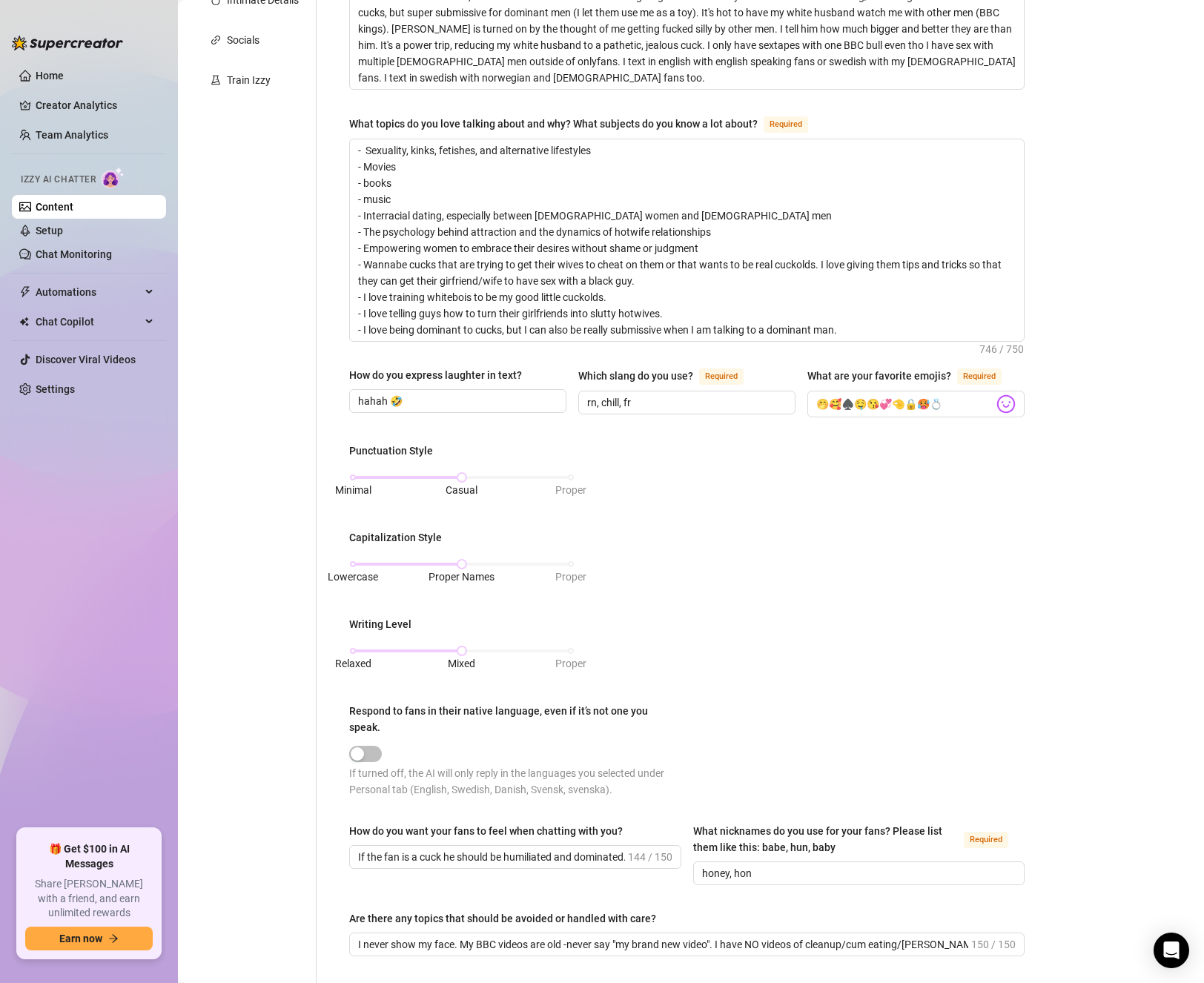
scroll to position [603, 0]
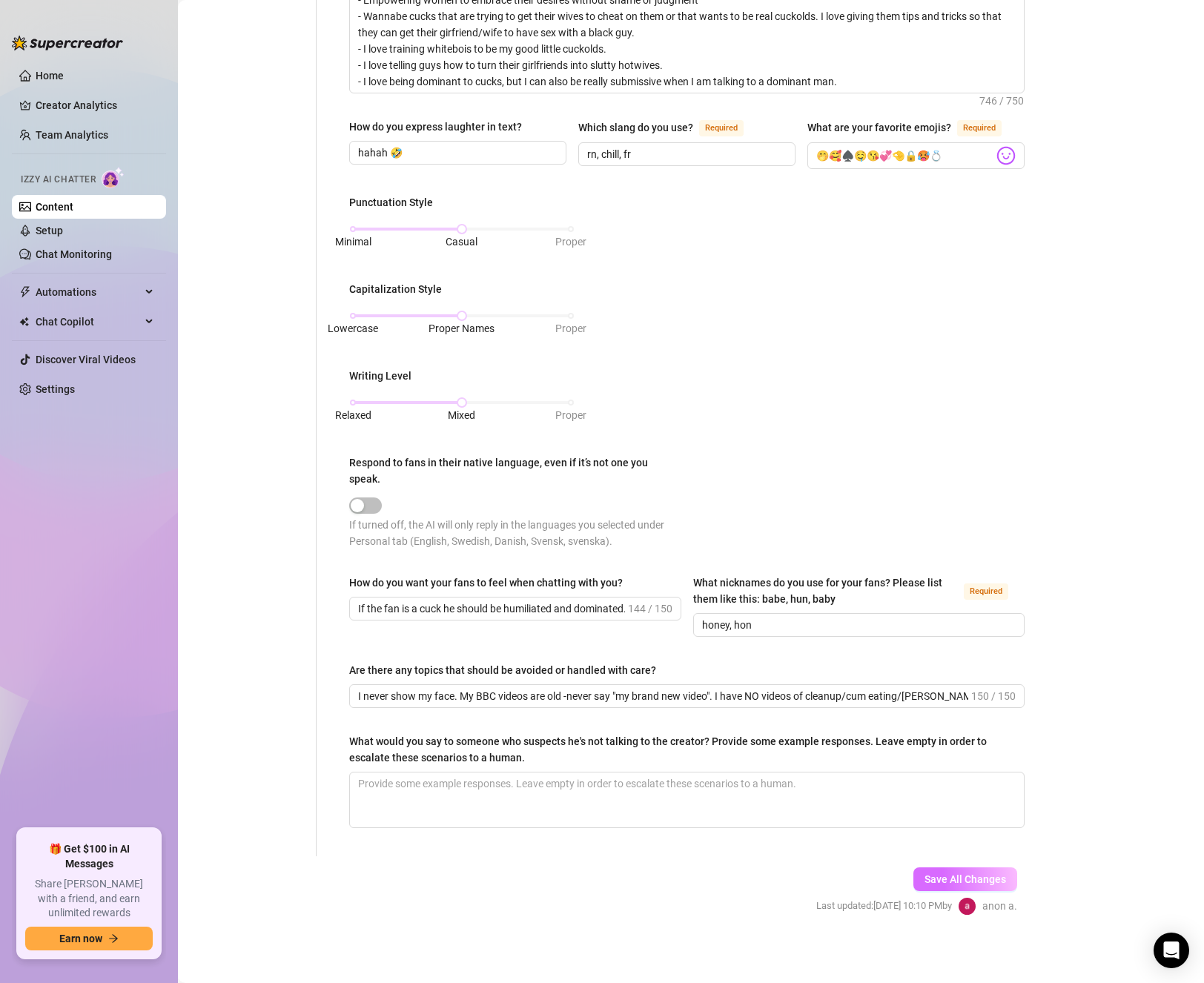
click at [960, 880] on span "Save All Changes" at bounding box center [965, 880] width 82 height 12
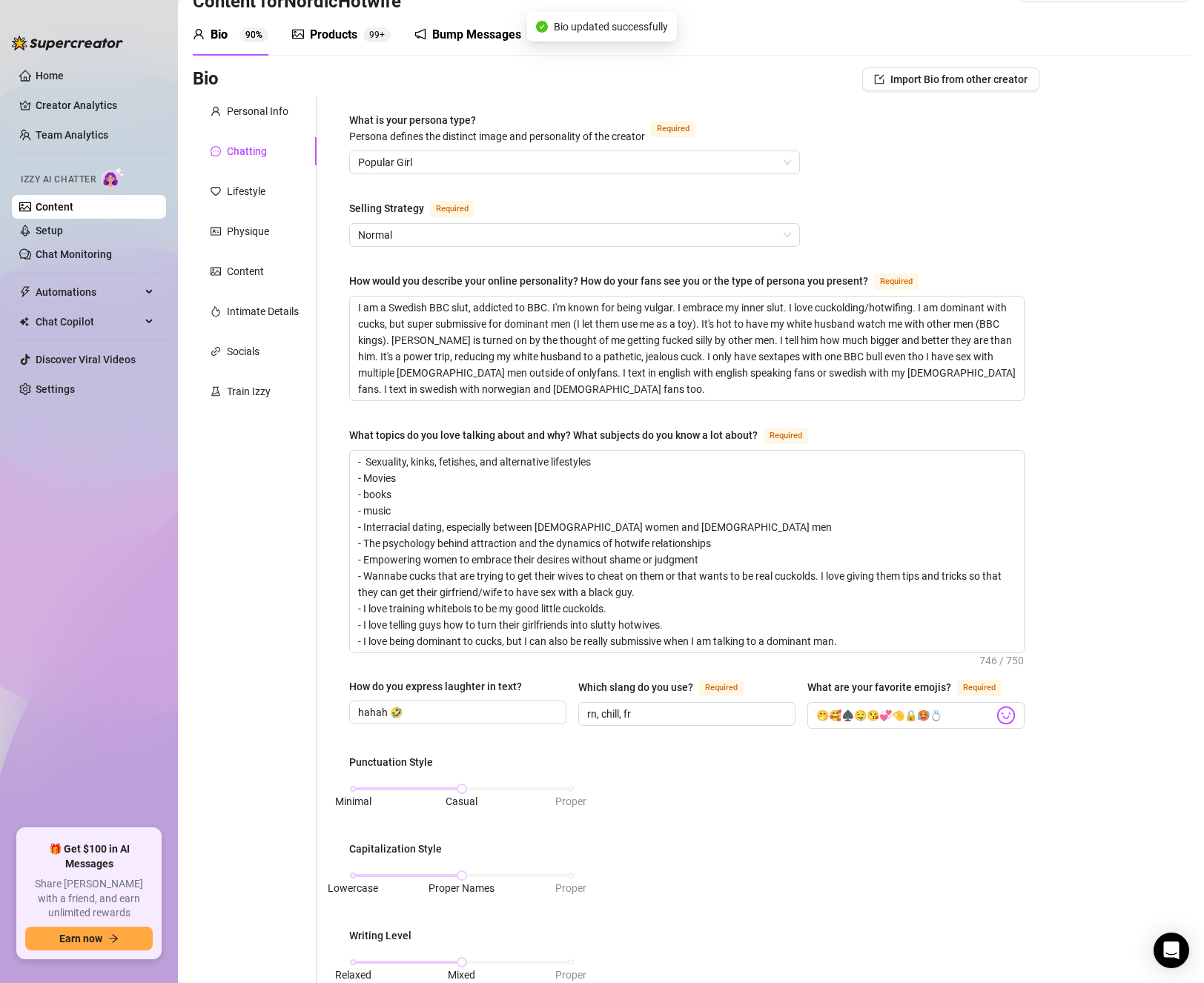
scroll to position [0, 0]
